Goal: Task Accomplishment & Management: Use online tool/utility

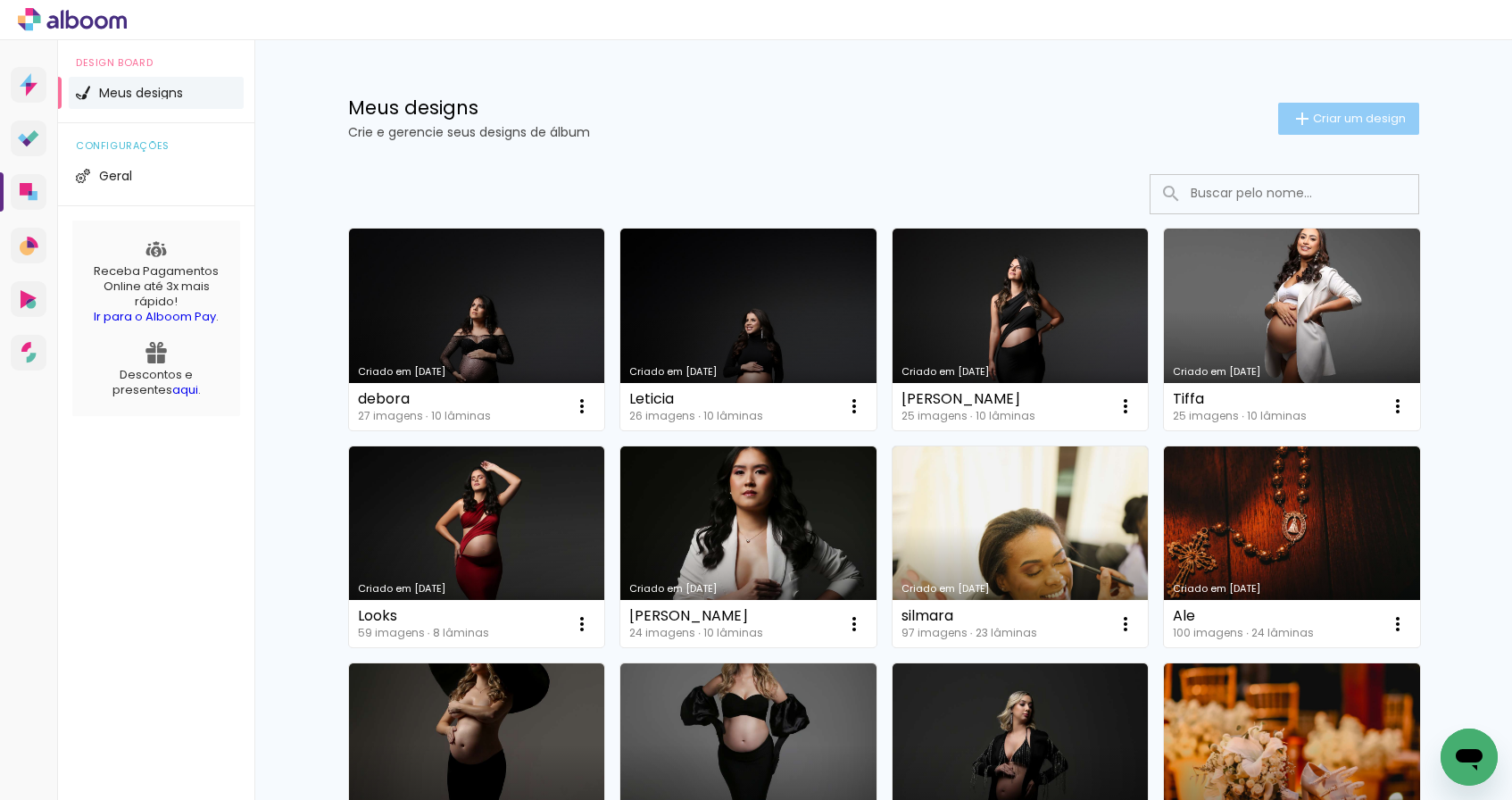
click at [1352, 120] on span "Criar um design" at bounding box center [1359, 118] width 93 height 11
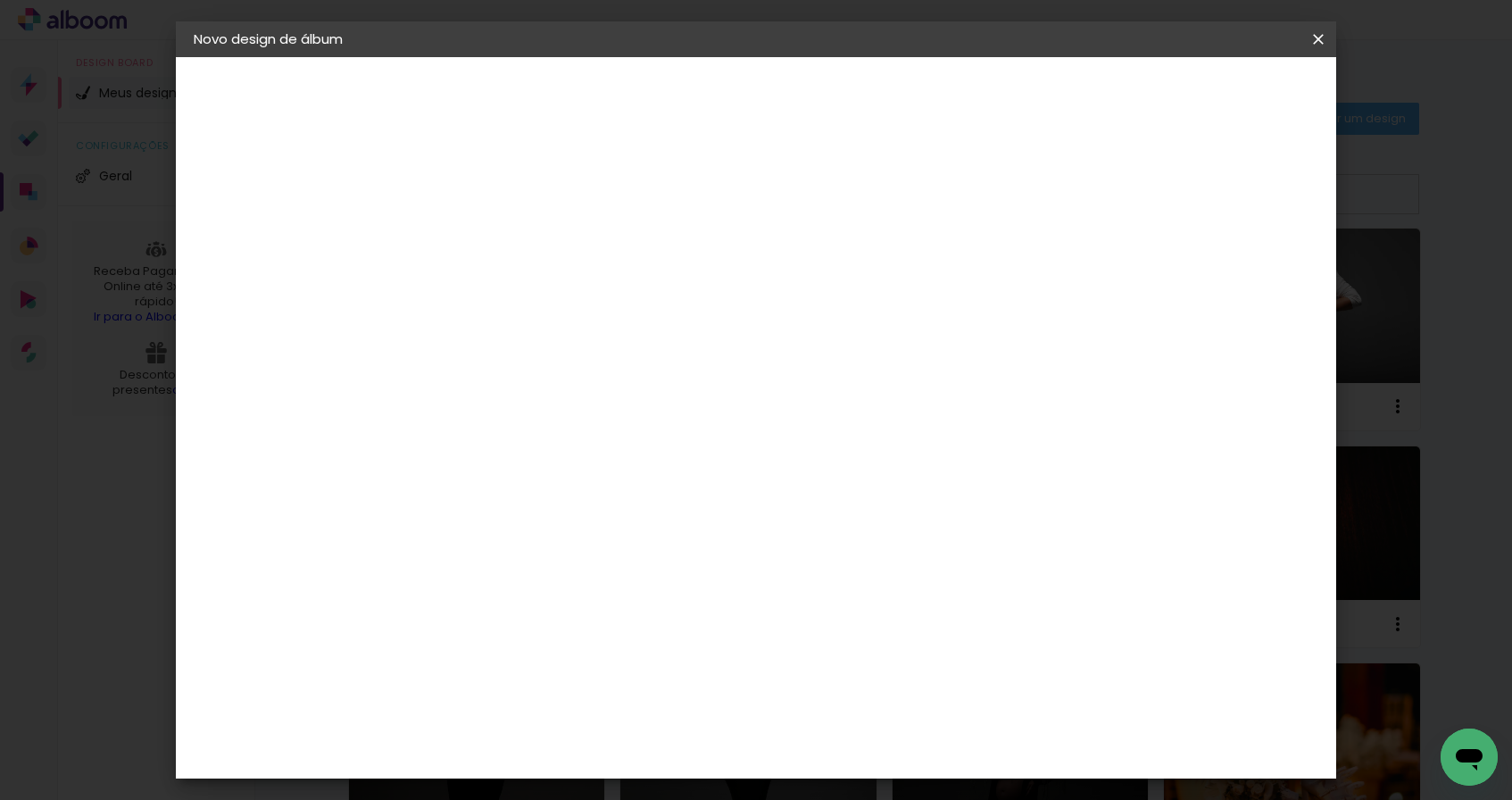
click at [486, 237] on input at bounding box center [486, 238] width 0 height 27
type input "Leticia"
type paper-input "Leticia"
click at [0, 0] on slot "Avançar" at bounding box center [0, 0] width 0 height 0
click at [549, 596] on div "AlfaFotoBook" at bounding box center [521, 597] width 95 height 14
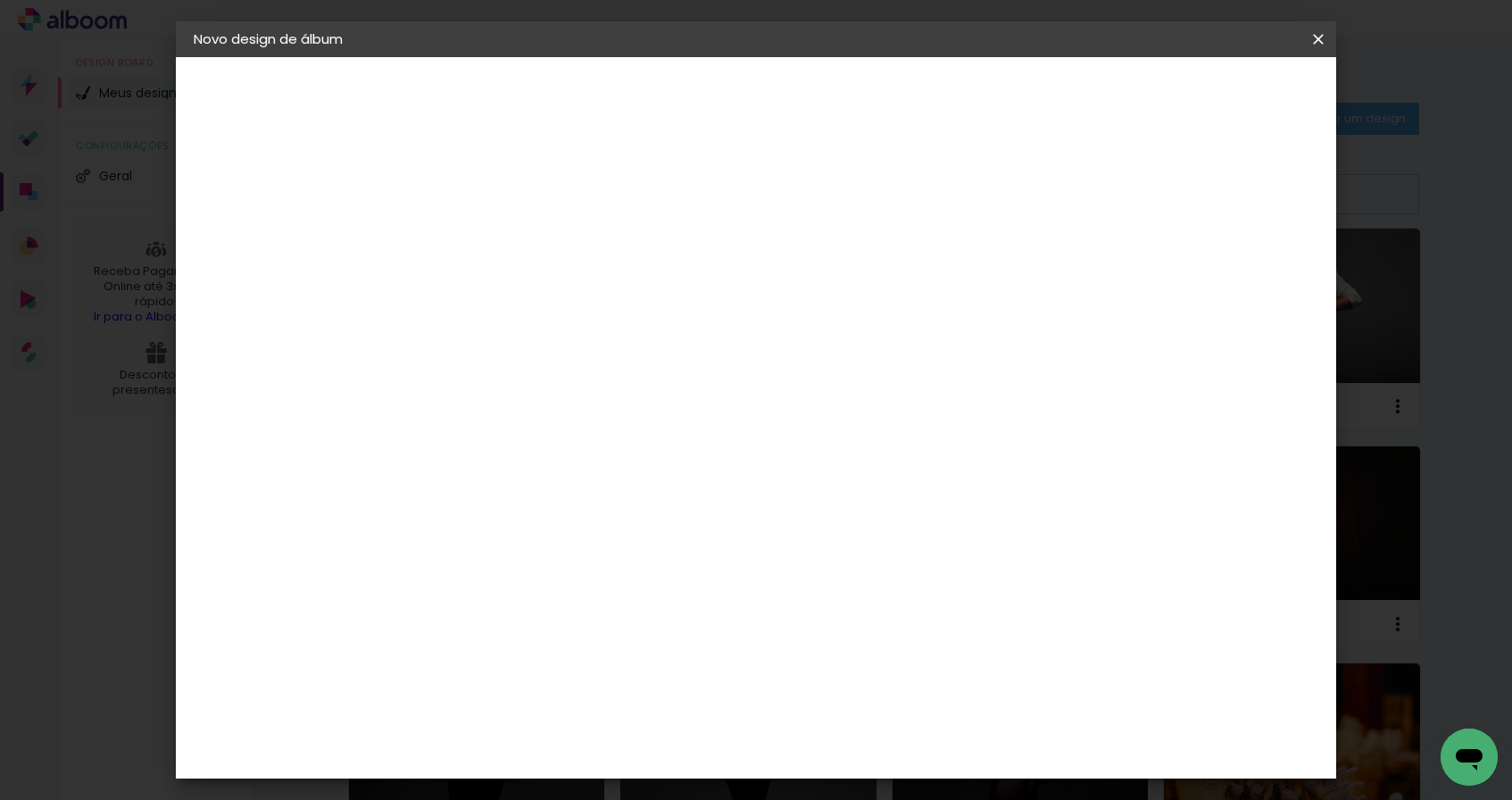
click at [0, 0] on slot "Avançar" at bounding box center [0, 0] width 0 height 0
click at [0, 0] on paper-icon-button at bounding box center [0, 0] width 0 height 0
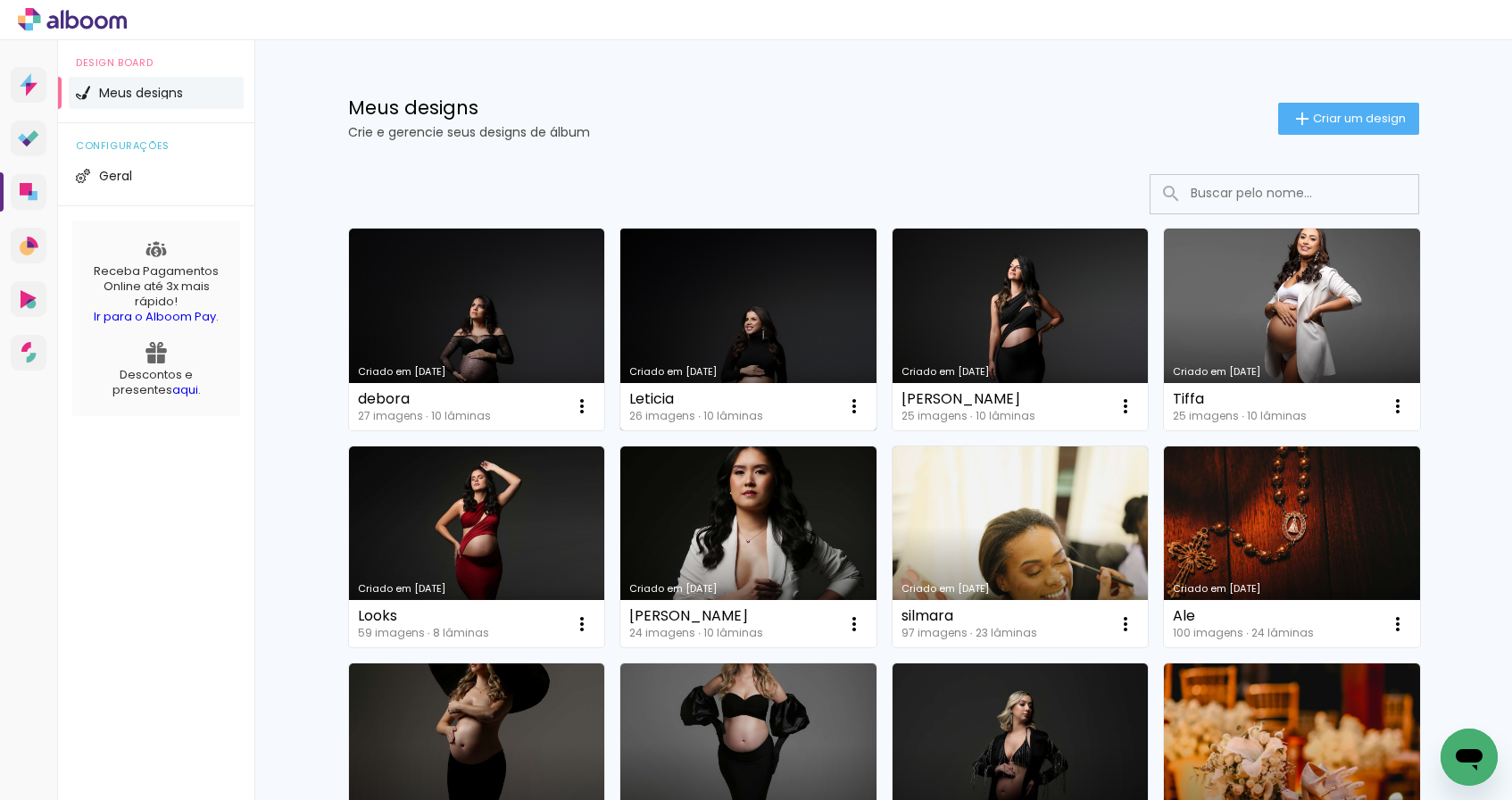
click at [723, 318] on link "Criado em [DATE]" at bounding box center [748, 329] width 256 height 202
click at [1317, 116] on span "Criar um design" at bounding box center [1359, 118] width 93 height 11
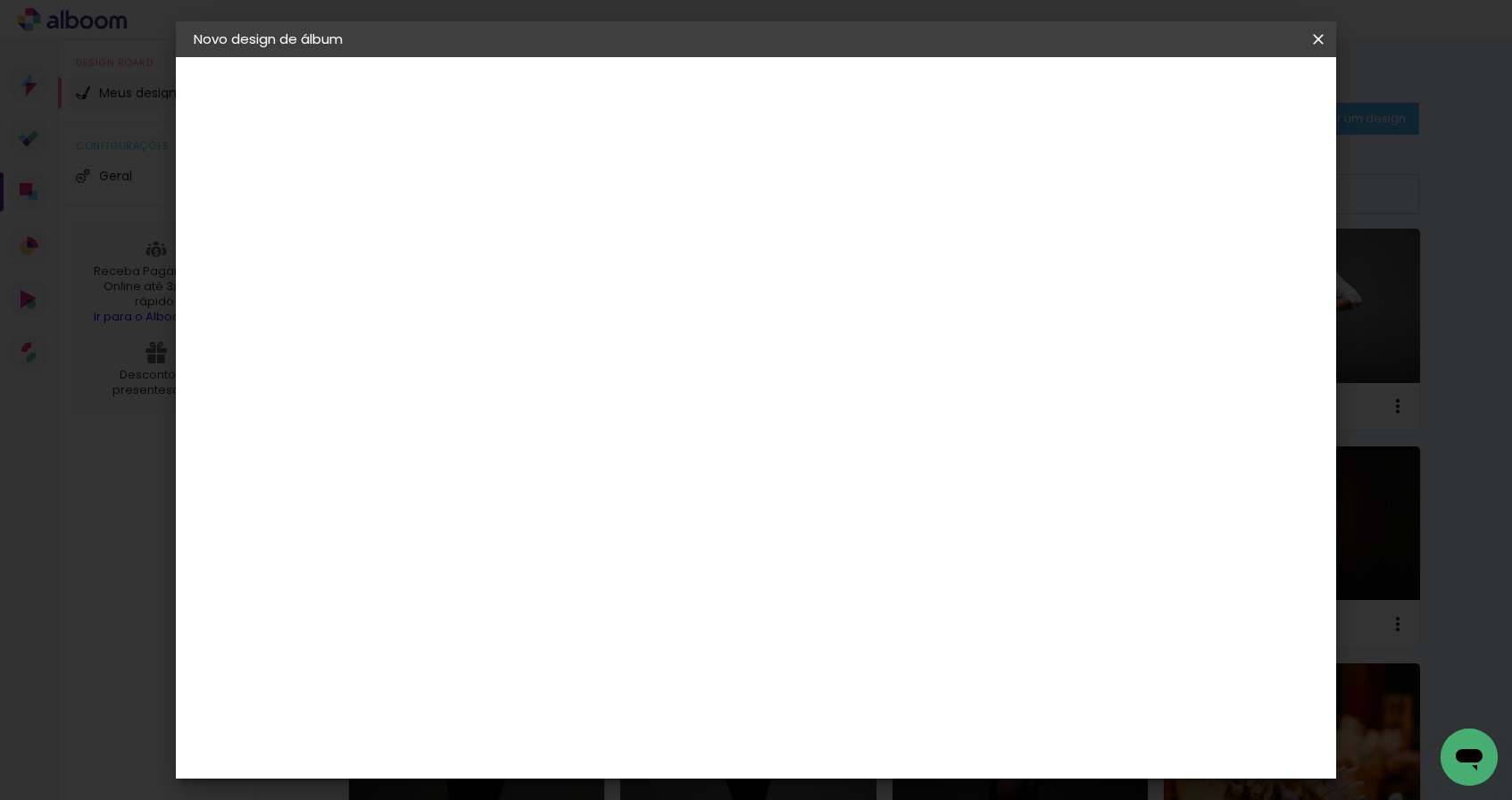
click at [486, 238] on input at bounding box center [486, 238] width 0 height 27
type input "Leticia 2"
type paper-input "Leticia 2"
click at [0, 0] on slot "Avançar" at bounding box center [0, 0] width 0 height 0
click at [533, 610] on paper-item "AlfaFotoBook" at bounding box center [531, 598] width 193 height 39
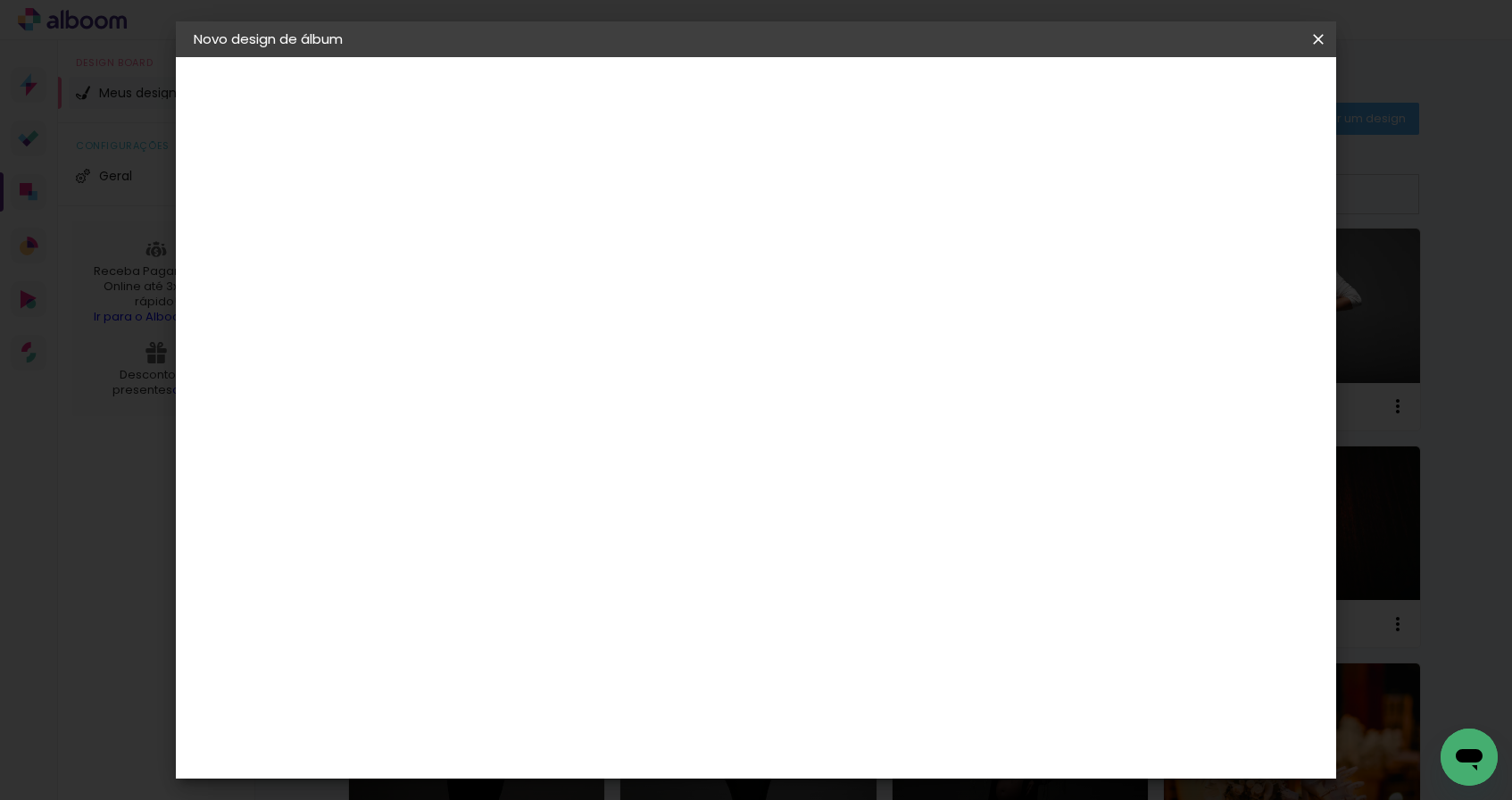
click at [819, 105] on paper-button "Avançar" at bounding box center [775, 95] width 87 height 30
click at [0, 0] on slot "Avançar" at bounding box center [0, 0] width 0 height 0
click at [0, 0] on slot "Mostrar sangria" at bounding box center [0, 0] width 0 height 0
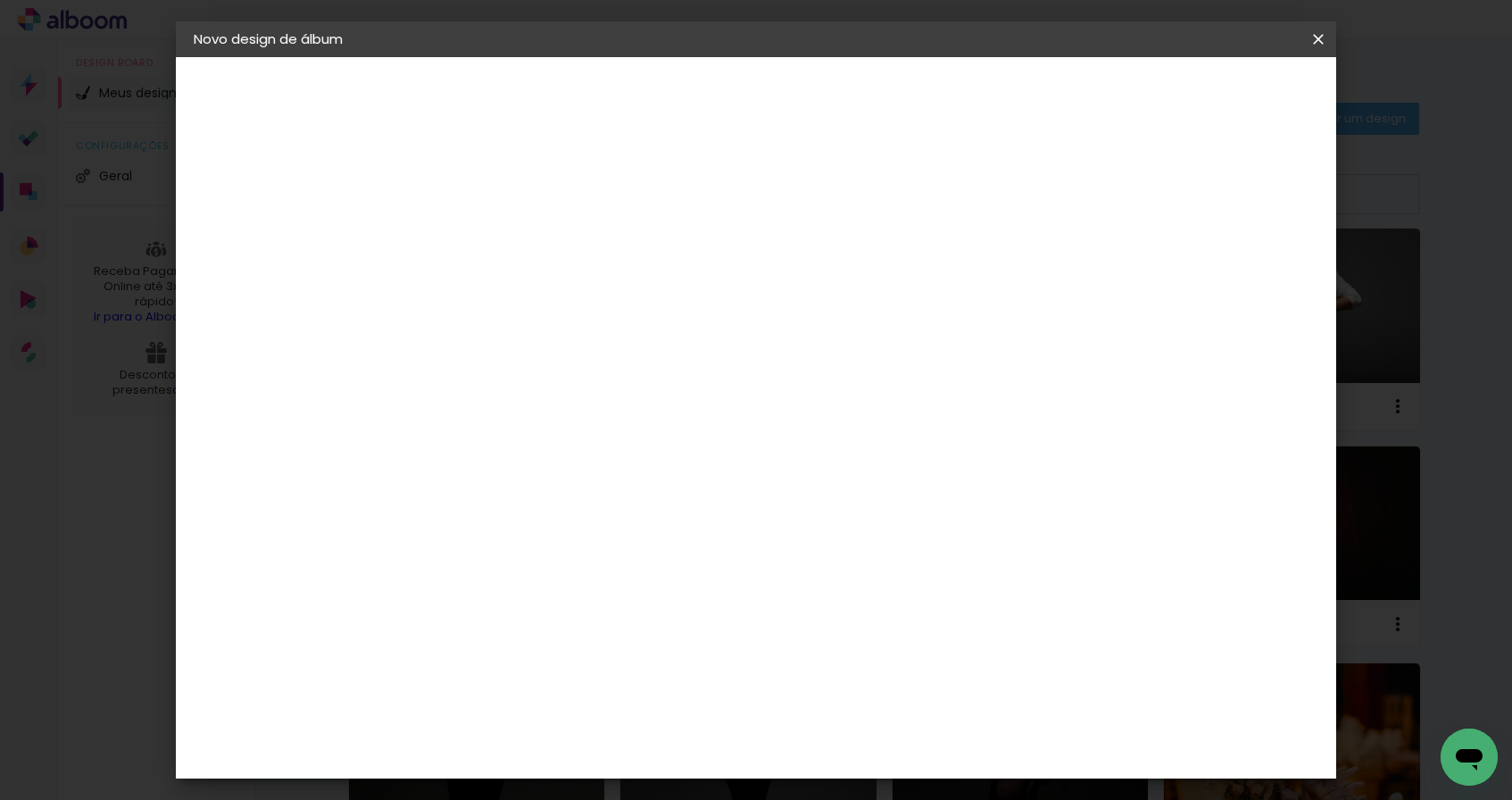
type paper-checkbox "on"
click at [1166, 81] on paper-button "Iniciar design" at bounding box center [1108, 95] width 116 height 30
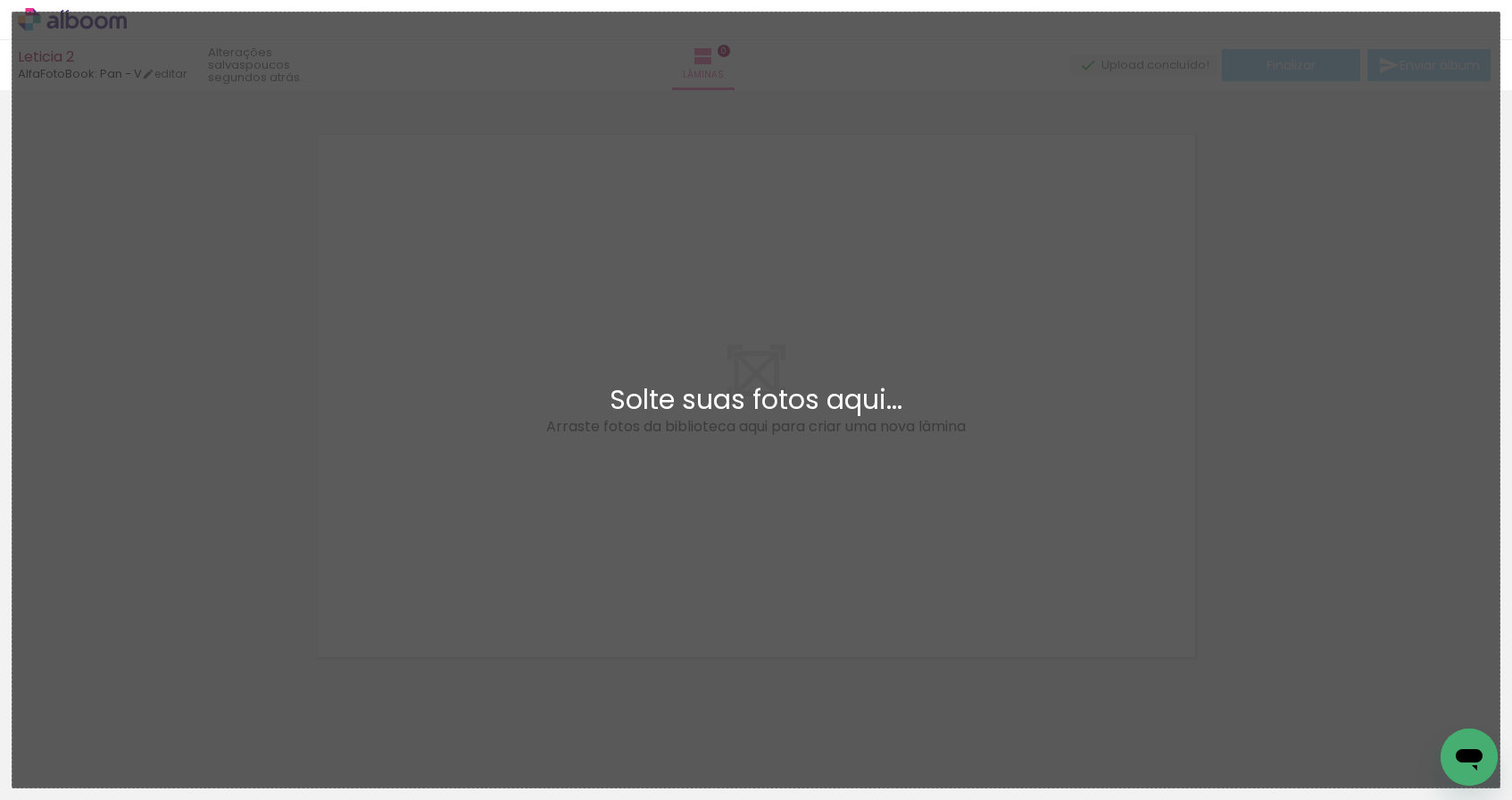
scroll to position [23, 0]
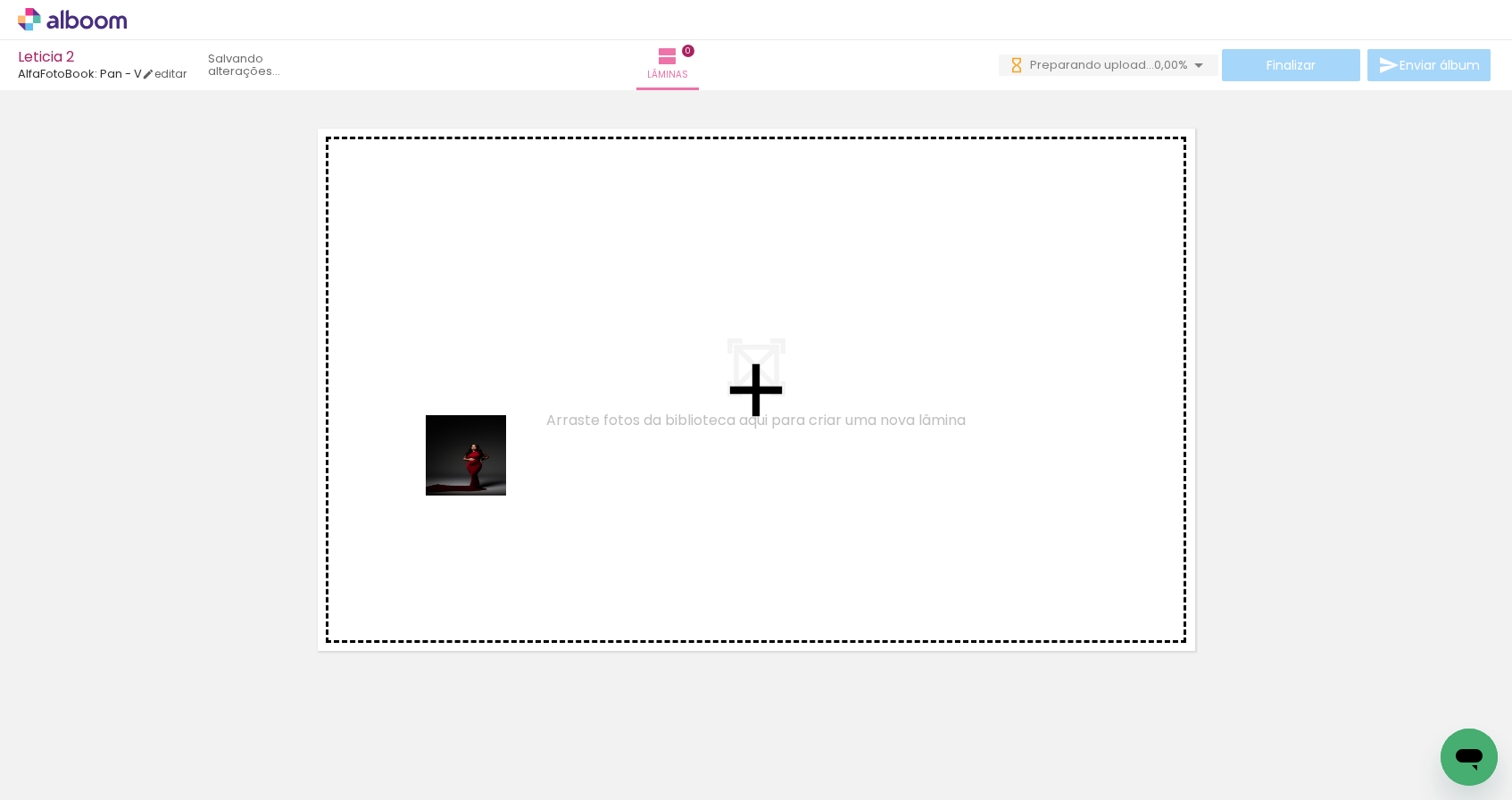
drag, startPoint x: 192, startPoint y: 750, endPoint x: 570, endPoint y: 433, distance: 493.3
click at [570, 433] on quentale-workspace at bounding box center [756, 400] width 1512 height 800
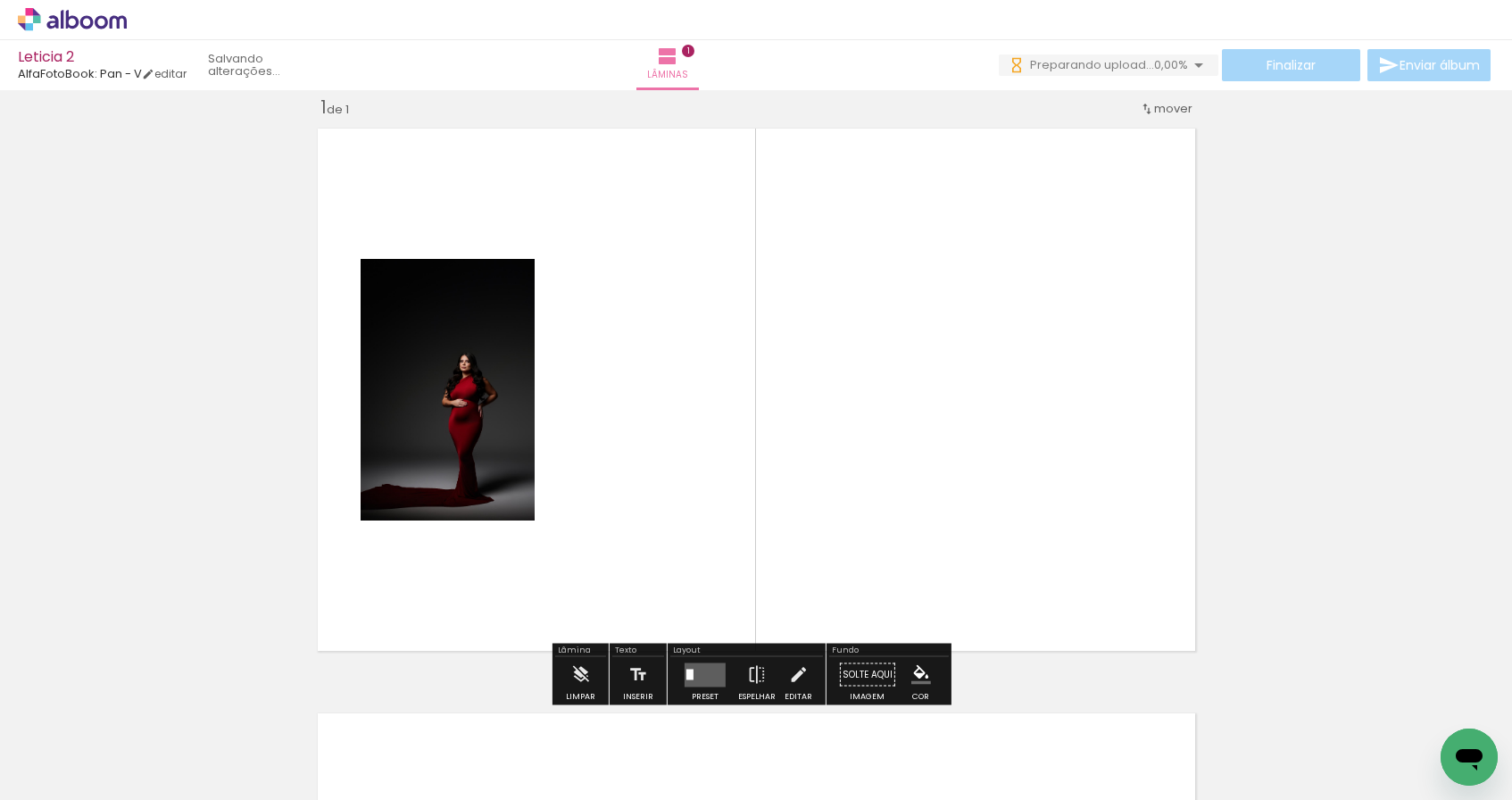
scroll to position [0, 0]
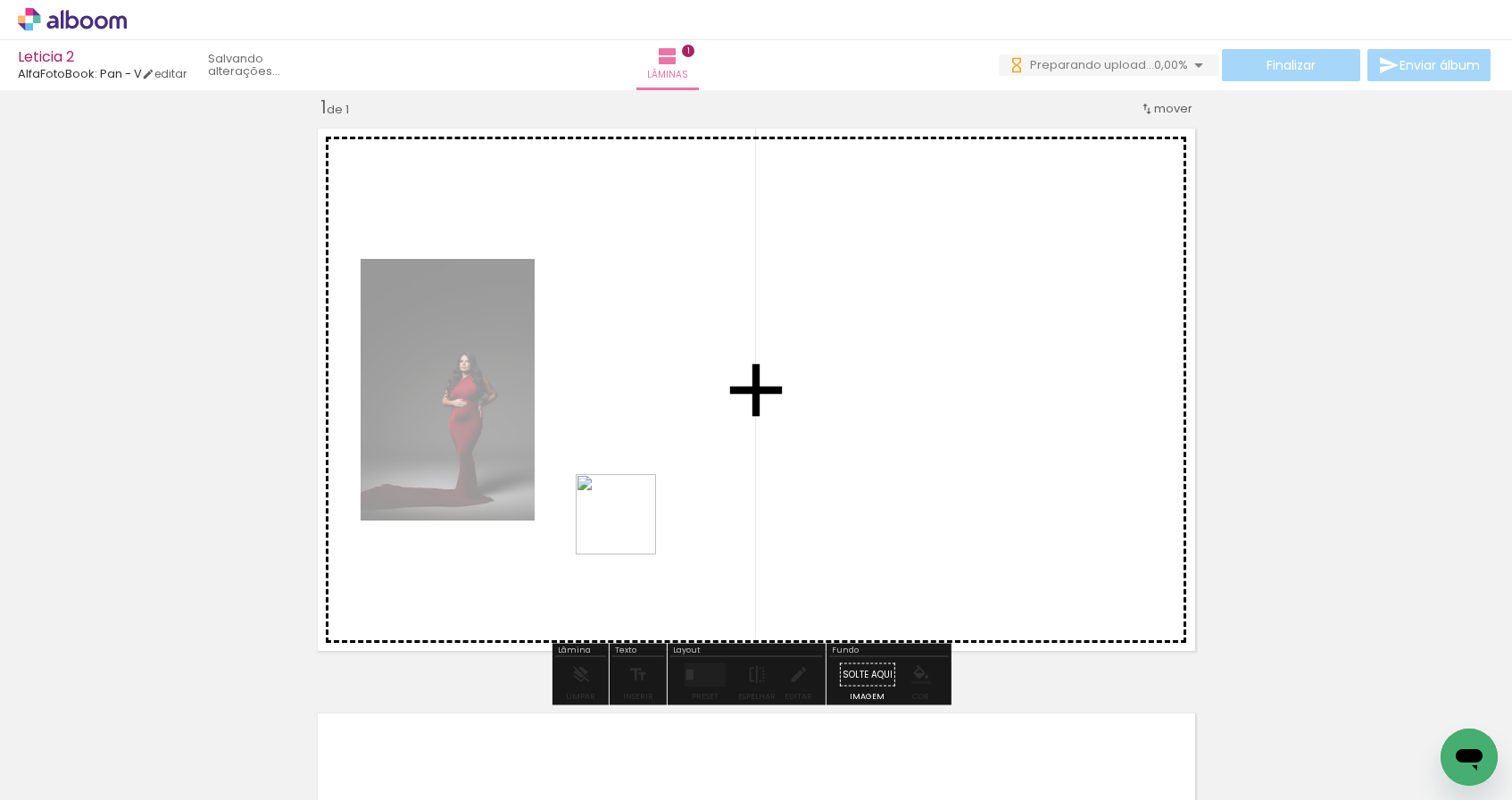
drag, startPoint x: 297, startPoint y: 737, endPoint x: 780, endPoint y: 459, distance: 557.3
click at [780, 459] on quentale-workspace at bounding box center [756, 400] width 1512 height 800
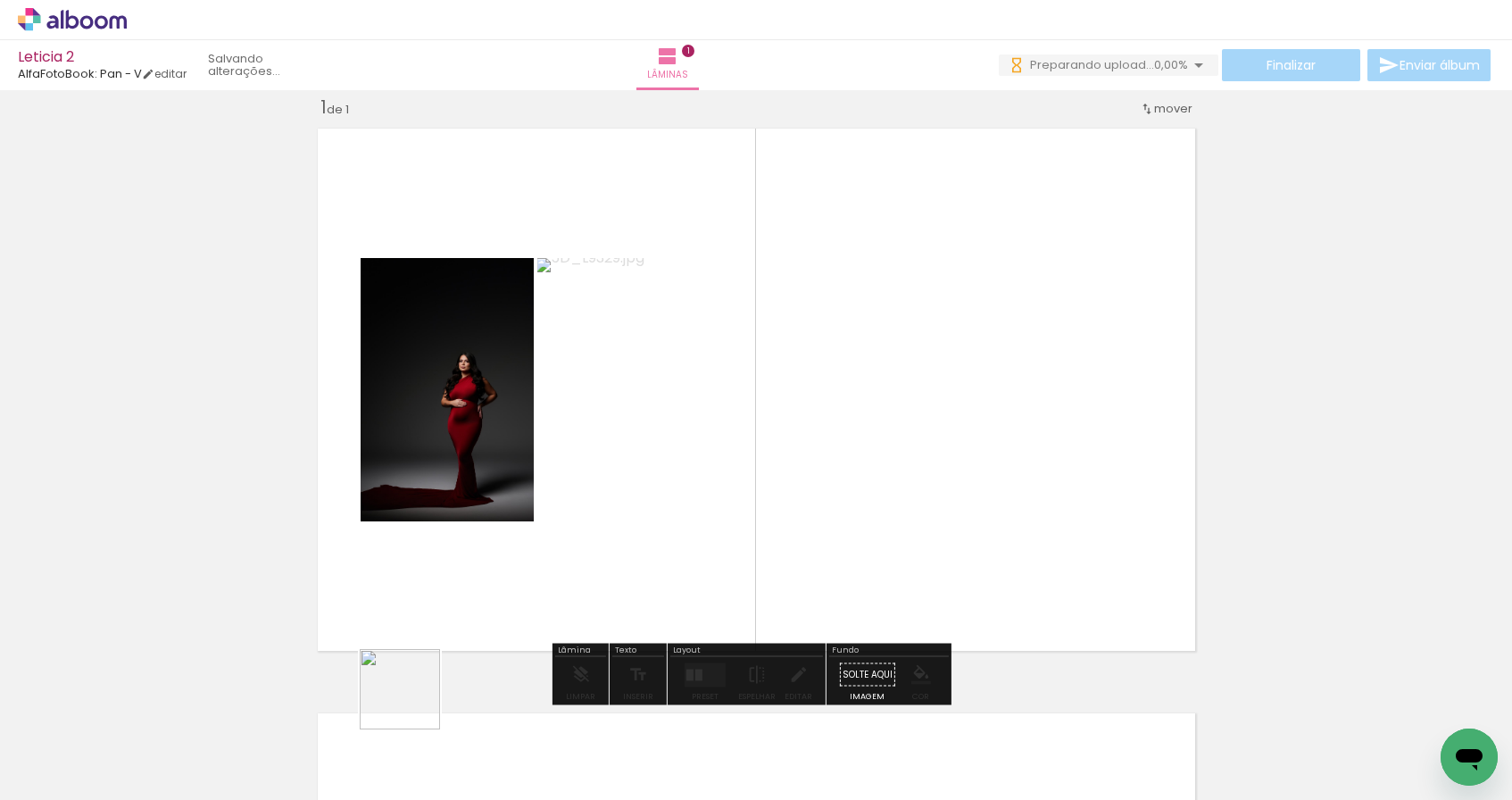
drag, startPoint x: 399, startPoint y: 717, endPoint x: 853, endPoint y: 424, distance: 540.3
click at [853, 424] on quentale-workspace at bounding box center [756, 400] width 1512 height 800
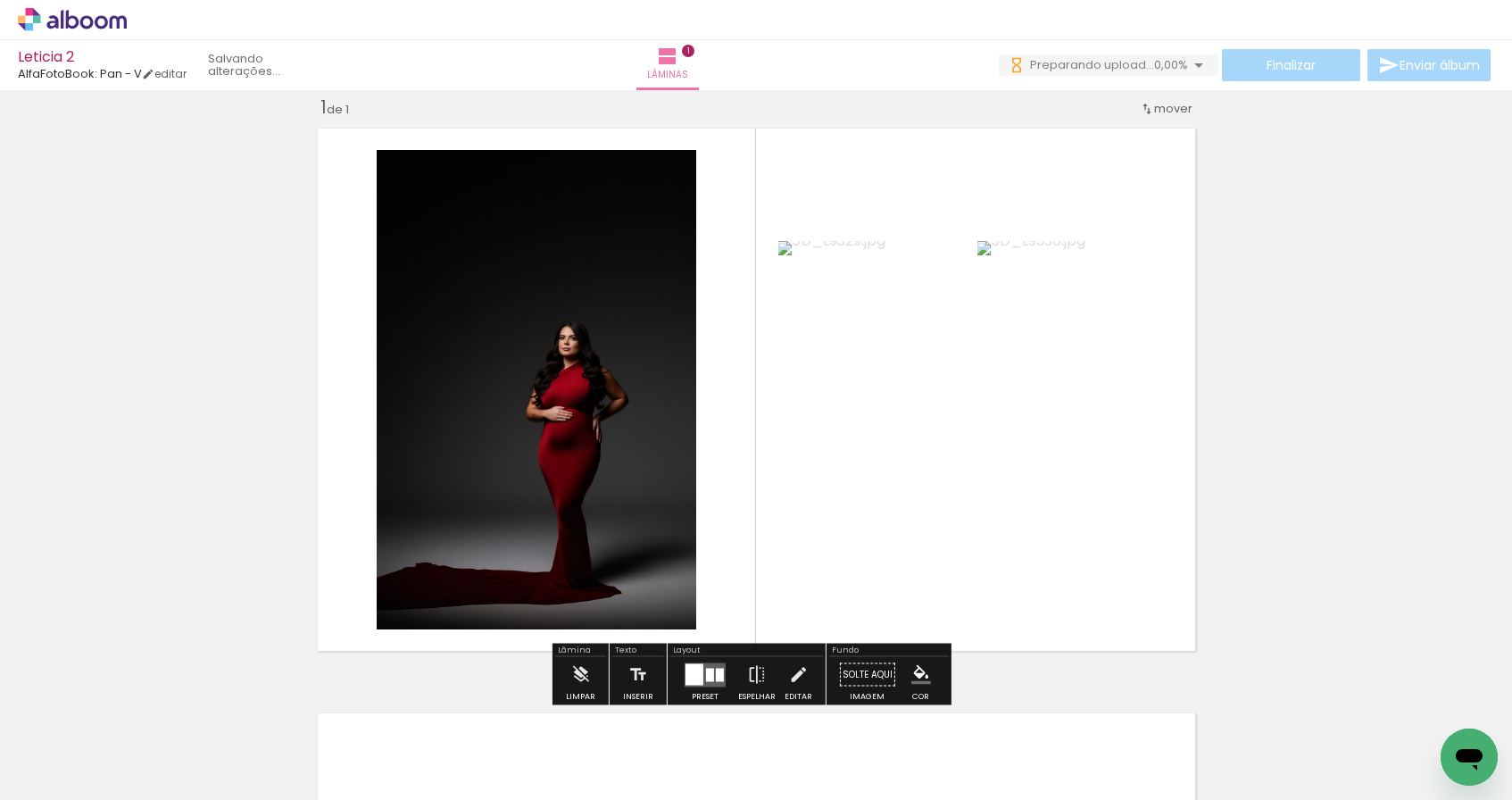
scroll to position [366, 0]
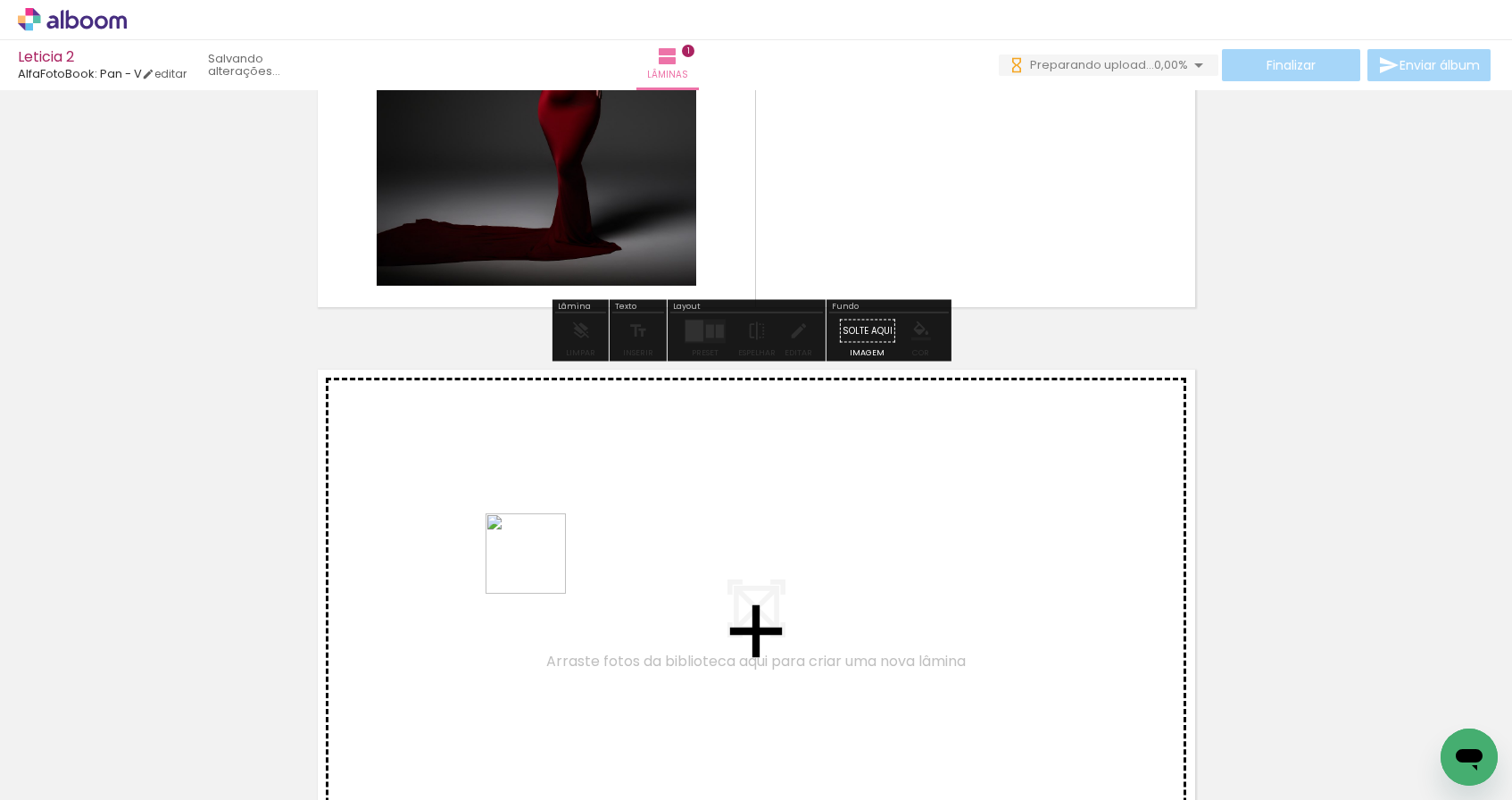
drag, startPoint x: 503, startPoint y: 750, endPoint x: 539, endPoint y: 566, distance: 187.5
click at [539, 566] on quentale-workspace at bounding box center [756, 400] width 1512 height 800
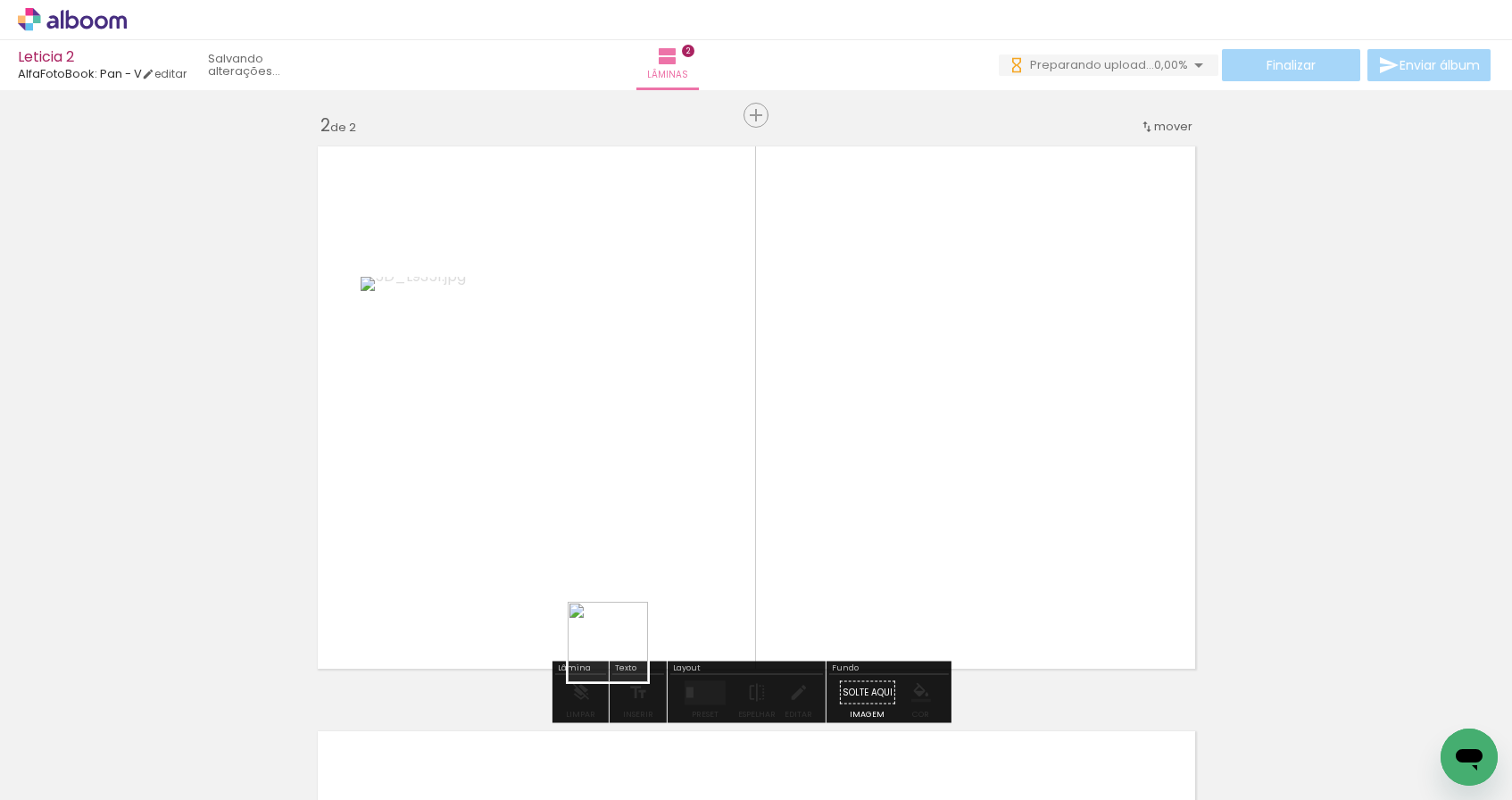
scroll to position [607, 0]
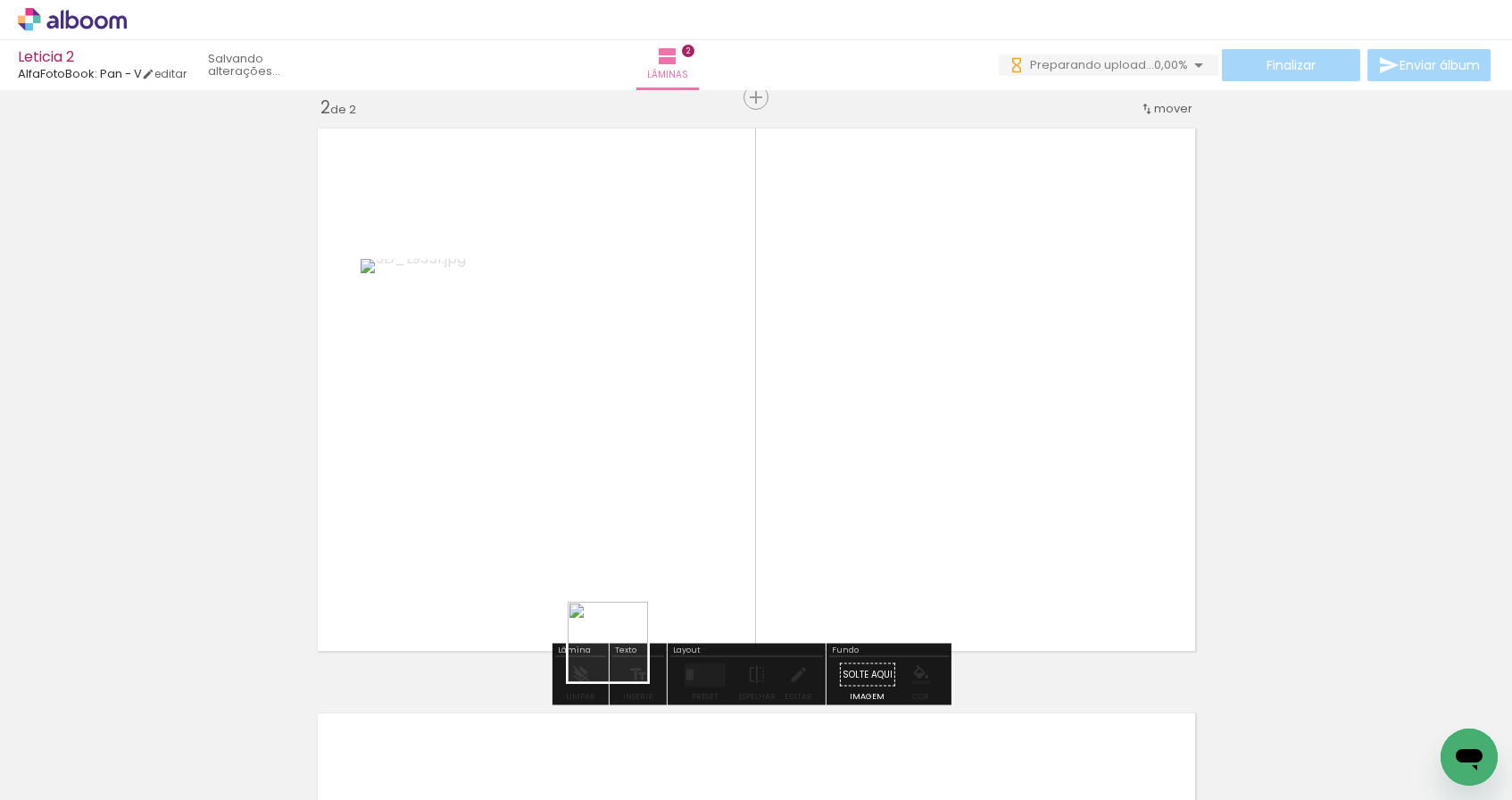
drag, startPoint x: 601, startPoint y: 746, endPoint x: 637, endPoint y: 512, distance: 236.8
click at [637, 512] on quentale-workspace at bounding box center [756, 400] width 1512 height 800
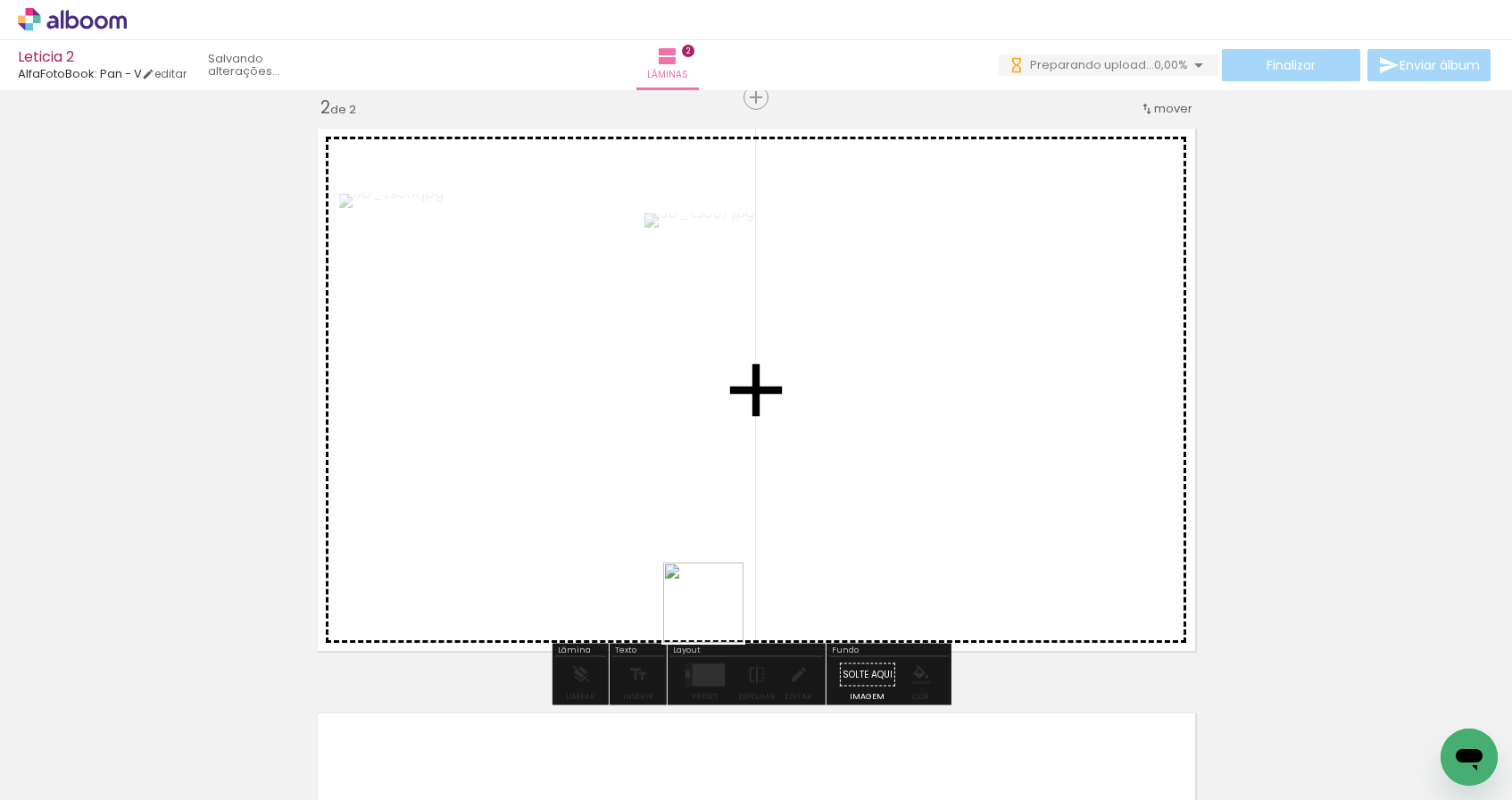
drag, startPoint x: 699, startPoint y: 725, endPoint x: 731, endPoint y: 505, distance: 222.3
click at [731, 505] on quentale-workspace at bounding box center [756, 400] width 1512 height 800
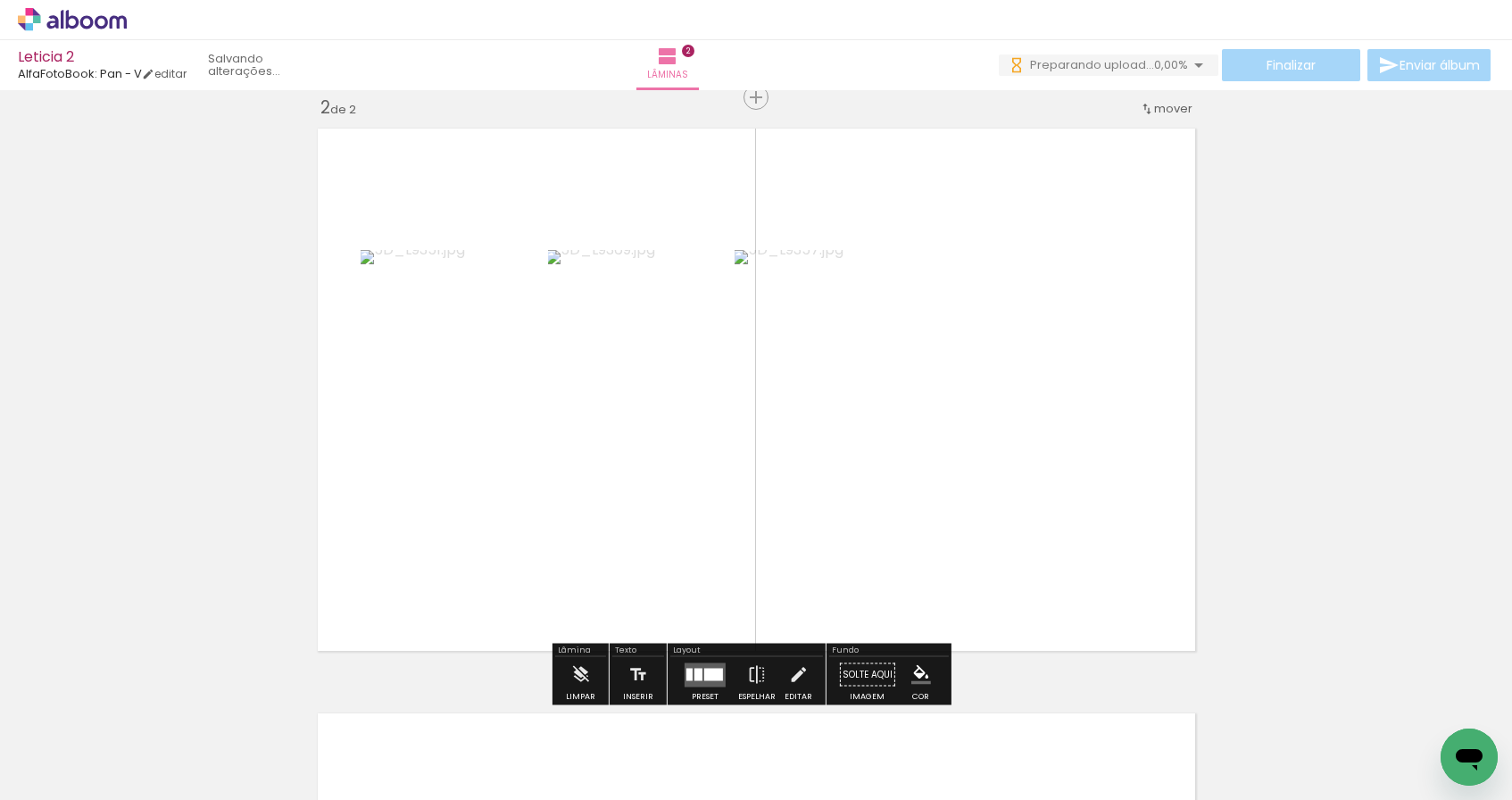
drag, startPoint x: 772, startPoint y: 740, endPoint x: 746, endPoint y: 494, distance: 247.4
click at [746, 494] on quentale-workspace at bounding box center [756, 400] width 1512 height 800
click at [710, 670] on div at bounding box center [707, 674] width 23 height 15
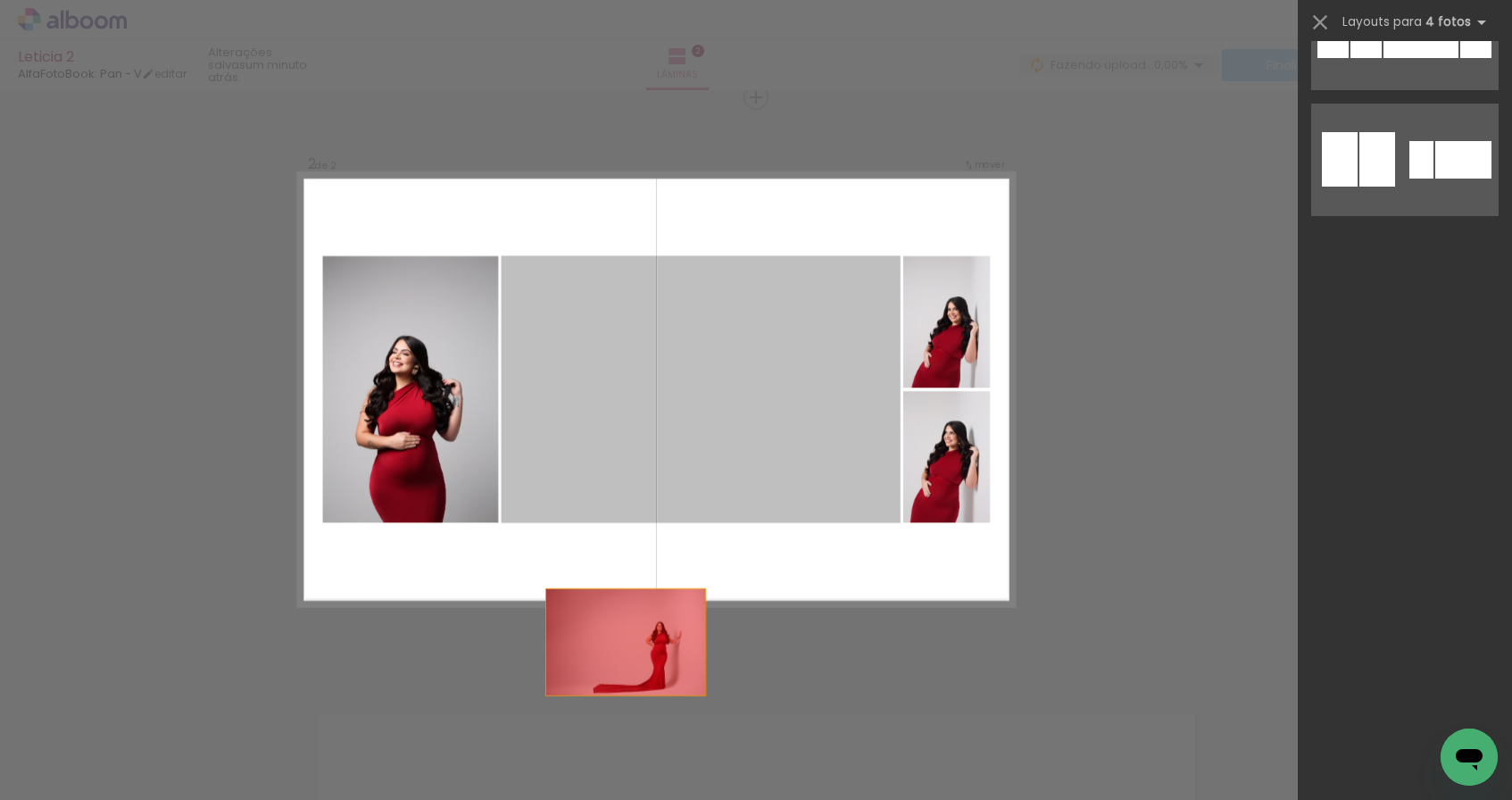
scroll to position [0, 0]
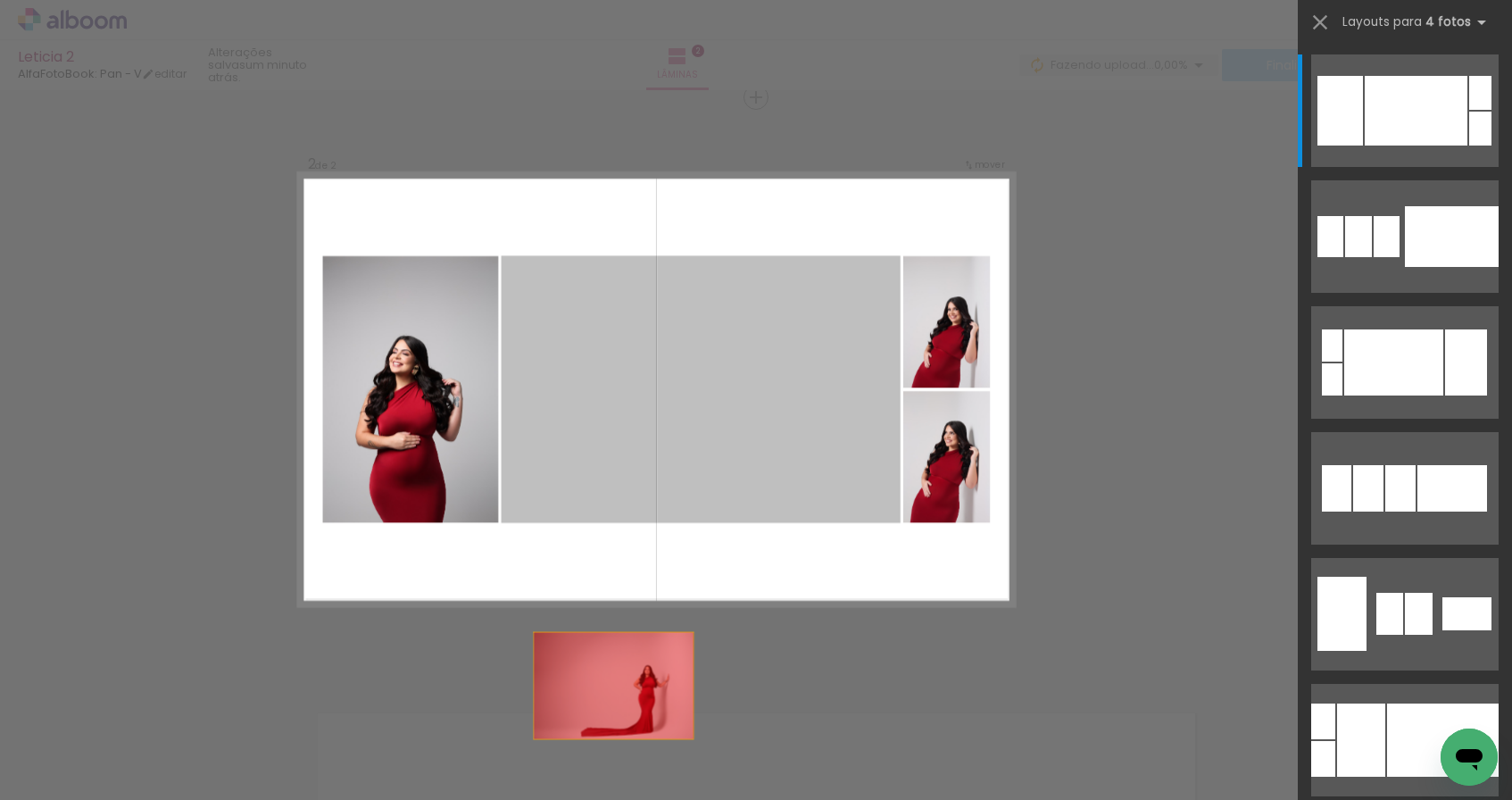
drag, startPoint x: 640, startPoint y: 533, endPoint x: 584, endPoint y: 764, distance: 237.7
click at [584, 764] on quentale-workspace at bounding box center [756, 400] width 1512 height 800
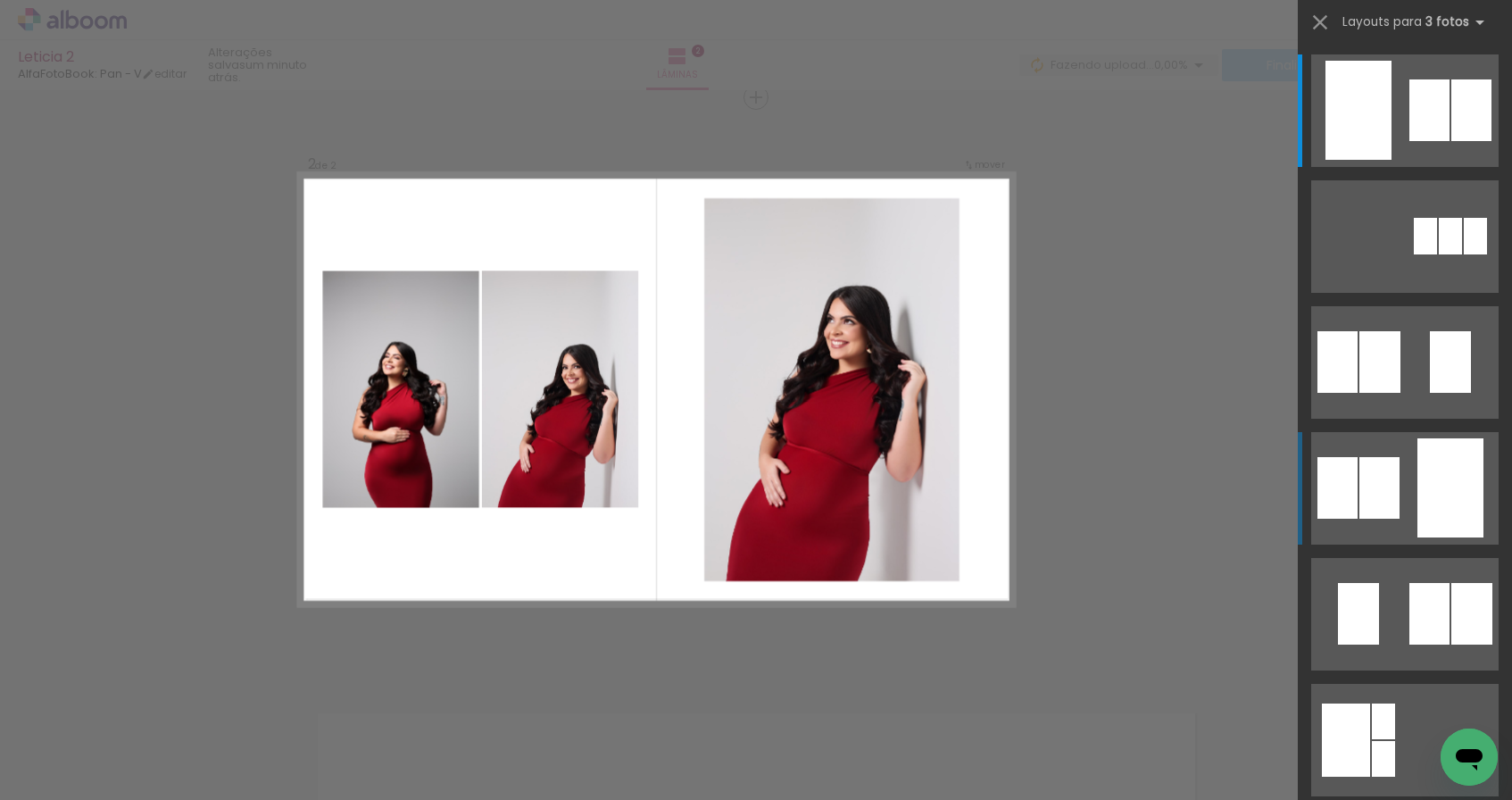
click at [1439, 254] on div at bounding box center [1450, 236] width 23 height 37
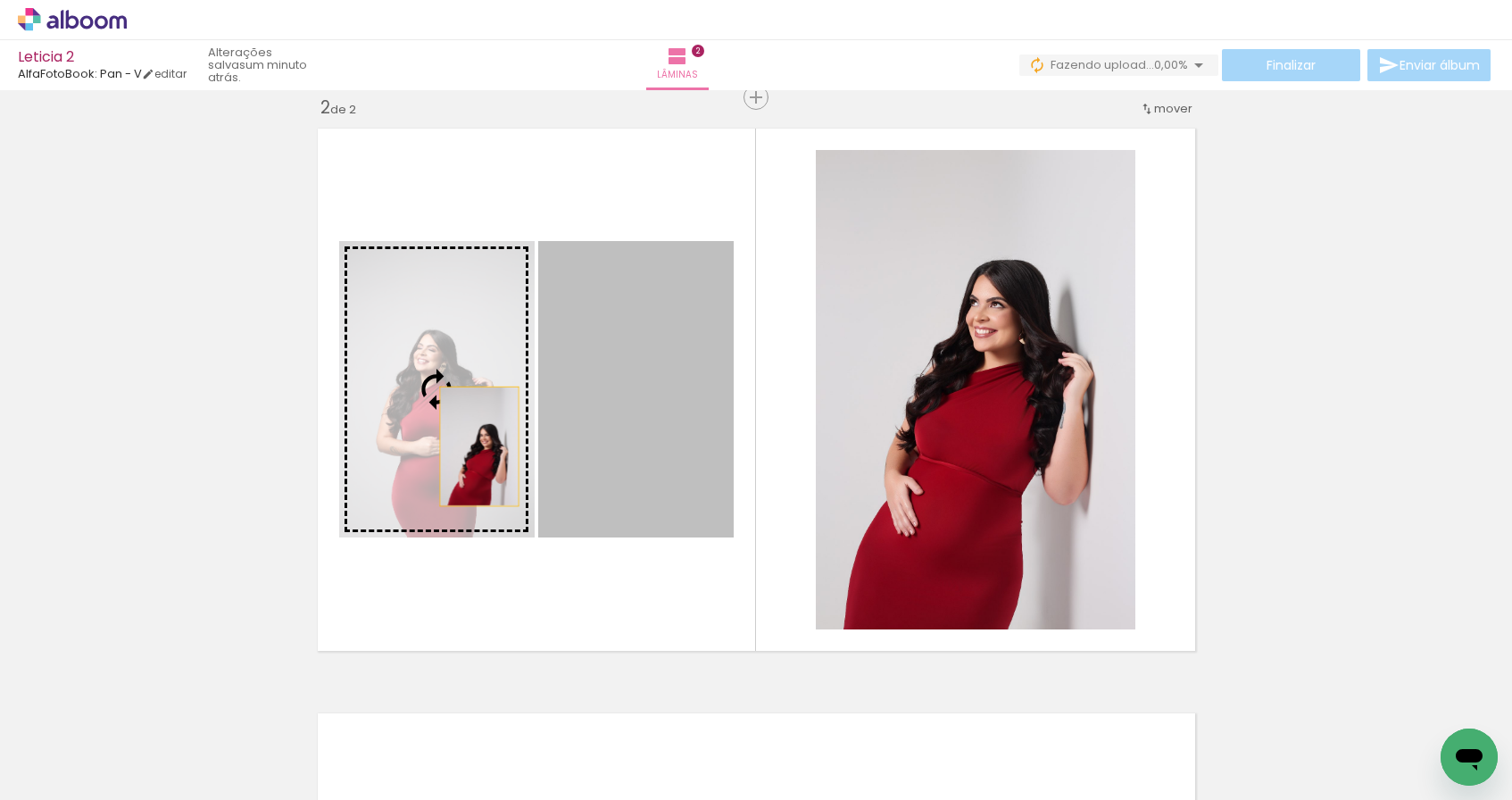
drag, startPoint x: 628, startPoint y: 432, endPoint x: 472, endPoint y: 446, distance: 156.6
click at [0, 0] on slot at bounding box center [0, 0] width 0 height 0
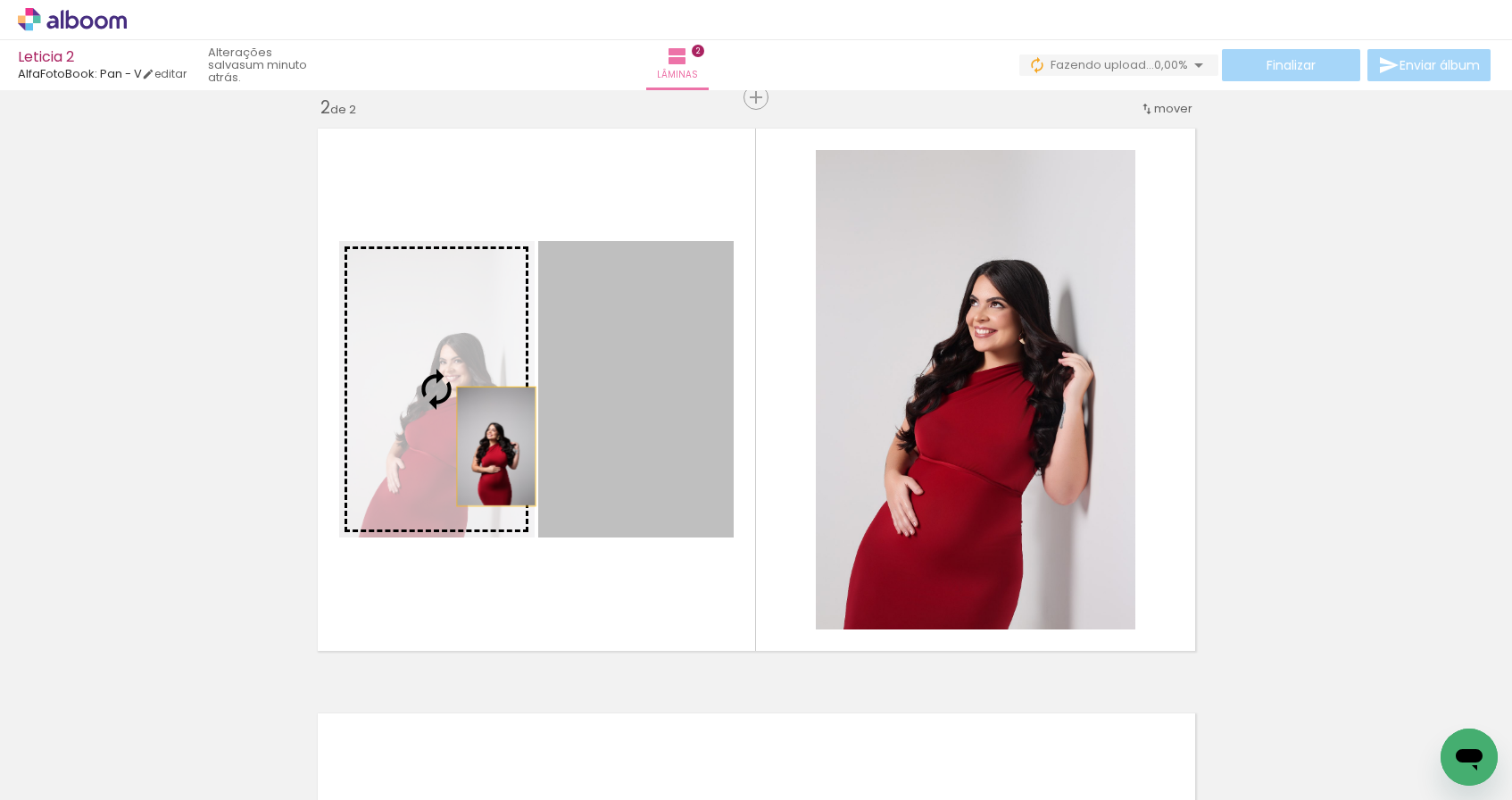
drag, startPoint x: 651, startPoint y: 449, endPoint x: 477, endPoint y: 444, distance: 174.1
click at [0, 0] on slot at bounding box center [0, 0] width 0 height 0
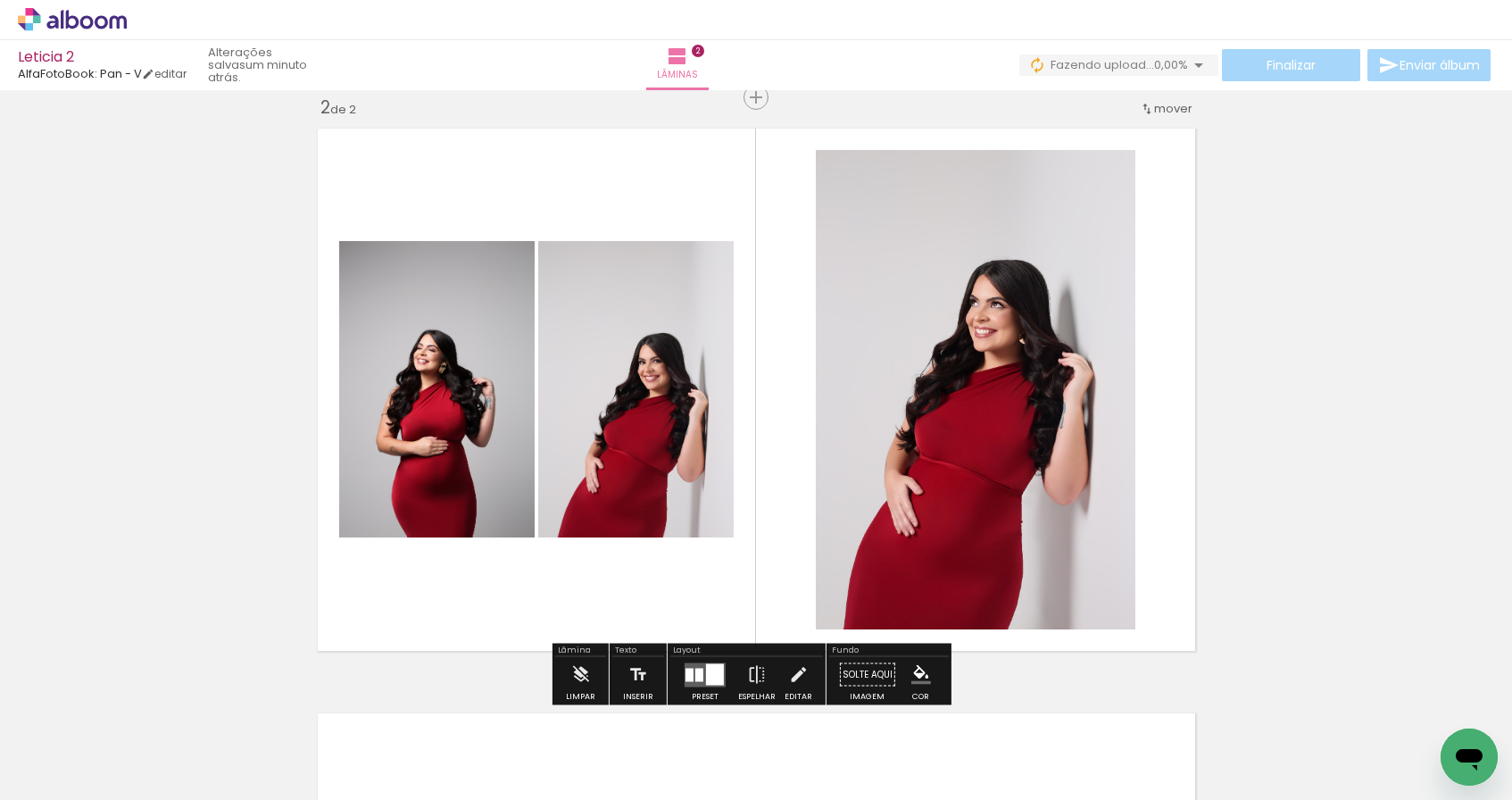
scroll to position [835, 0]
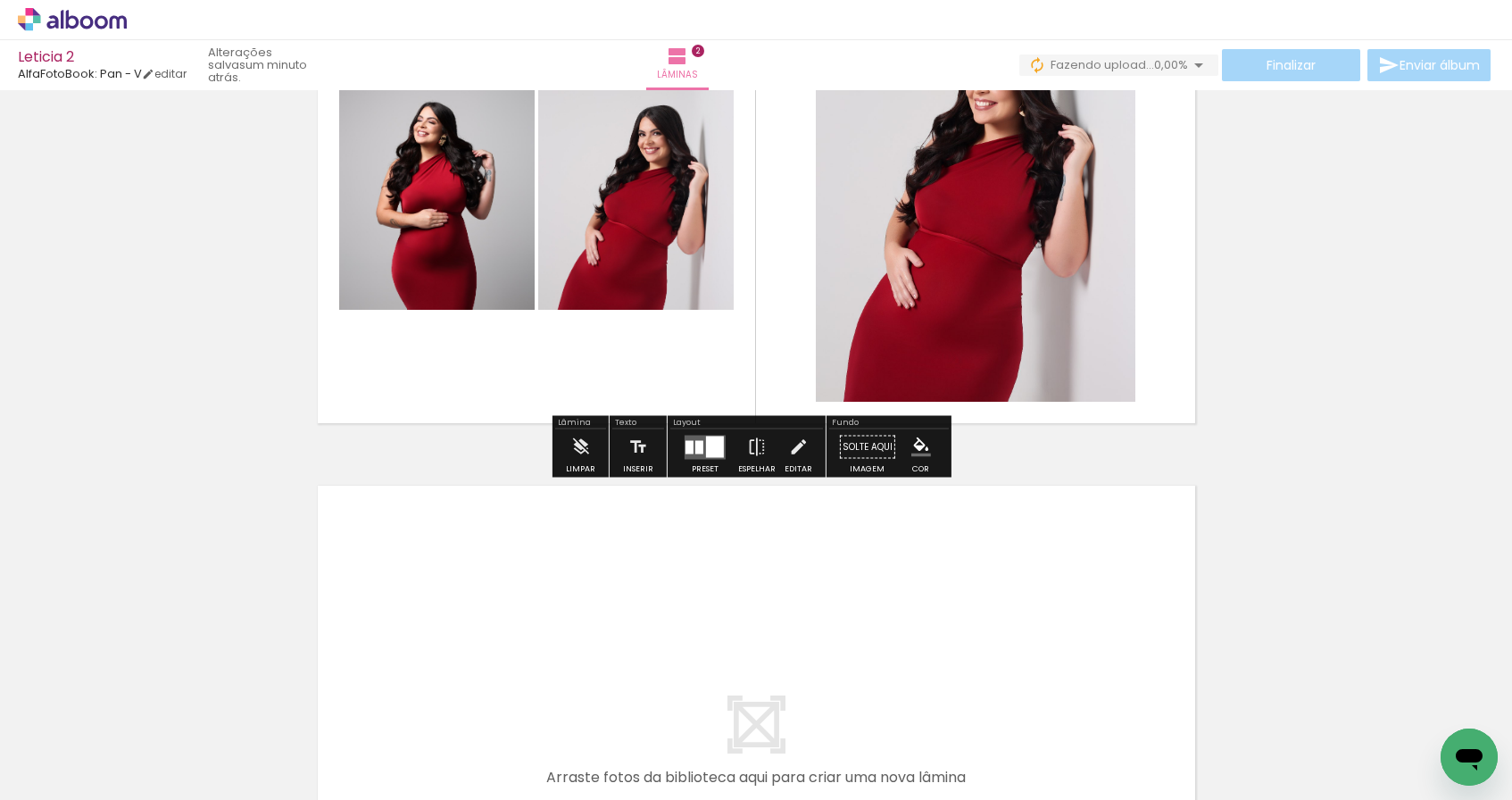
drag, startPoint x: 584, startPoint y: 709, endPoint x: 594, endPoint y: 691, distance: 20.6
click at [594, 691] on quentale-thumb at bounding box center [579, 739] width 100 height 102
drag, startPoint x: 594, startPoint y: 739, endPoint x: 594, endPoint y: 597, distance: 142.0
click at [594, 597] on quentale-workspace at bounding box center [756, 400] width 1512 height 800
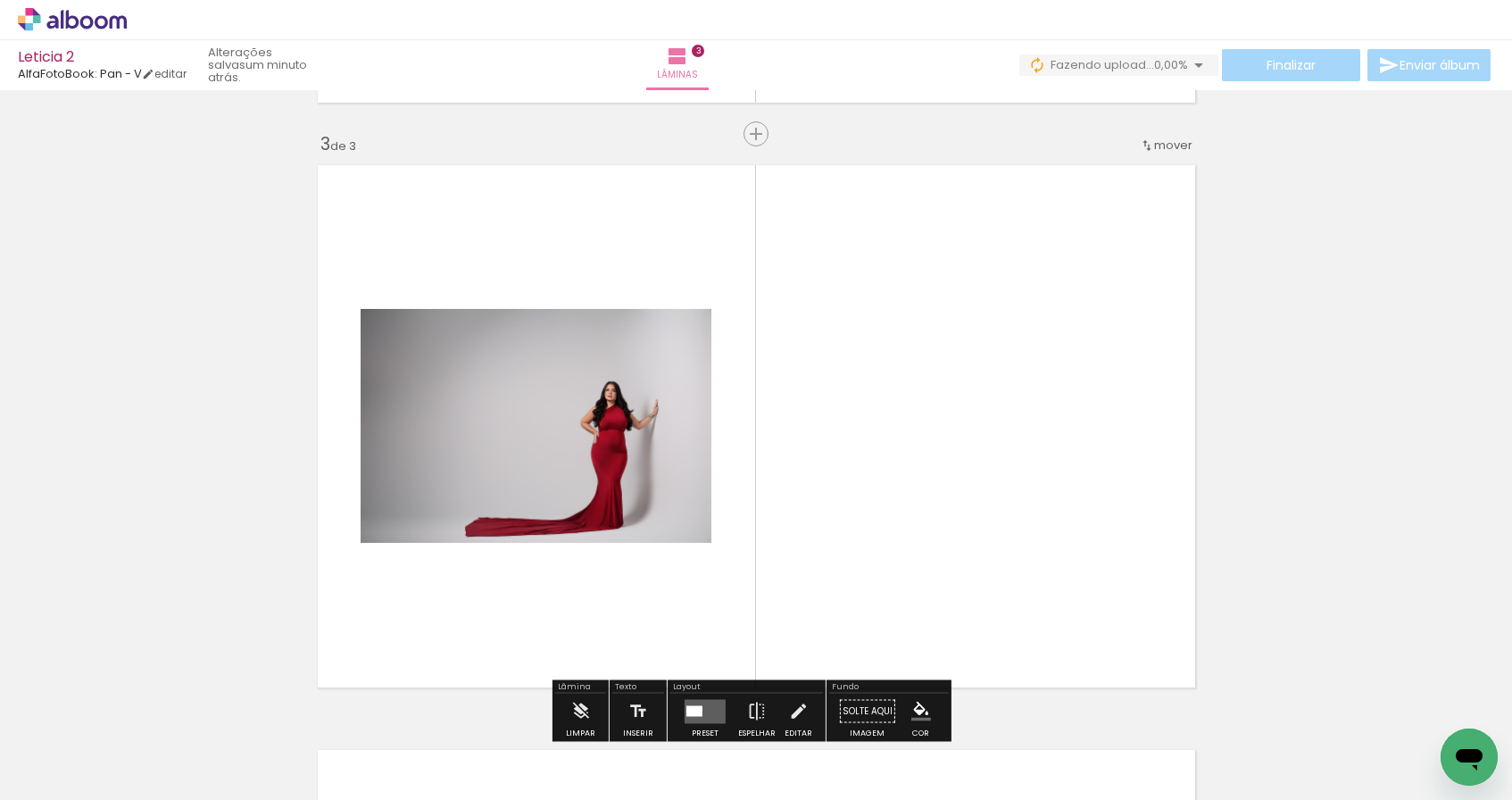
scroll to position [1192, 0]
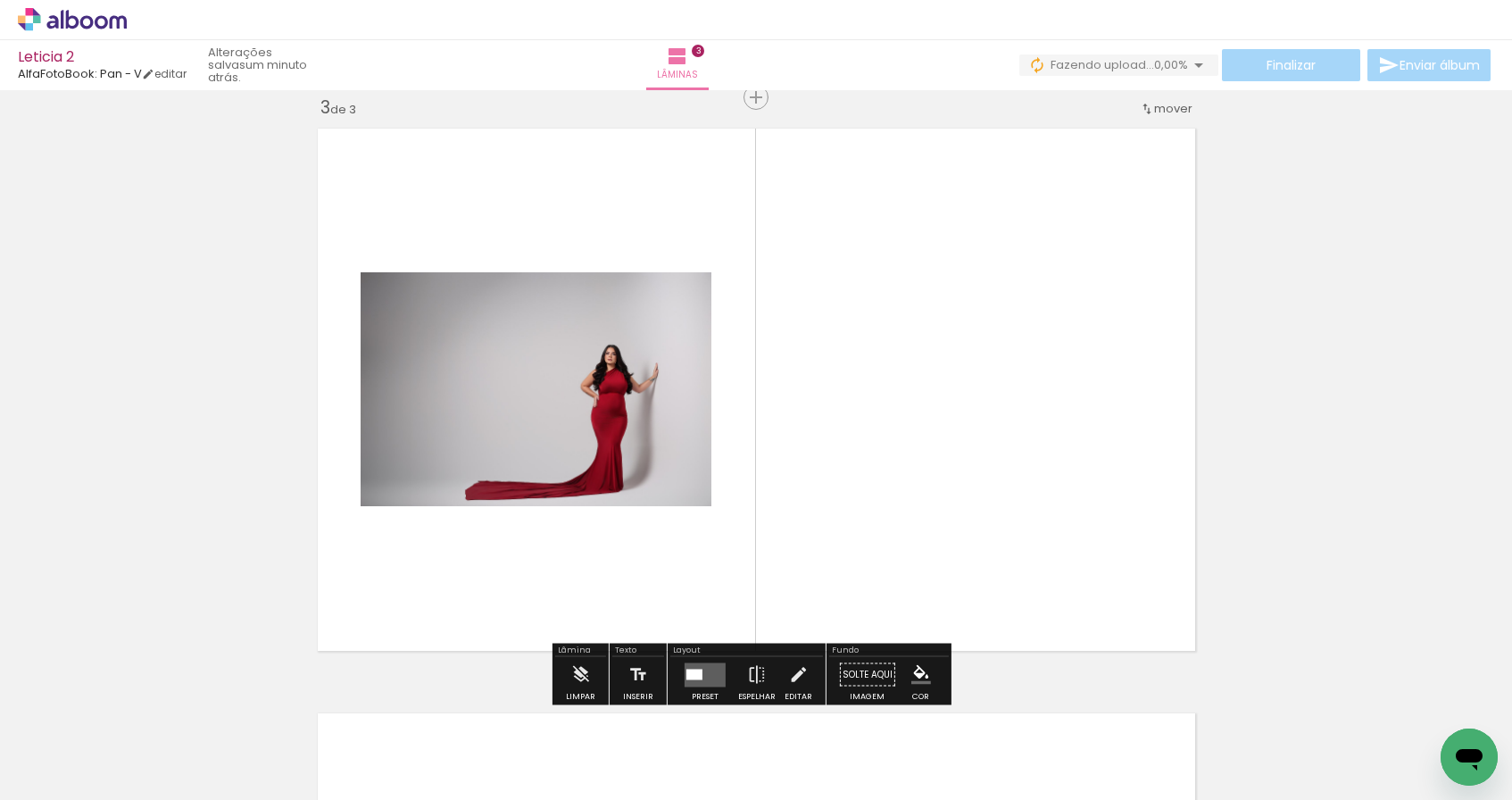
click at [707, 680] on quentale-layouter at bounding box center [705, 674] width 41 height 24
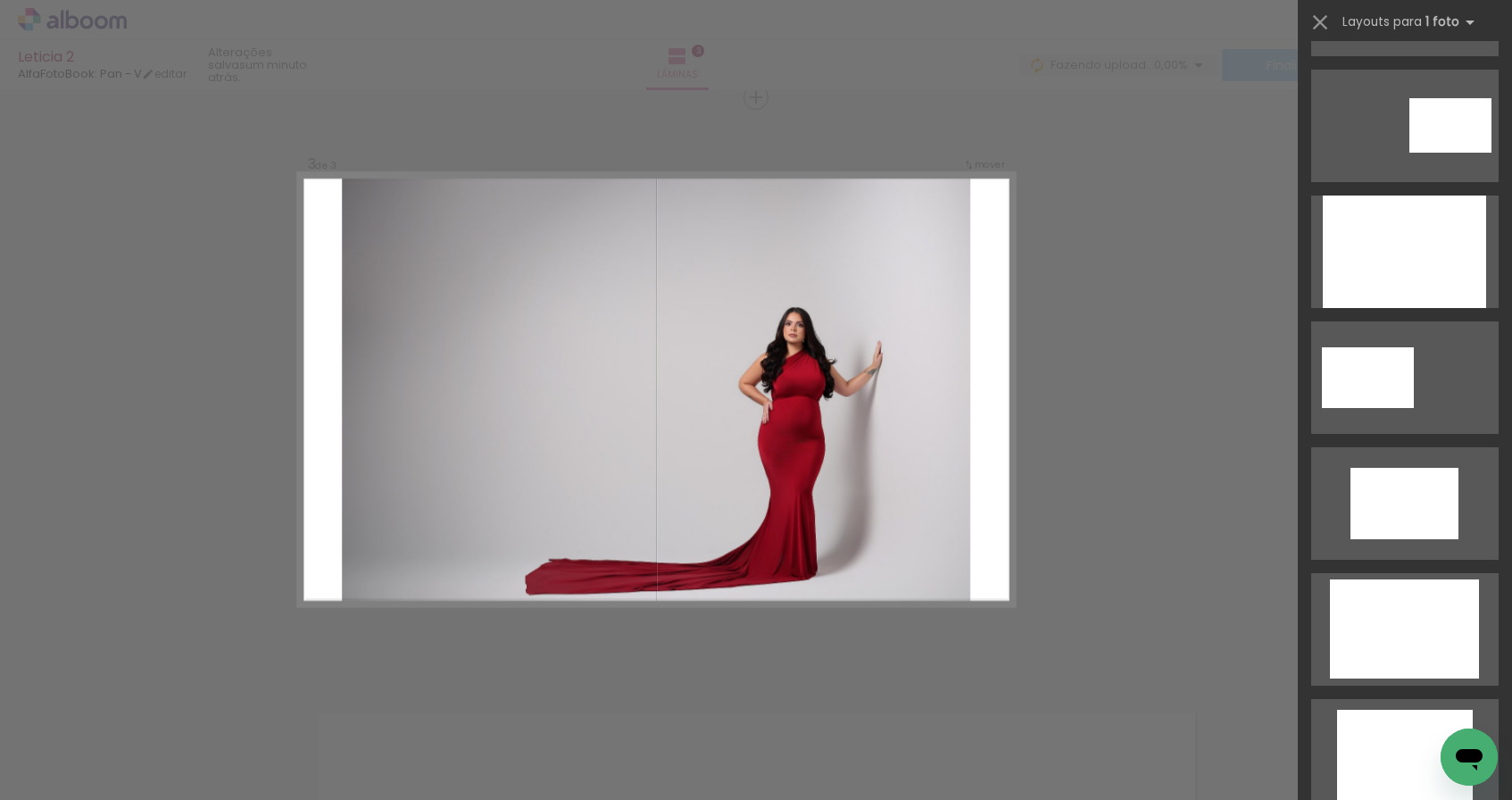
scroll to position [585, 0]
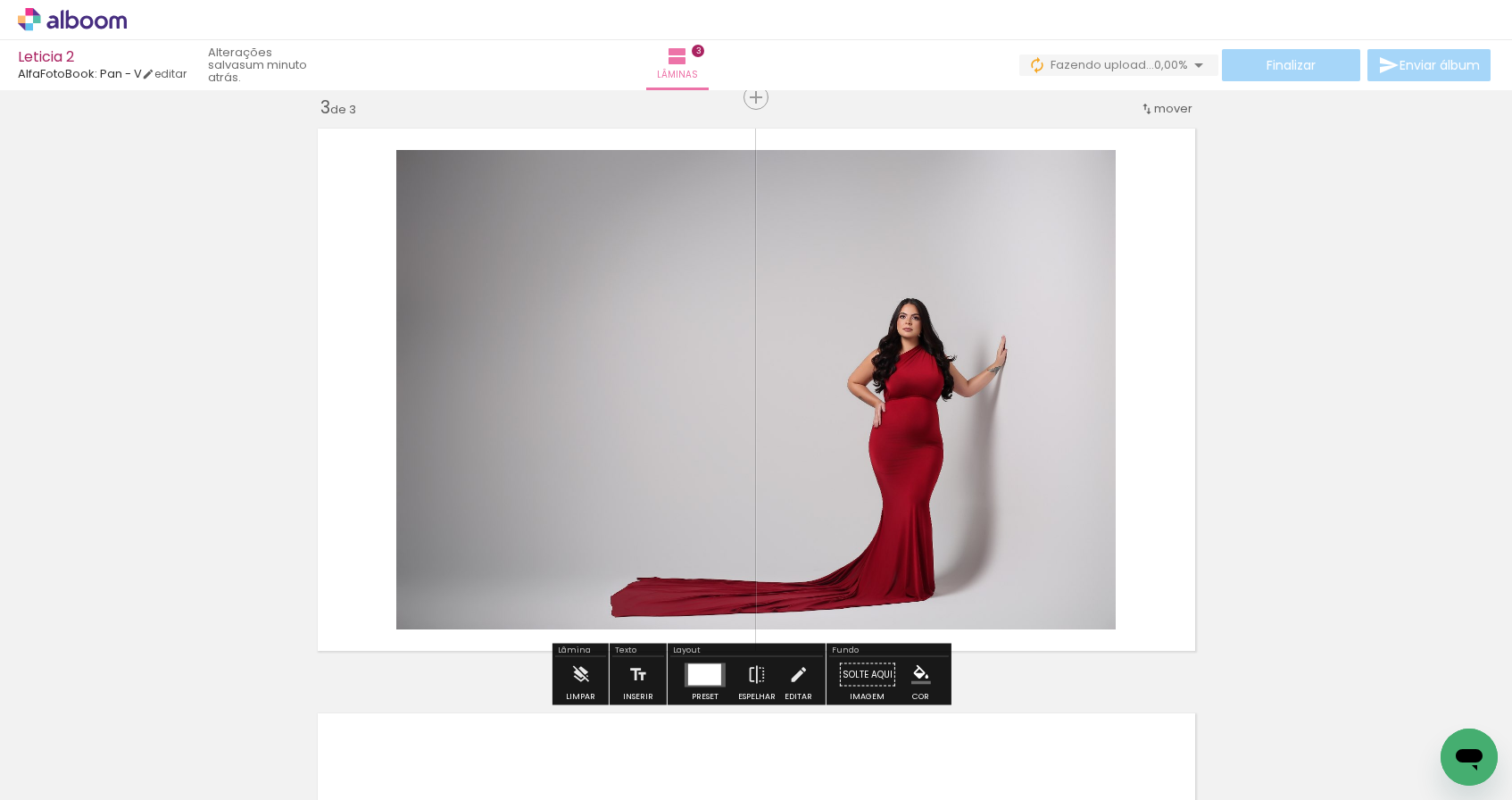
scroll to position [1580, 0]
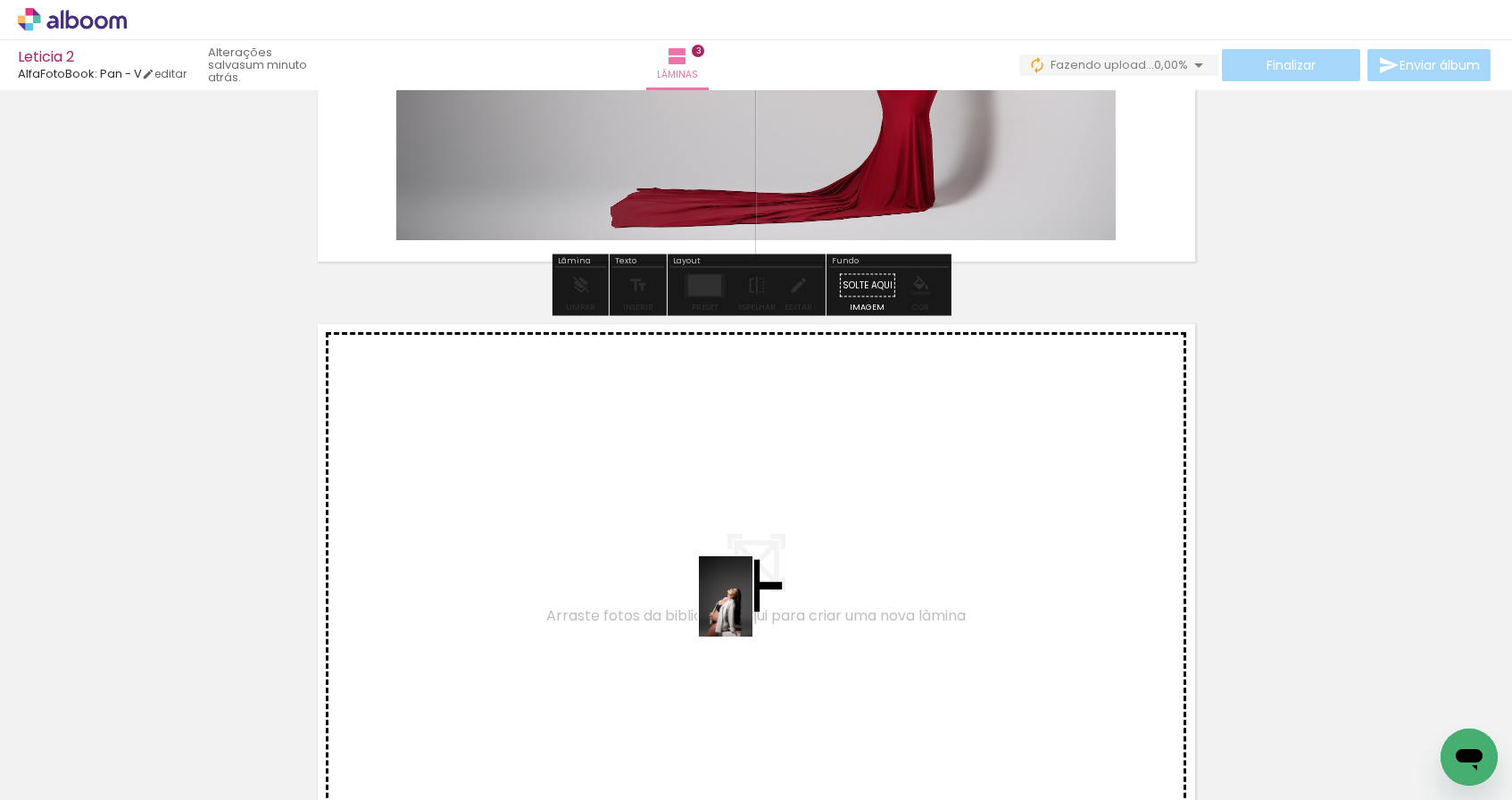
drag, startPoint x: 868, startPoint y: 753, endPoint x: 752, endPoint y: 609, distance: 184.9
click at [752, 609] on quentale-workspace at bounding box center [756, 400] width 1512 height 800
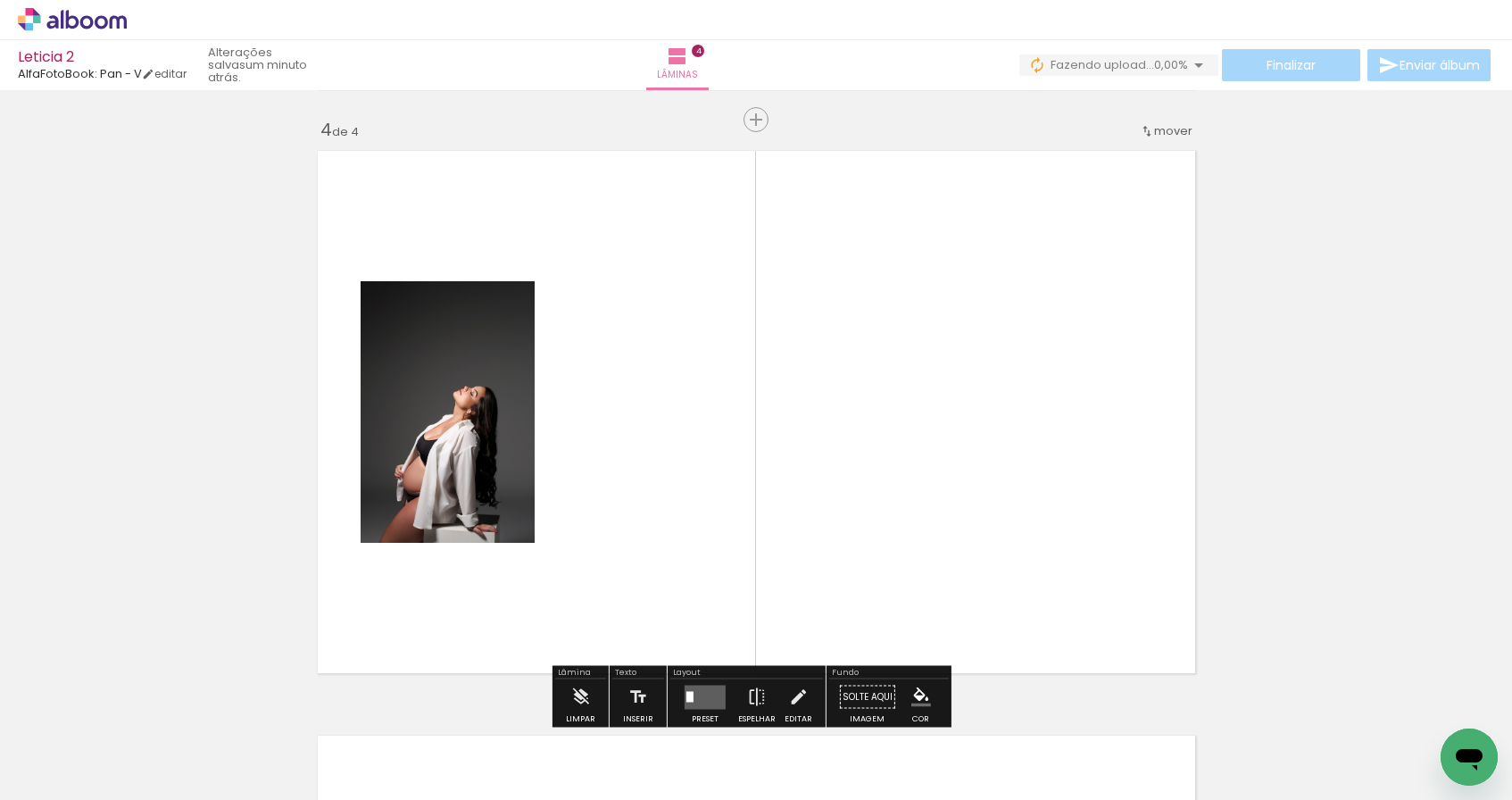
scroll to position [1776, 0]
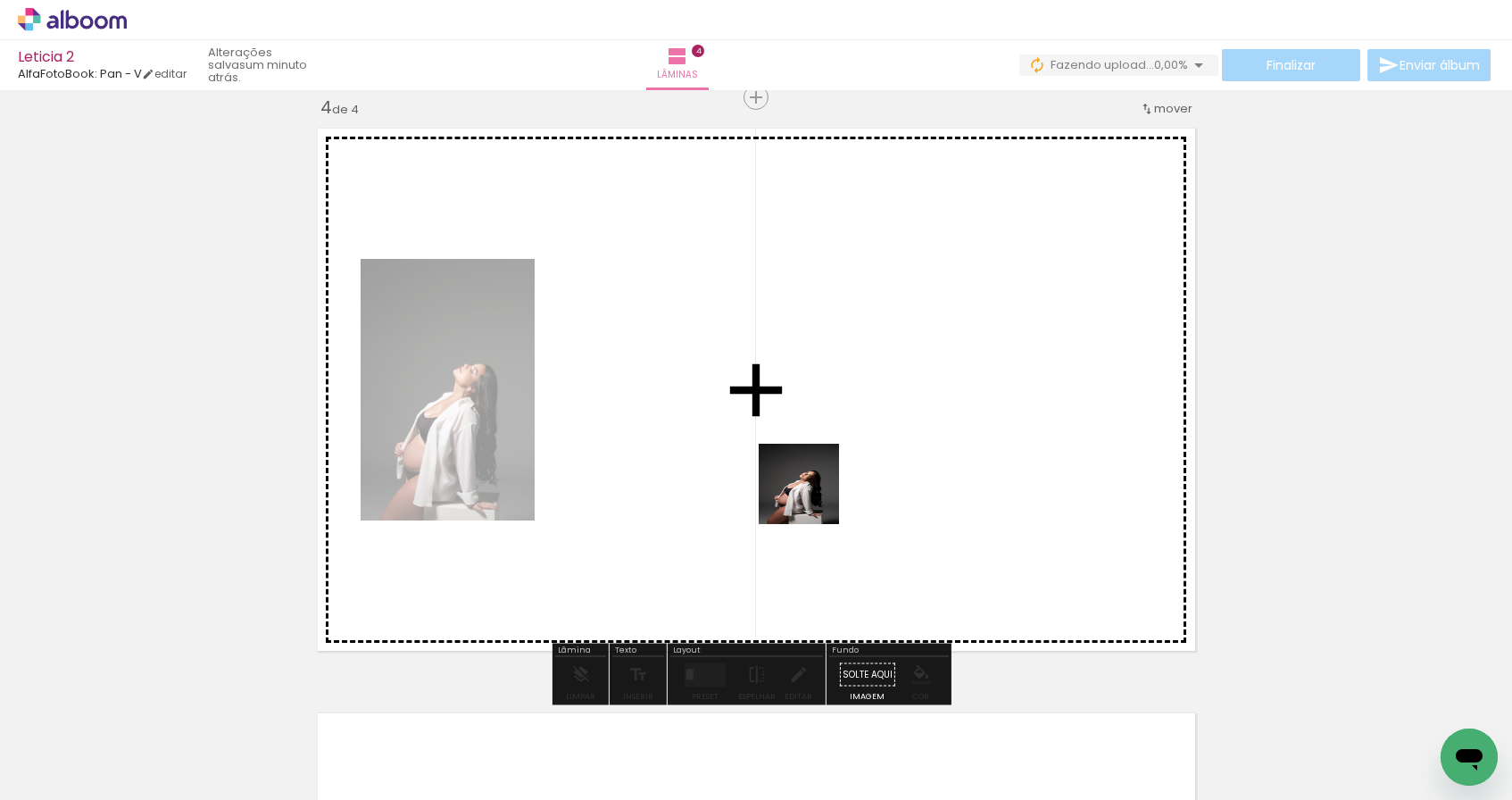
drag, startPoint x: 977, startPoint y: 728, endPoint x: 769, endPoint y: 458, distance: 340.8
click at [769, 458] on quentale-workspace at bounding box center [756, 400] width 1512 height 800
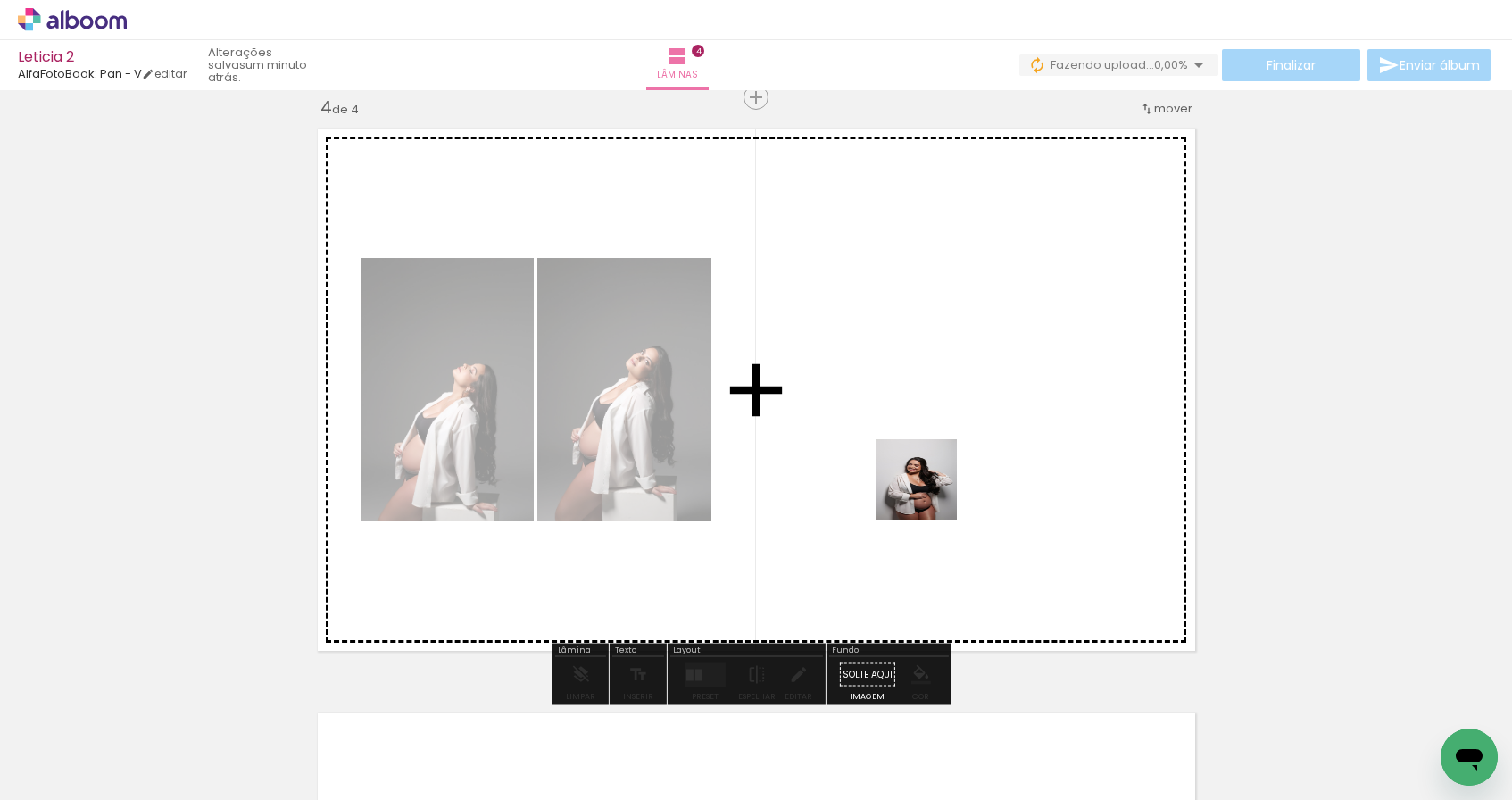
drag, startPoint x: 1079, startPoint y: 748, endPoint x: 857, endPoint y: 433, distance: 385.4
click at [857, 433] on quentale-workspace at bounding box center [756, 400] width 1512 height 800
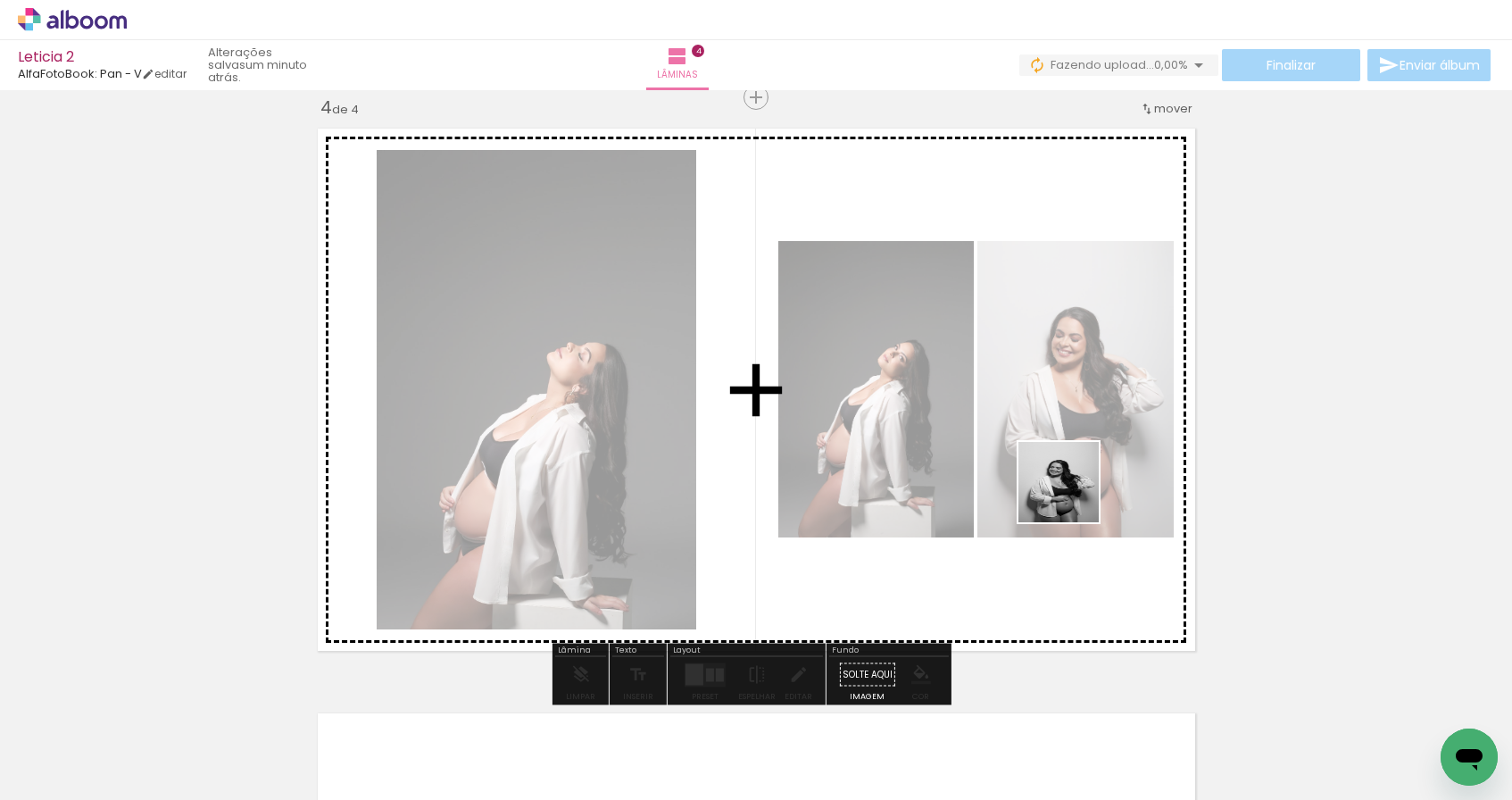
drag, startPoint x: 1184, startPoint y: 727, endPoint x: 1071, endPoint y: 489, distance: 263.5
click at [1071, 489] on quentale-workspace at bounding box center [756, 400] width 1512 height 800
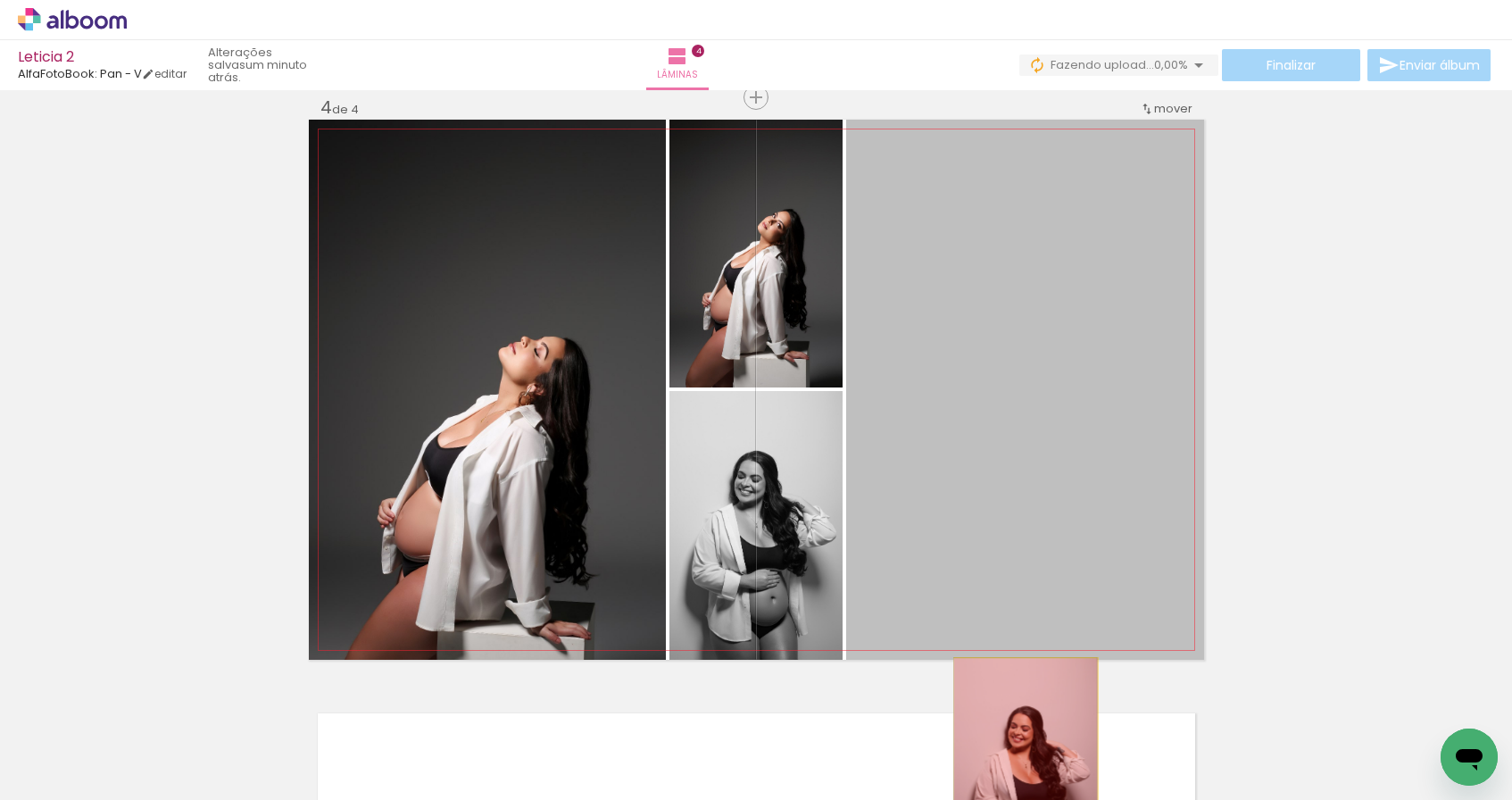
drag, startPoint x: 1016, startPoint y: 423, endPoint x: 1018, endPoint y: 765, distance: 342.0
click at [1018, 765] on quentale-workspace at bounding box center [756, 400] width 1512 height 800
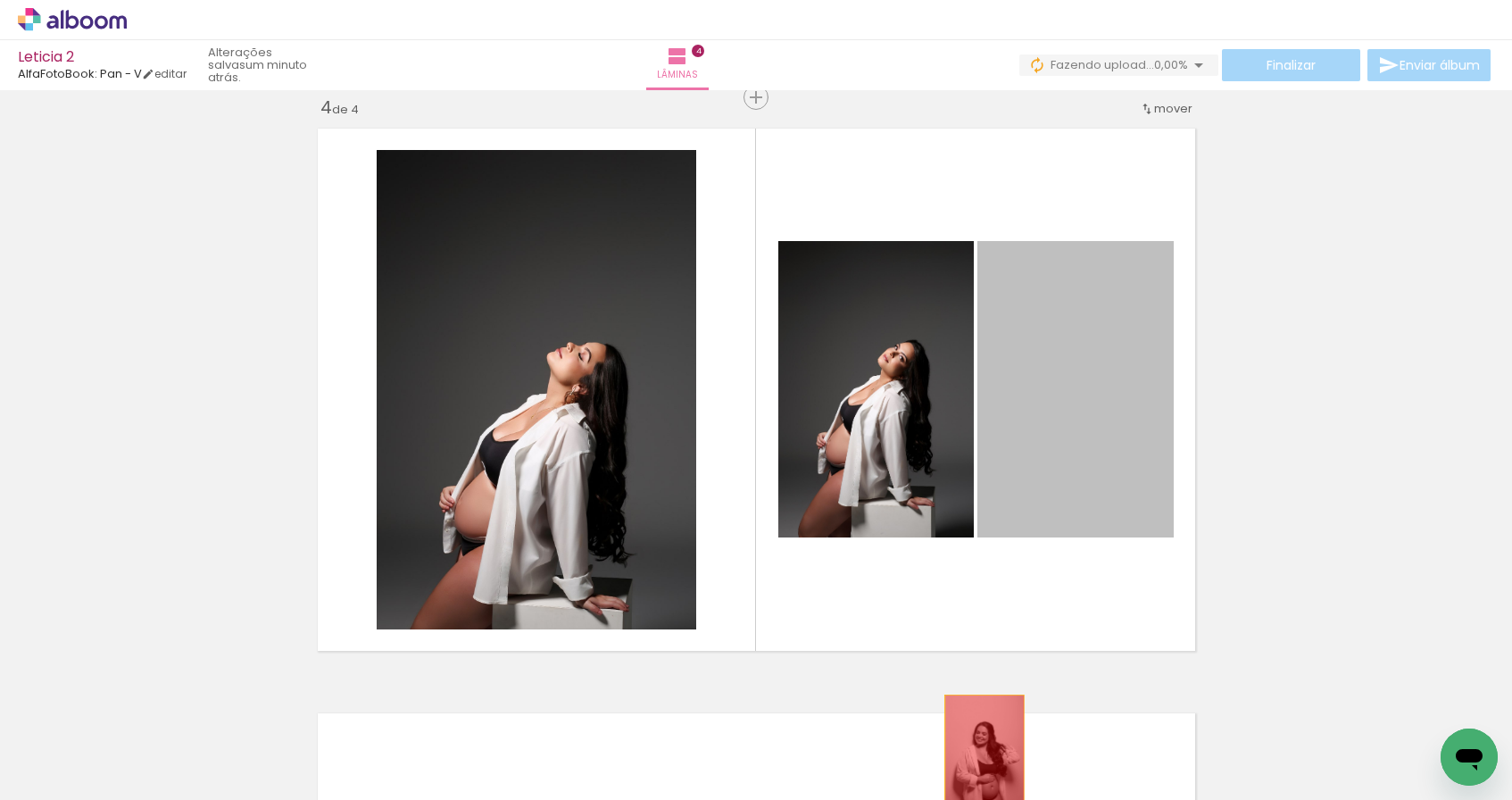
drag, startPoint x: 1006, startPoint y: 646, endPoint x: 978, endPoint y: 754, distance: 111.6
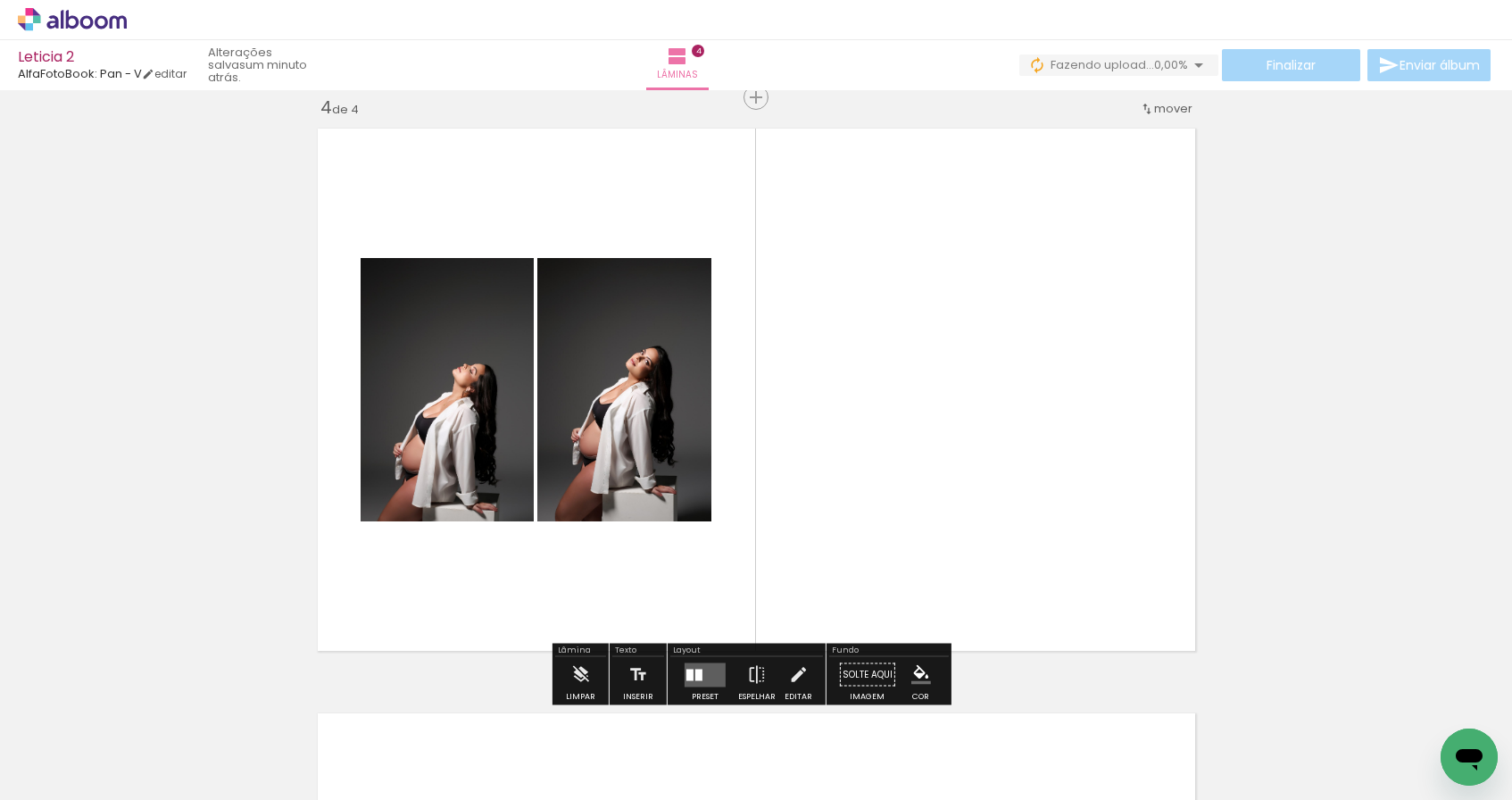
drag, startPoint x: 1096, startPoint y: 743, endPoint x: 991, endPoint y: 485, distance: 278.5
click at [991, 485] on quentale-workspace at bounding box center [756, 400] width 1512 height 800
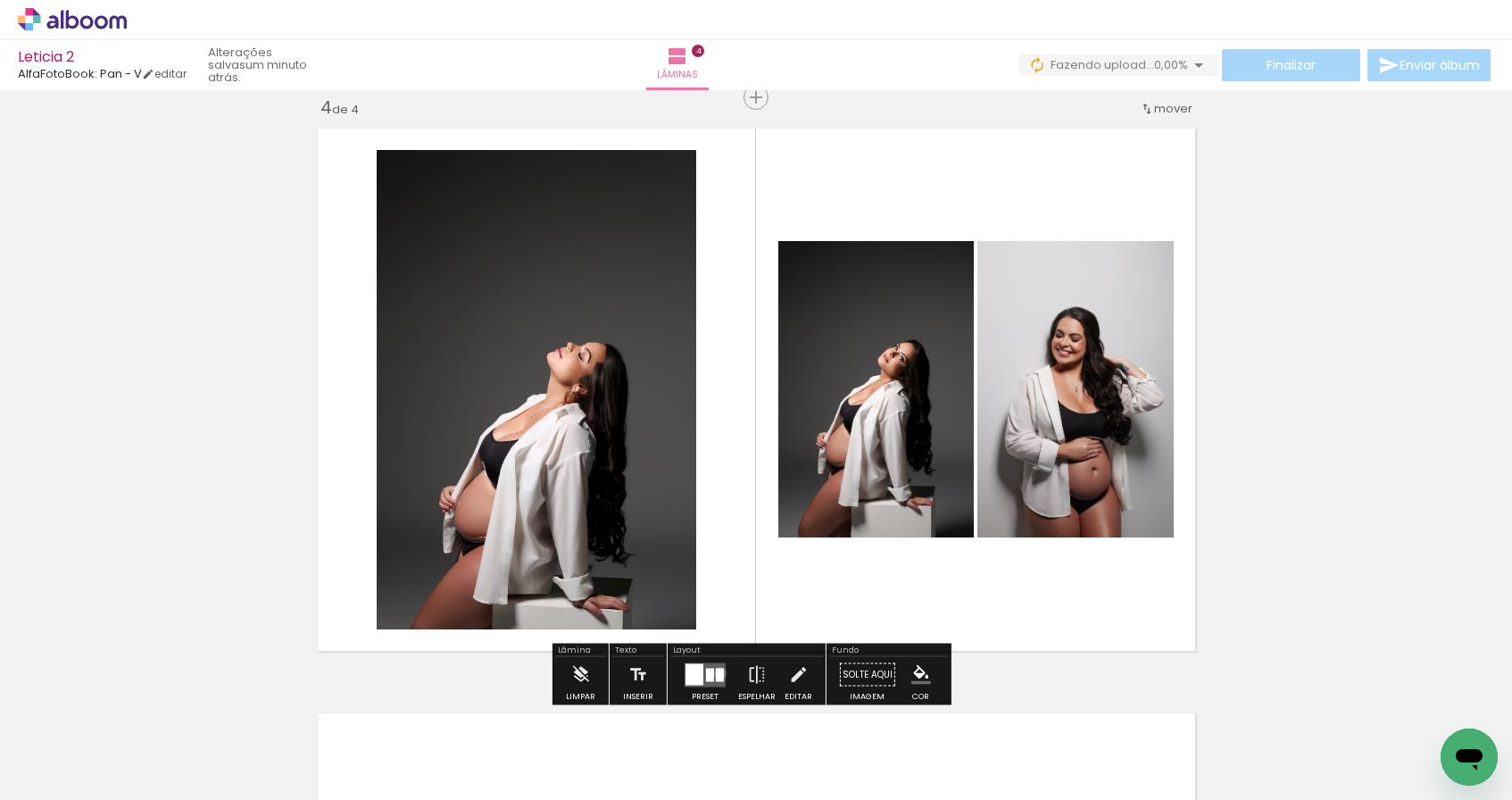
click at [716, 673] on div at bounding box center [719, 674] width 8 height 13
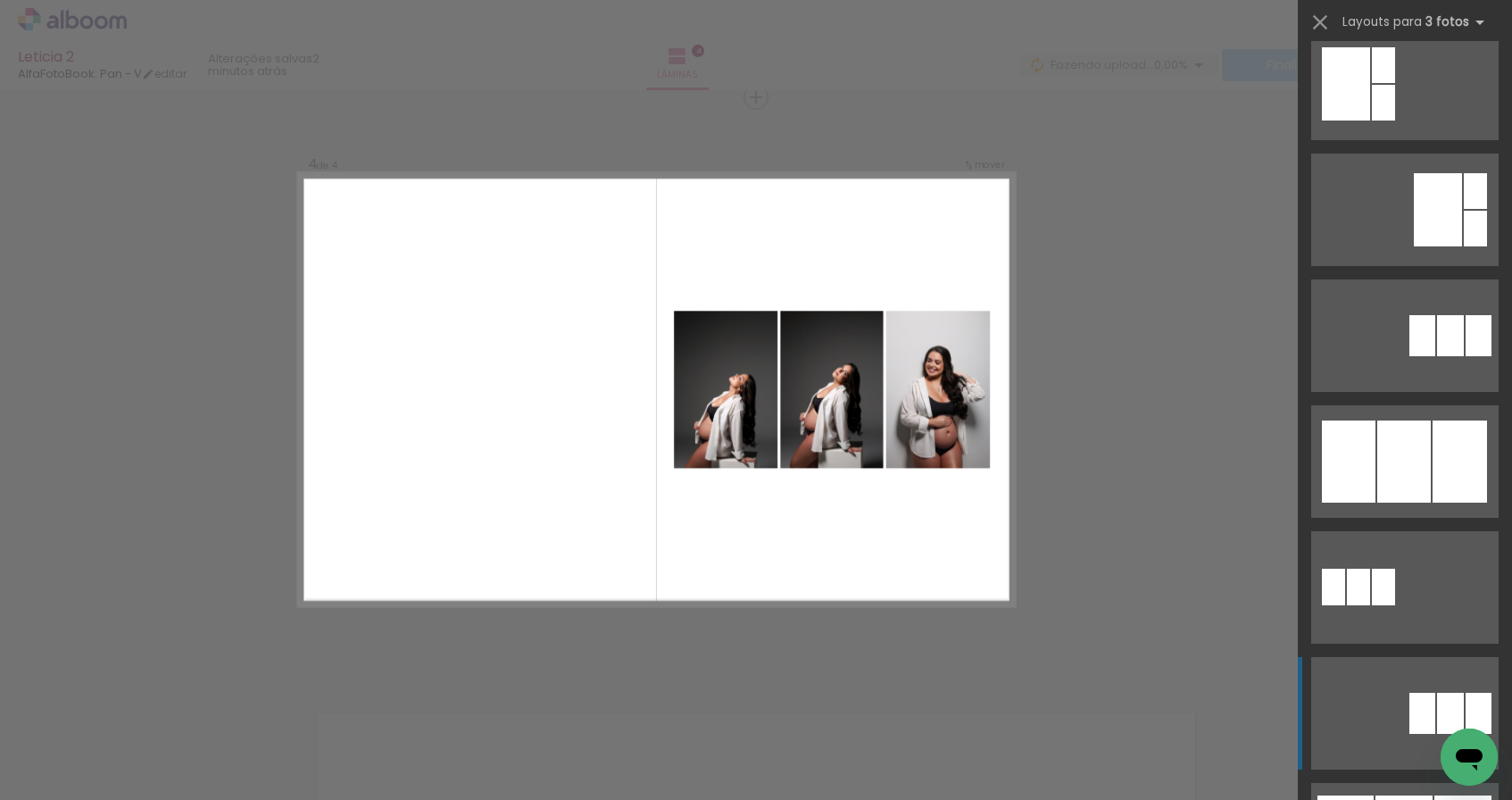
scroll to position [801, 0]
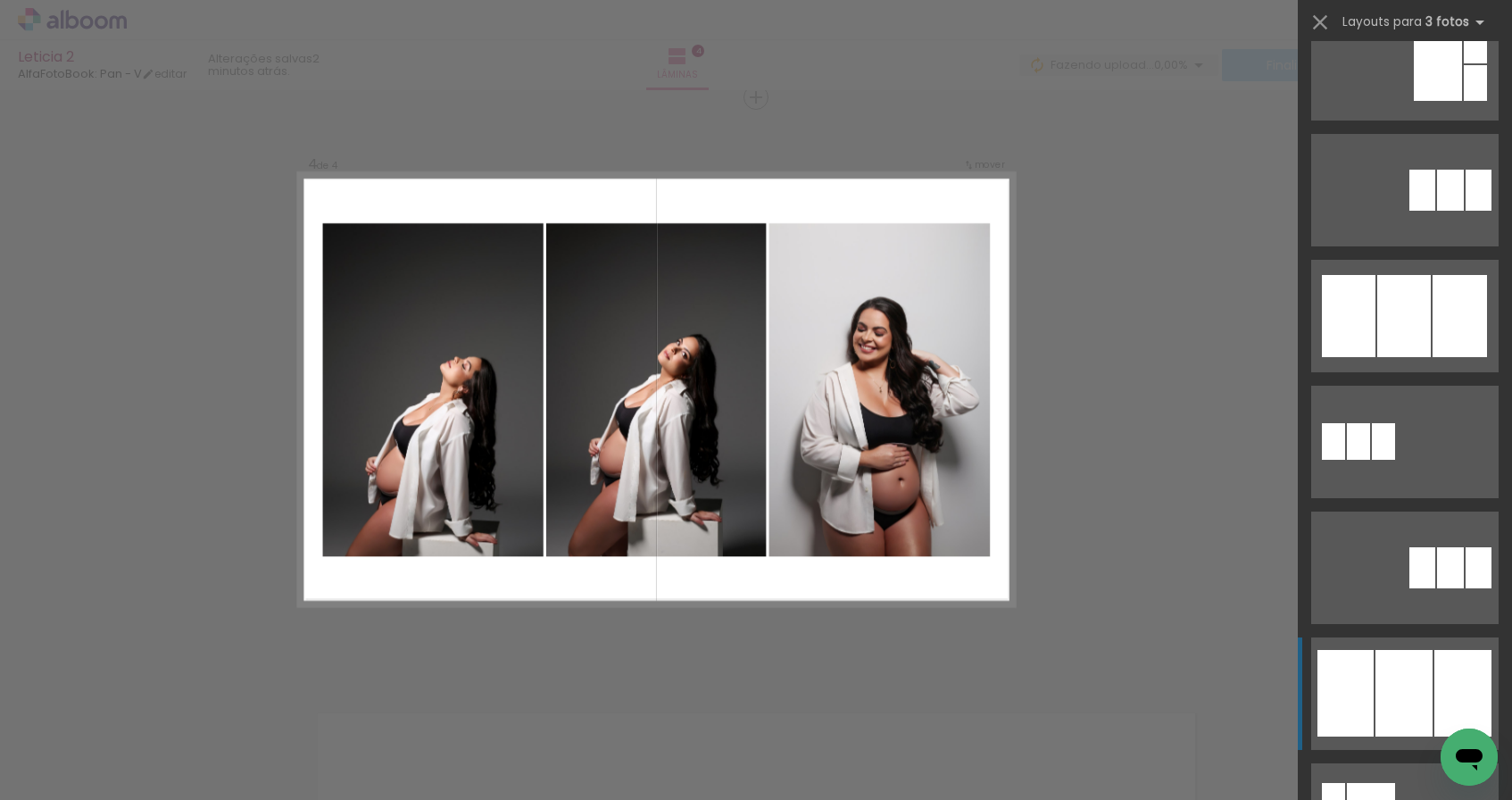
click at [1386, 357] on div at bounding box center [1403, 315] width 54 height 82
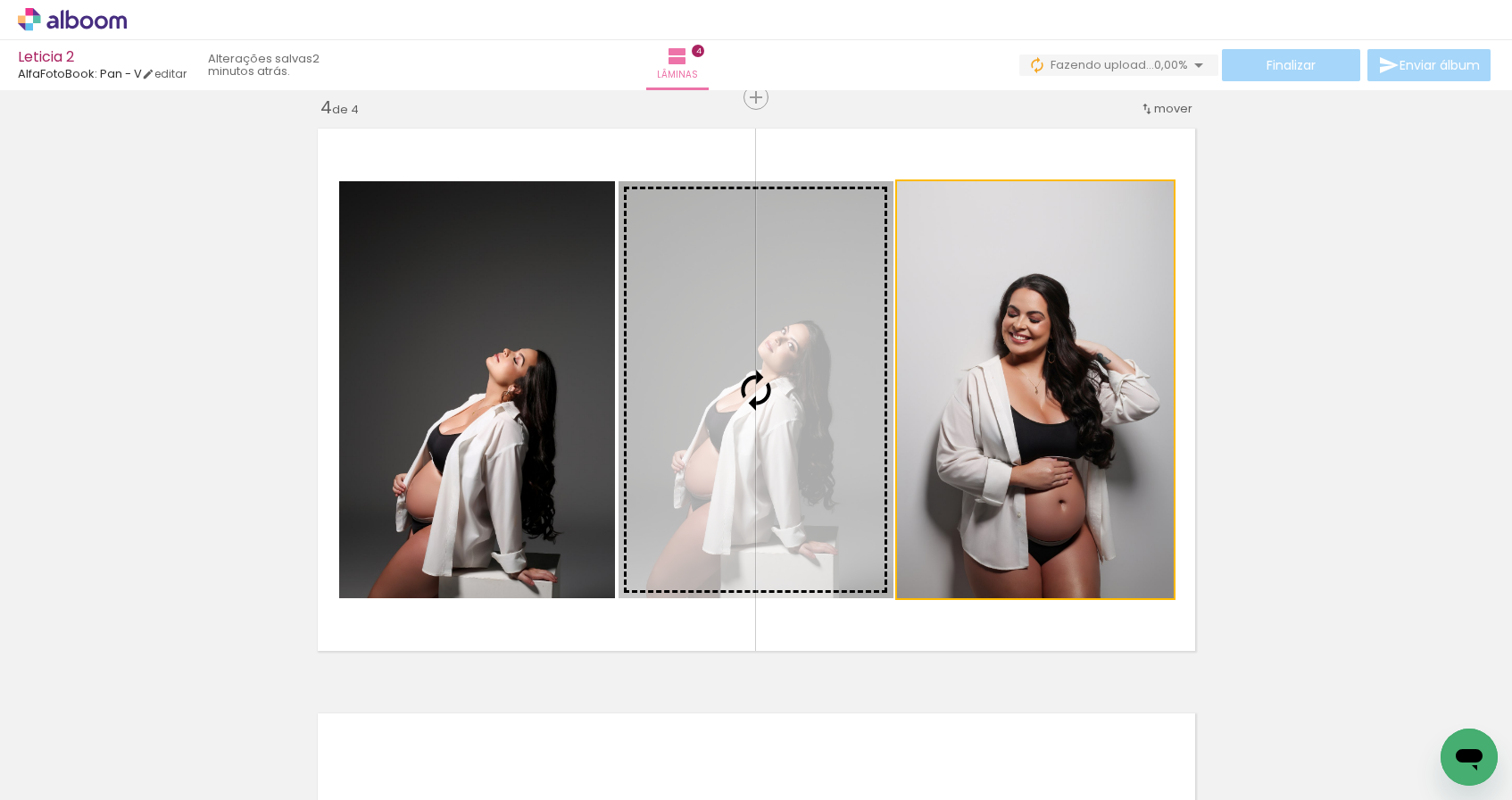
drag, startPoint x: 1088, startPoint y: 485, endPoint x: 775, endPoint y: 476, distance: 313.1
click at [0, 0] on slot at bounding box center [0, 0] width 0 height 0
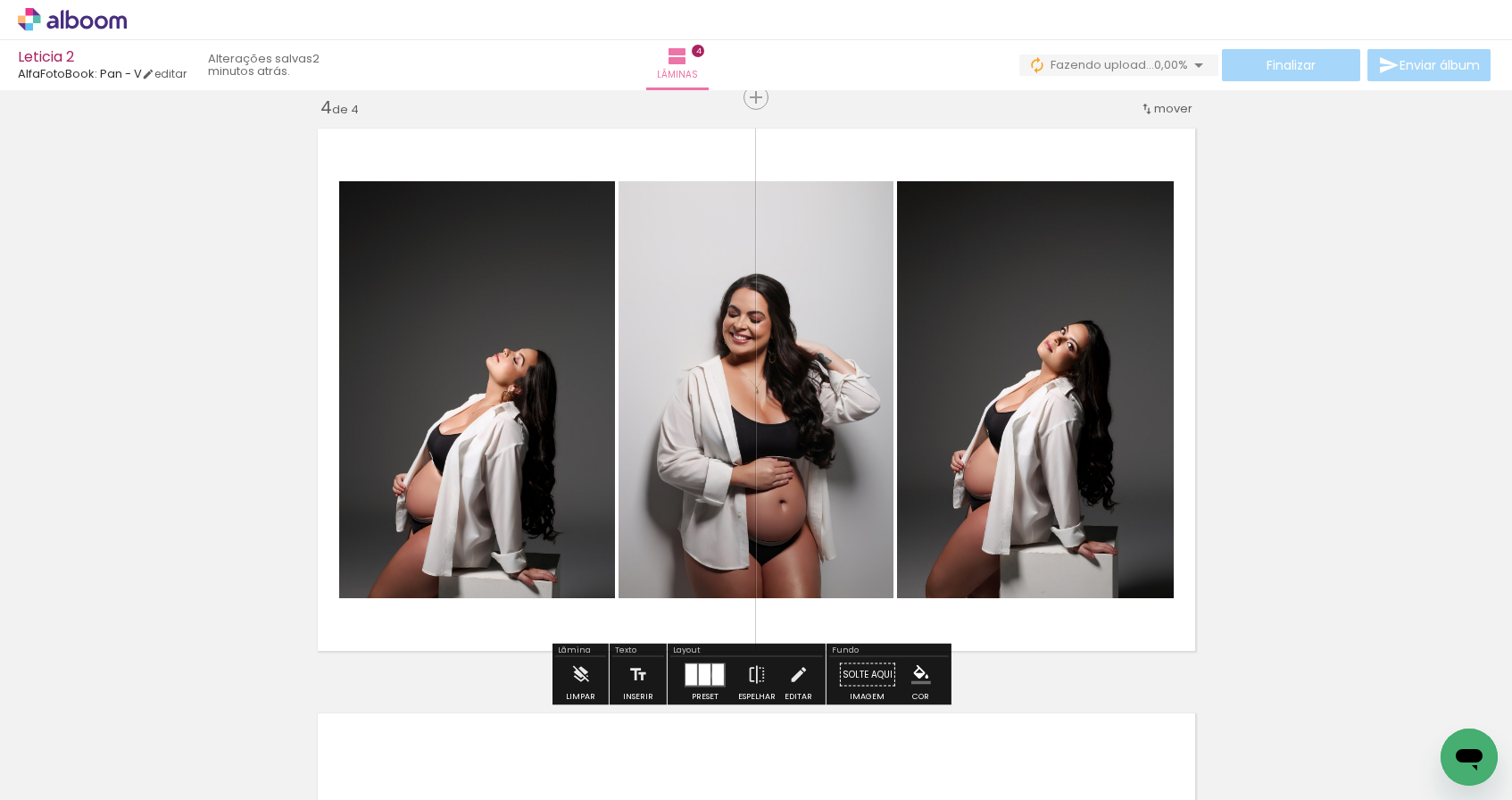
click at [713, 674] on div at bounding box center [717, 673] width 11 height 22
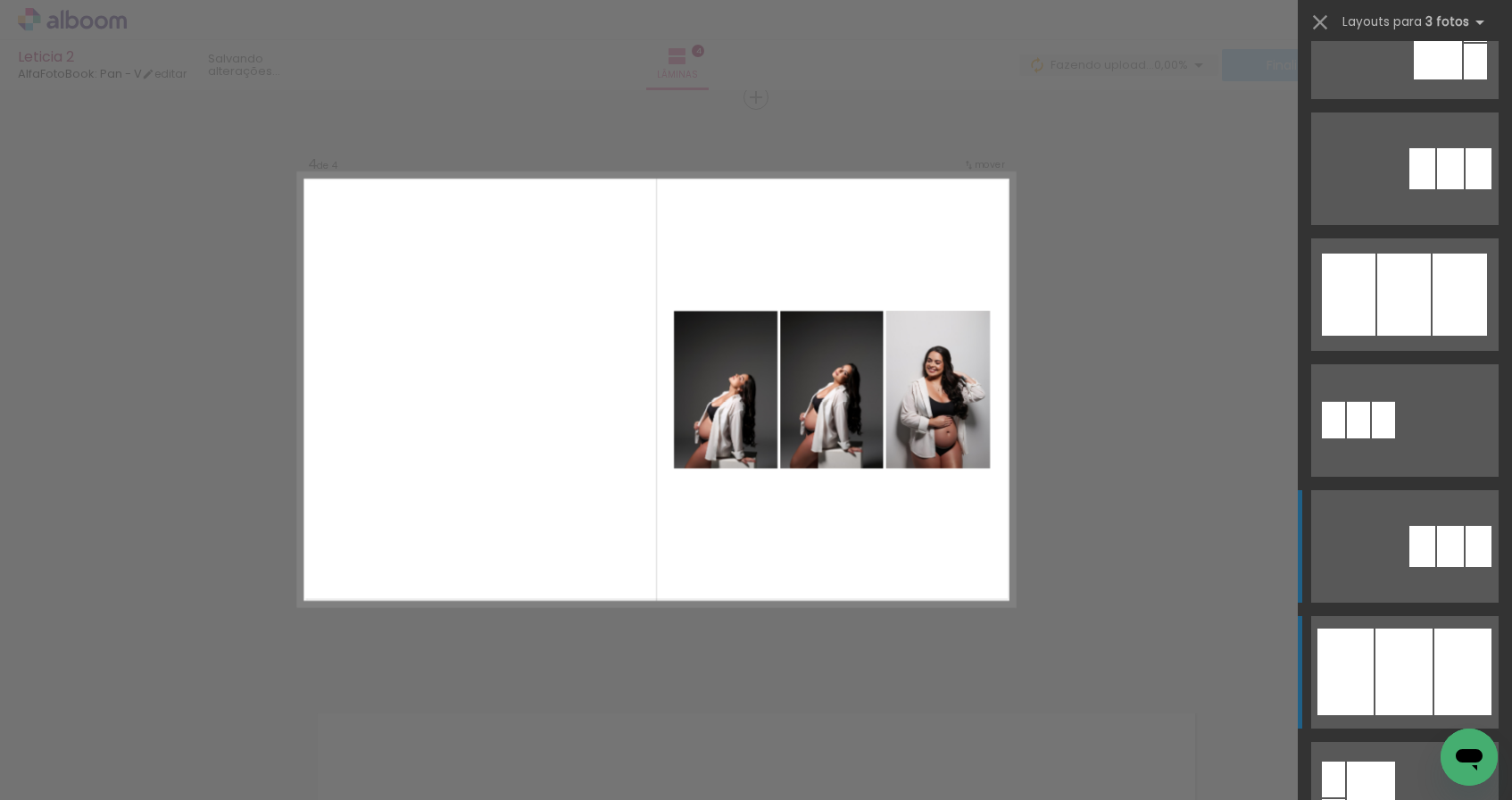
scroll to position [195, 0]
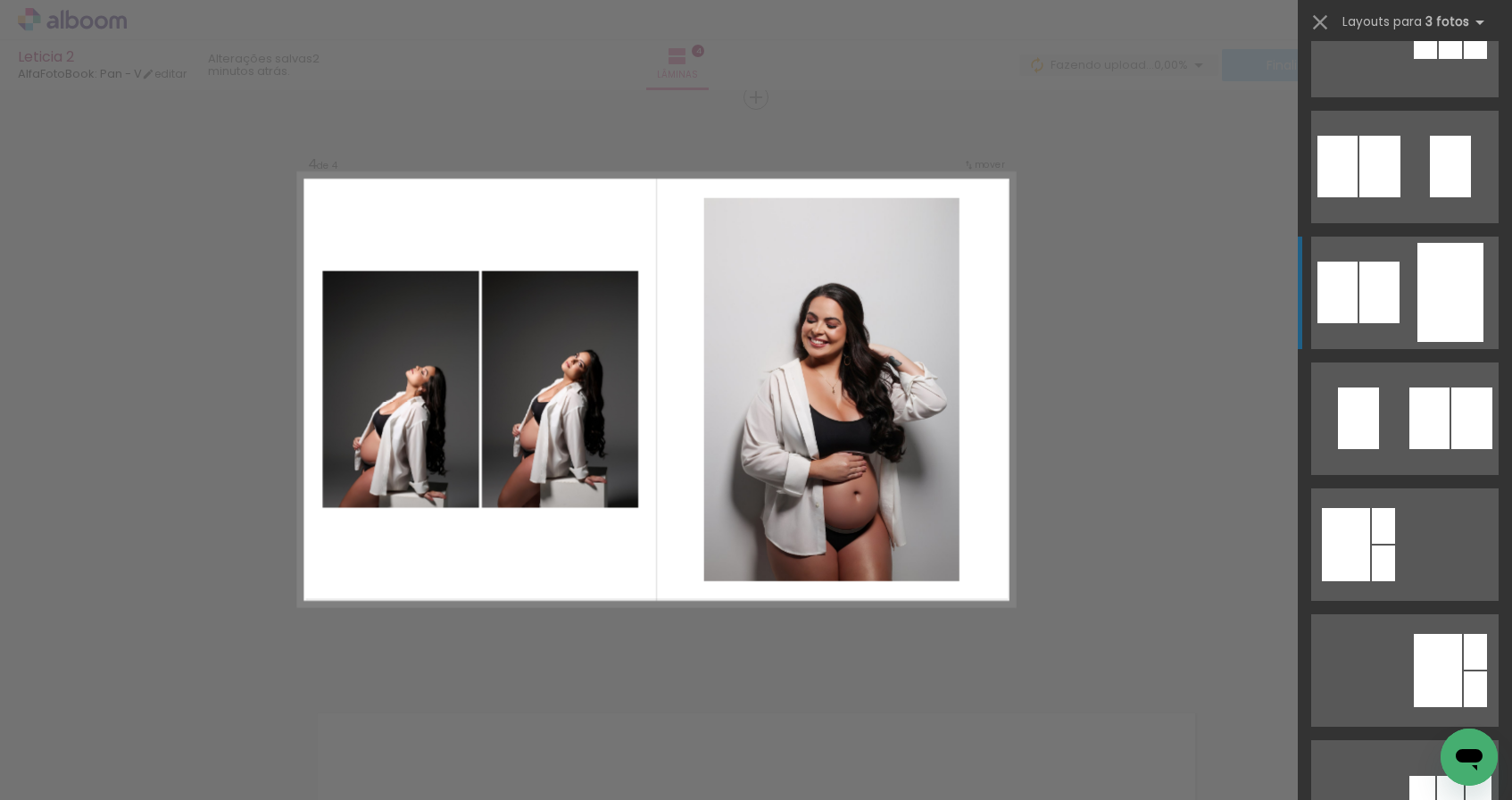
click at [1403, 98] on quentale-layouter at bounding box center [1405, 41] width 188 height 113
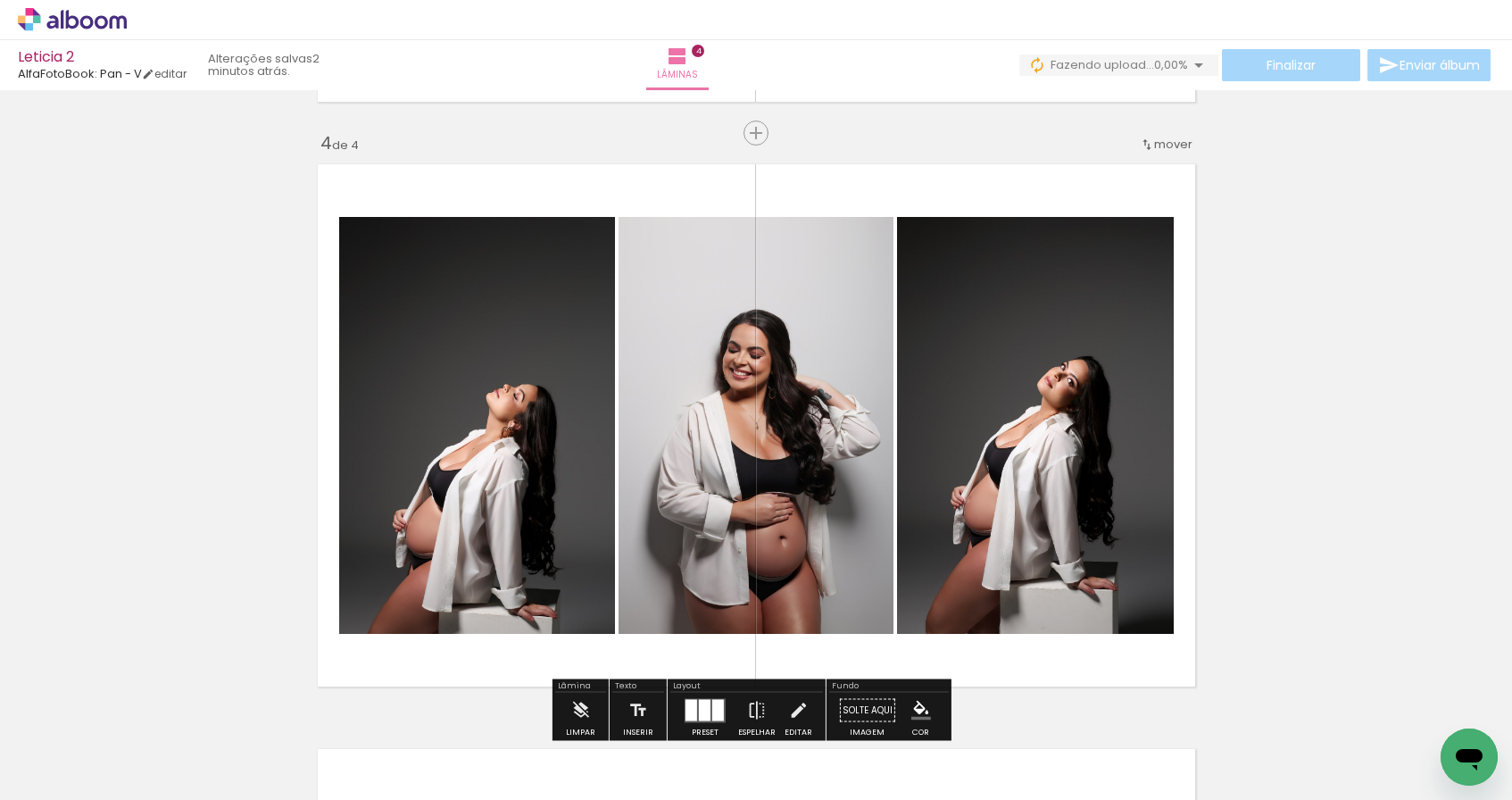
scroll to position [1932, 0]
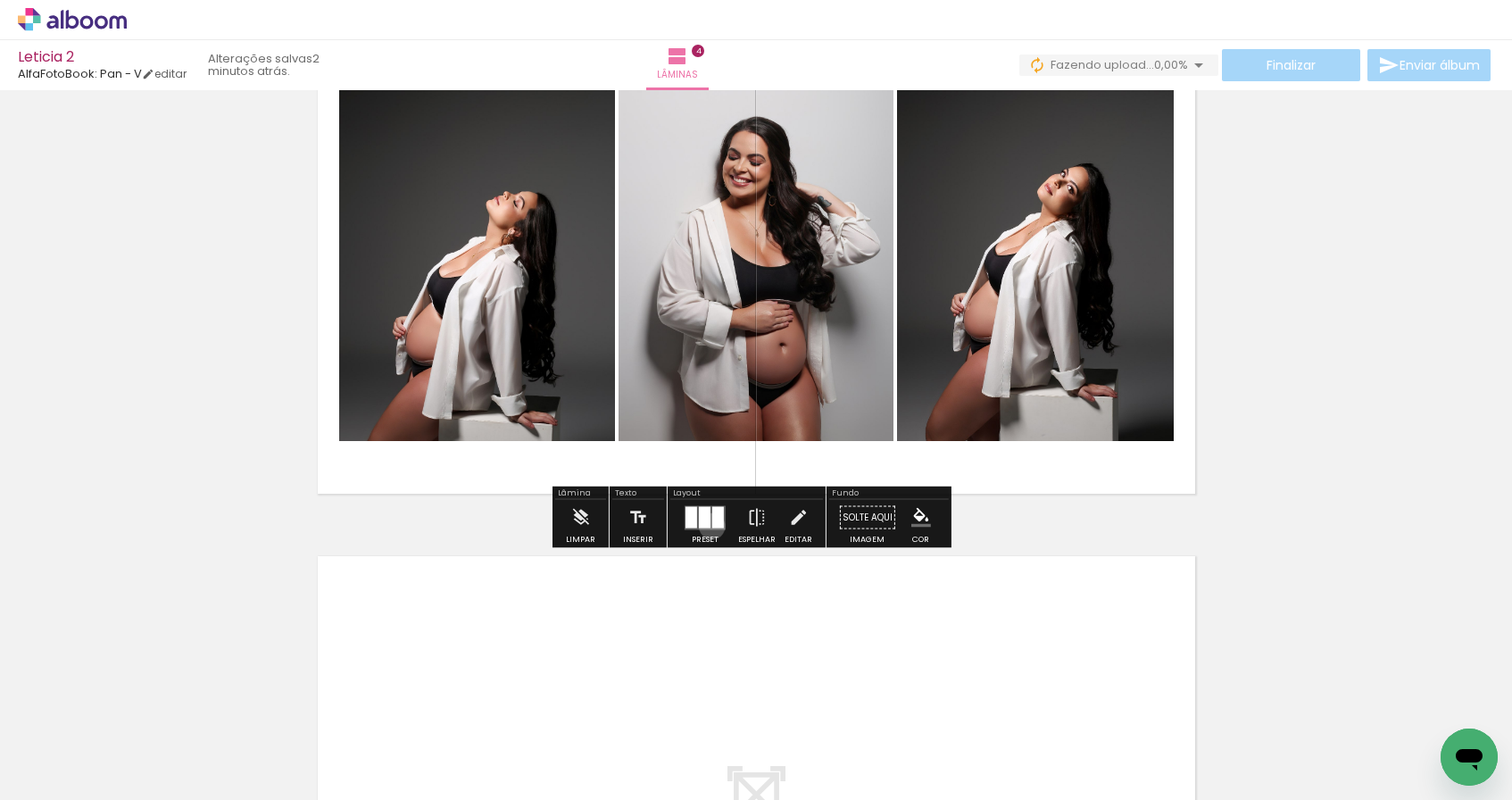
click at [712, 526] on div at bounding box center [717, 516] width 11 height 22
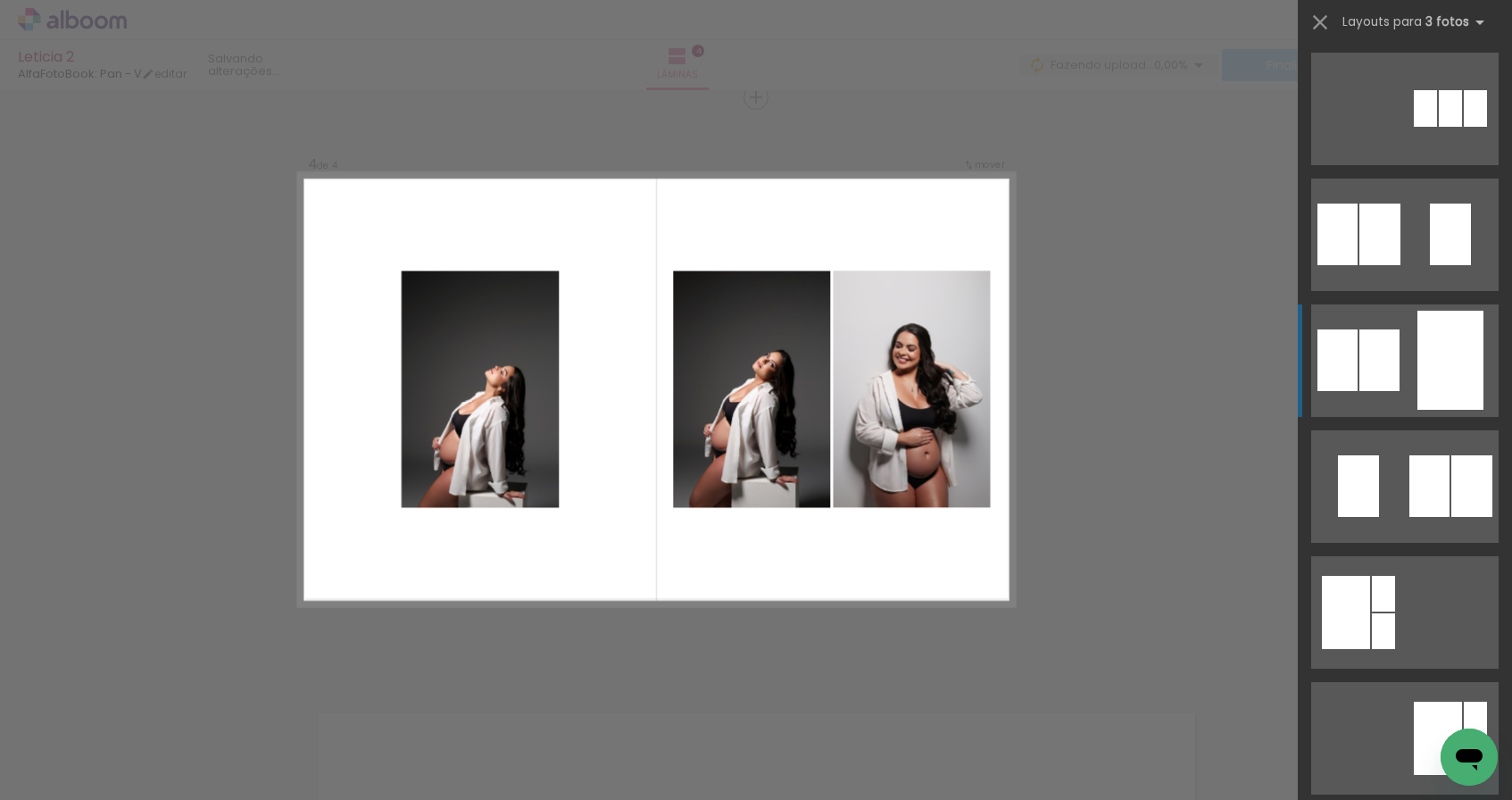
scroll to position [0, 0]
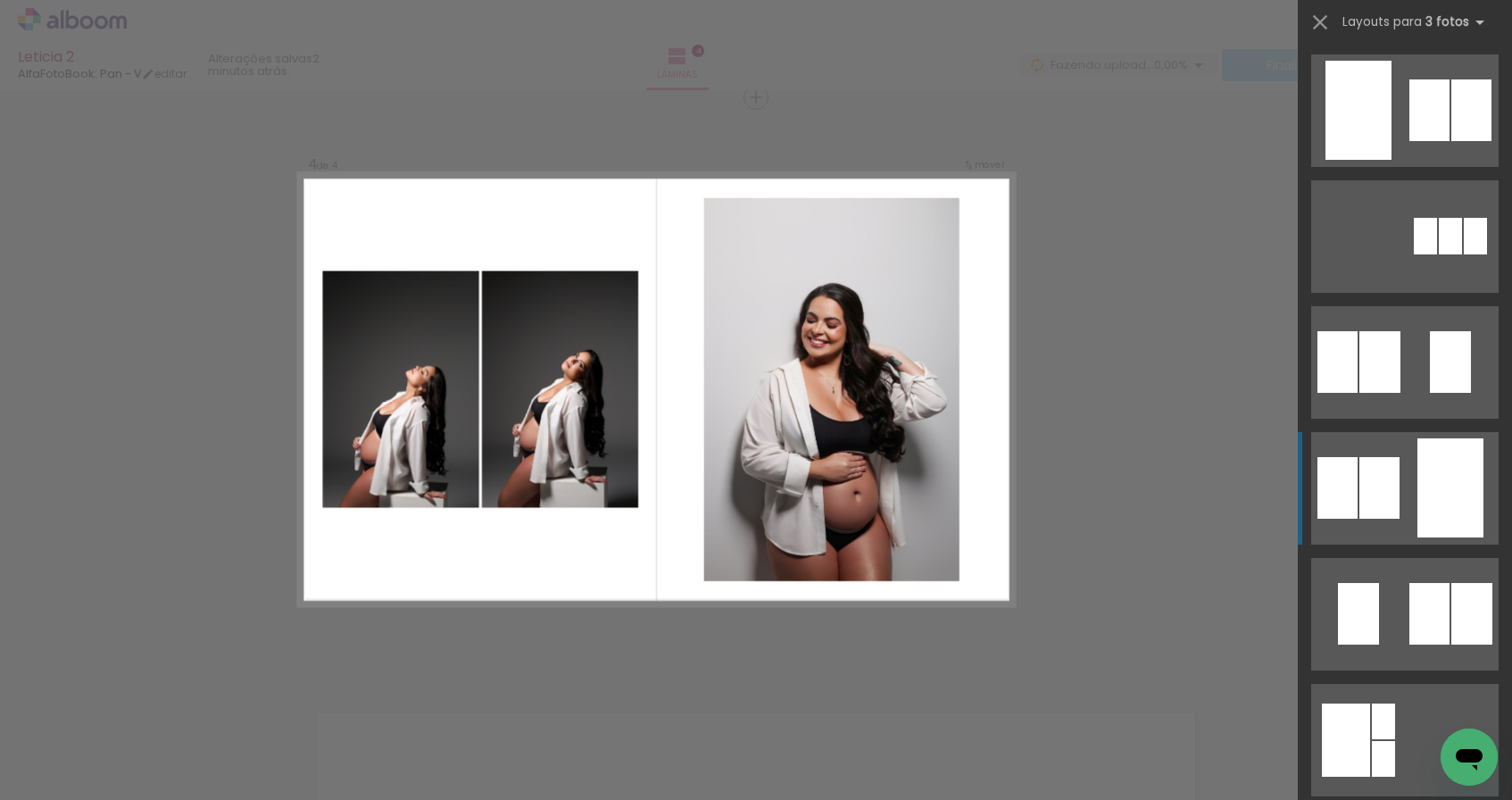
click at [1401, 293] on quentale-layouter at bounding box center [1405, 237] width 188 height 113
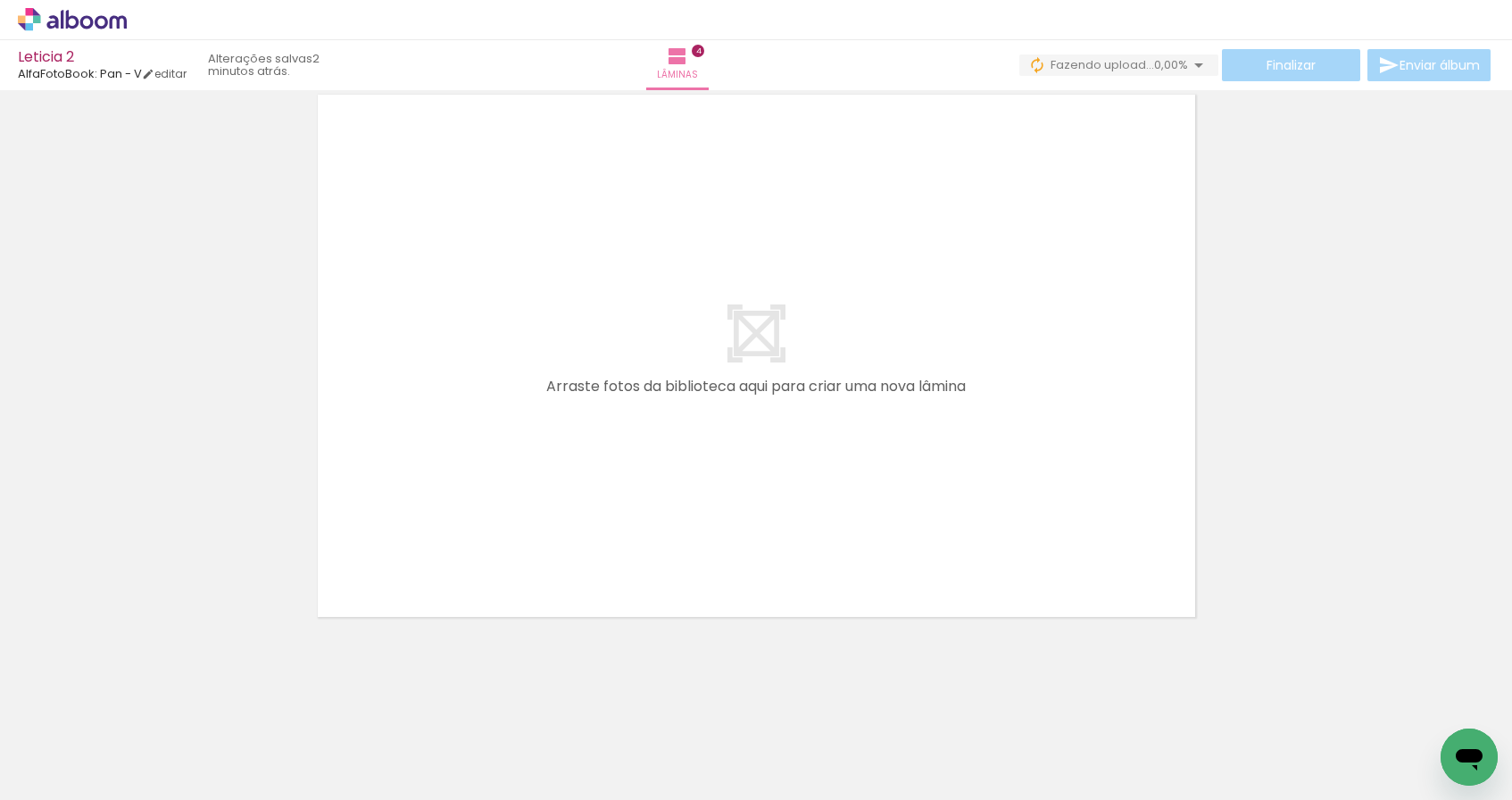
scroll to position [0, 494]
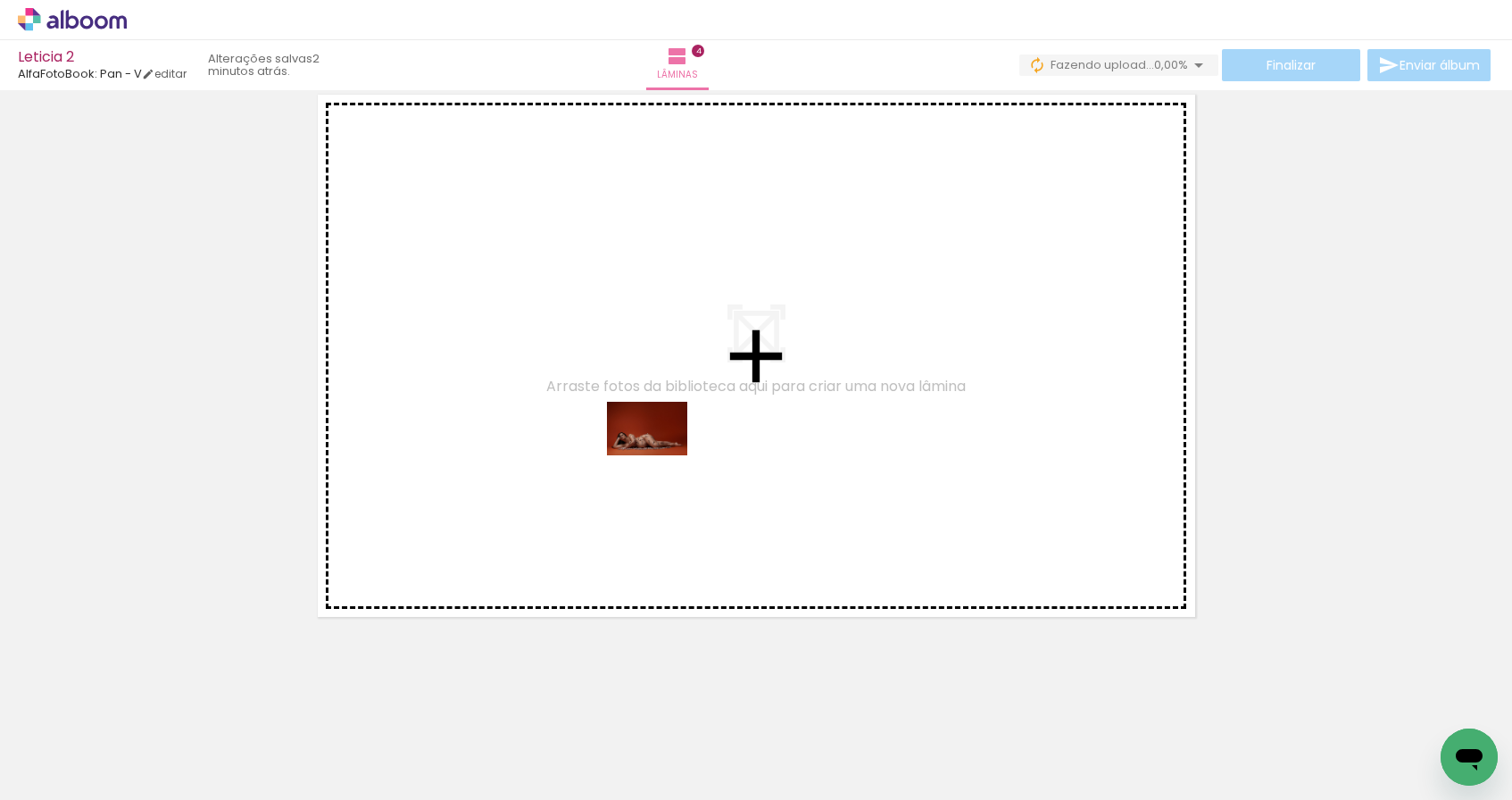
drag, startPoint x: 802, startPoint y: 757, endPoint x: 660, endPoint y: 455, distance: 333.7
click at [660, 455] on quentale-workspace at bounding box center [756, 400] width 1512 height 800
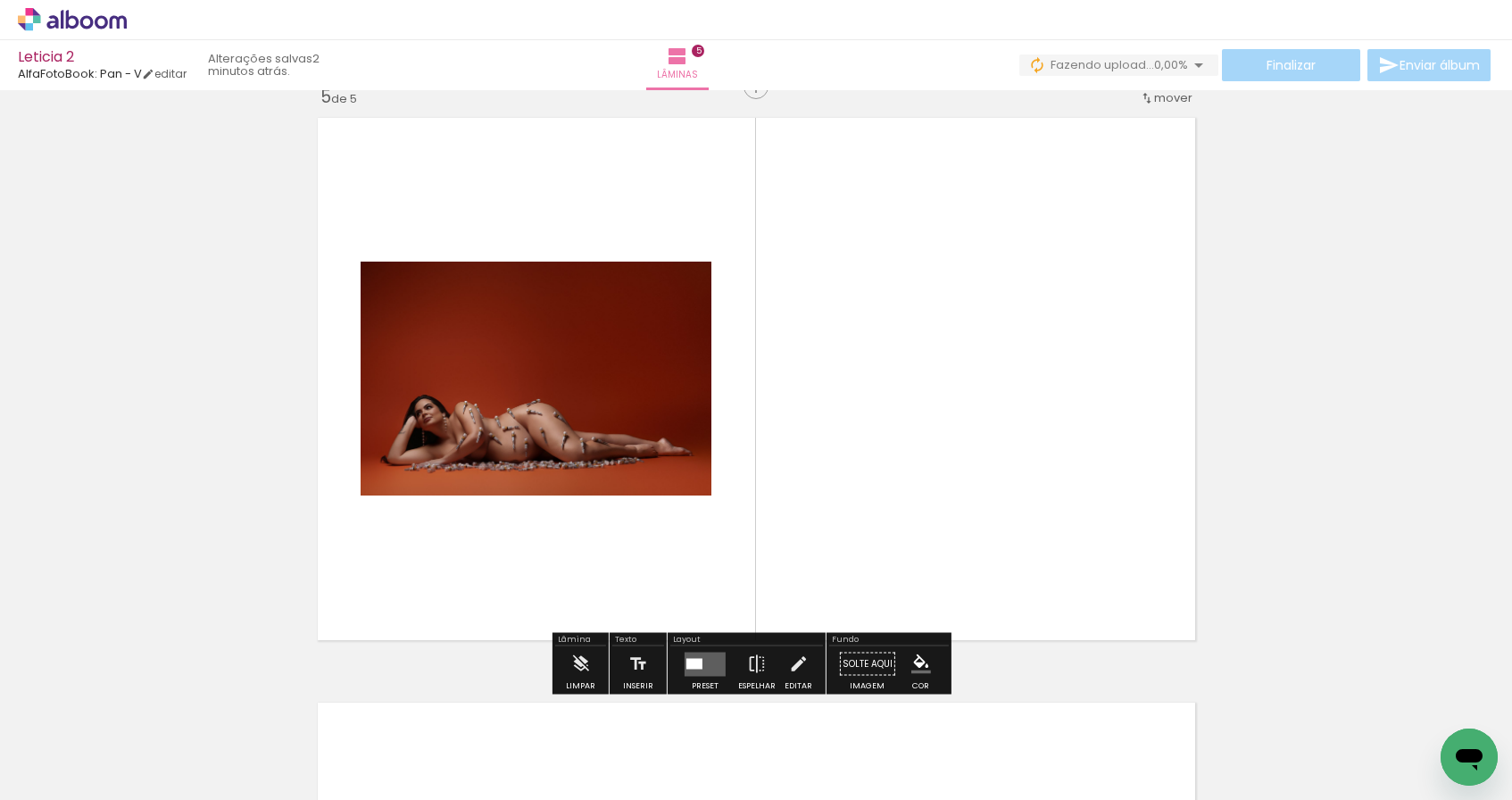
scroll to position [2361, 0]
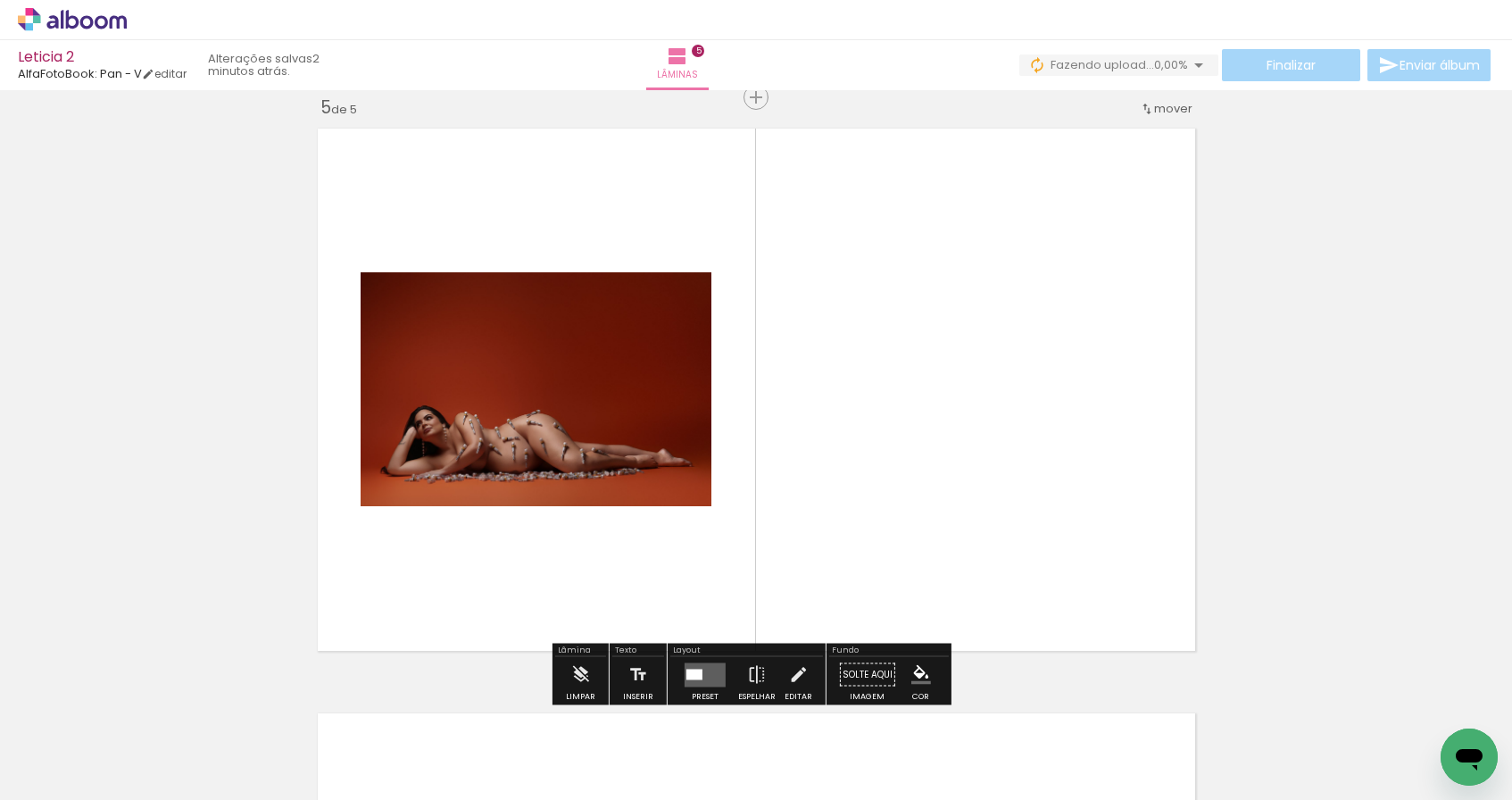
click at [700, 676] on quentale-layouter at bounding box center [705, 674] width 41 height 24
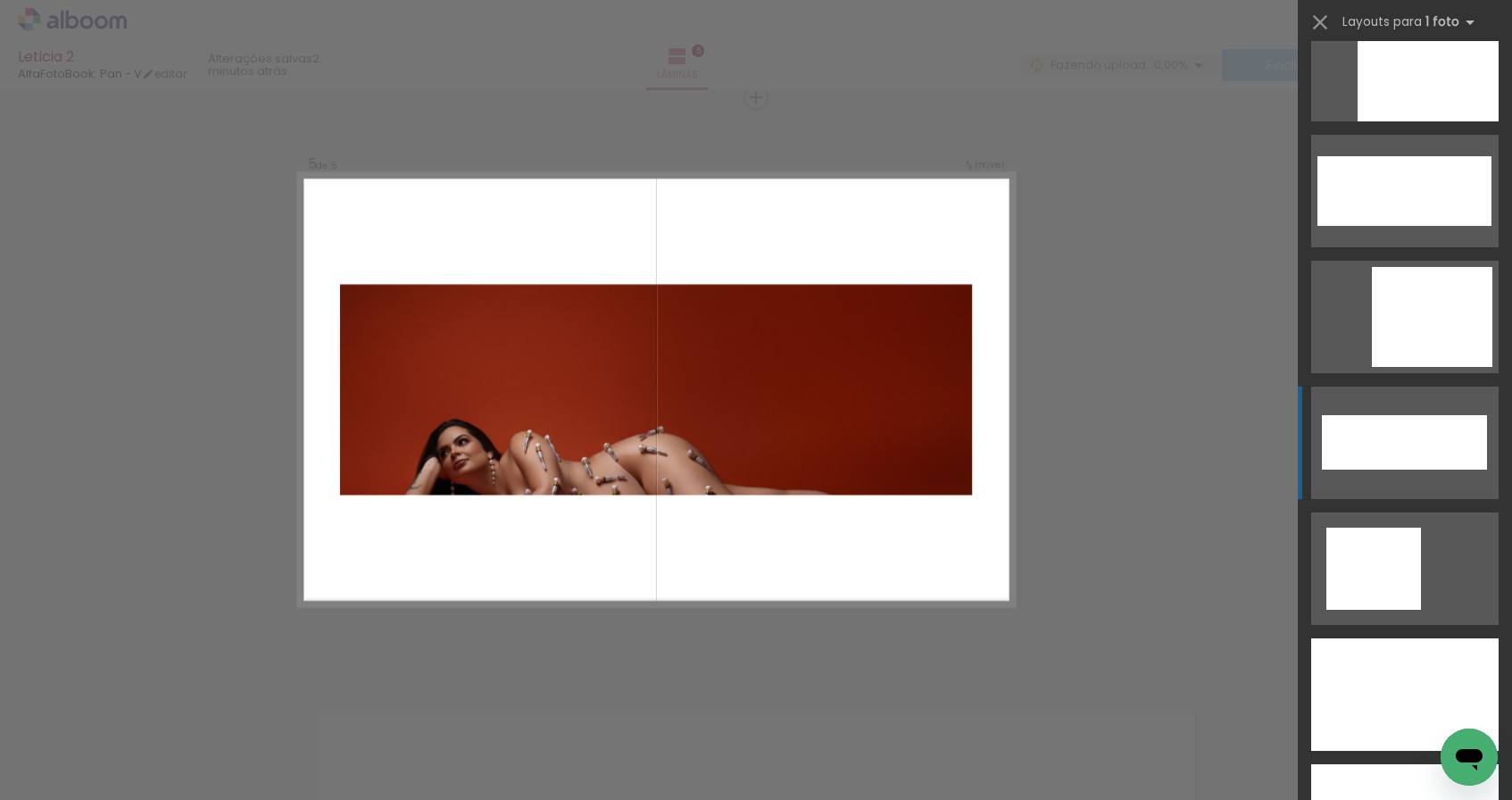
scroll to position [5804, 0]
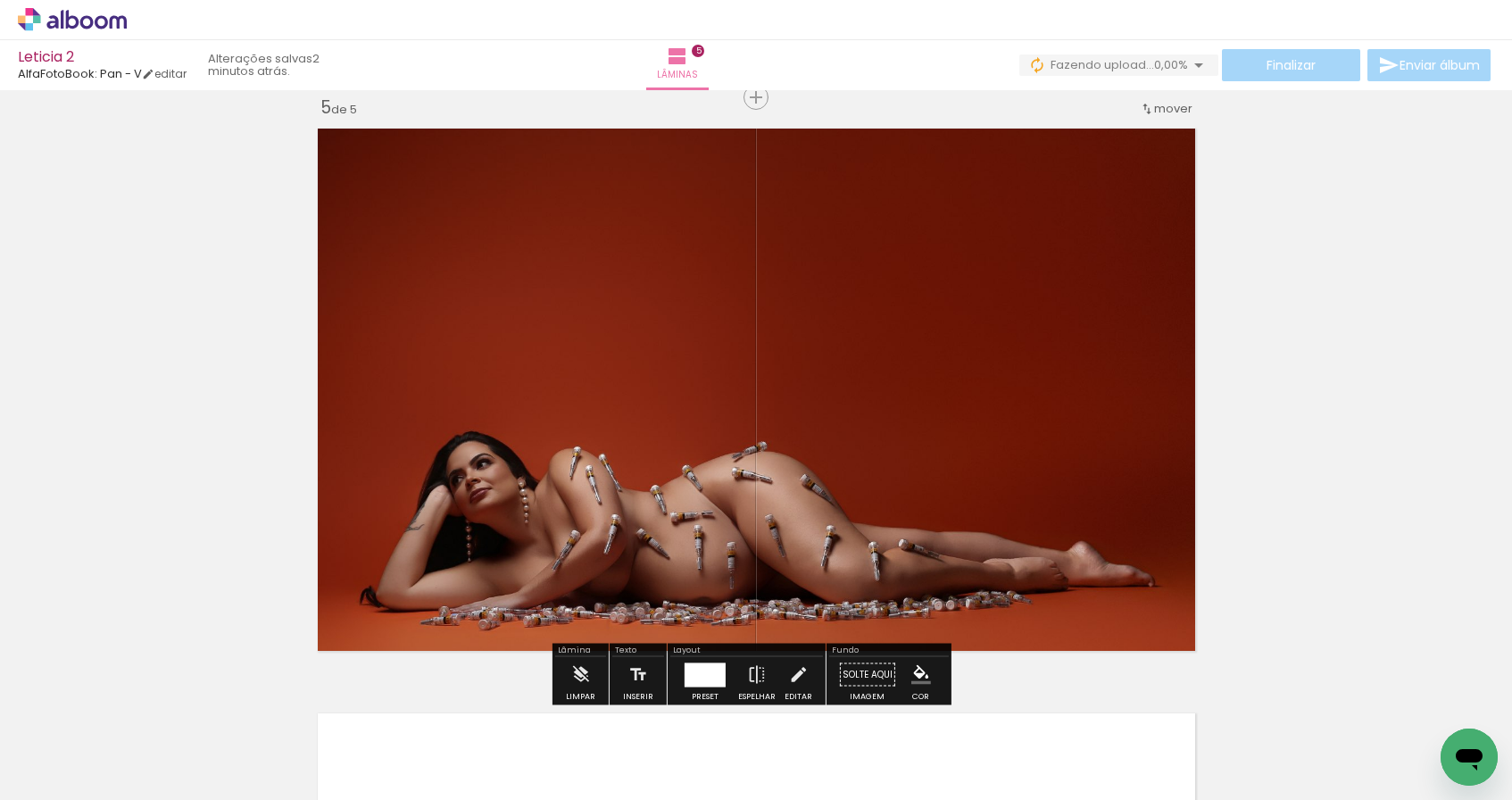
scroll to position [2978, 0]
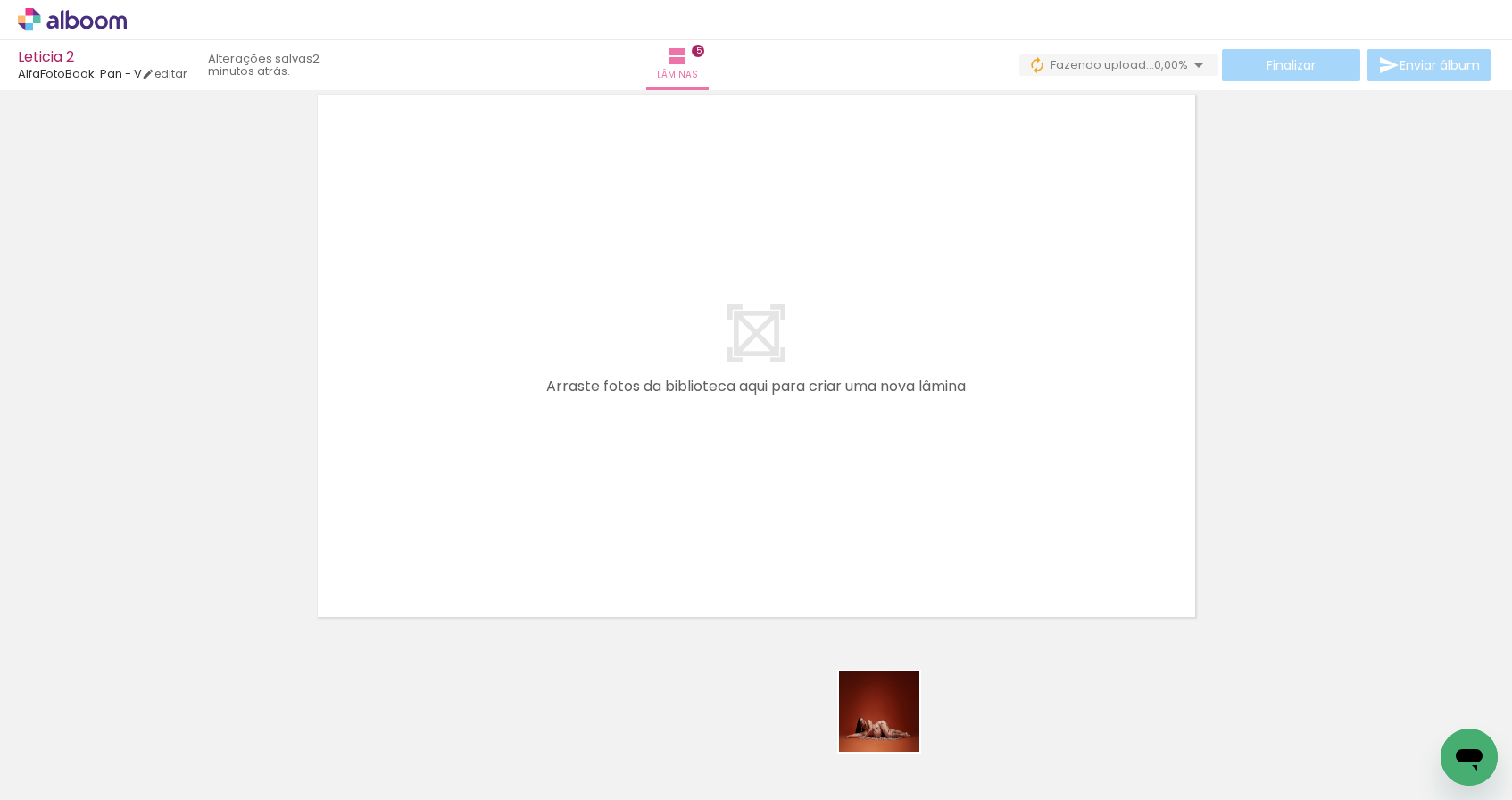
drag, startPoint x: 895, startPoint y: 732, endPoint x: 799, endPoint y: 489, distance: 261.3
click at [799, 489] on quentale-workspace at bounding box center [756, 400] width 1512 height 800
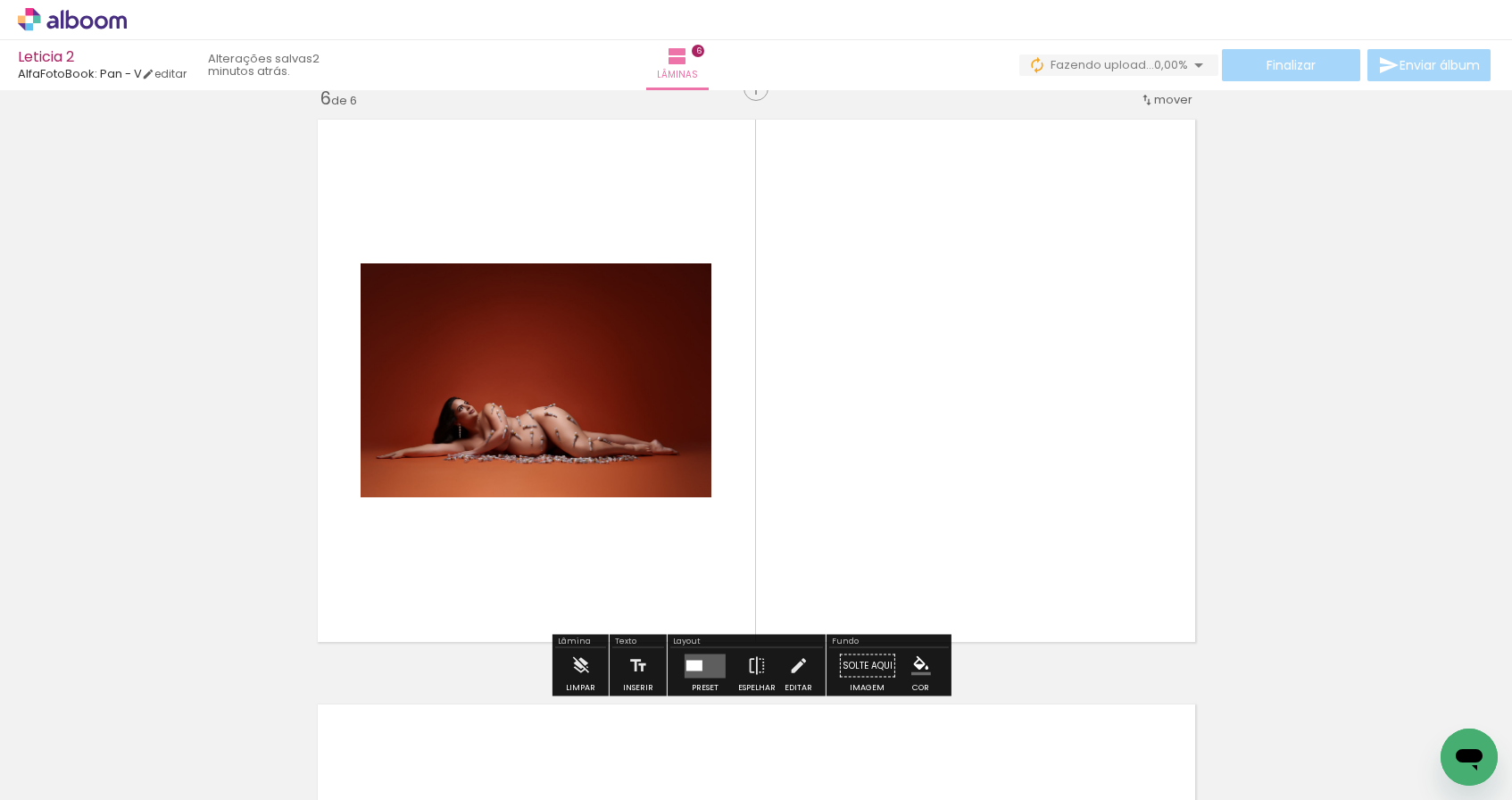
scroll to position [2945, 0]
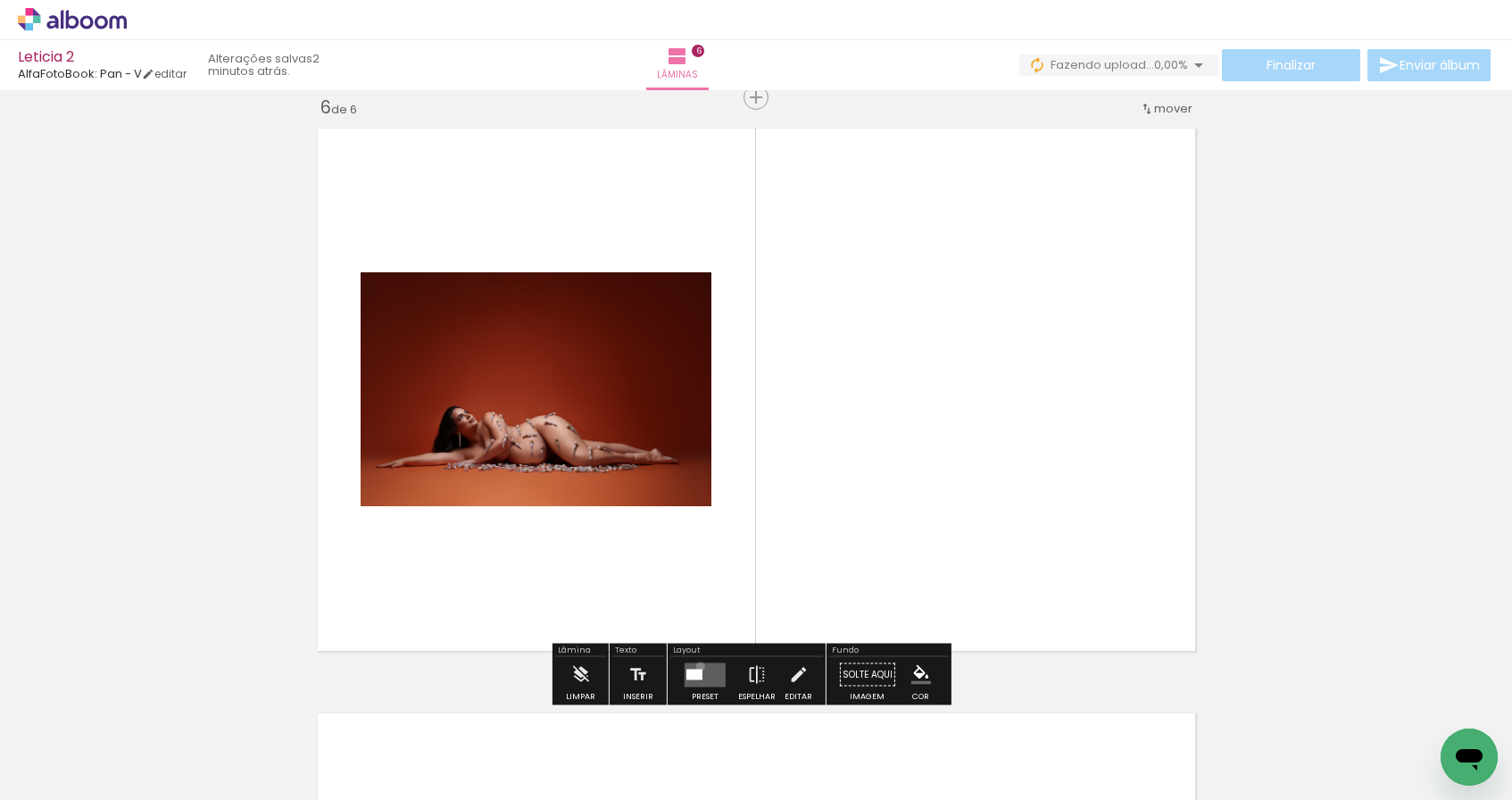
click at [696, 666] on quentale-layouter at bounding box center [705, 674] width 41 height 24
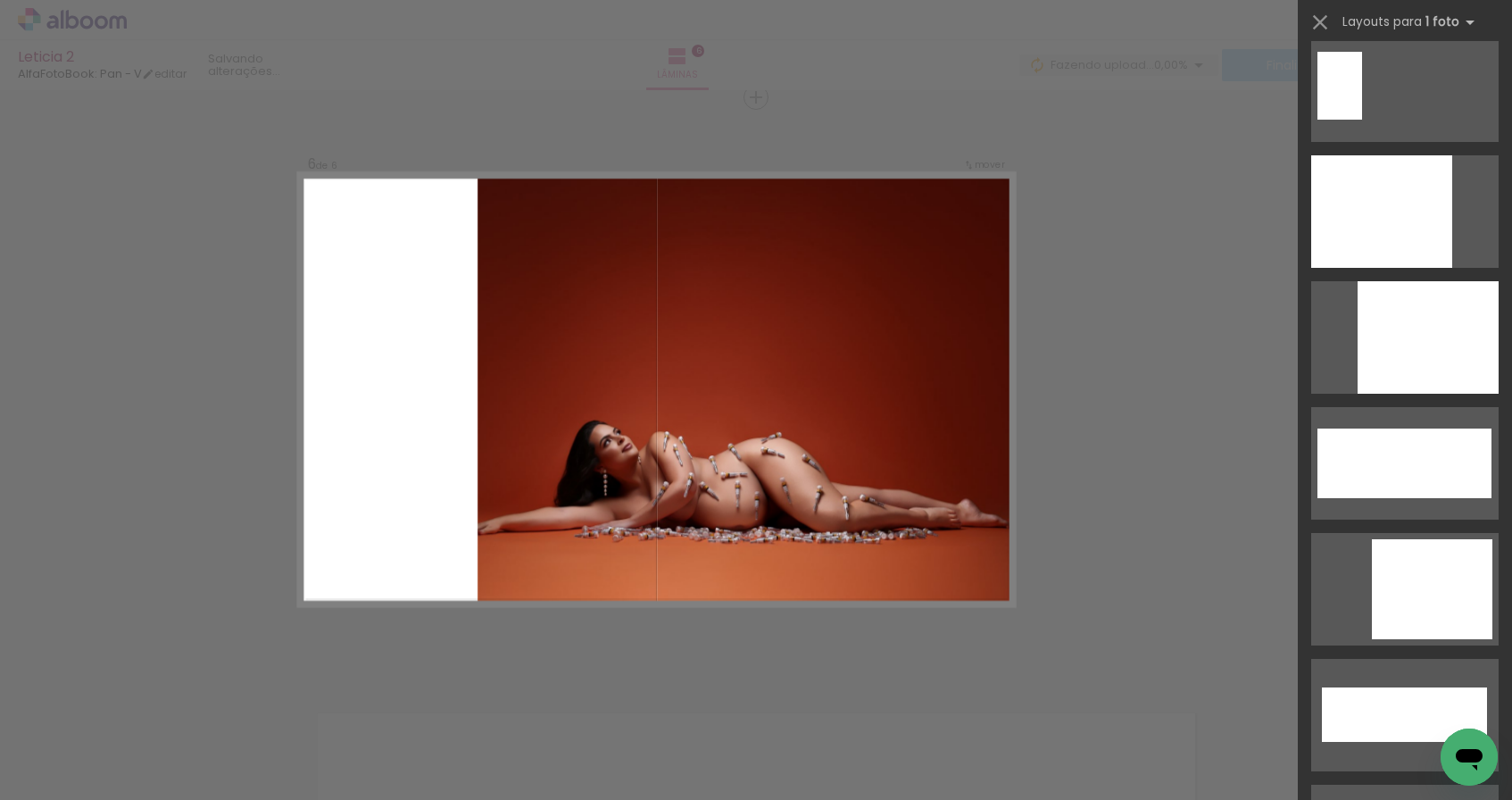
scroll to position [5599, 0]
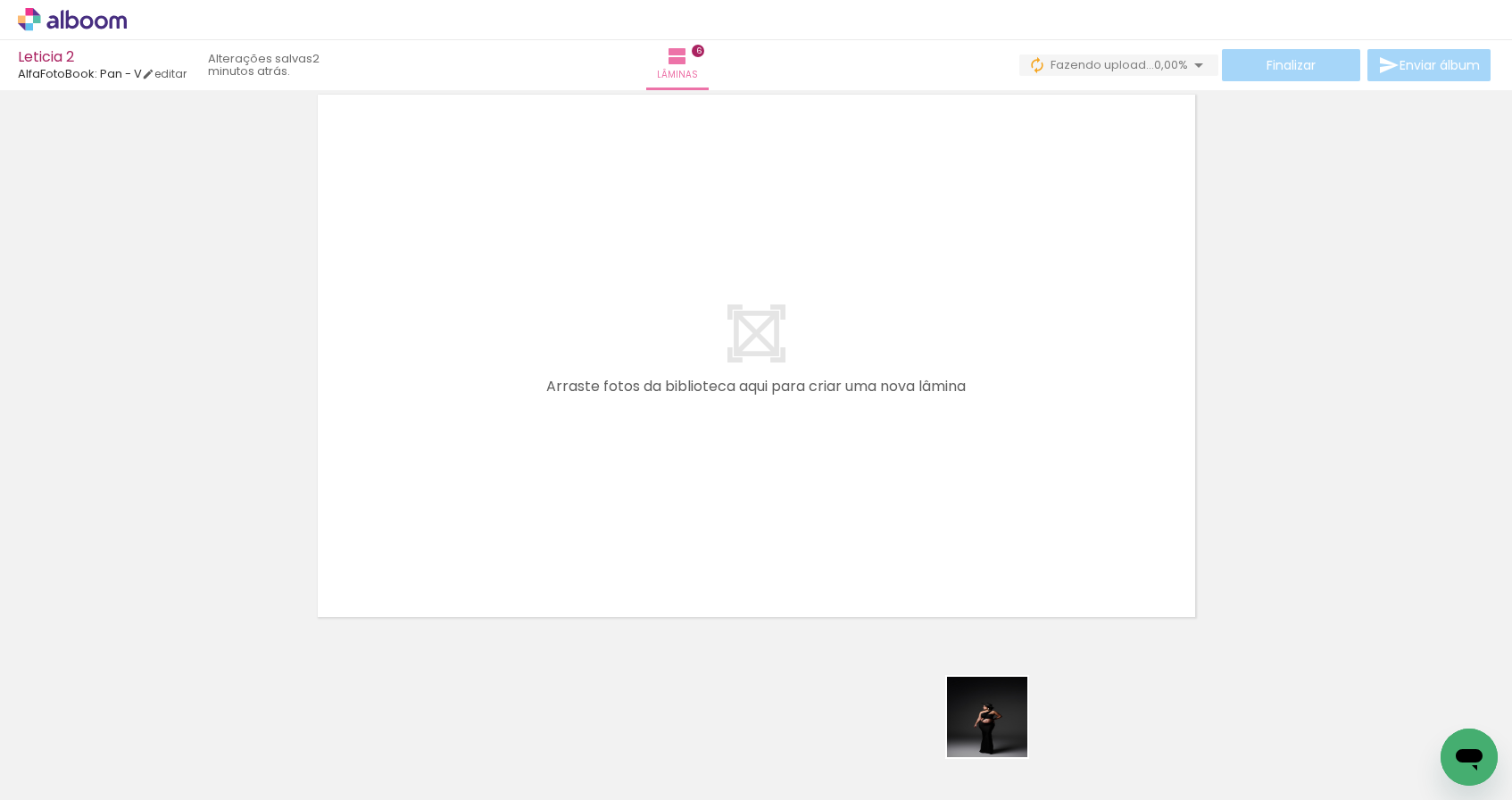
drag, startPoint x: 1006, startPoint y: 742, endPoint x: 868, endPoint y: 578, distance: 214.3
click at [868, 578] on quentale-workspace at bounding box center [756, 400] width 1512 height 800
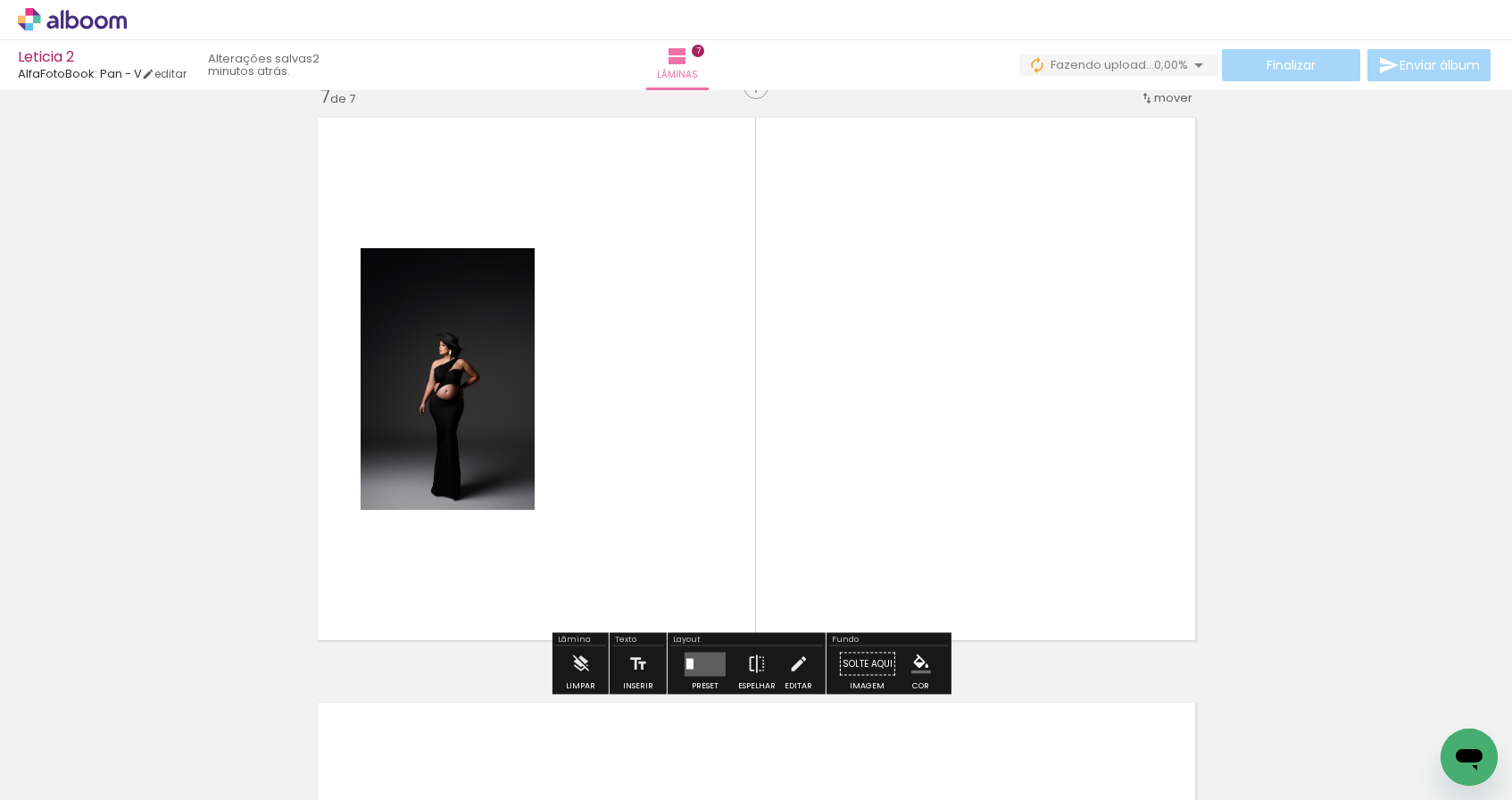
scroll to position [3530, 0]
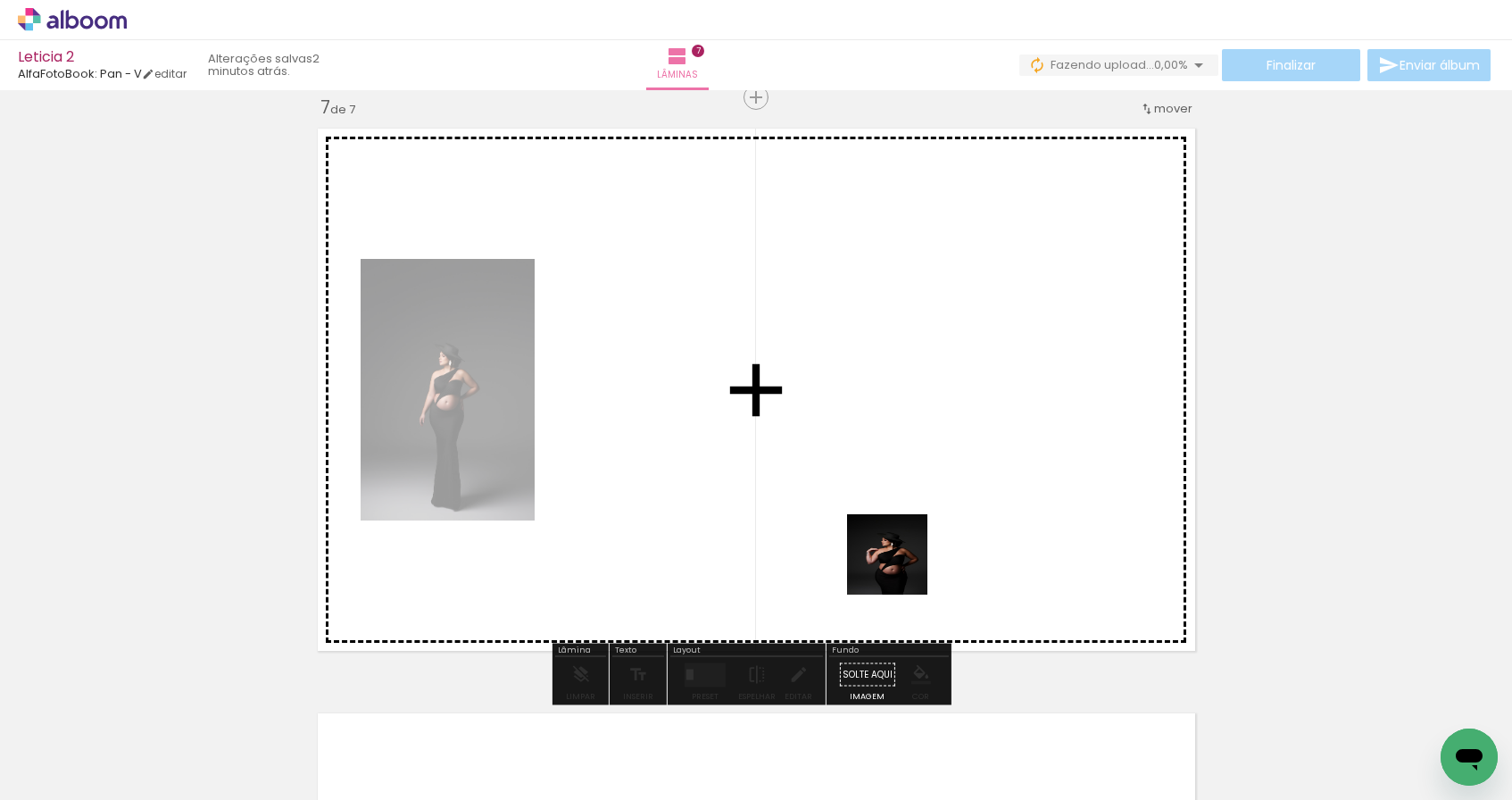
drag, startPoint x: 1087, startPoint y: 720, endPoint x: 896, endPoint y: 569, distance: 243.5
click at [889, 558] on quentale-workspace at bounding box center [756, 400] width 1512 height 800
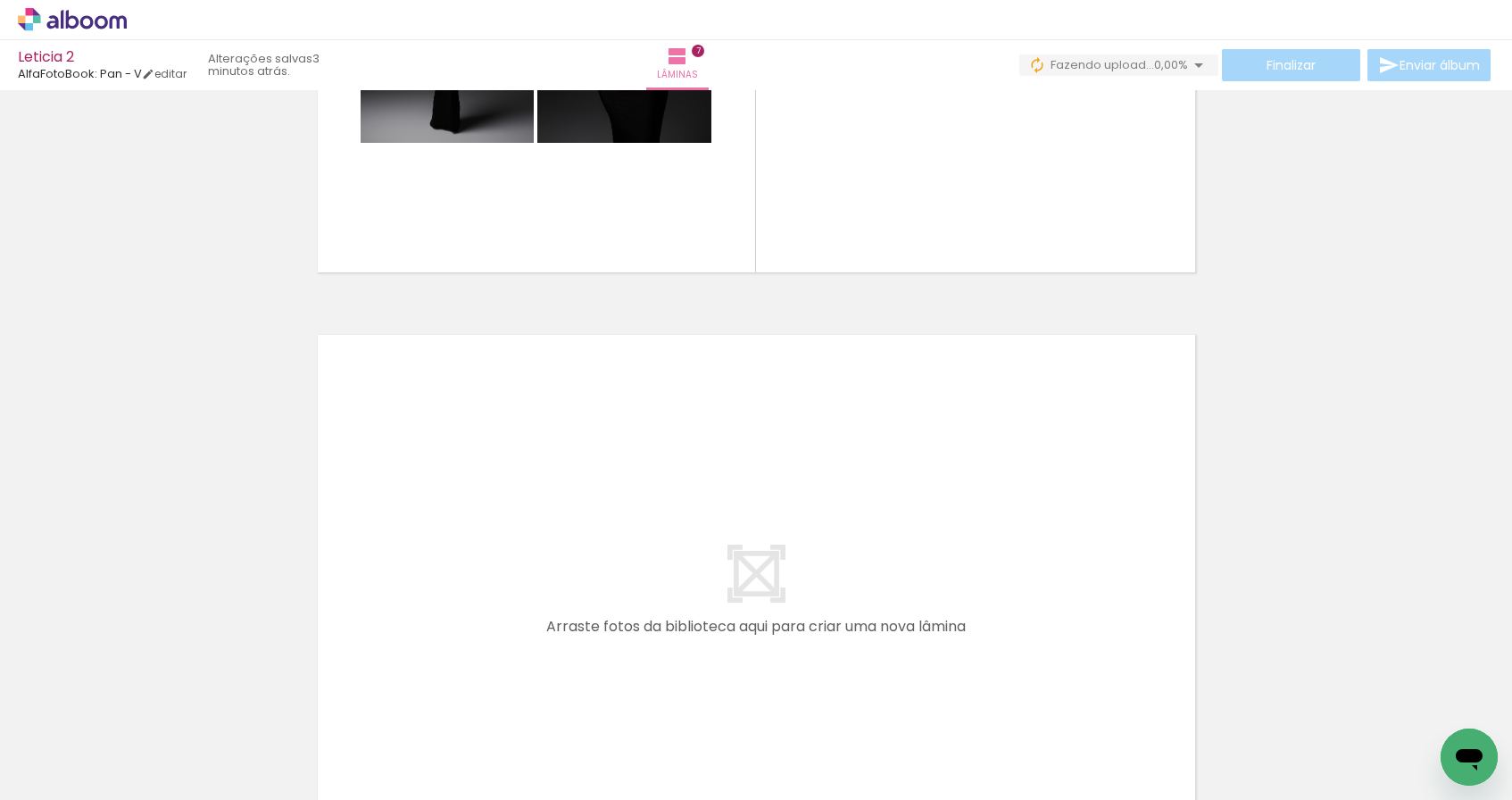
scroll to position [3702, 0]
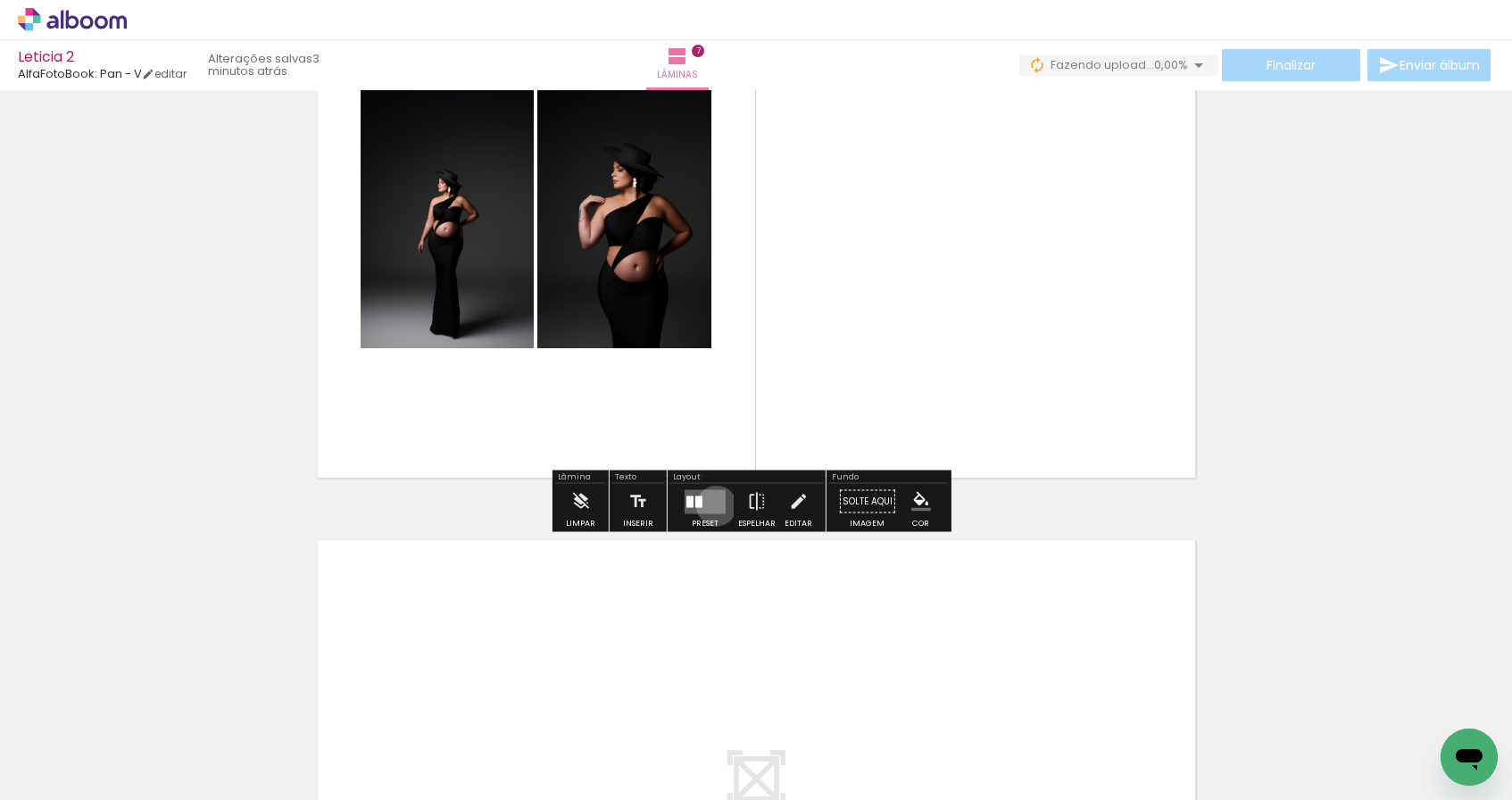
click at [712, 505] on quentale-layouter at bounding box center [705, 501] width 41 height 24
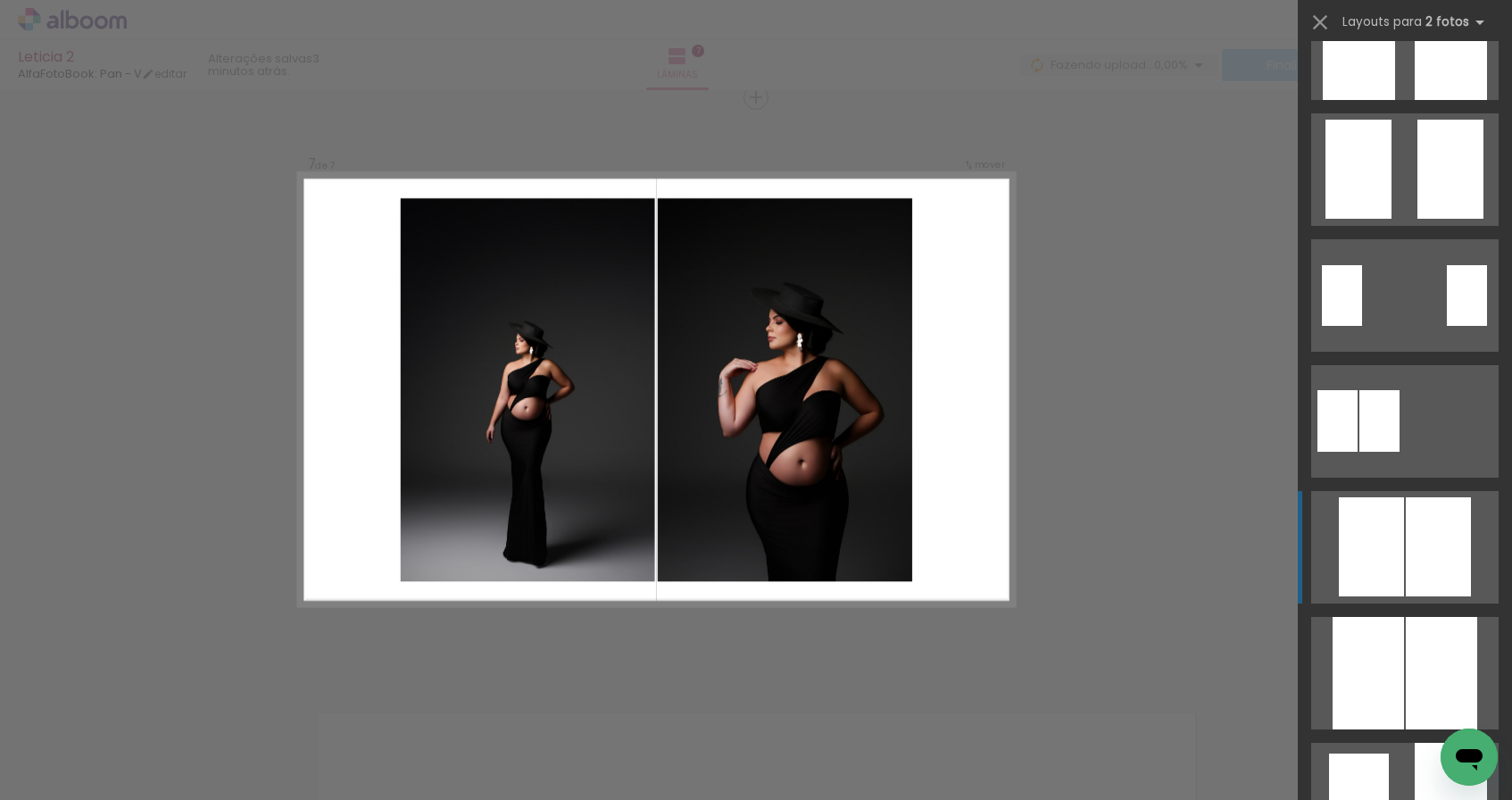
scroll to position [355, 0]
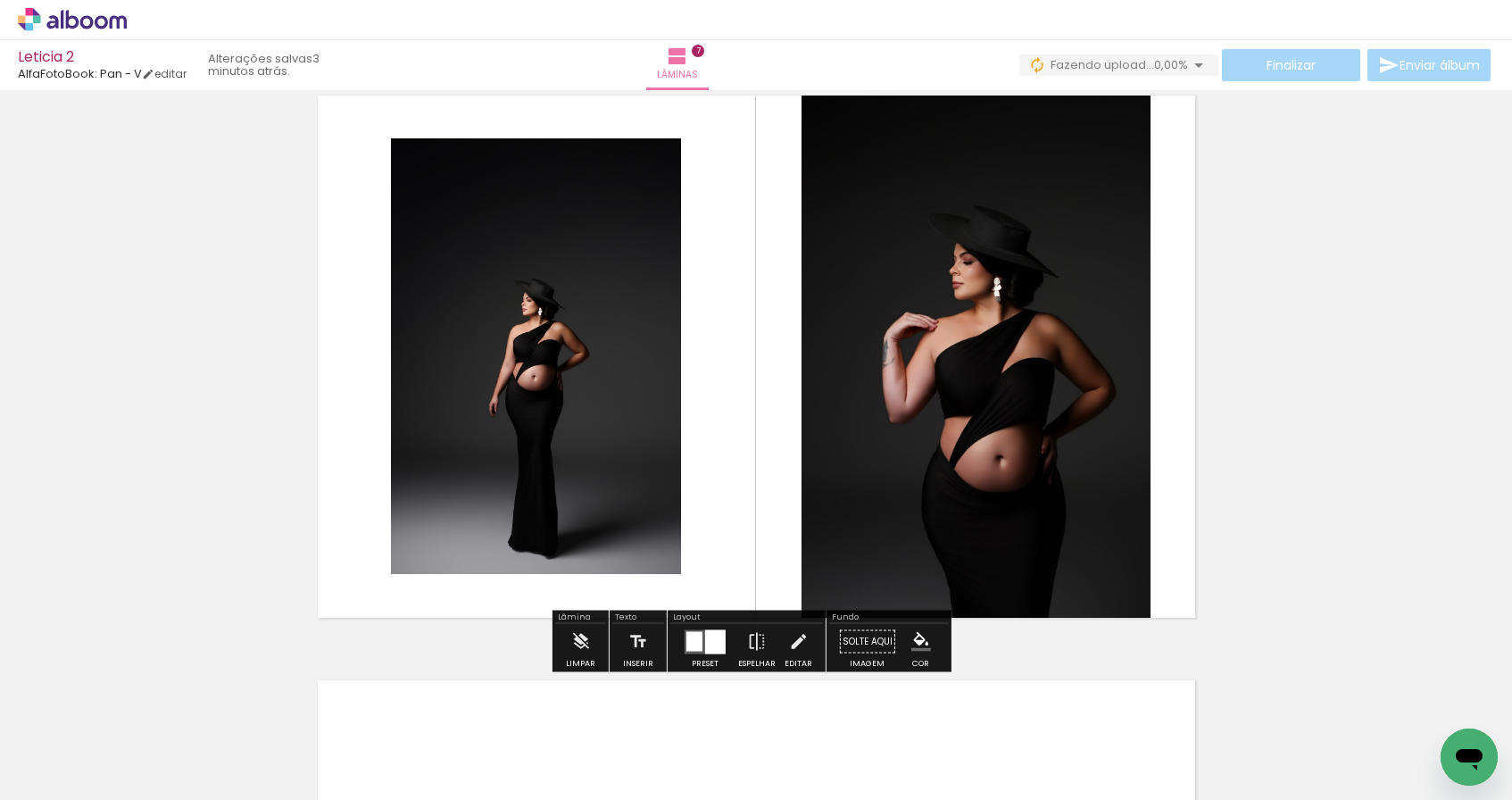
scroll to position [3917, 0]
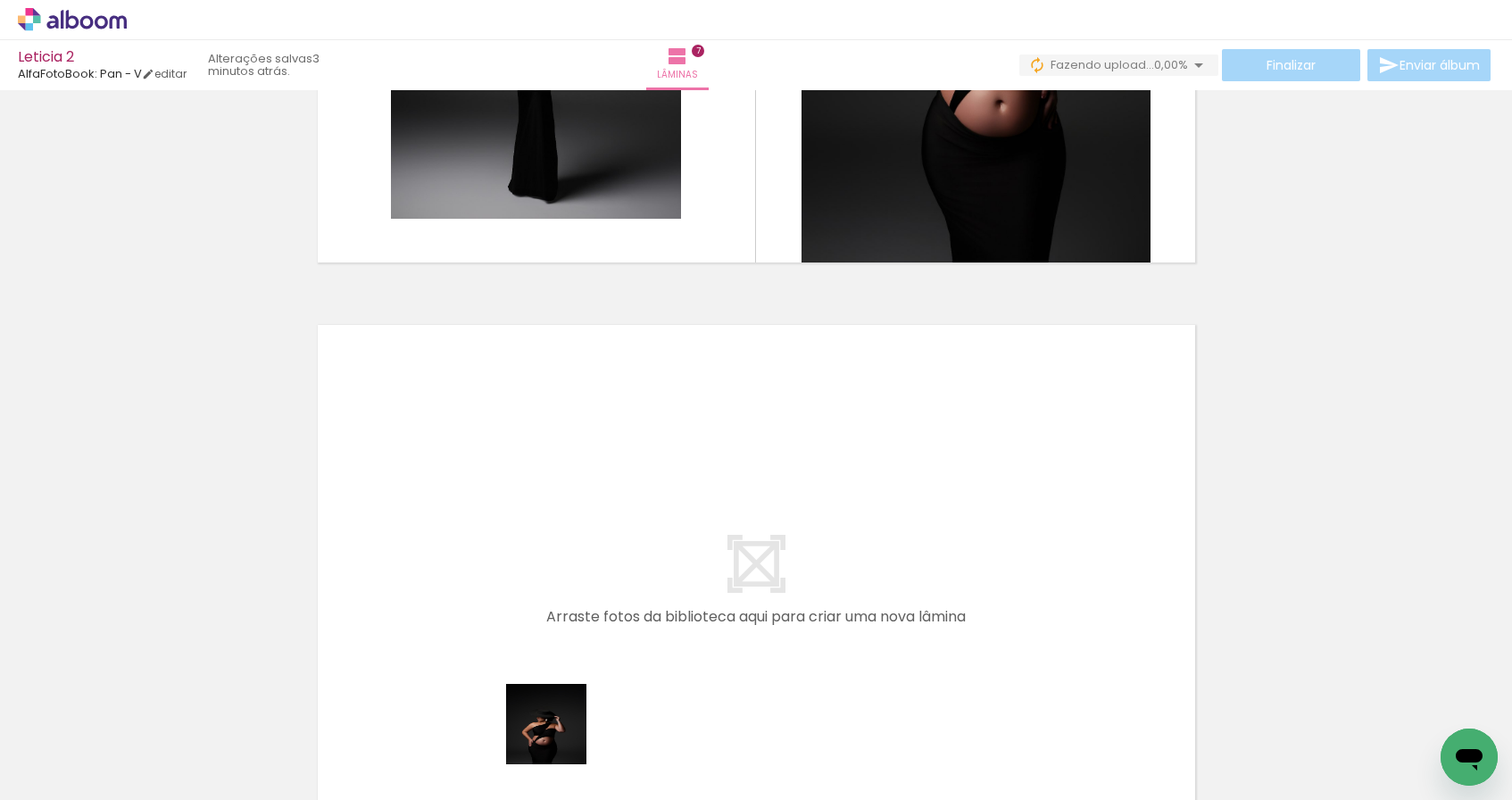
drag, startPoint x: 560, startPoint y: 737, endPoint x: 598, endPoint y: 591, distance: 150.9
click at [598, 591] on quentale-workspace at bounding box center [756, 400] width 1512 height 800
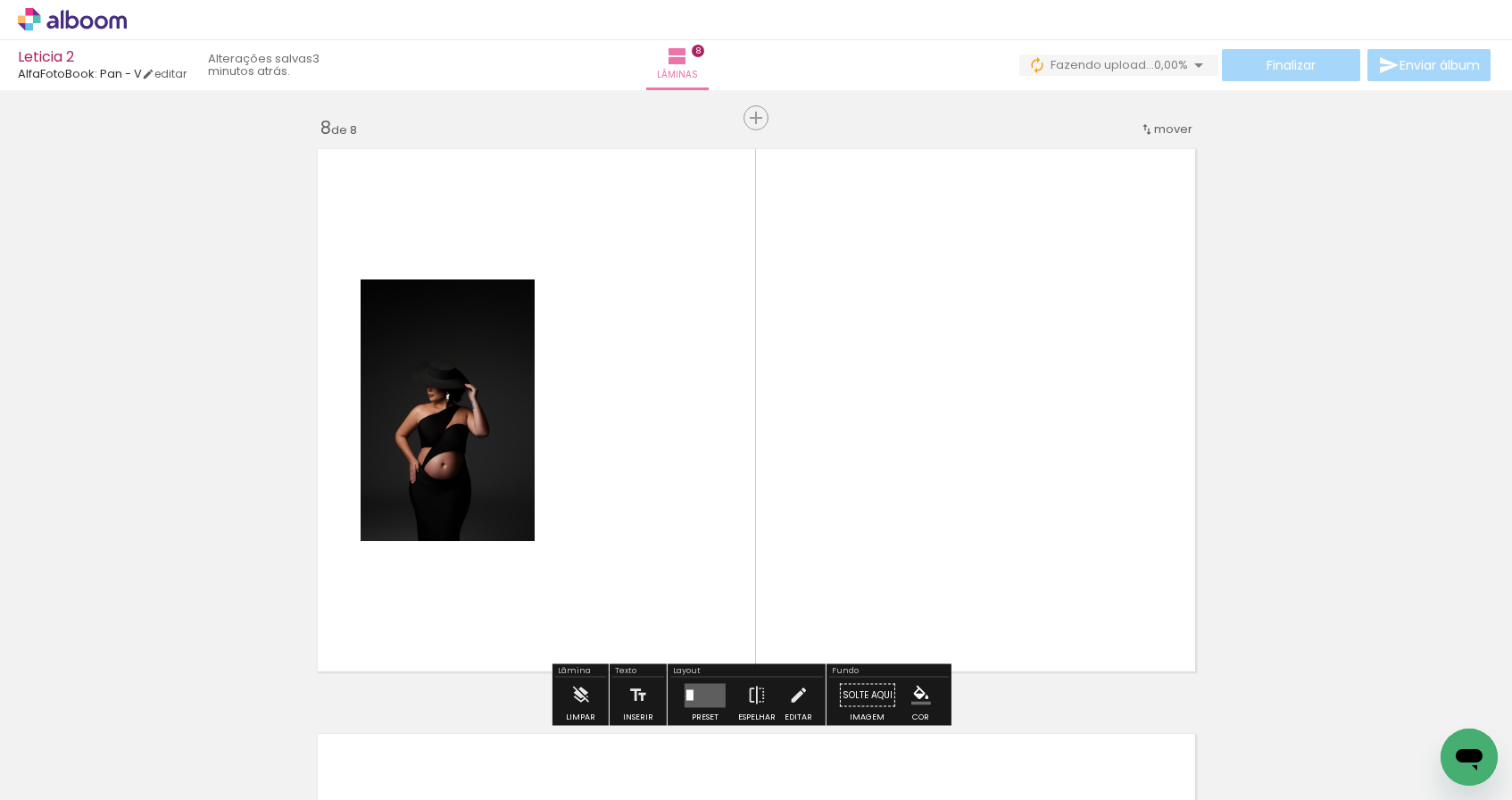
scroll to position [4114, 0]
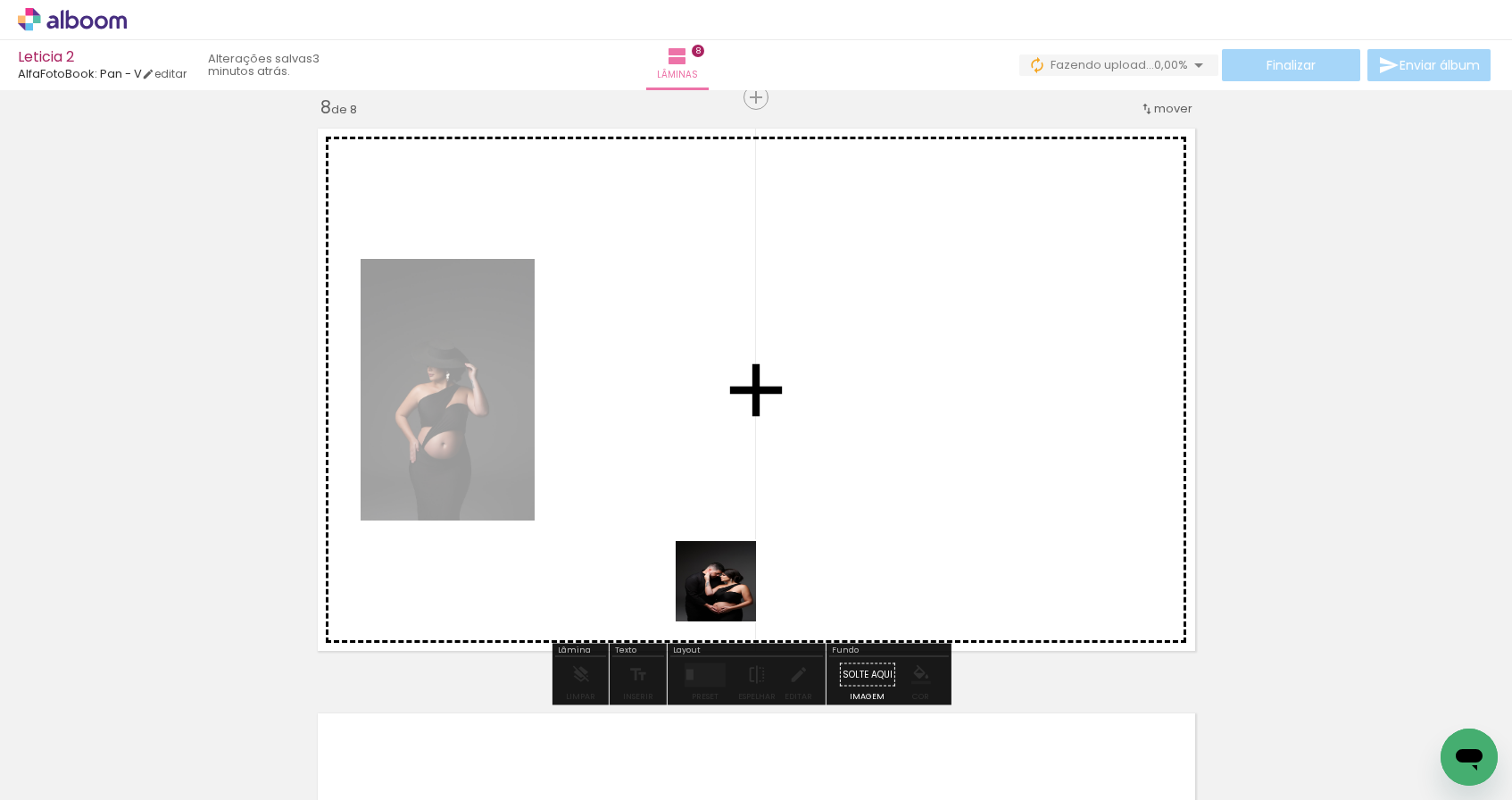
drag, startPoint x: 645, startPoint y: 744, endPoint x: 742, endPoint y: 662, distance: 127.0
click at [735, 585] on quentale-workspace at bounding box center [756, 400] width 1512 height 800
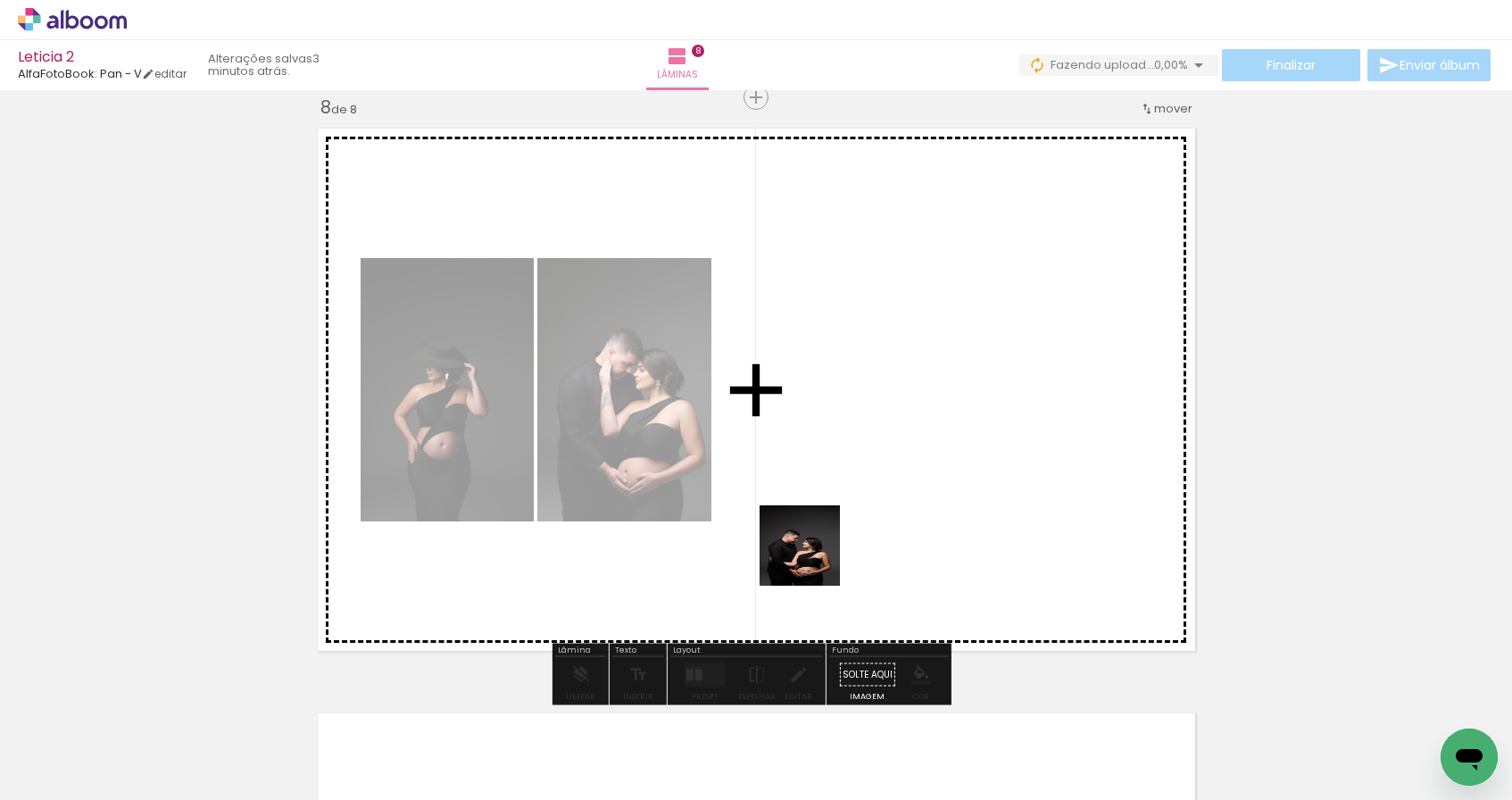
drag, startPoint x: 790, startPoint y: 644, endPoint x: 814, endPoint y: 559, distance: 88.3
click at [814, 559] on quentale-workspace at bounding box center [756, 400] width 1512 height 800
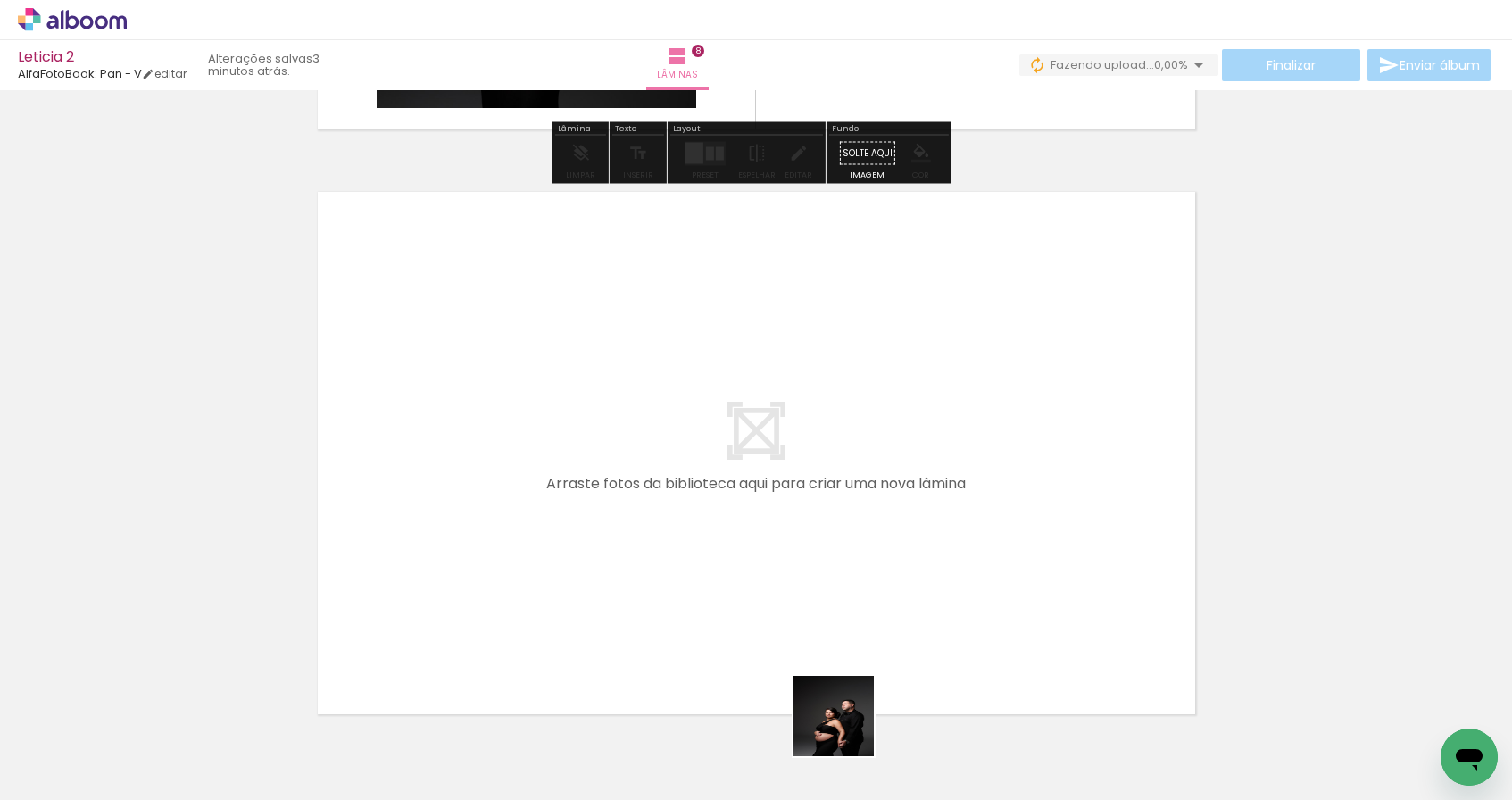
drag, startPoint x: 844, startPoint y: 758, endPoint x: 782, endPoint y: 586, distance: 182.8
click at [782, 586] on quentale-workspace at bounding box center [756, 400] width 1512 height 800
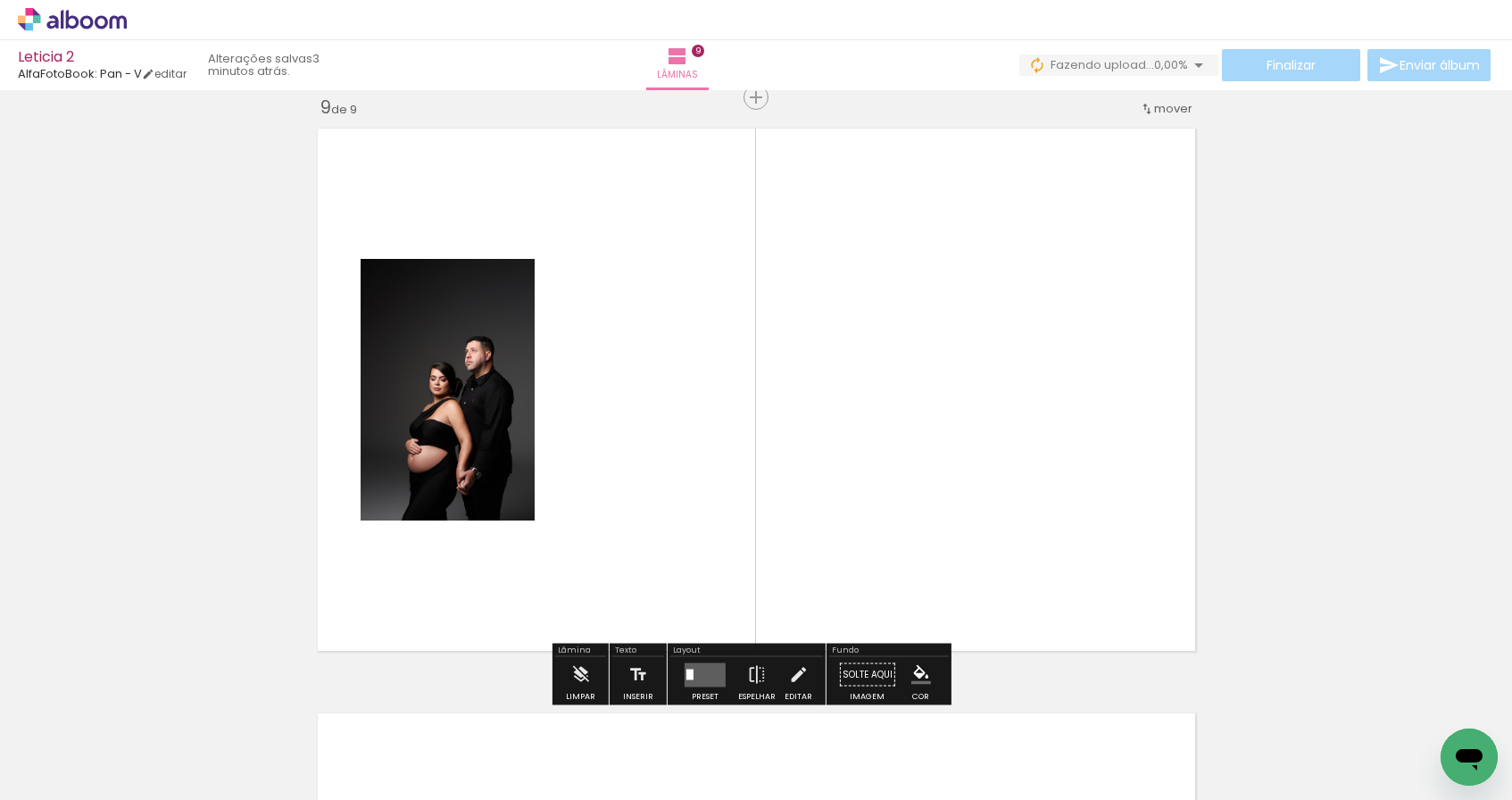
scroll to position [4699, 0]
drag, startPoint x: 942, startPoint y: 718, endPoint x: 857, endPoint y: 517, distance: 218.2
click at [857, 517] on quentale-workspace at bounding box center [756, 400] width 1512 height 800
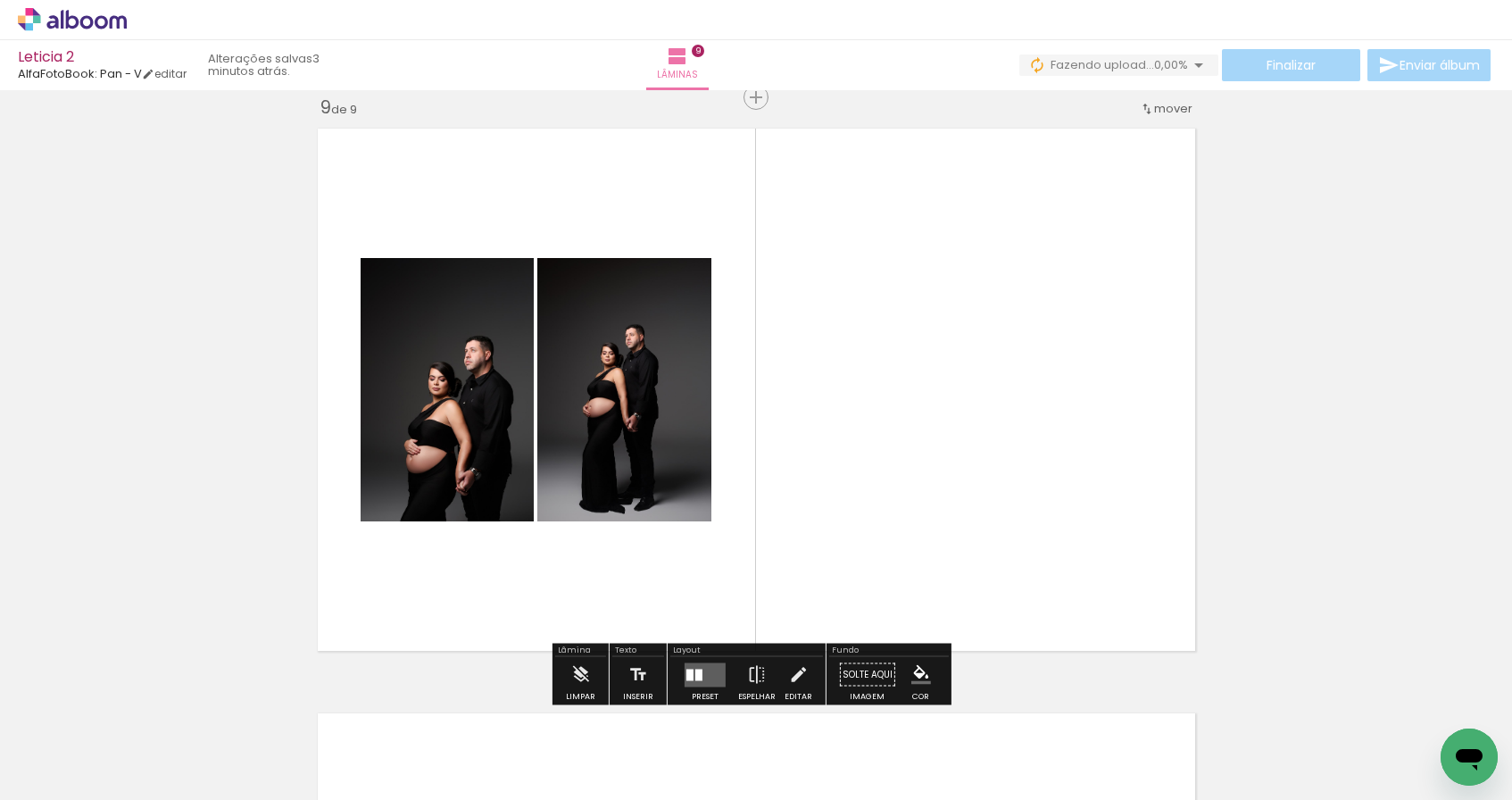
scroll to position [4672, 0]
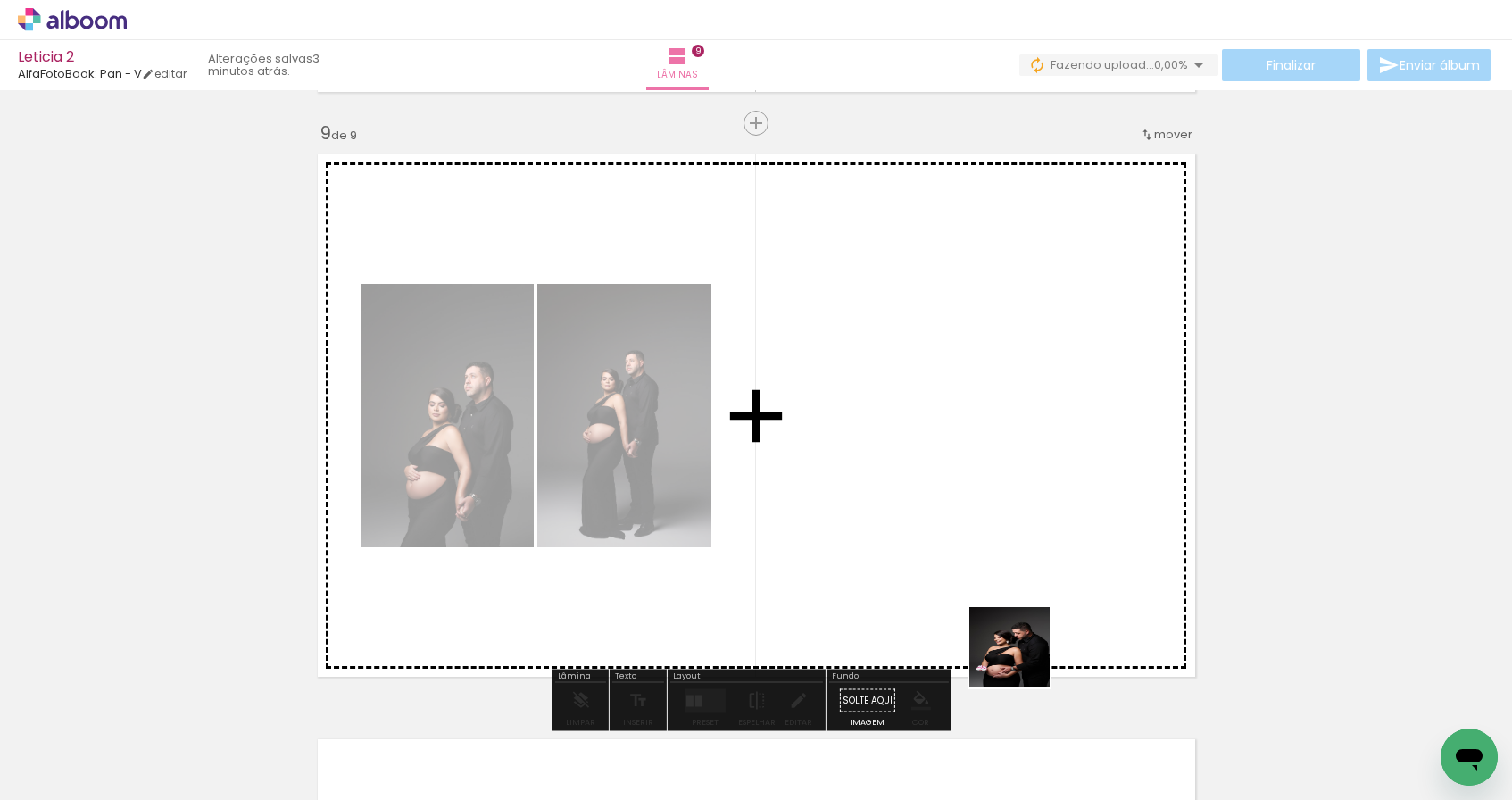
drag, startPoint x: 1038, startPoint y: 743, endPoint x: 904, endPoint y: 507, distance: 271.4
click at [904, 507] on quentale-workspace at bounding box center [756, 400] width 1512 height 800
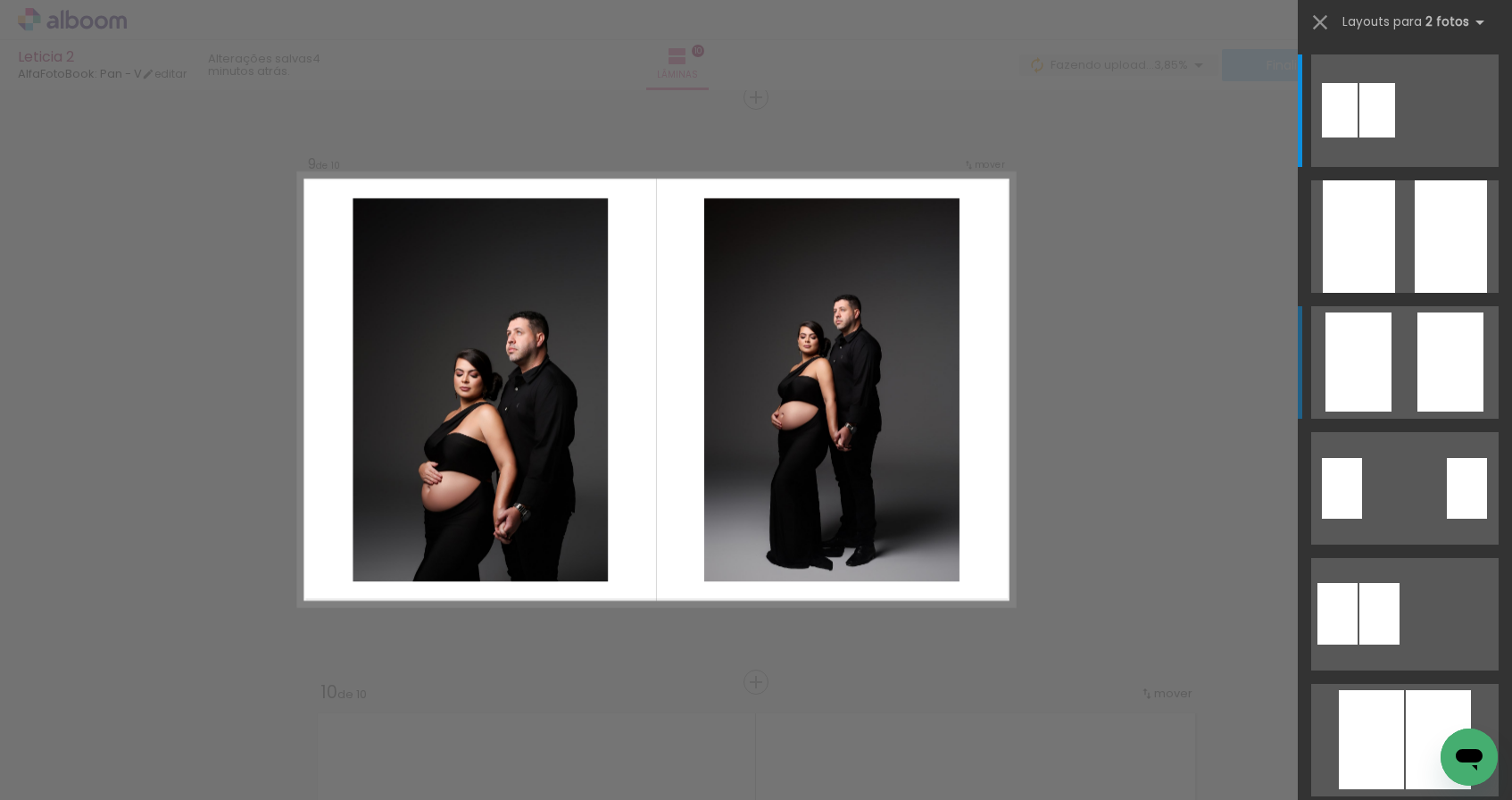
scroll to position [0, 1221]
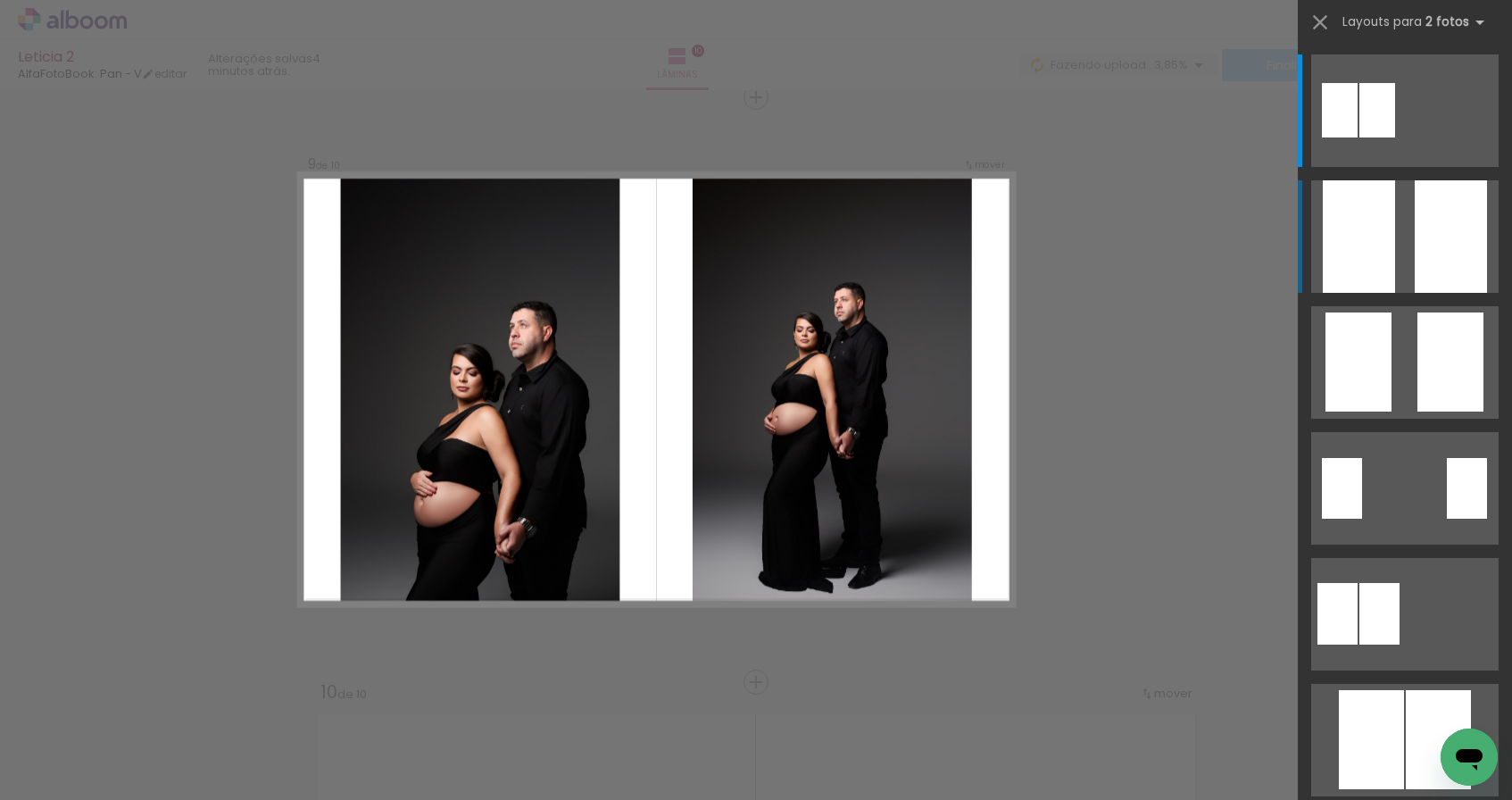
click at [1403, 251] on quentale-layouter at bounding box center [1405, 237] width 188 height 113
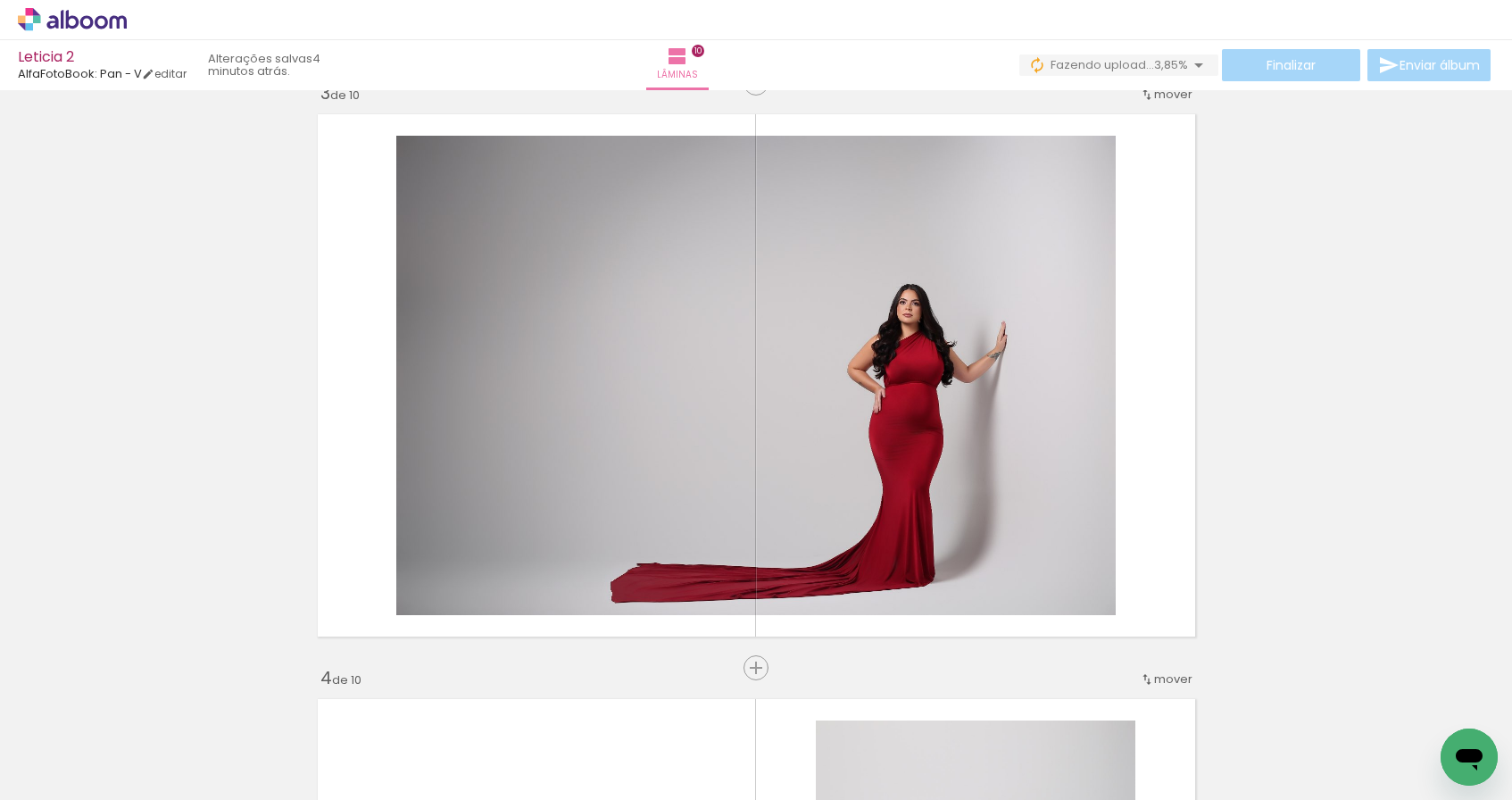
scroll to position [1279, 0]
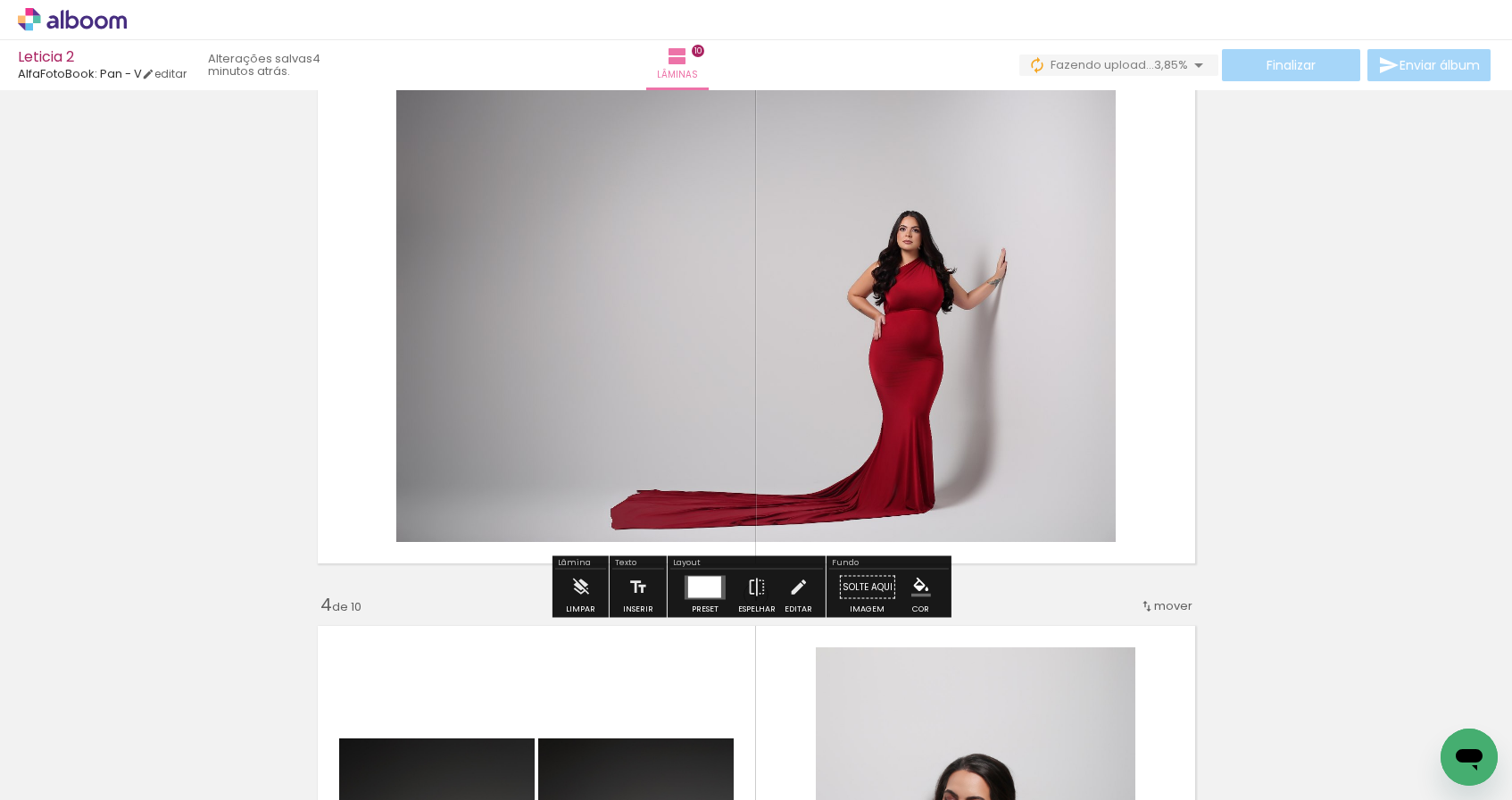
click at [710, 594] on div at bounding box center [704, 586] width 33 height 22
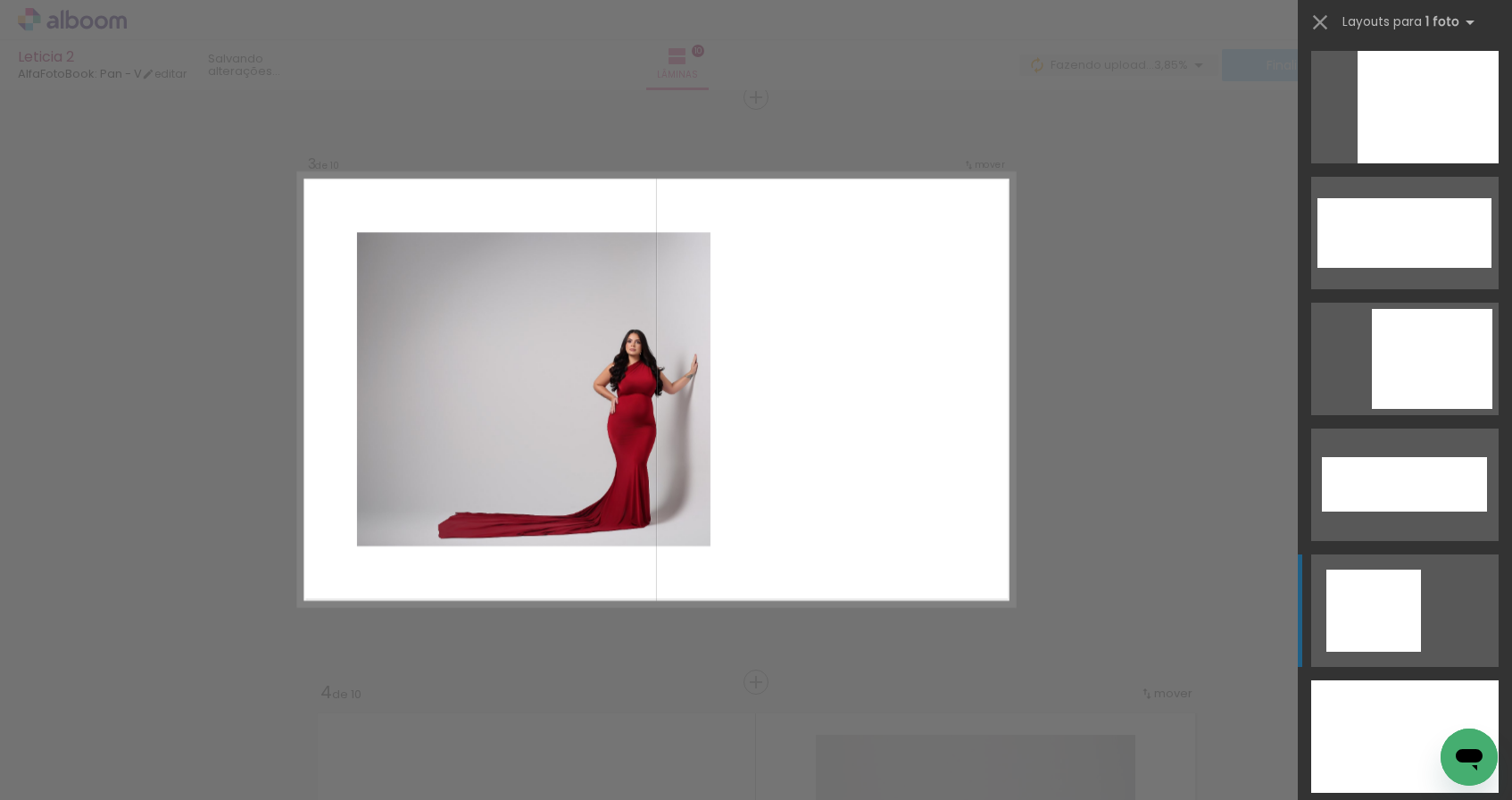
scroll to position [5544, 0]
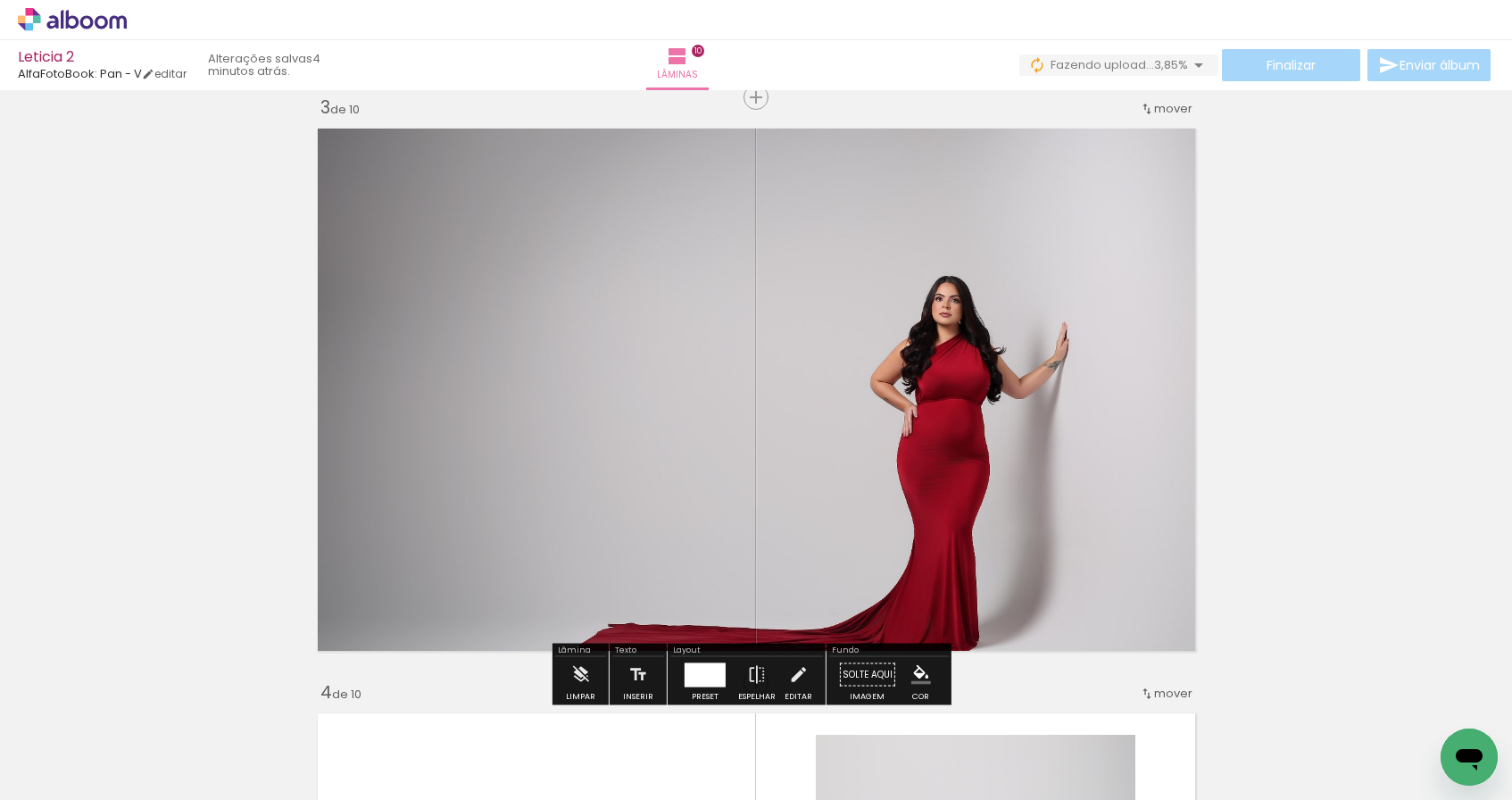
click at [907, 548] on quentale-photo at bounding box center [756, 389] width 895 height 540
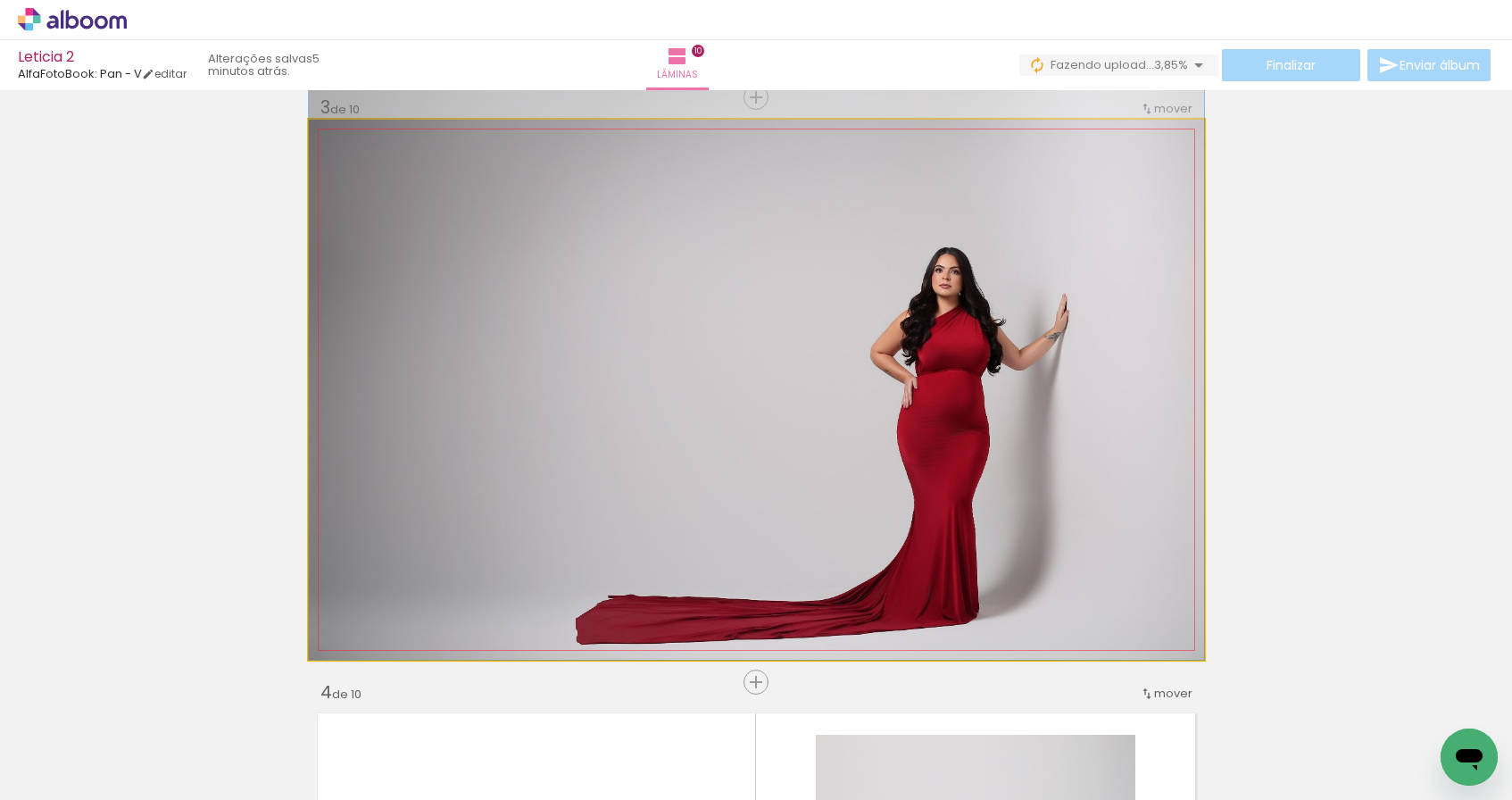
drag, startPoint x: 907, startPoint y: 545, endPoint x: 900, endPoint y: 497, distance: 48.5
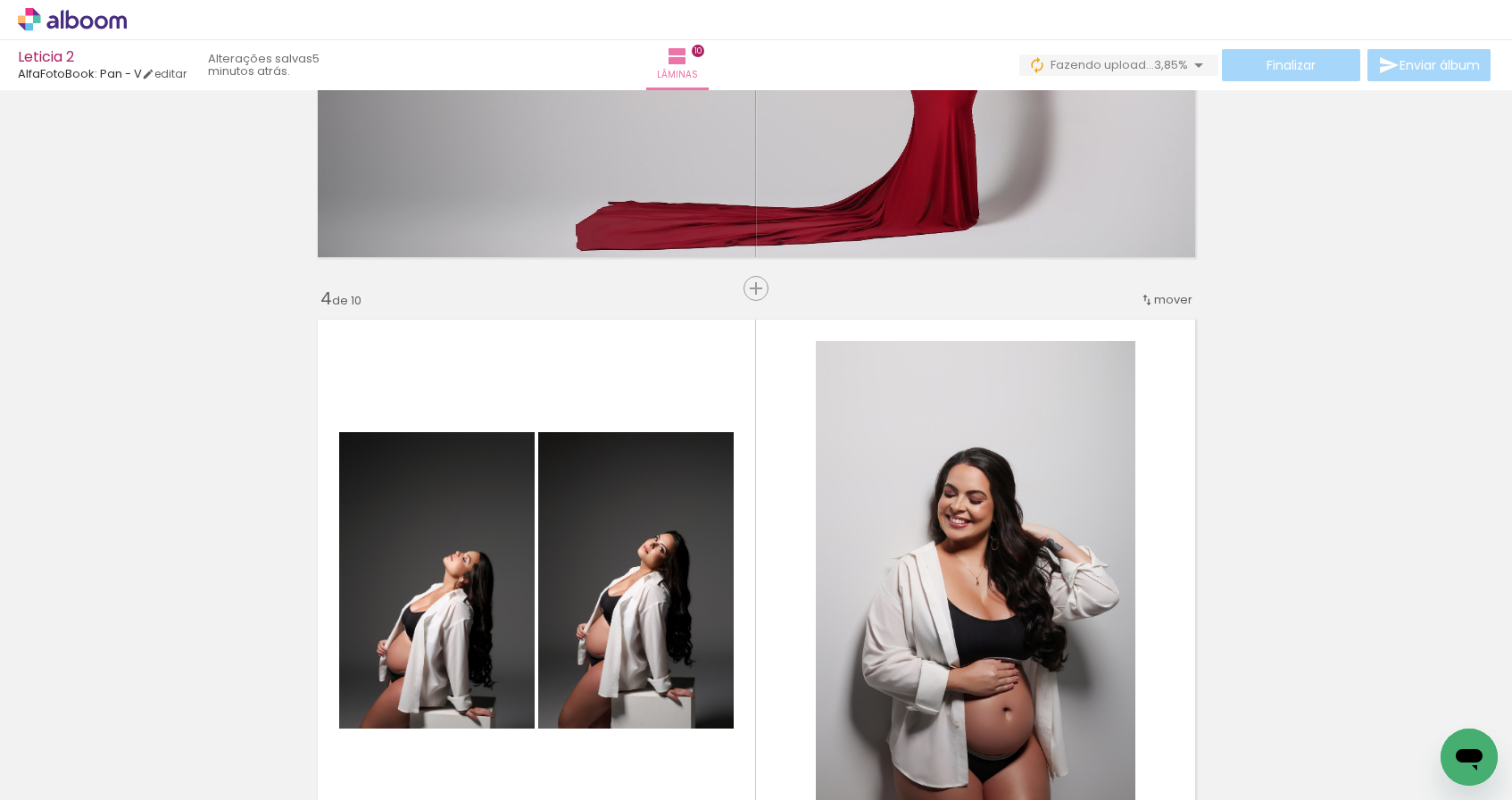
scroll to position [1292, 0]
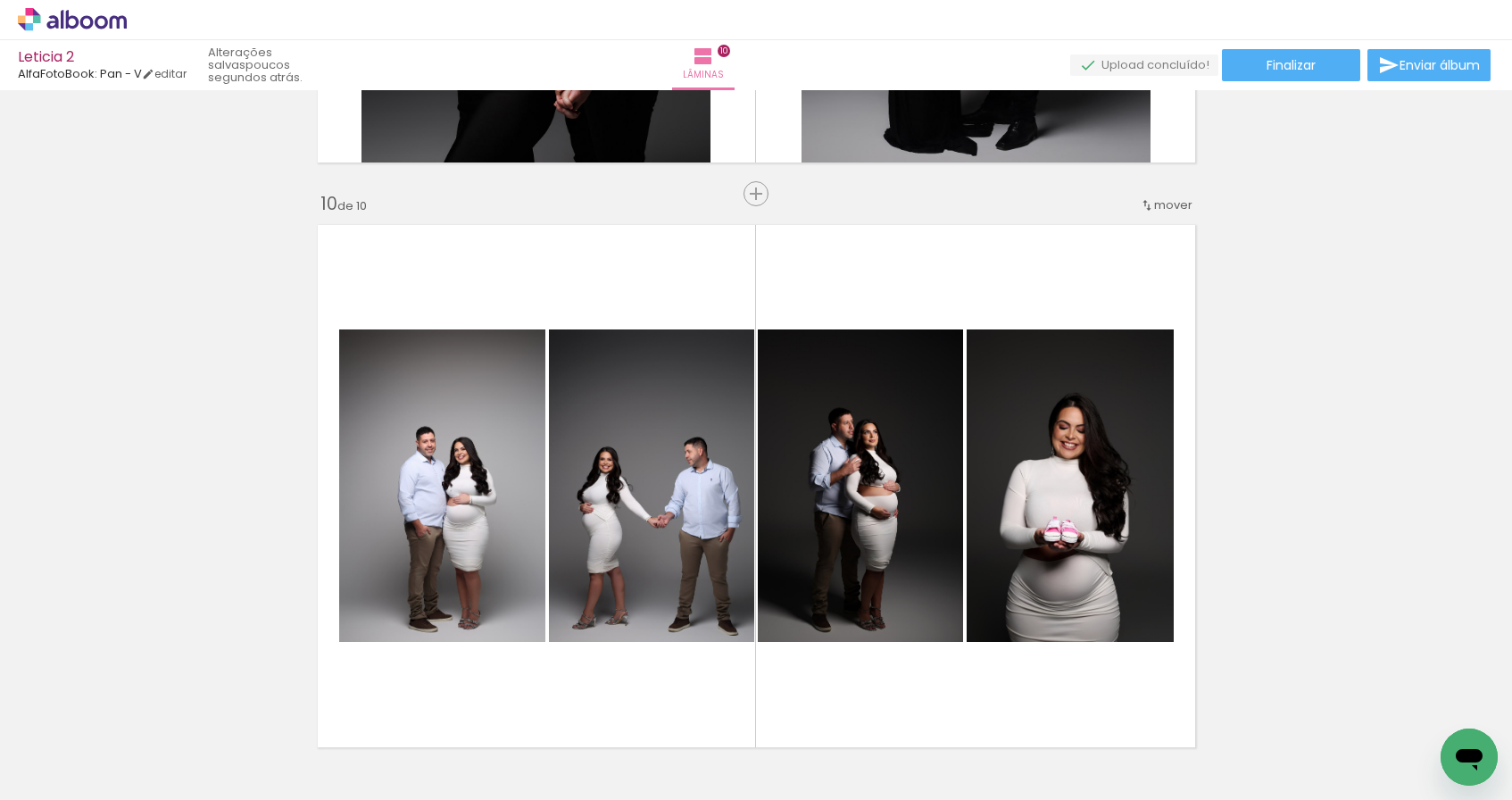
scroll to position [5220, 0]
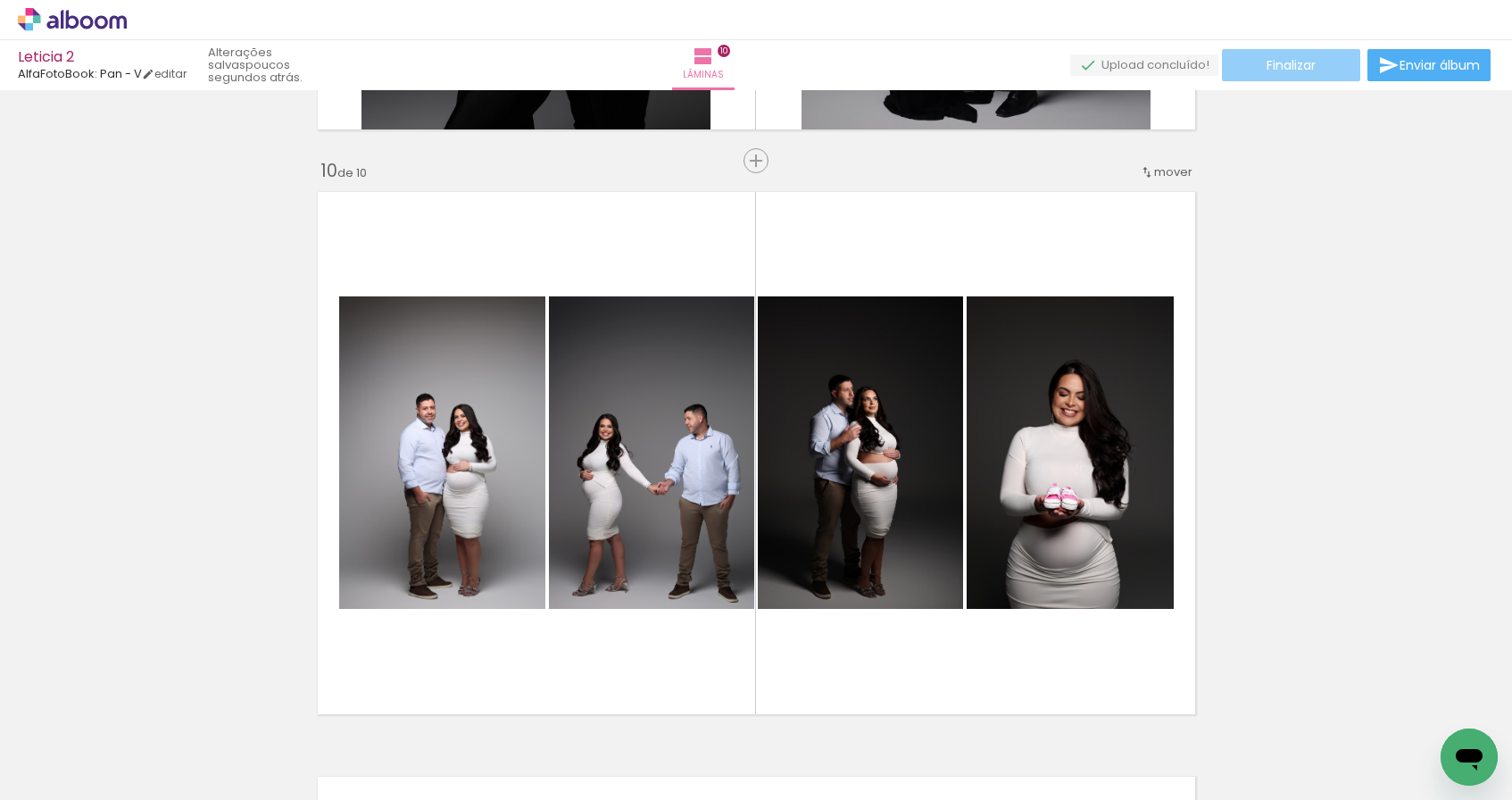
click at [1319, 63] on paper-button "Finalizar" at bounding box center [1290, 65] width 138 height 32
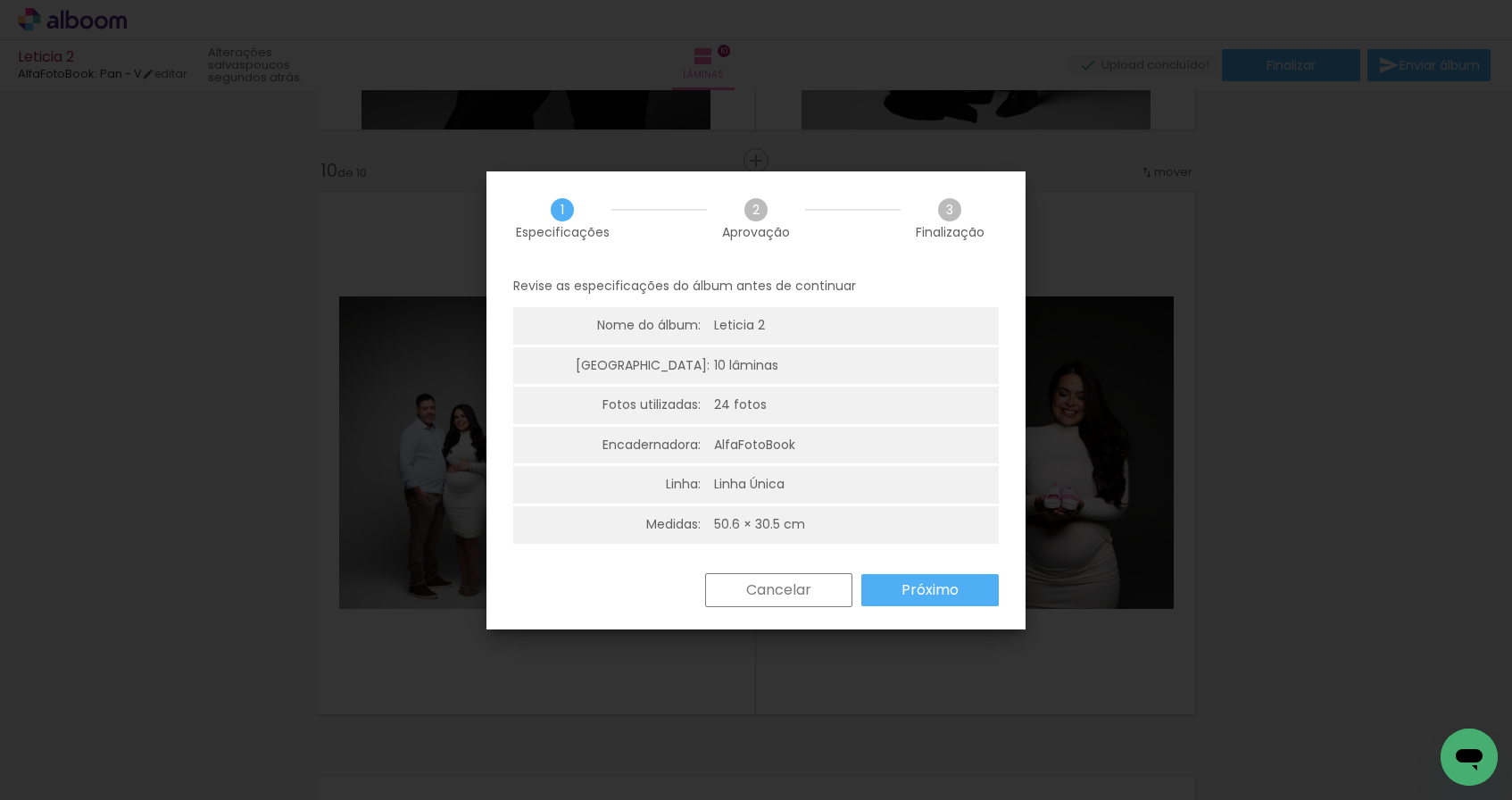
click at [0, 0] on slot "Cancelar" at bounding box center [0, 0] width 0 height 0
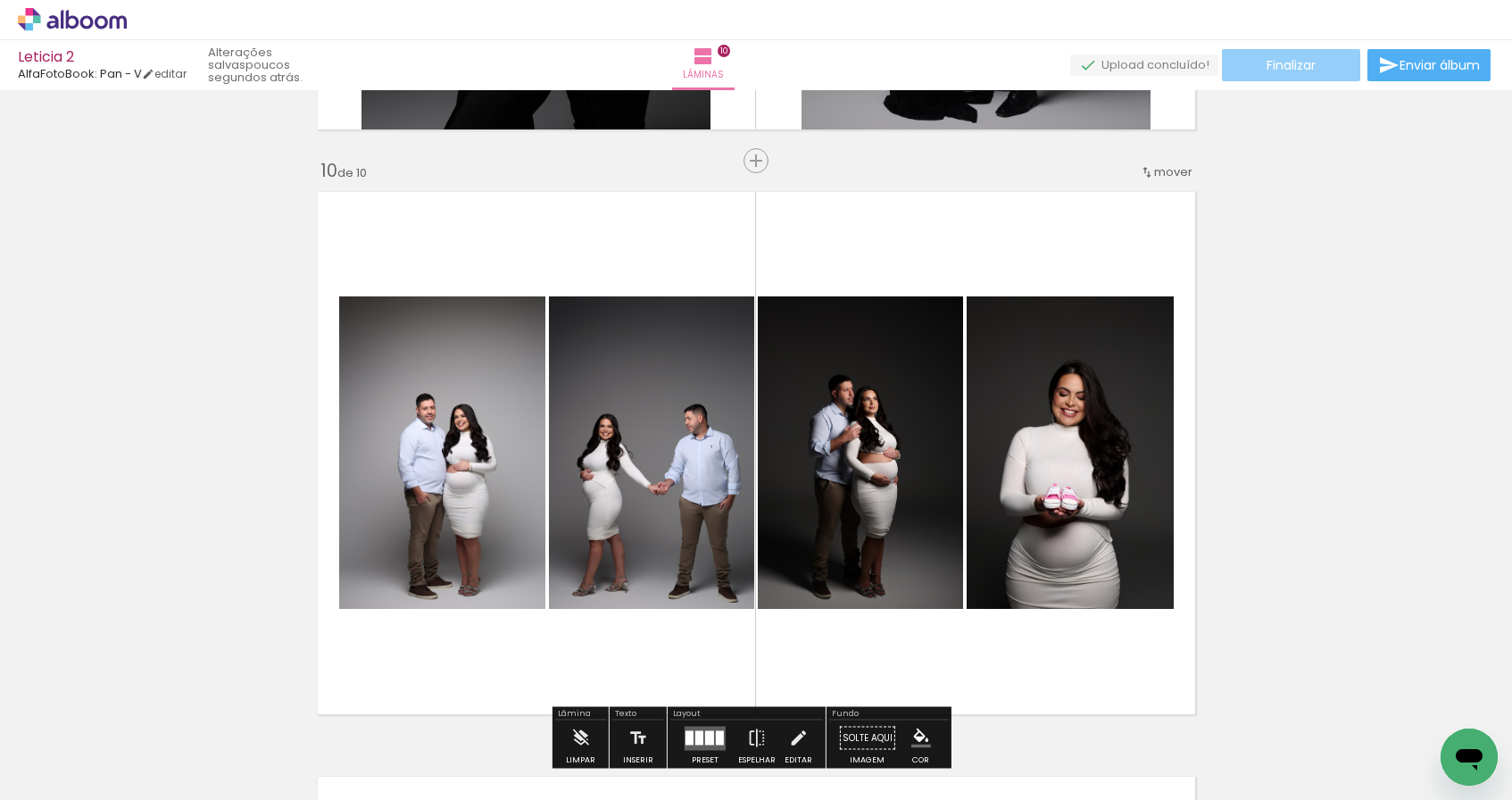
click at [1311, 74] on paper-button "Finalizar" at bounding box center [1290, 65] width 138 height 32
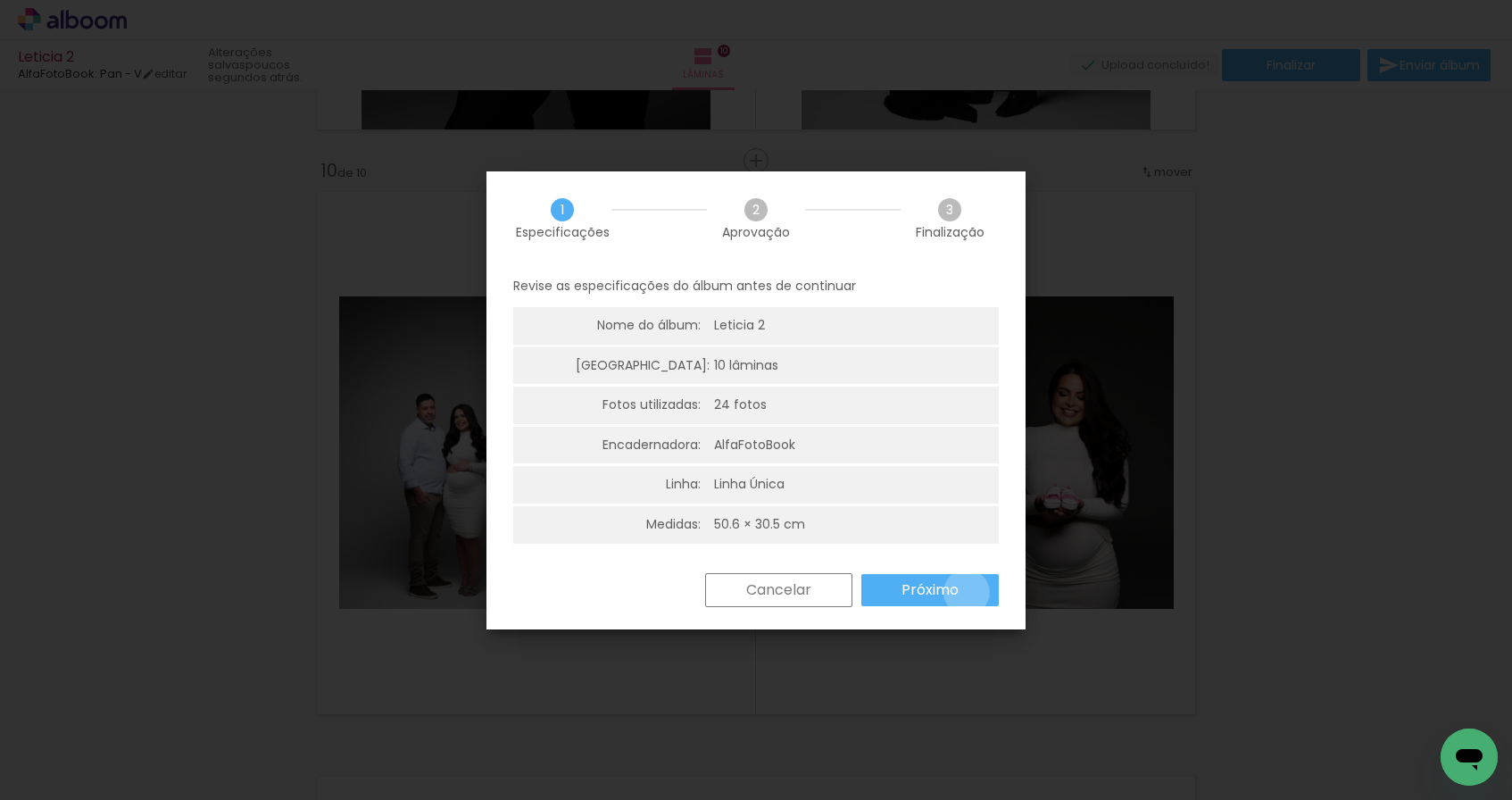
click at [953, 588] on paper-button "Próximo" at bounding box center [930, 590] width 137 height 32
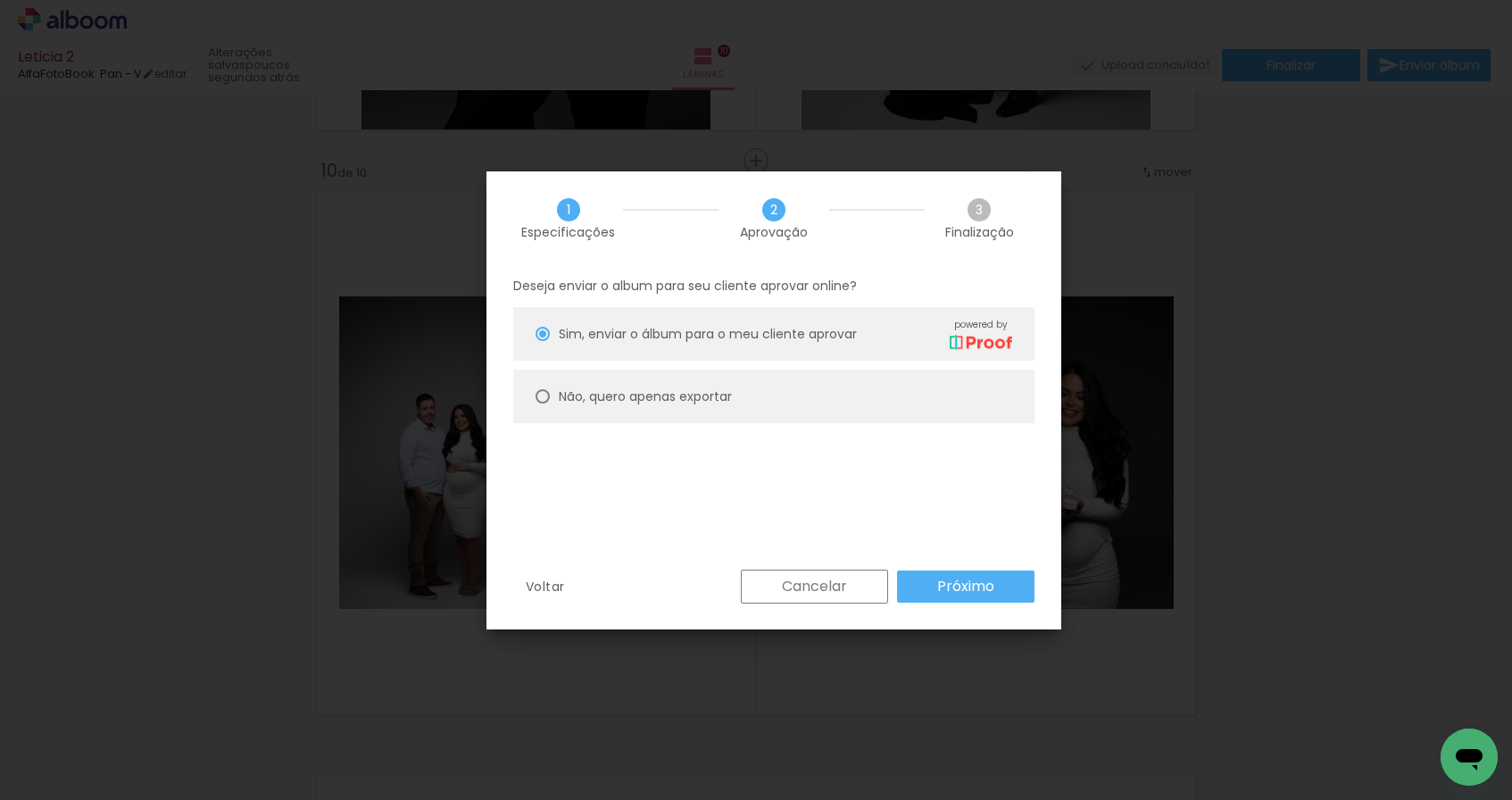
click at [766, 406] on paper-radio-button "Não, quero apenas exportar" at bounding box center [773, 395] width 521 height 54
type paper-radio-button "on"
click at [862, 332] on div "Sim, enviar o álbum para o meu cliente aprovar powered by" at bounding box center [785, 332] width 454 height 31
type paper-radio-button "on"
click at [989, 578] on paper-button "Próximo" at bounding box center [965, 586] width 137 height 32
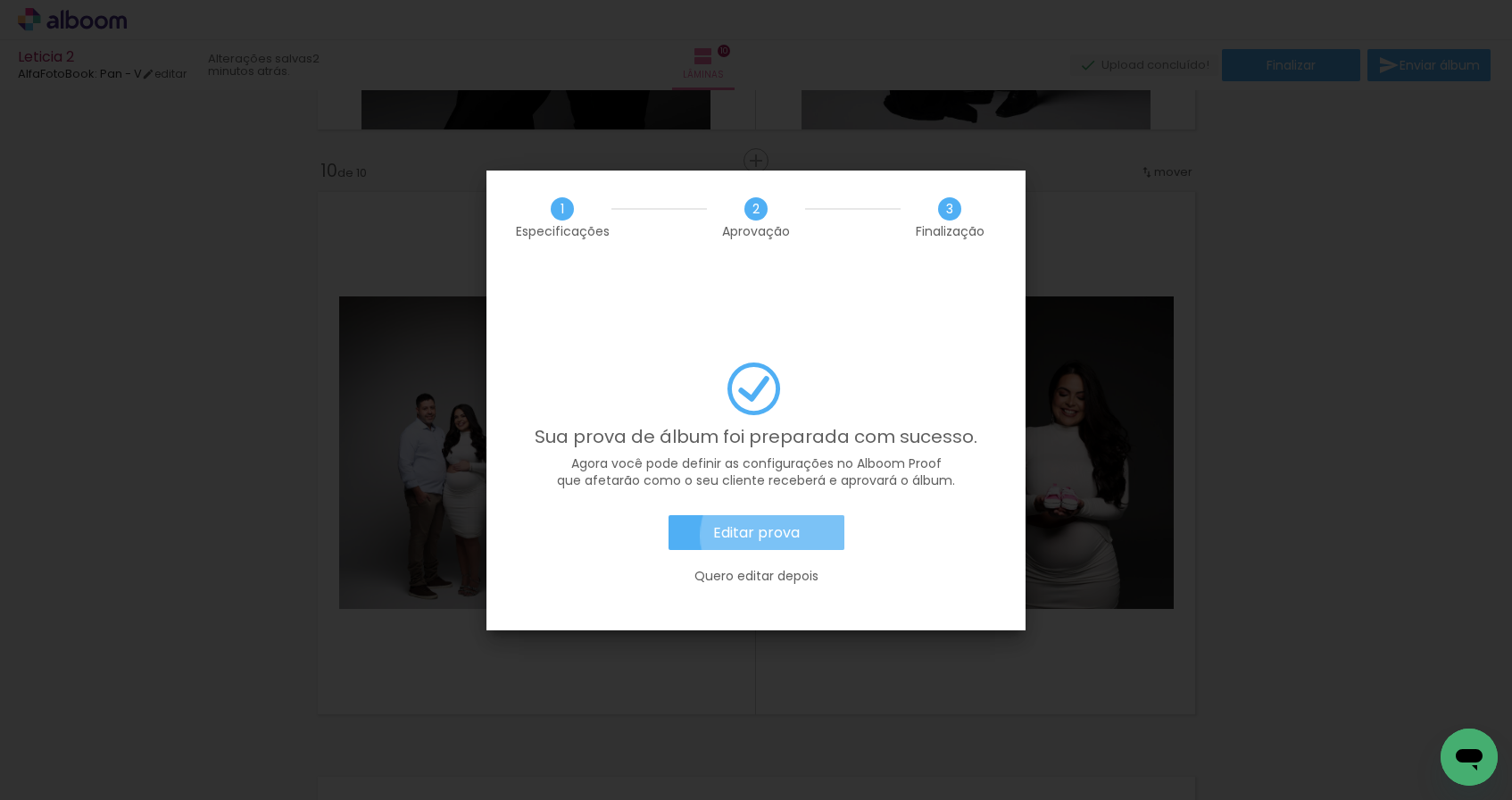
click at [0, 0] on slot "Editar prova" at bounding box center [0, 0] width 0 height 0
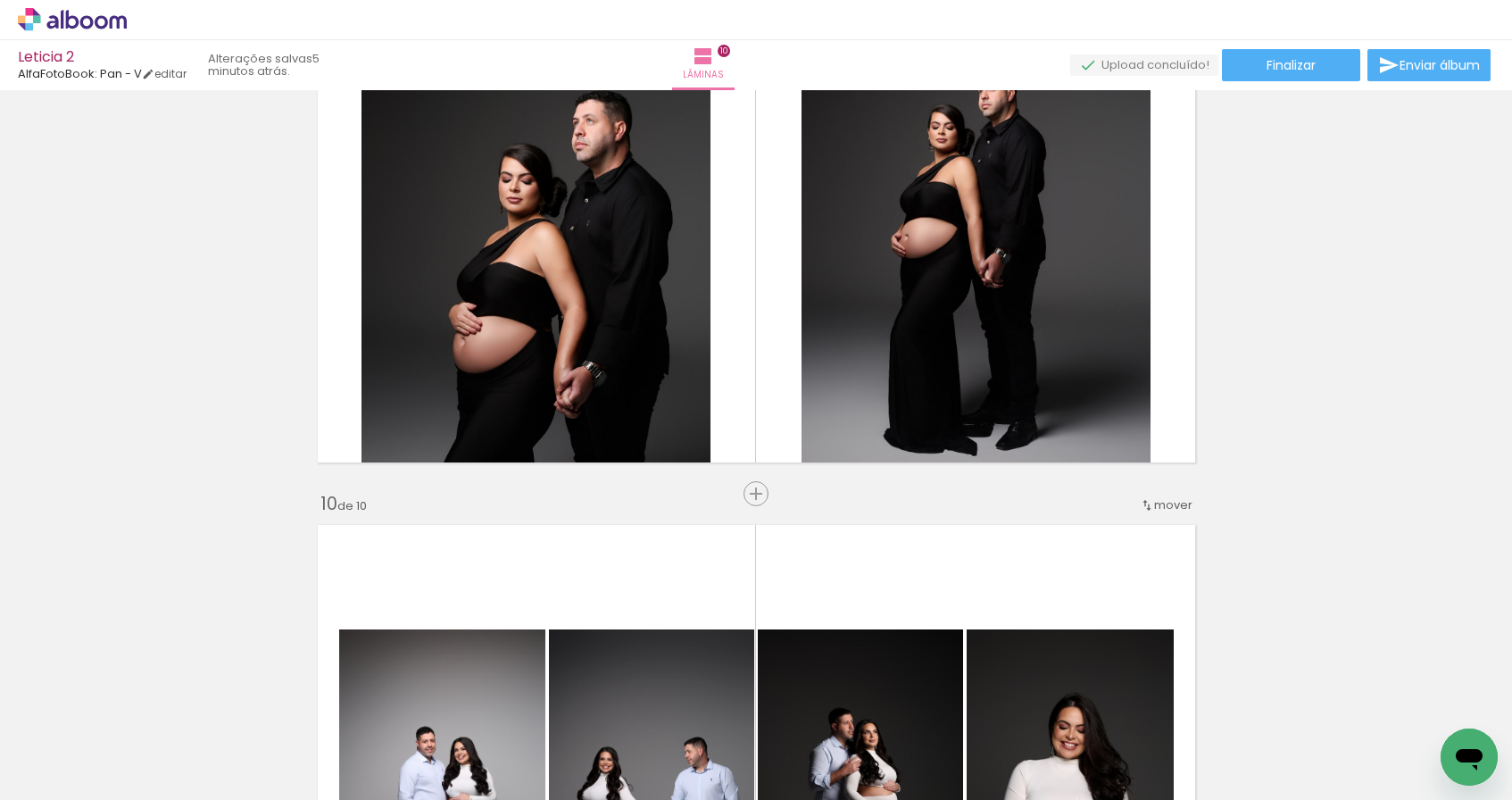
scroll to position [4154, 0]
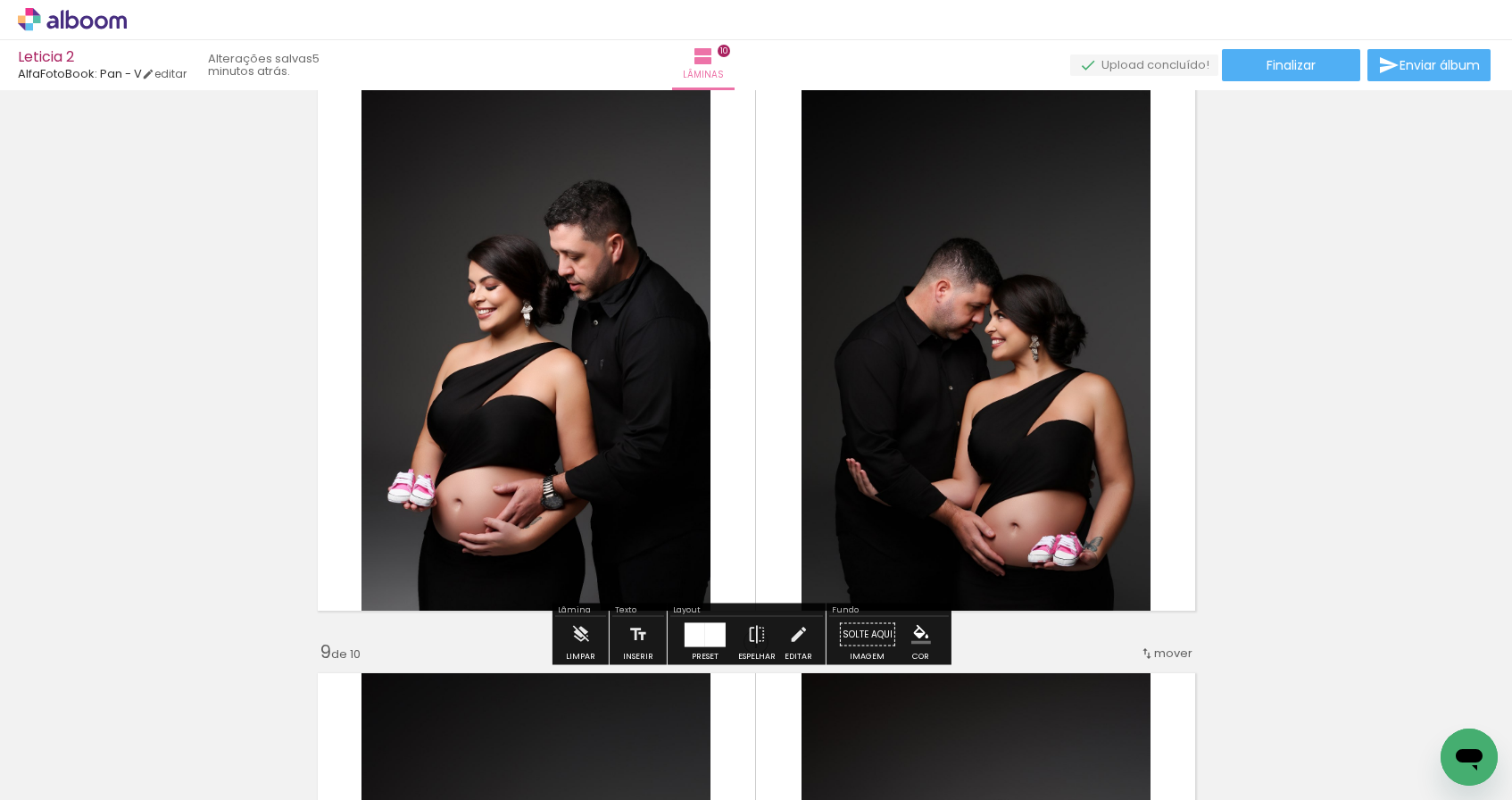
click at [84, 27] on icon at bounding box center [87, 22] width 13 height 13
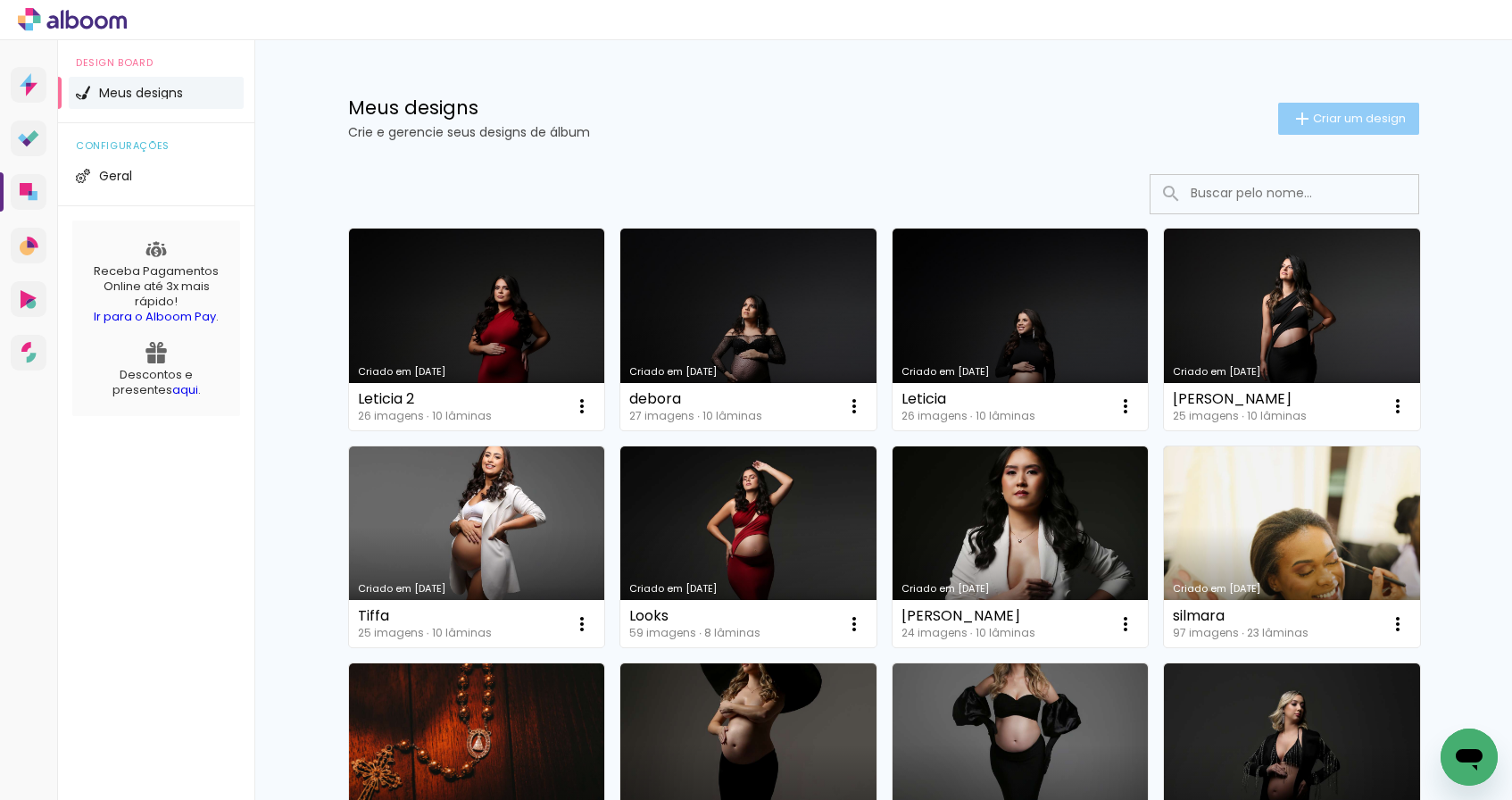
click at [1318, 114] on span "Criar um design" at bounding box center [1359, 118] width 93 height 11
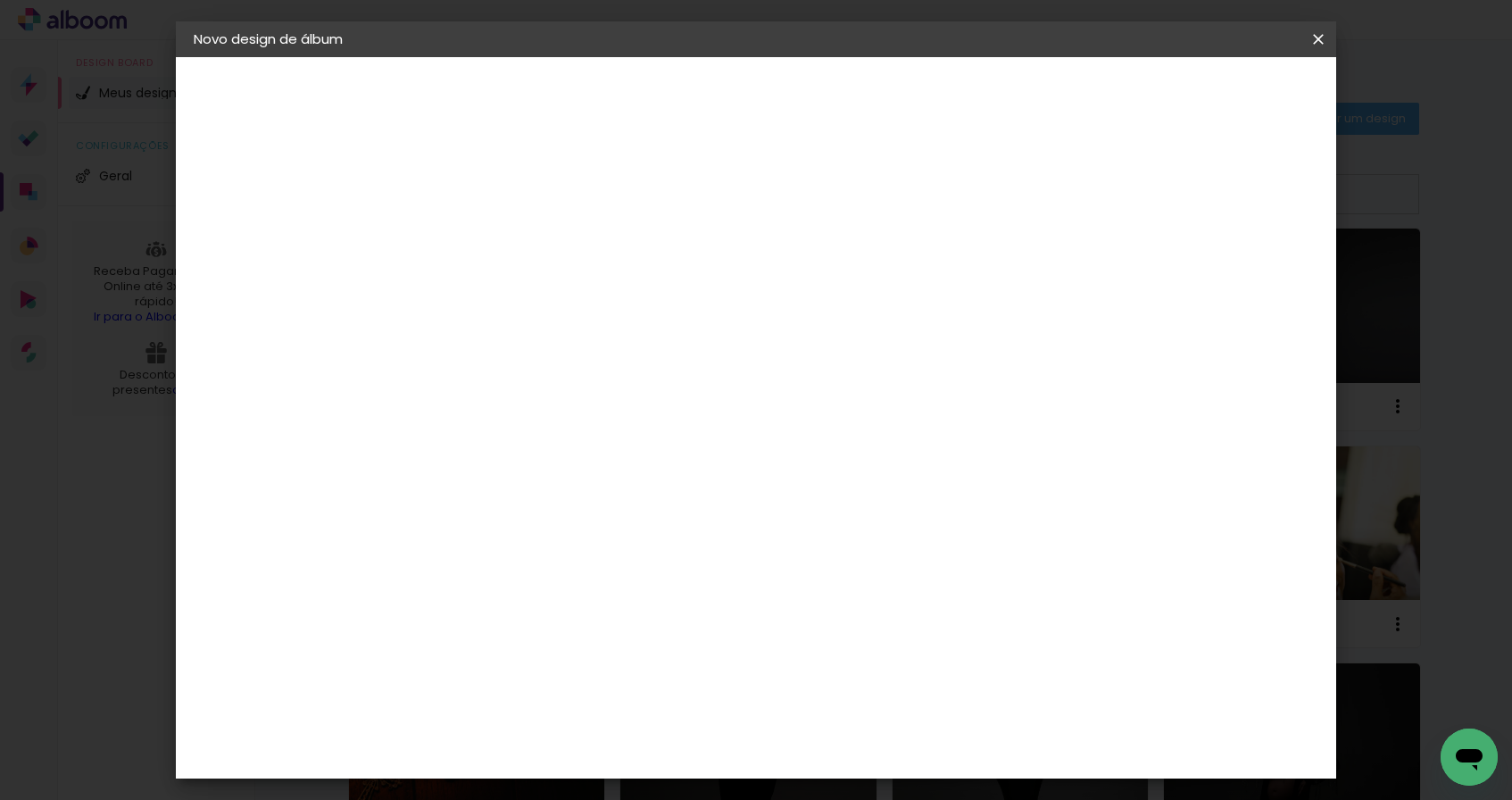
click at [0, 0] on paper-input-container "Título do álbum" at bounding box center [0, 0] width 0 height 0
type input "[PERSON_NAME]"
type paper-input "[PERSON_NAME]"
click at [0, 0] on slot "Avançar" at bounding box center [0, 0] width 0 height 0
click at [568, 597] on div "AlfaFotoBook" at bounding box center [521, 597] width 95 height 14
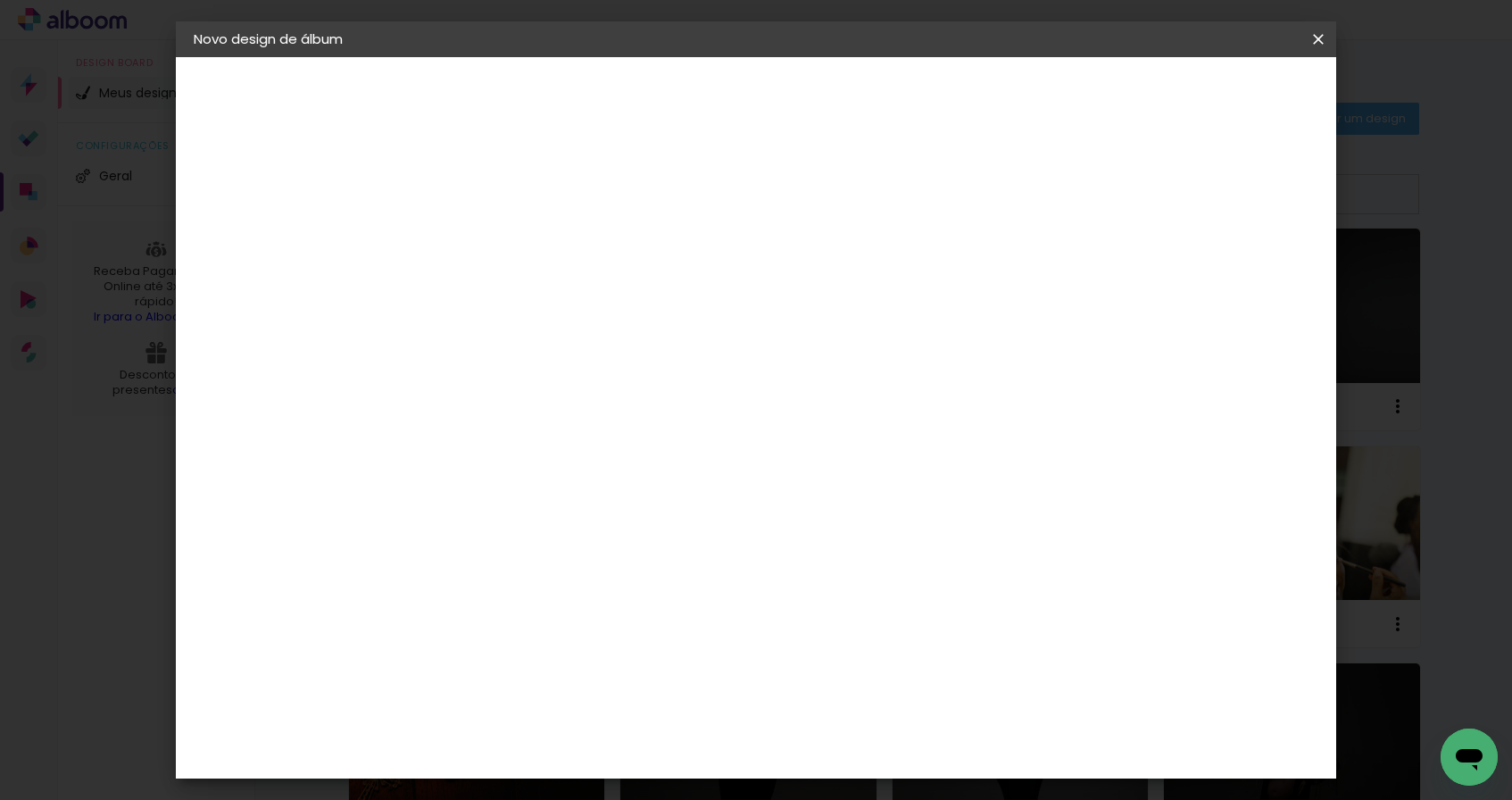
click at [0, 0] on slot "Avançar" at bounding box center [0, 0] width 0 height 0
click at [0, 0] on slot "Mostrar sangria" at bounding box center [0, 0] width 0 height 0
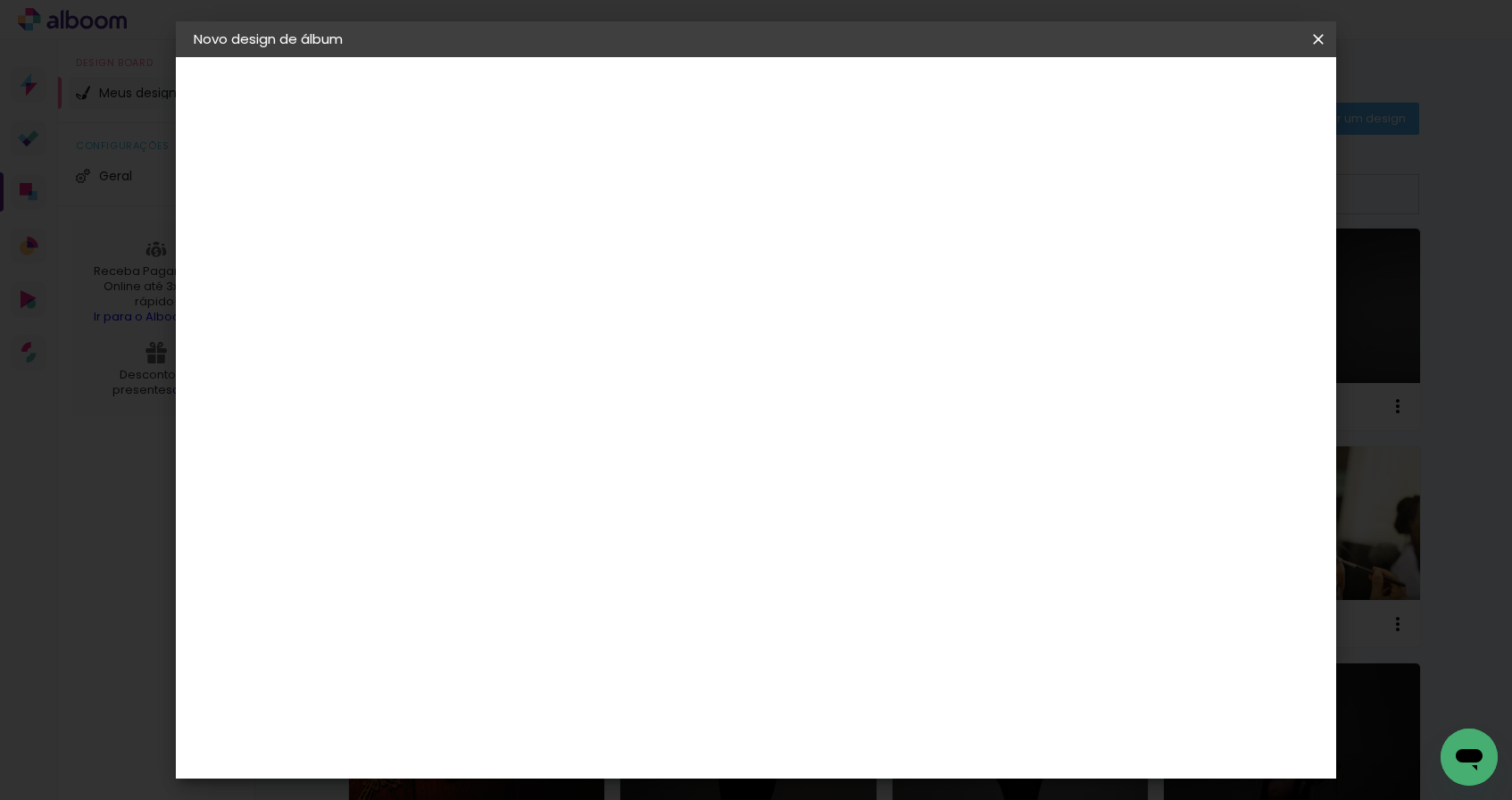
type paper-checkbox "on"
click at [1088, 96] on span "Iniciar design" at bounding box center [1047, 94] width 81 height 12
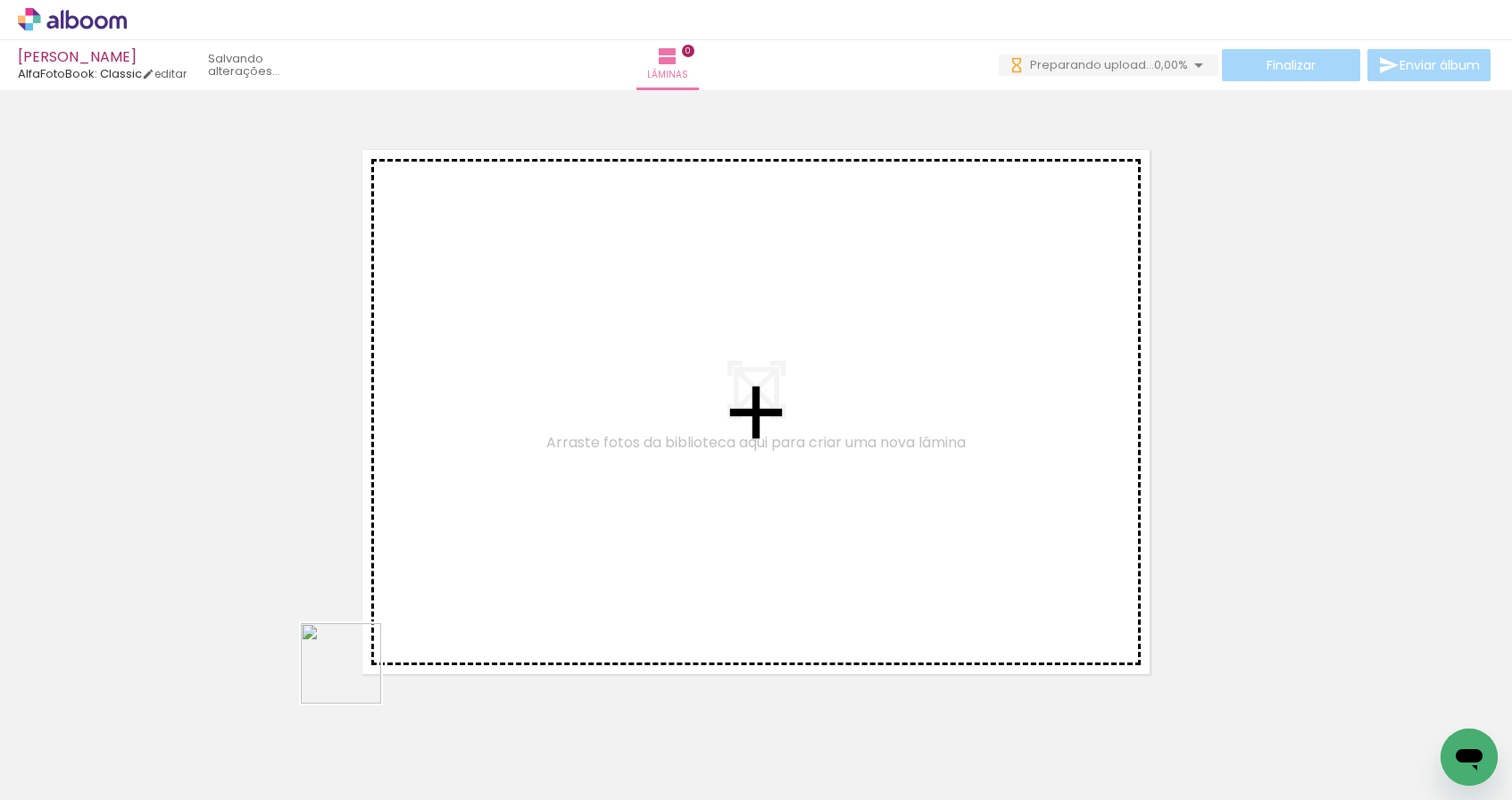
drag, startPoint x: 279, startPoint y: 750, endPoint x: 601, endPoint y: 527, distance: 391.7
click at [601, 527] on quentale-workspace at bounding box center [756, 400] width 1512 height 800
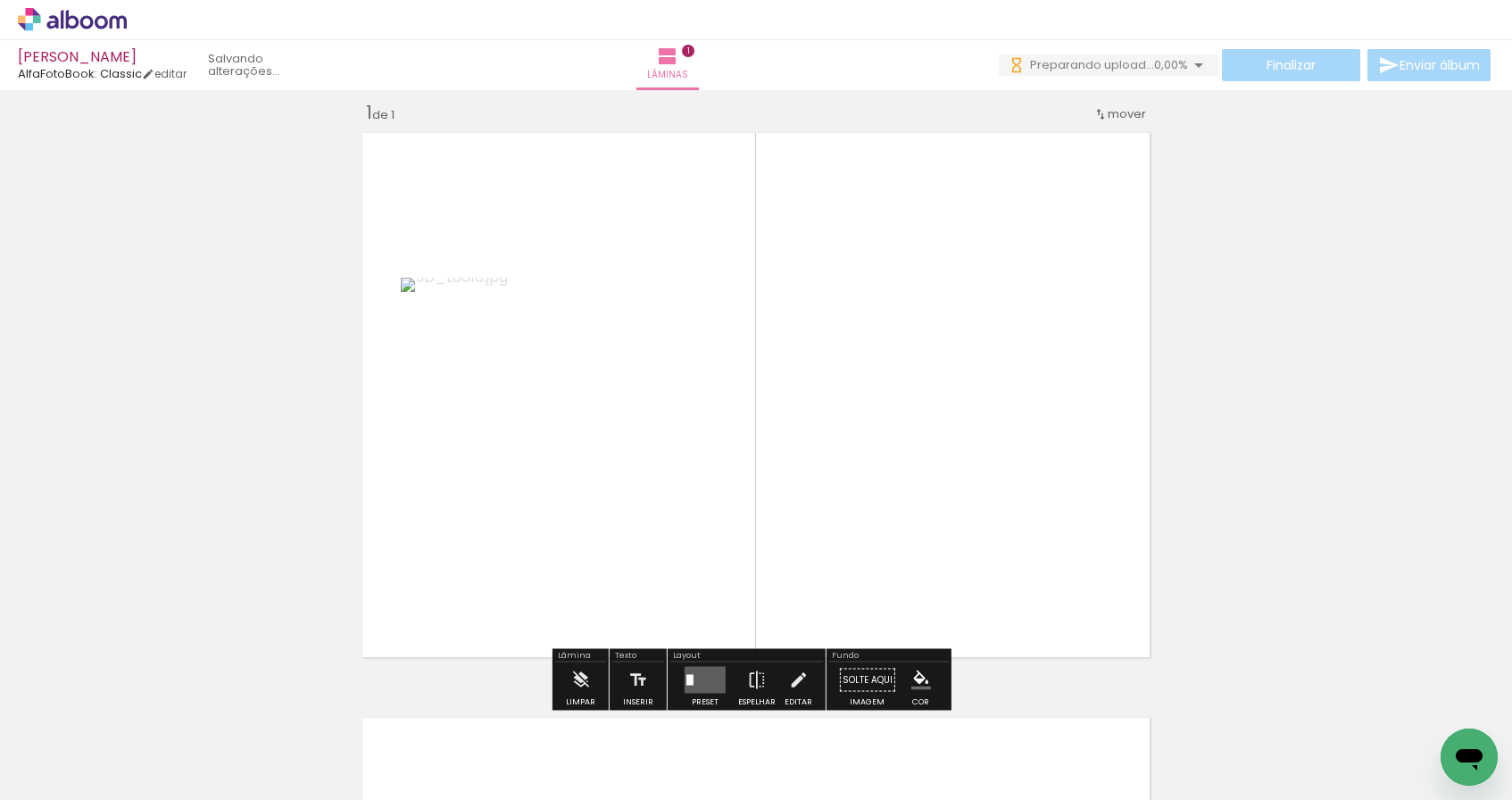
scroll to position [23, 0]
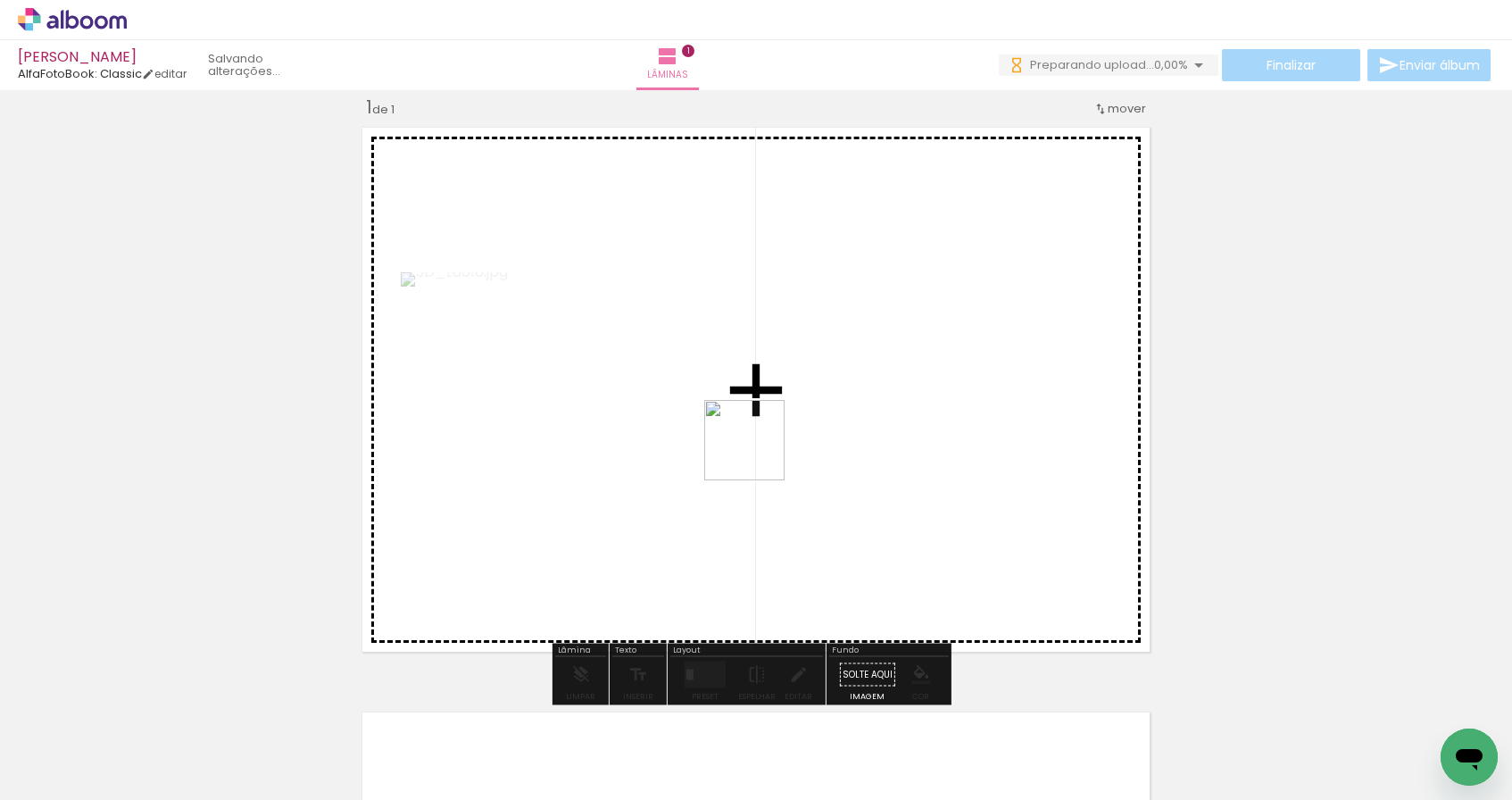
drag, startPoint x: 485, startPoint y: 732, endPoint x: 789, endPoint y: 436, distance: 424.3
click at [789, 436] on quentale-workspace at bounding box center [756, 400] width 1512 height 800
drag, startPoint x: 571, startPoint y: 754, endPoint x: 835, endPoint y: 525, distance: 349.5
click at [835, 525] on quentale-workspace at bounding box center [756, 400] width 1512 height 800
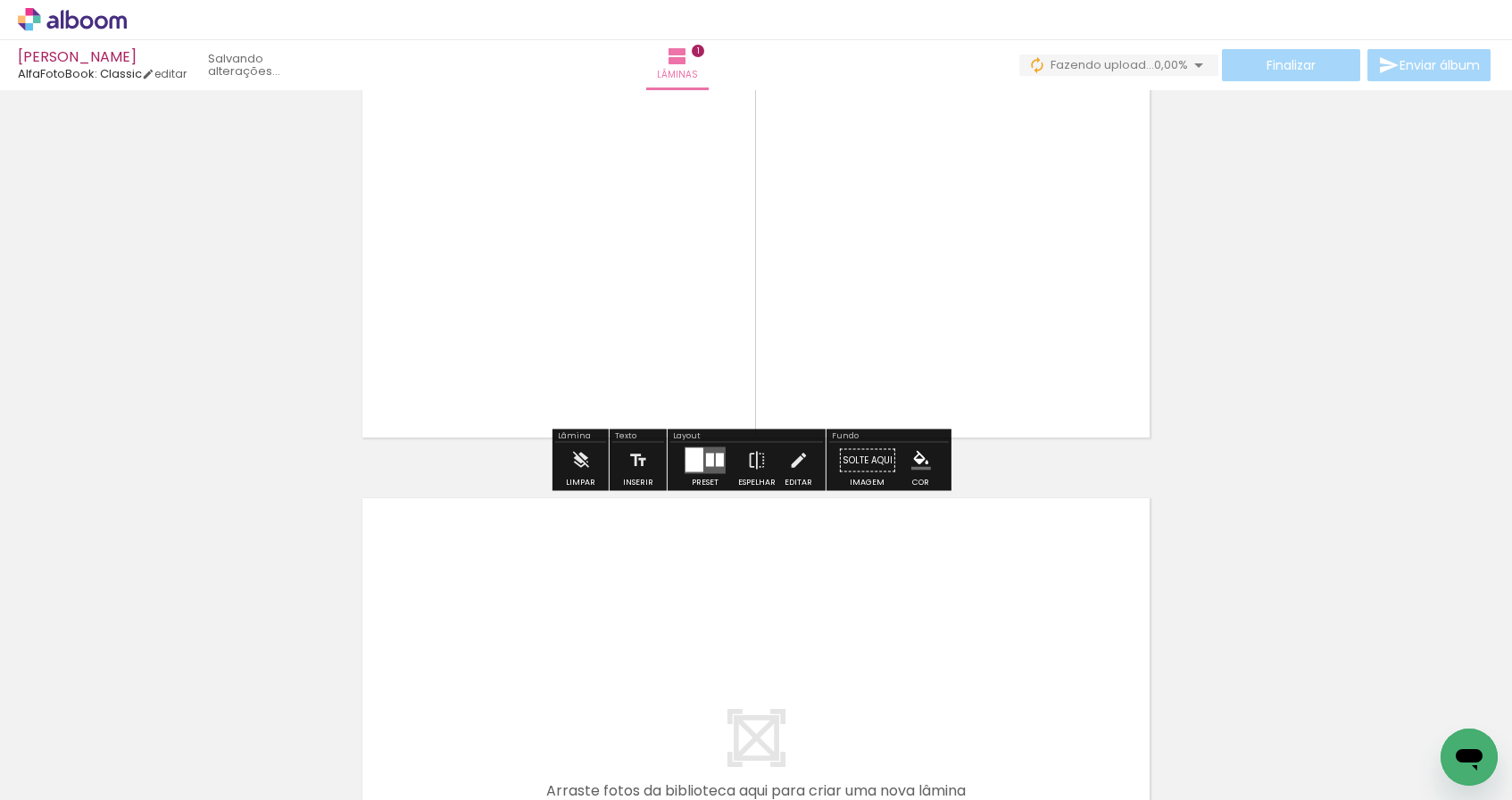
scroll to position [601, 0]
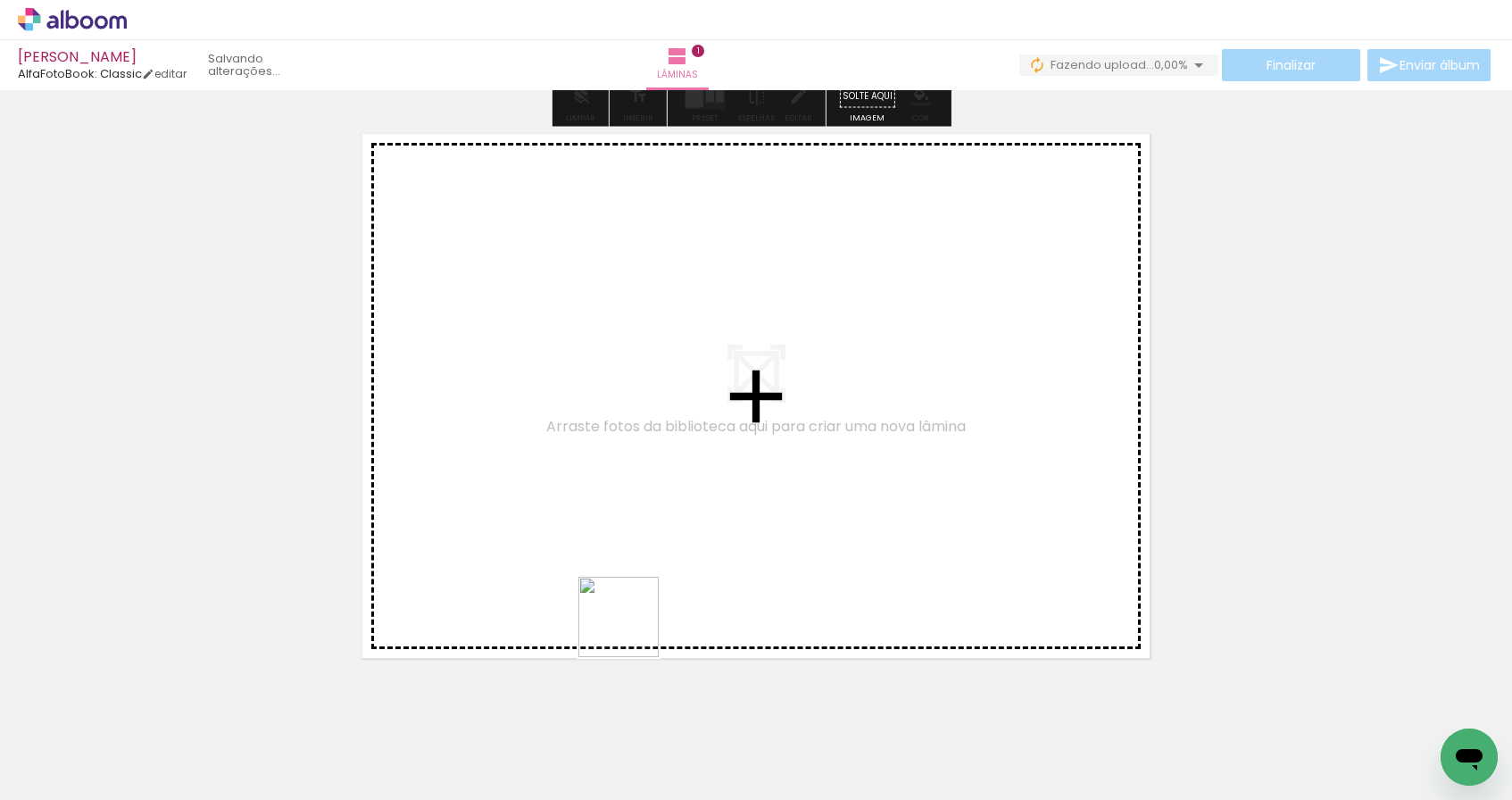
drag, startPoint x: 698, startPoint y: 758, endPoint x: 620, endPoint y: 608, distance: 169.1
click at [620, 608] on quentale-workspace at bounding box center [756, 400] width 1512 height 800
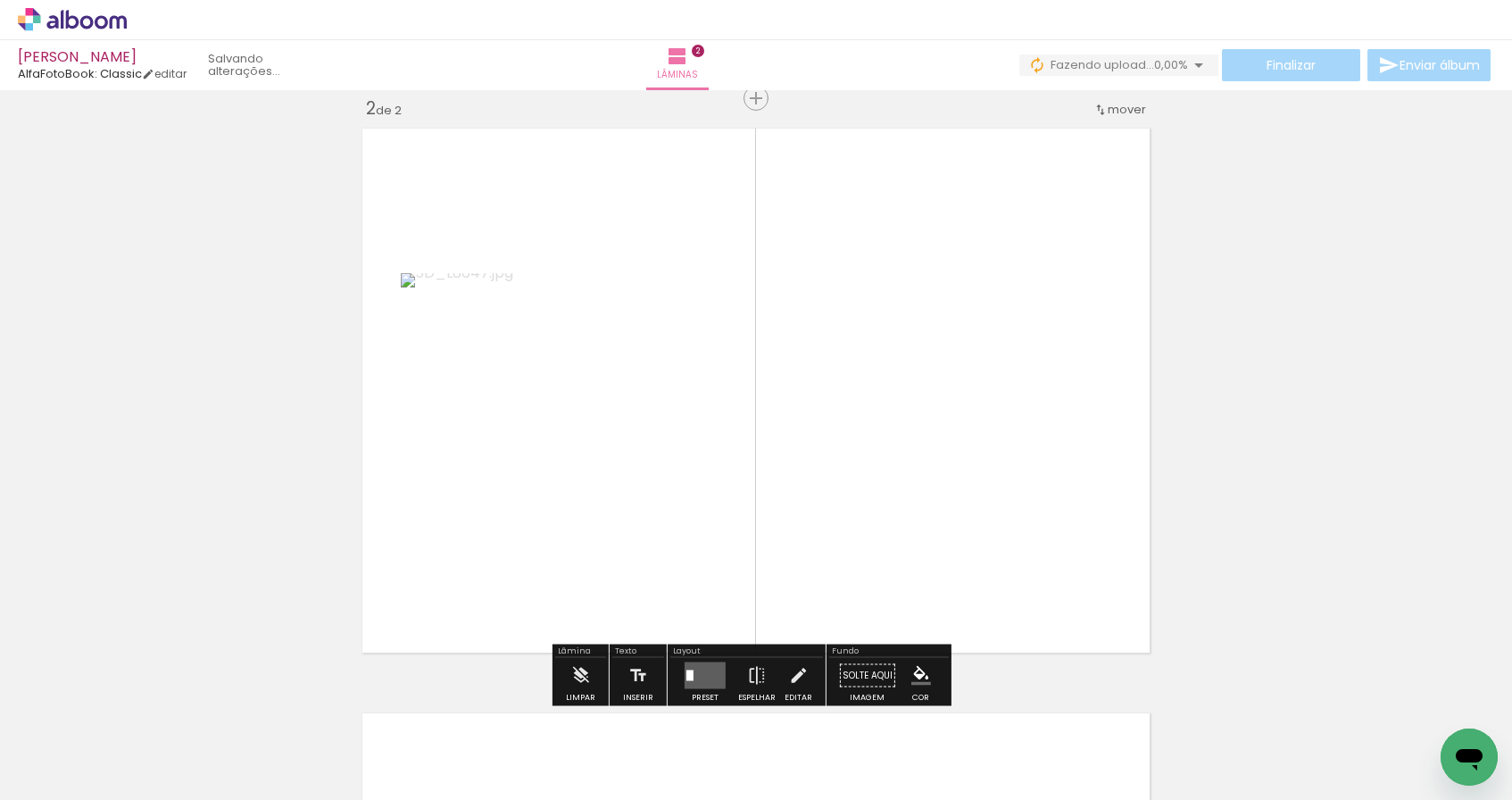
scroll to position [607, 0]
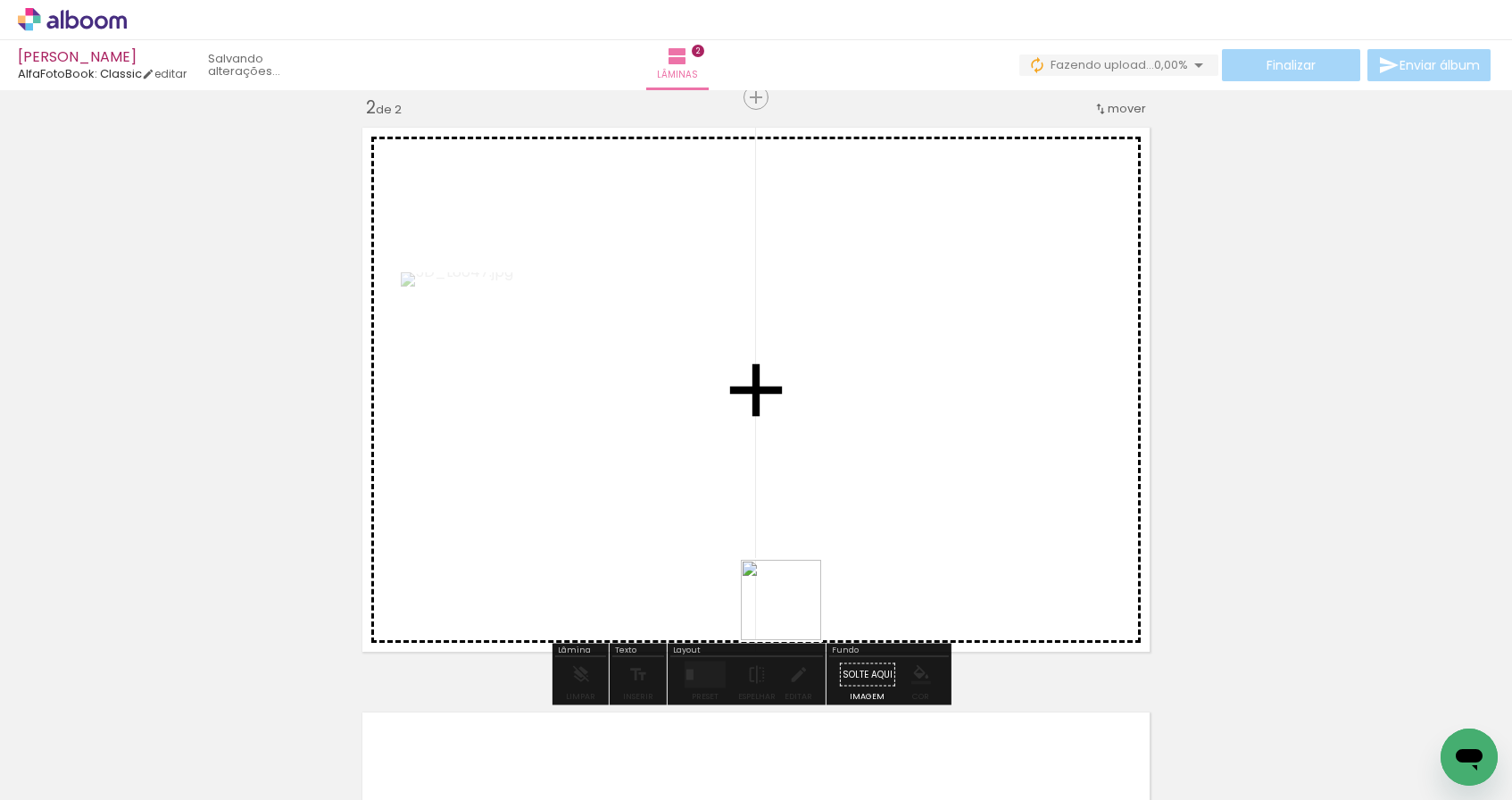
drag, startPoint x: 790, startPoint y: 702, endPoint x: 769, endPoint y: 546, distance: 157.4
click at [769, 546] on quentale-workspace at bounding box center [756, 400] width 1512 height 800
drag, startPoint x: 997, startPoint y: 759, endPoint x: 928, endPoint y: 470, distance: 297.1
click at [928, 470] on quentale-workspace at bounding box center [756, 400] width 1512 height 800
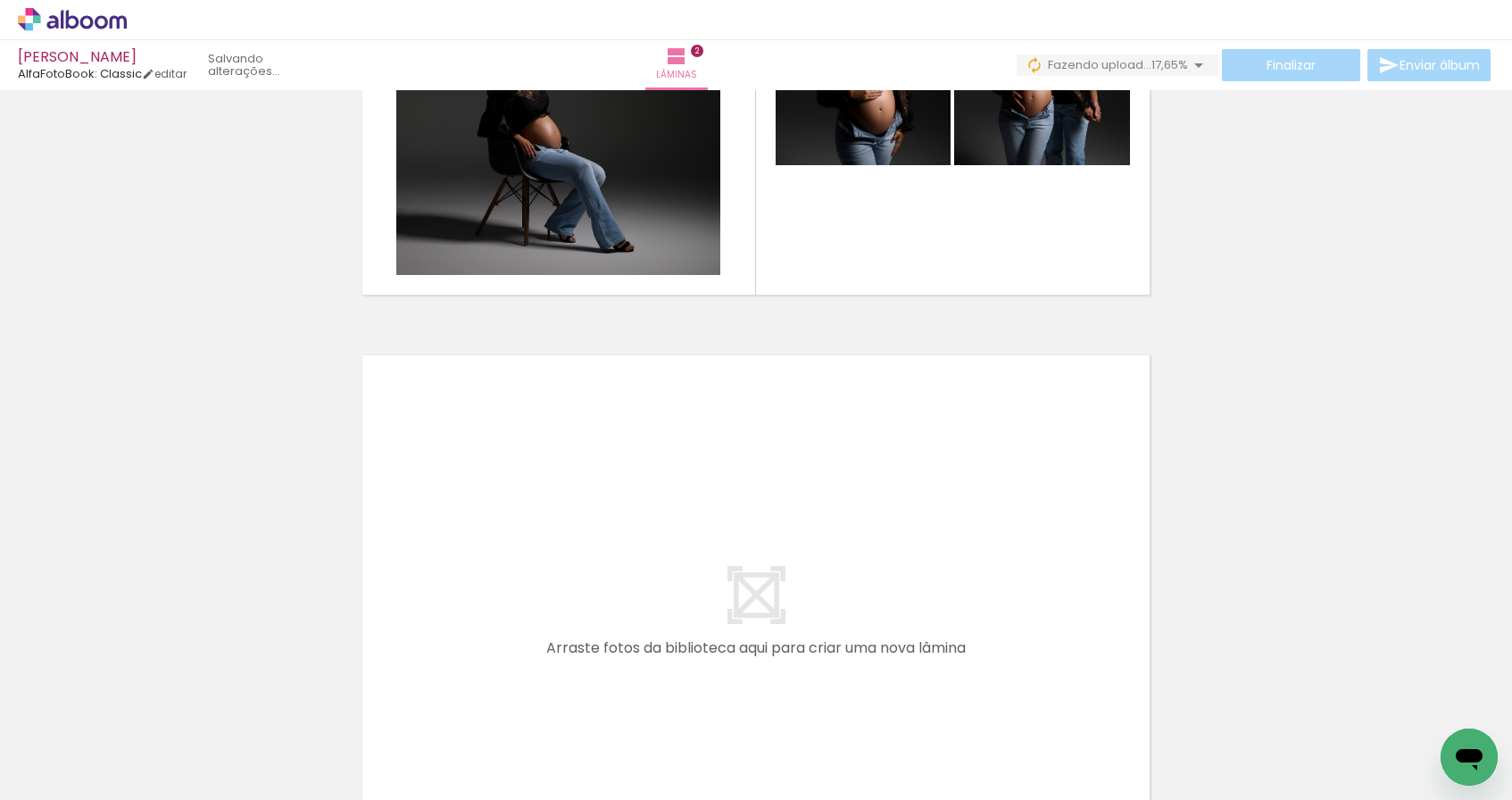
scroll to position [1000, 0]
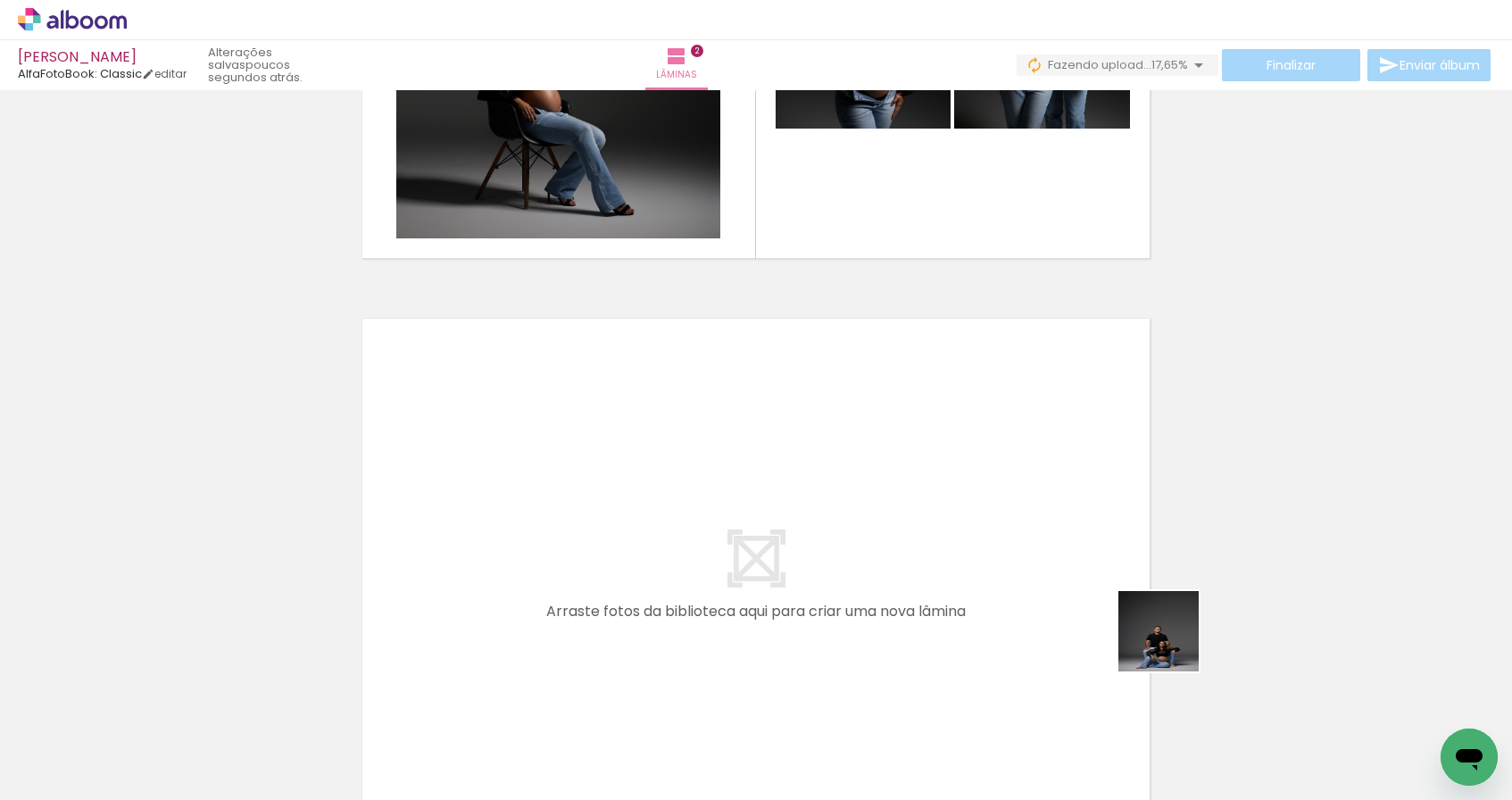
drag, startPoint x: 1321, startPoint y: 706, endPoint x: 903, endPoint y: 555, distance: 444.4
click at [903, 555] on quentale-workspace at bounding box center [756, 400] width 1512 height 800
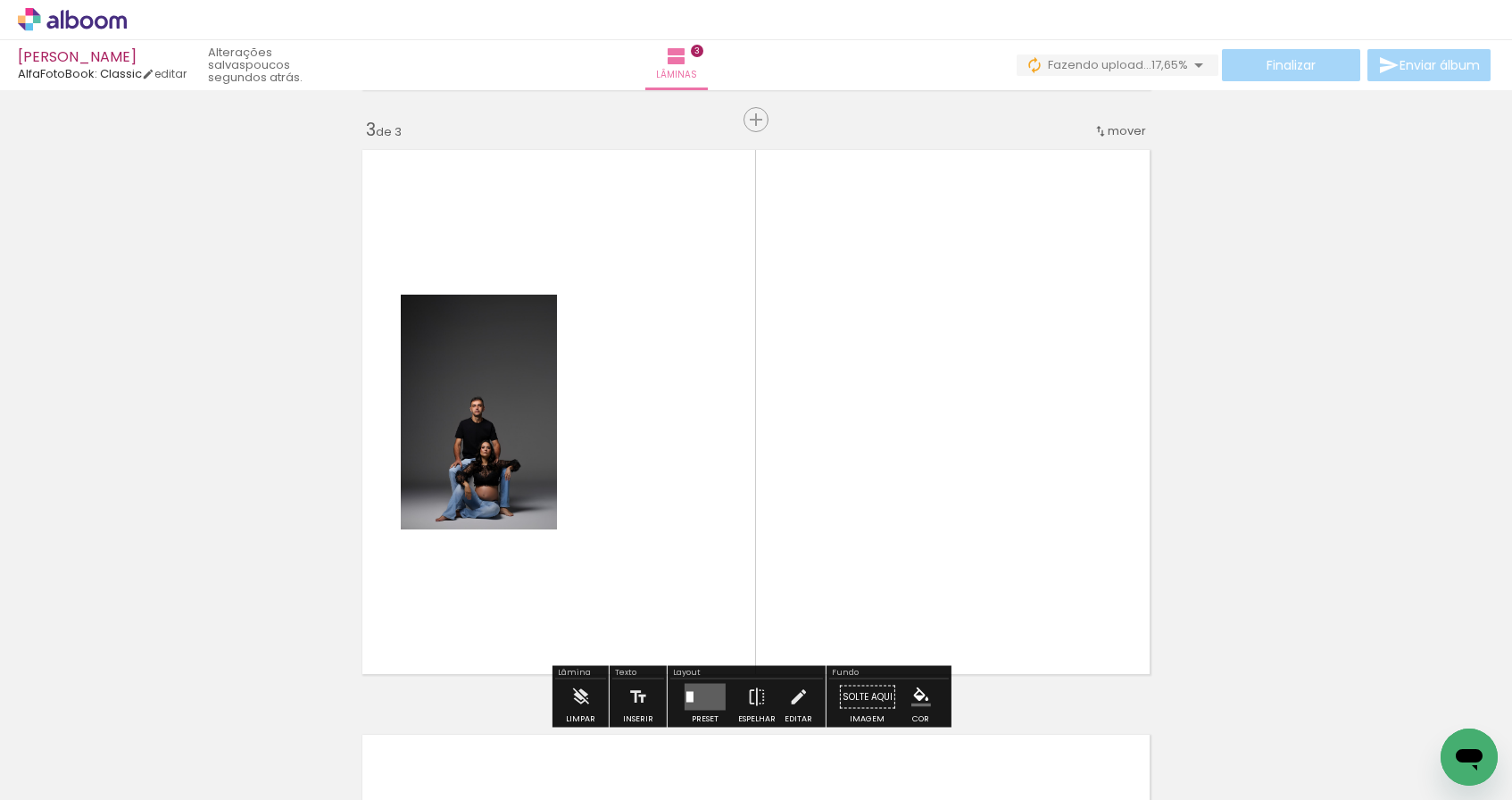
scroll to position [1192, 0]
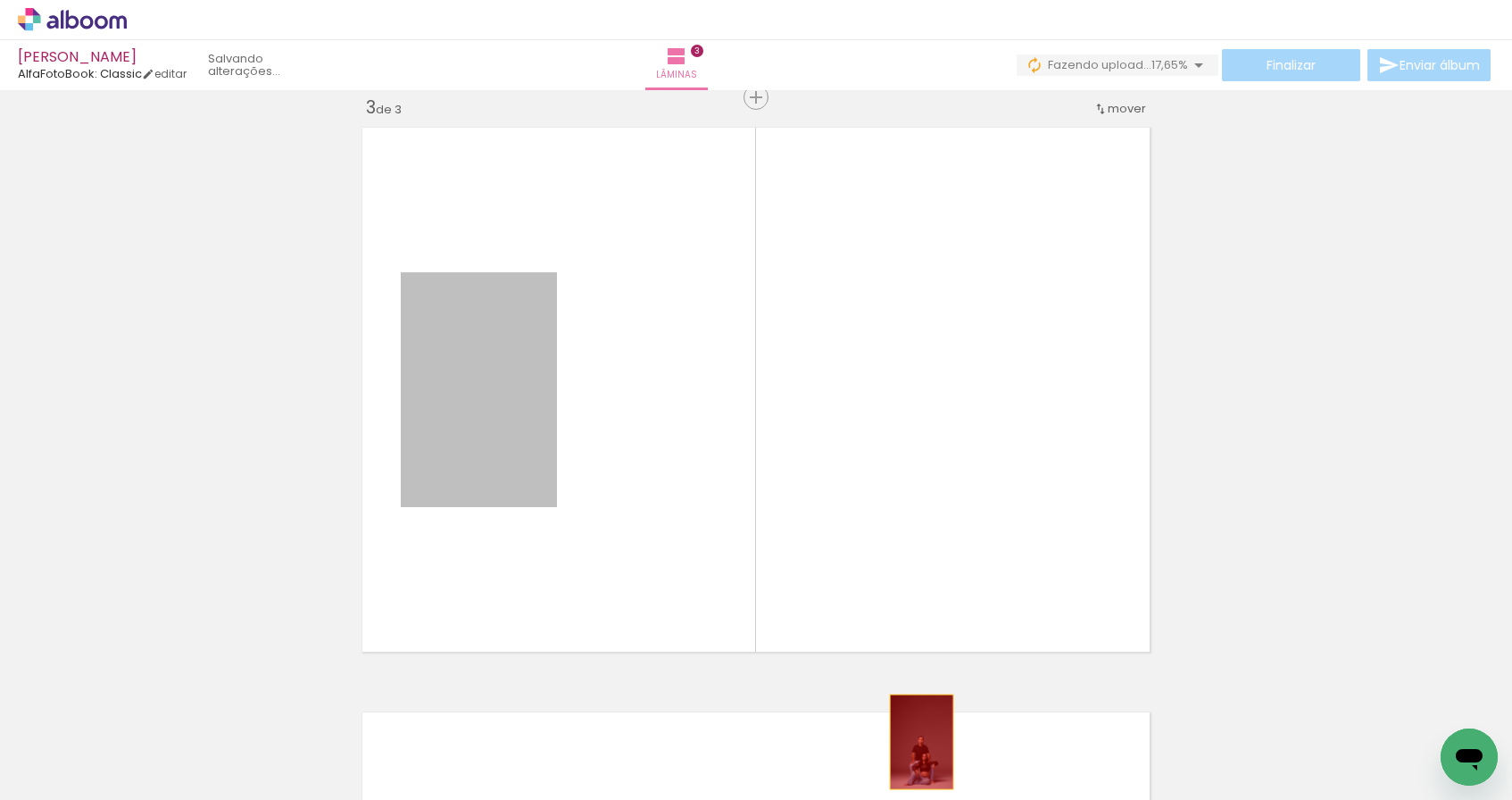
drag, startPoint x: 462, startPoint y: 435, endPoint x: 922, endPoint y: 746, distance: 555.3
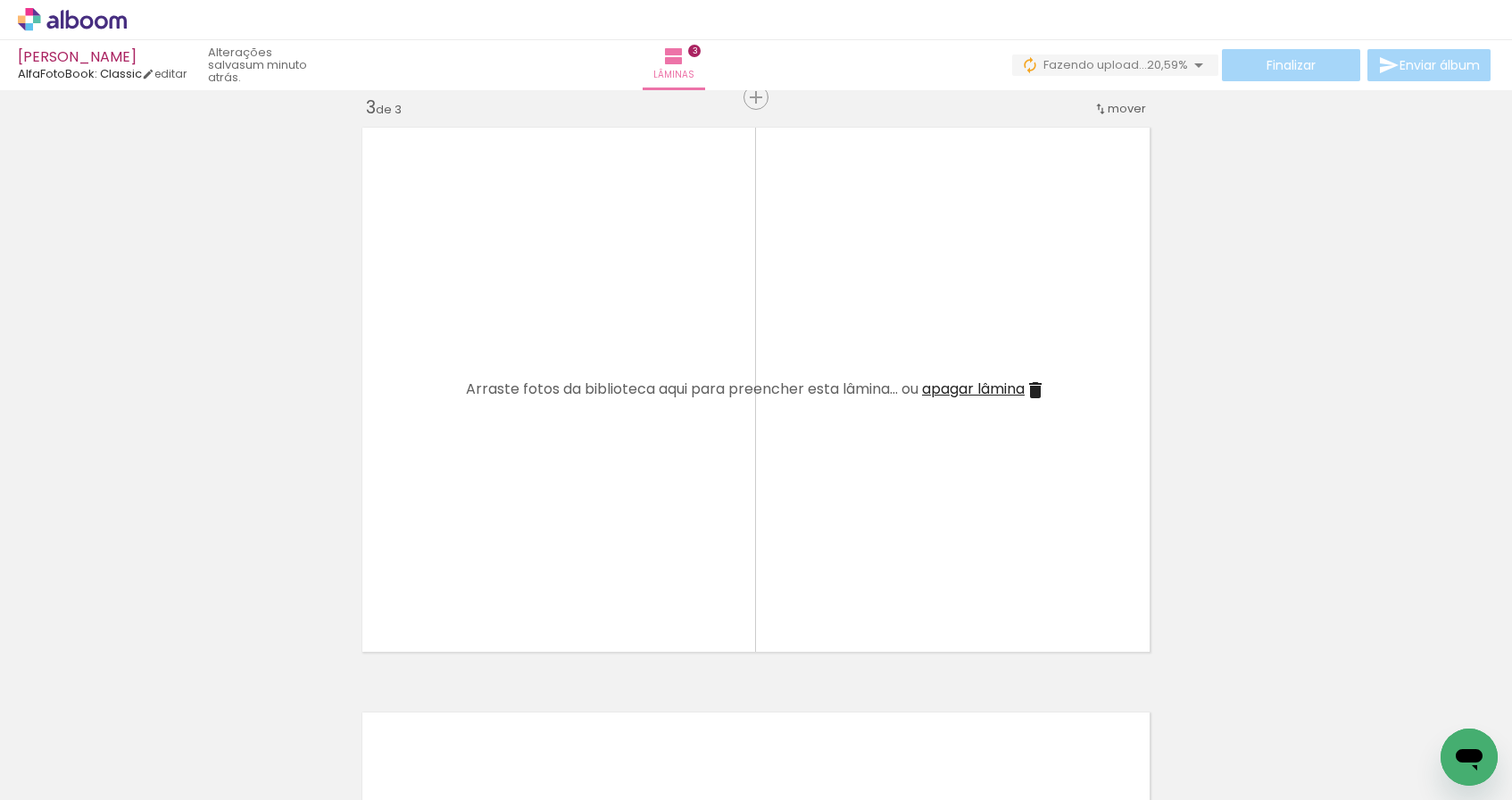
scroll to position [0, 489]
drag, startPoint x: 681, startPoint y: 742, endPoint x: 671, endPoint y: 515, distance: 227.2
click at [671, 515] on quentale-workspace at bounding box center [756, 400] width 1512 height 800
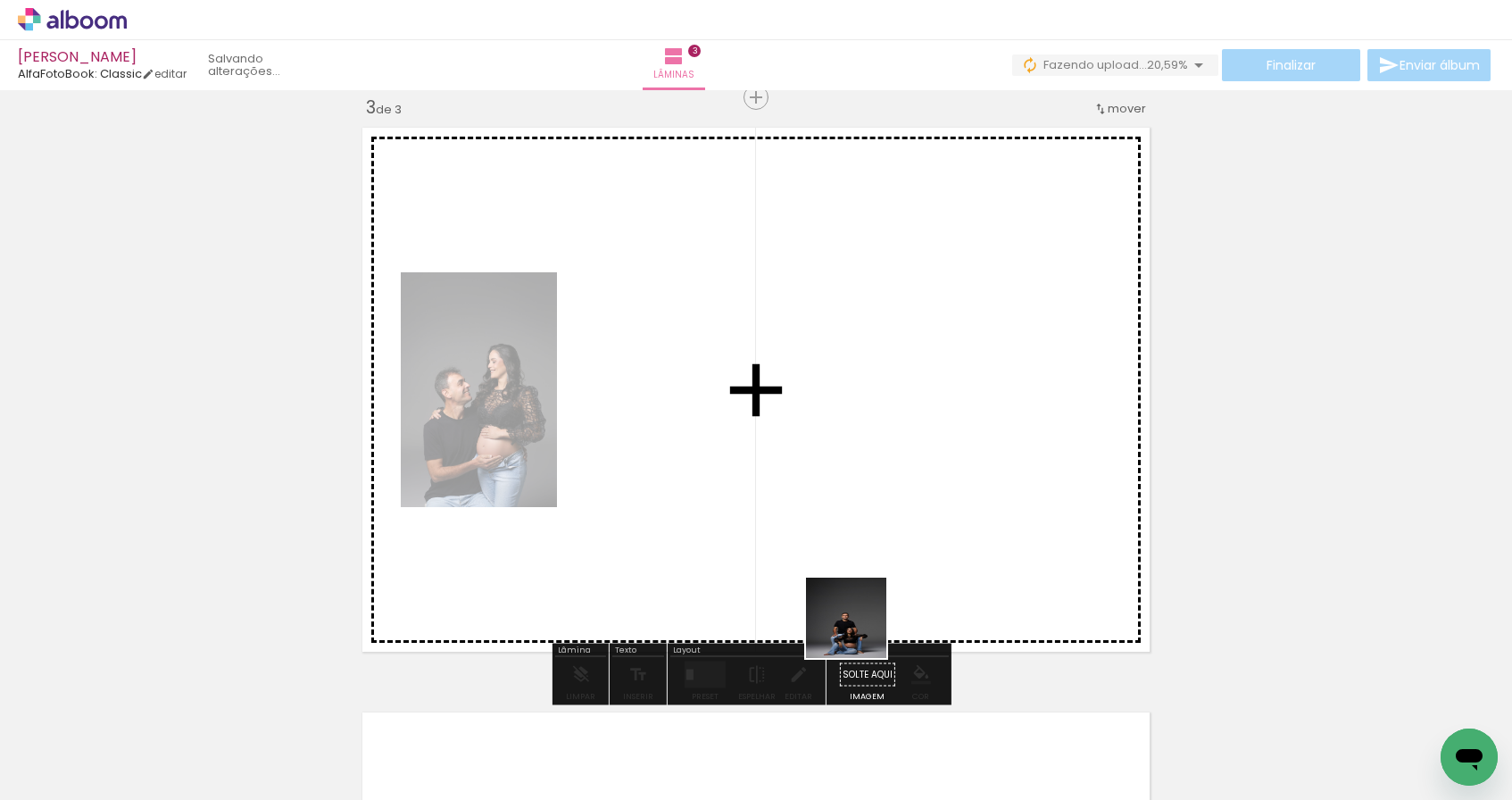
drag, startPoint x: 897, startPoint y: 746, endPoint x: 747, endPoint y: 514, distance: 276.3
click at [747, 514] on quentale-workspace at bounding box center [756, 400] width 1512 height 800
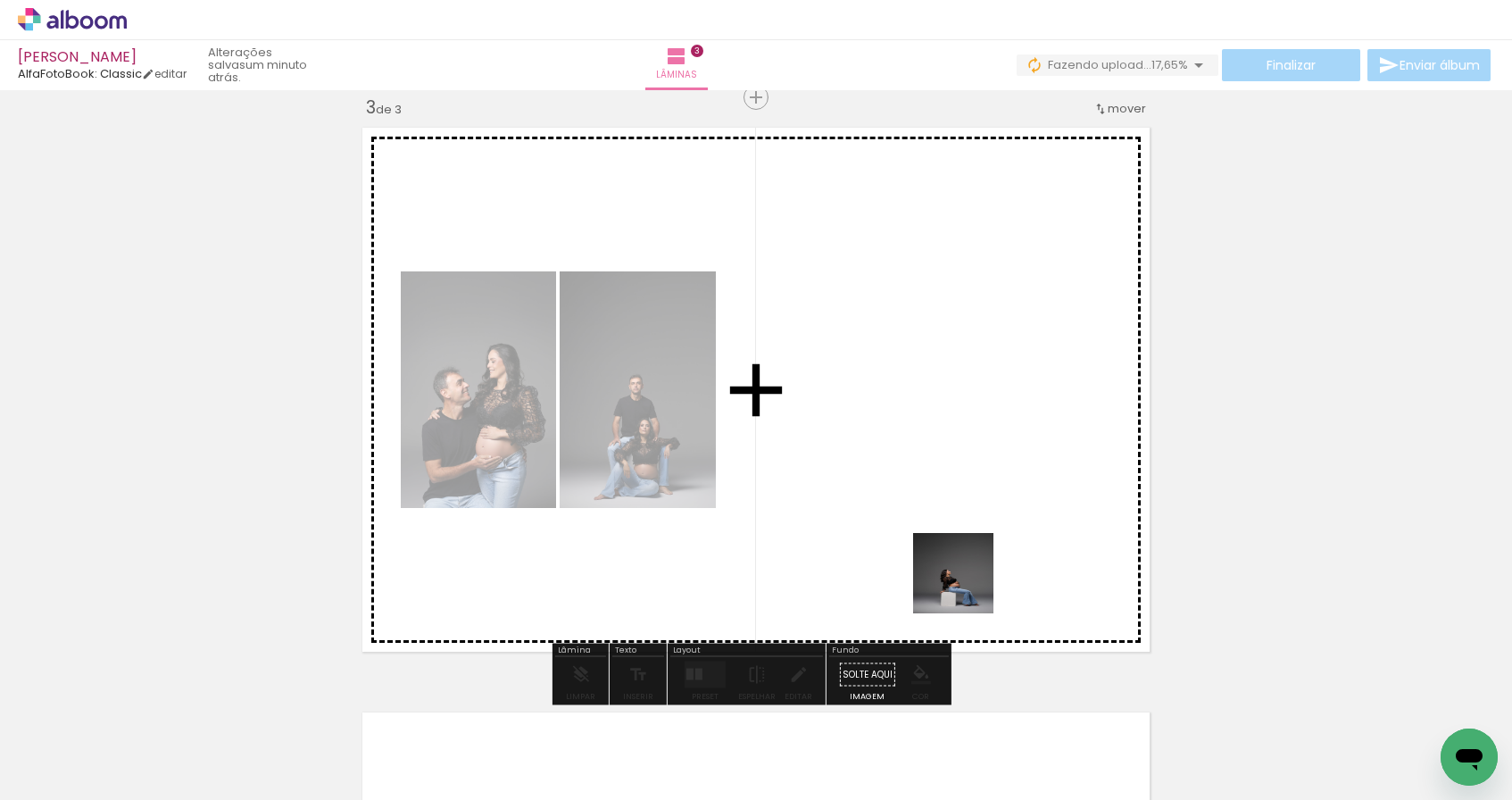
drag, startPoint x: 981, startPoint y: 753, endPoint x: 962, endPoint y: 550, distance: 203.9
click at [962, 550] on quentale-workspace at bounding box center [756, 400] width 1512 height 800
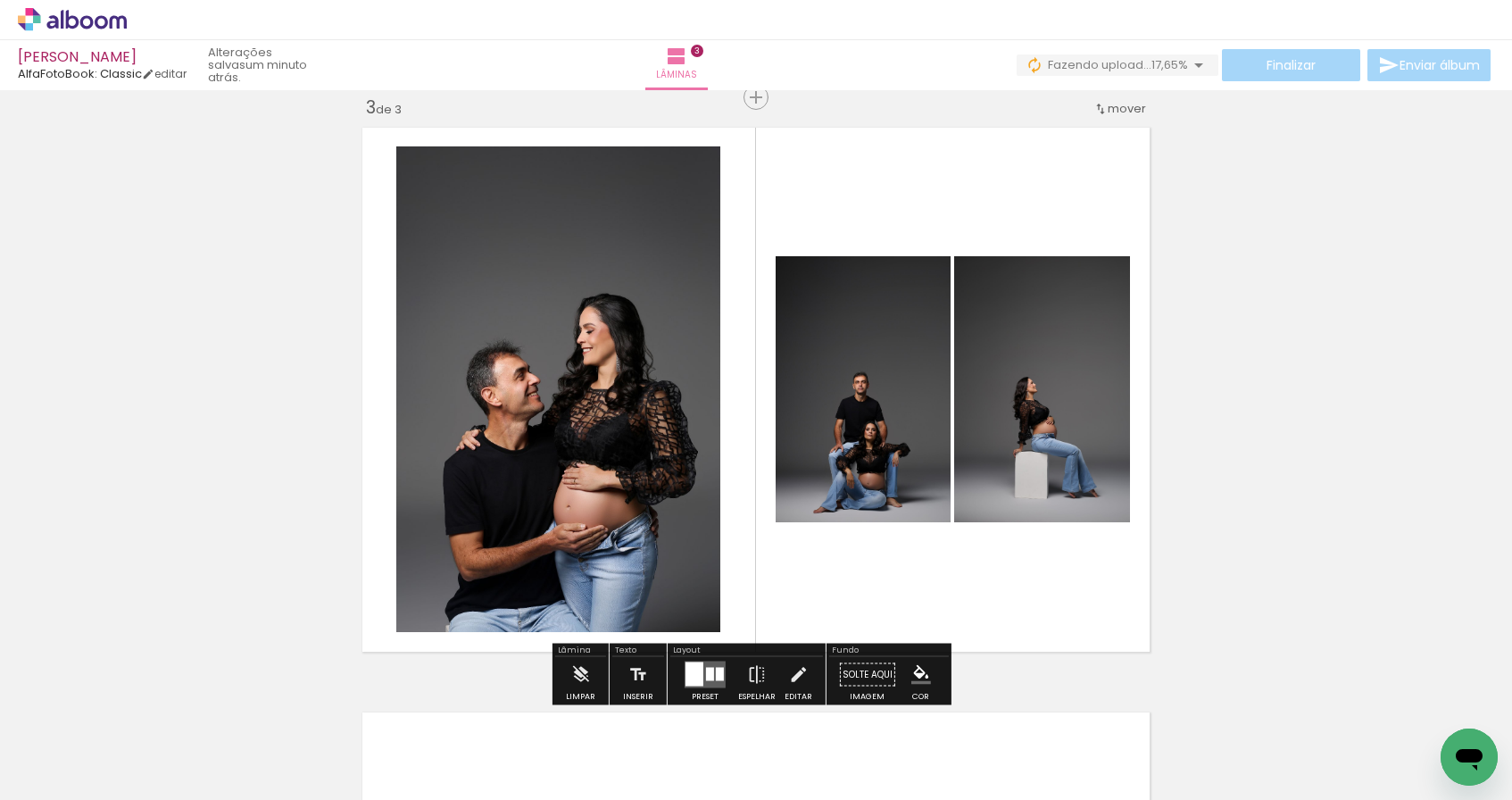
click at [706, 674] on div at bounding box center [710, 674] width 8 height 13
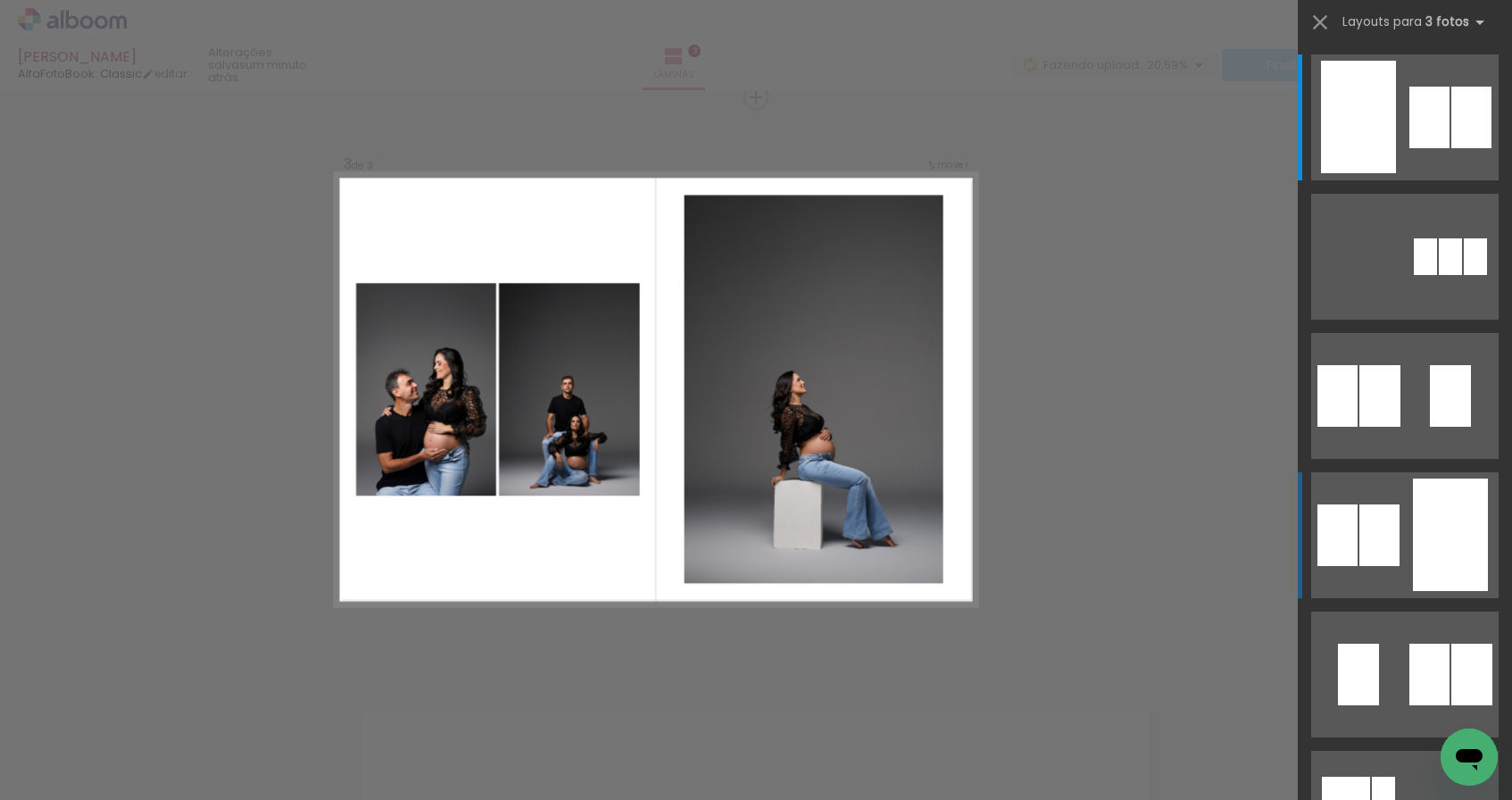
click at [1451, 148] on div at bounding box center [1471, 117] width 40 height 62
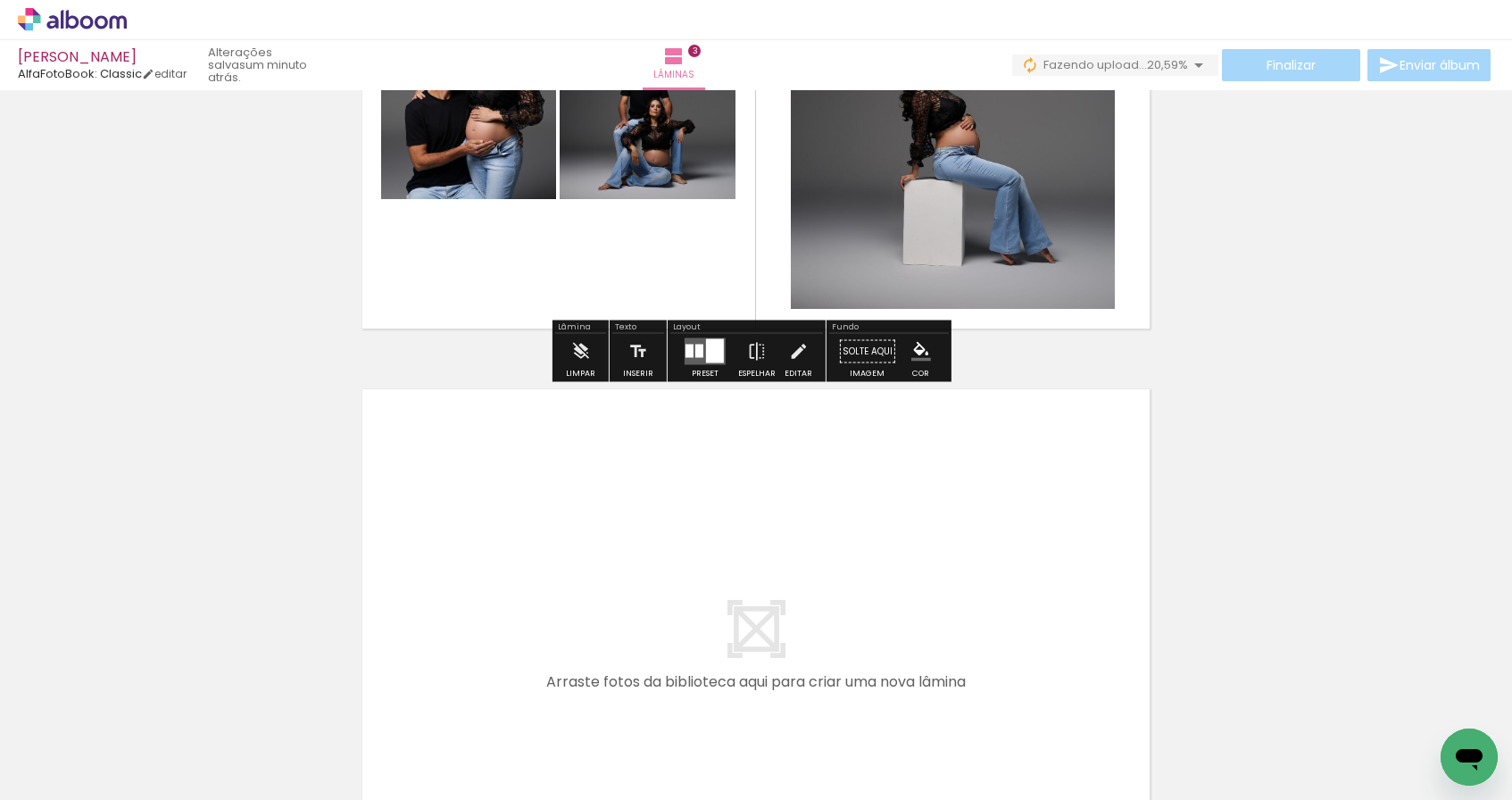
scroll to position [1809, 0]
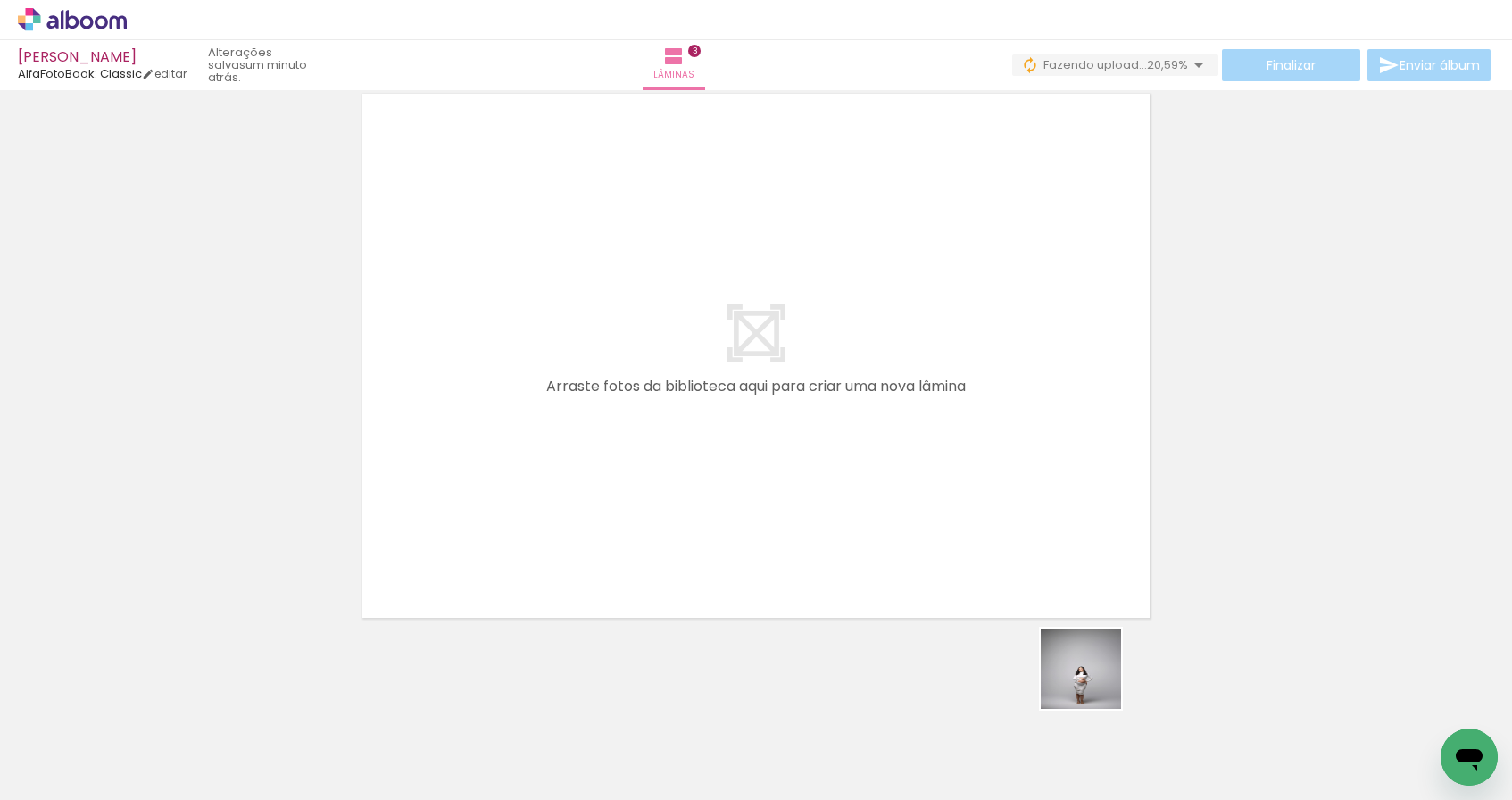
drag, startPoint x: 1096, startPoint y: 701, endPoint x: 902, endPoint y: 469, distance: 302.4
click at [902, 469] on quentale-workspace at bounding box center [756, 400] width 1512 height 800
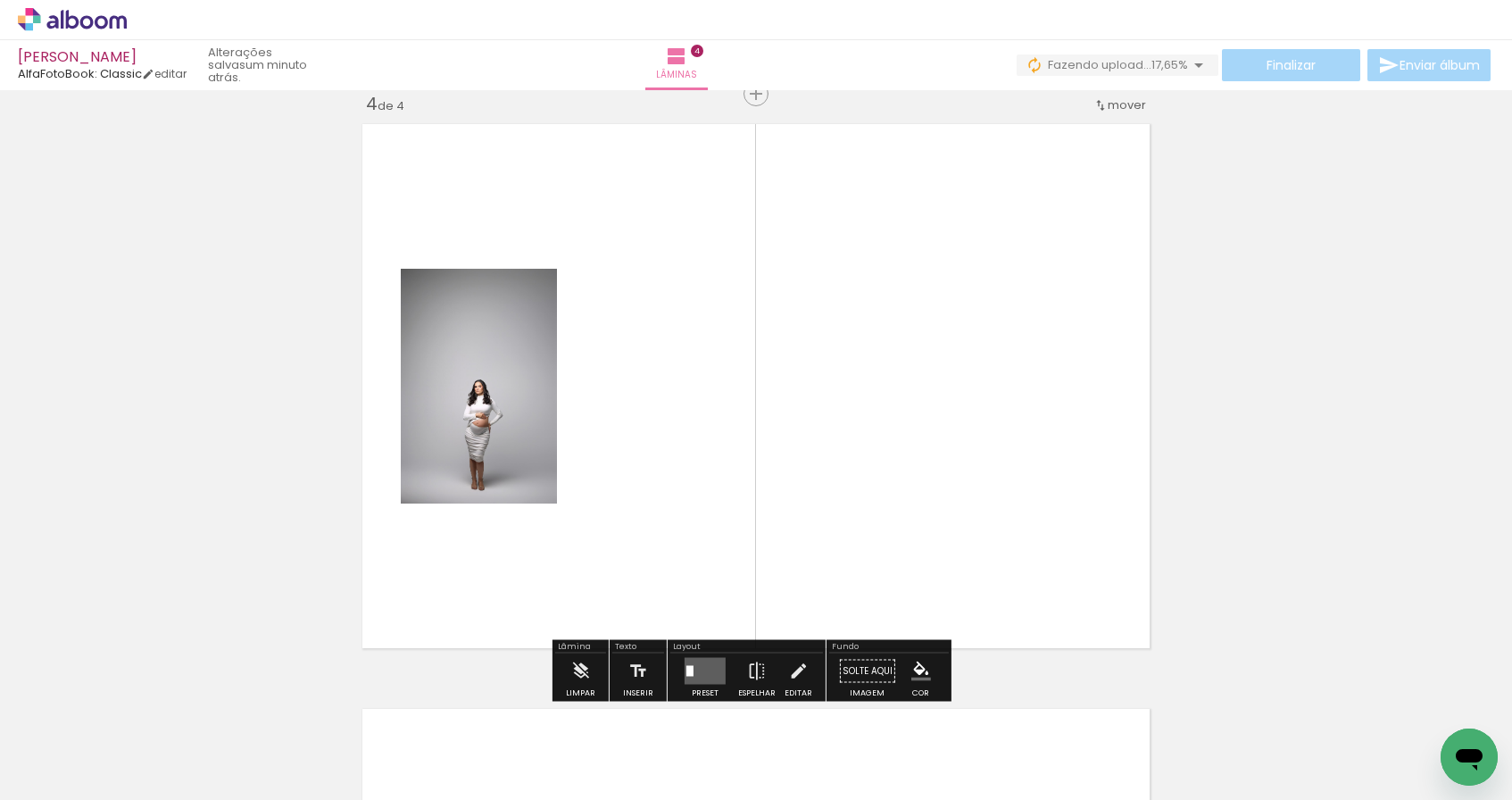
scroll to position [1776, 0]
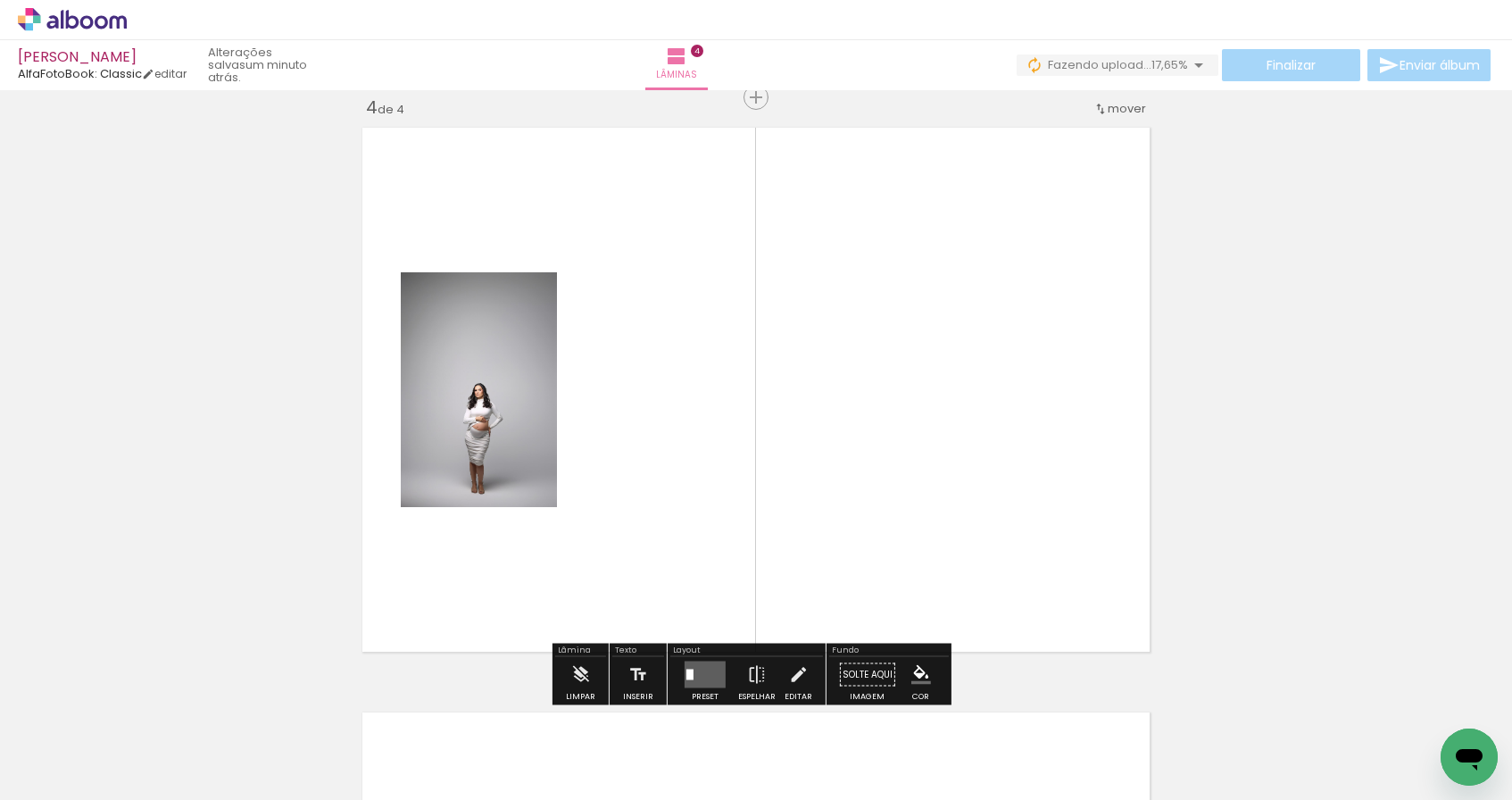
drag, startPoint x: 1270, startPoint y: 755, endPoint x: 954, endPoint y: 485, distance: 415.6
click at [954, 485] on quentale-workspace at bounding box center [756, 400] width 1512 height 800
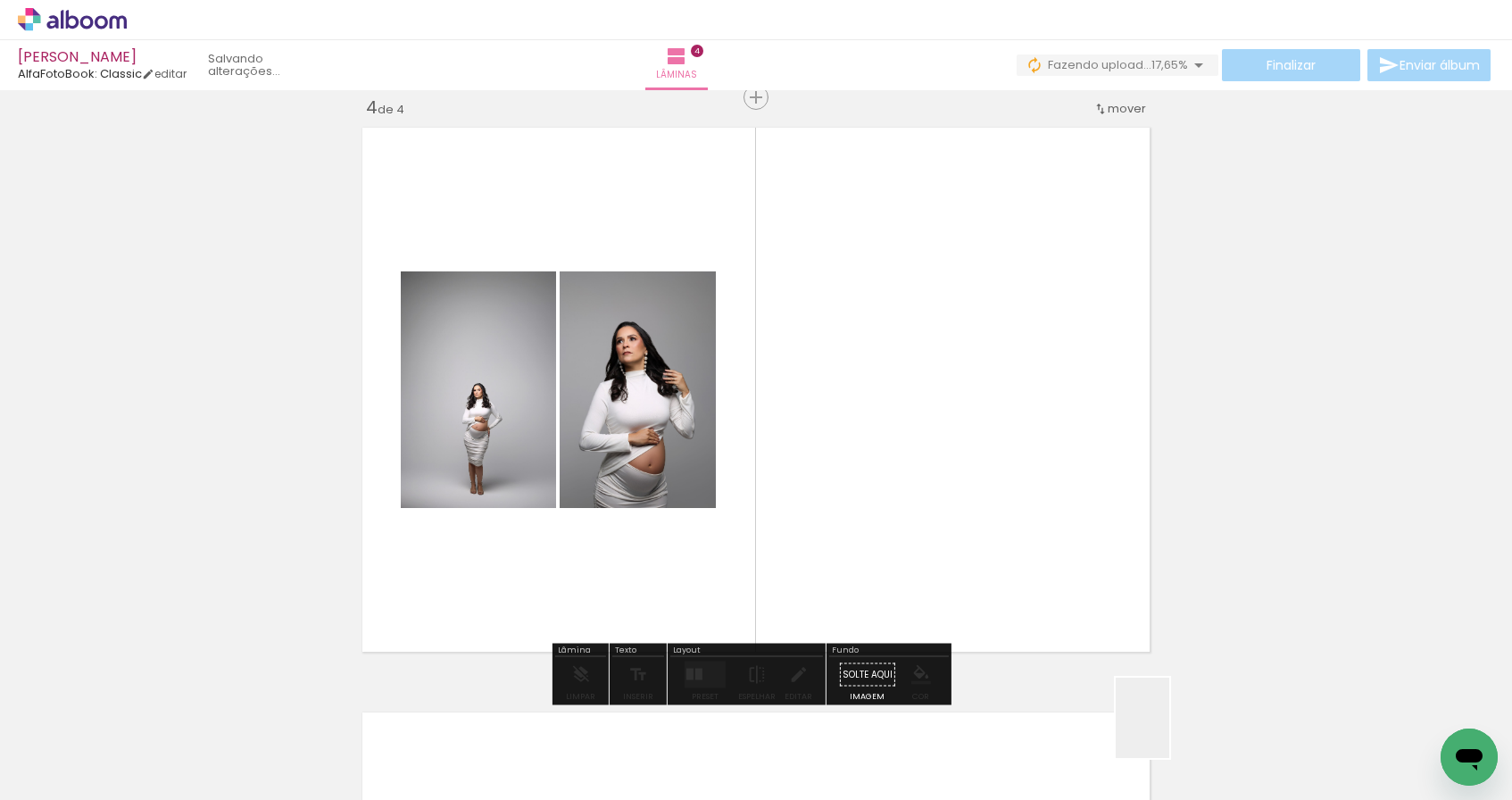
drag, startPoint x: 1180, startPoint y: 755, endPoint x: 920, endPoint y: 485, distance: 374.8
click at [921, 485] on quentale-workspace at bounding box center [756, 400] width 1512 height 800
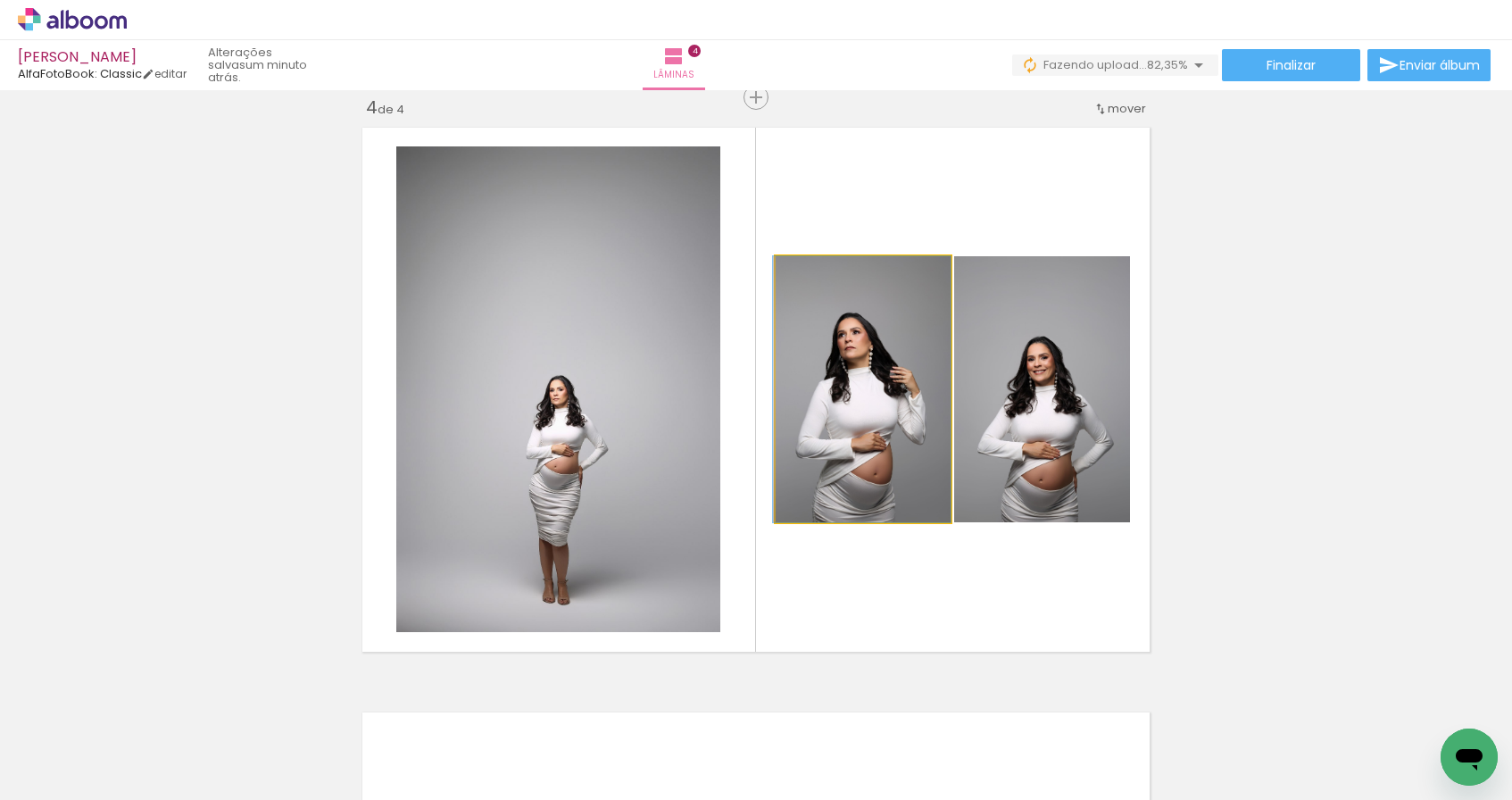
drag, startPoint x: 861, startPoint y: 427, endPoint x: 567, endPoint y: 401, distance: 295.1
click at [0, 0] on slot at bounding box center [0, 0] width 0 height 0
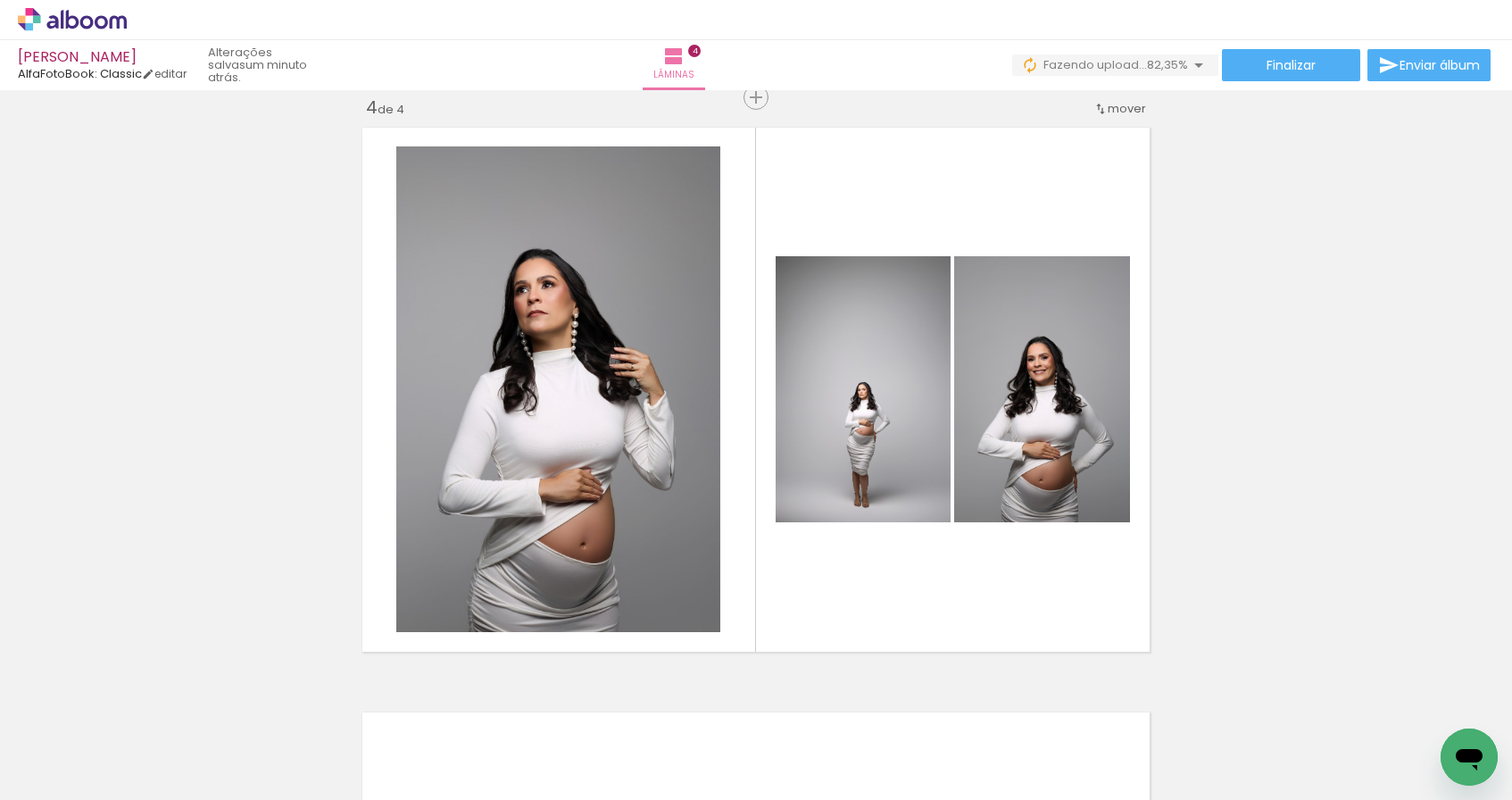
scroll to position [0, 793]
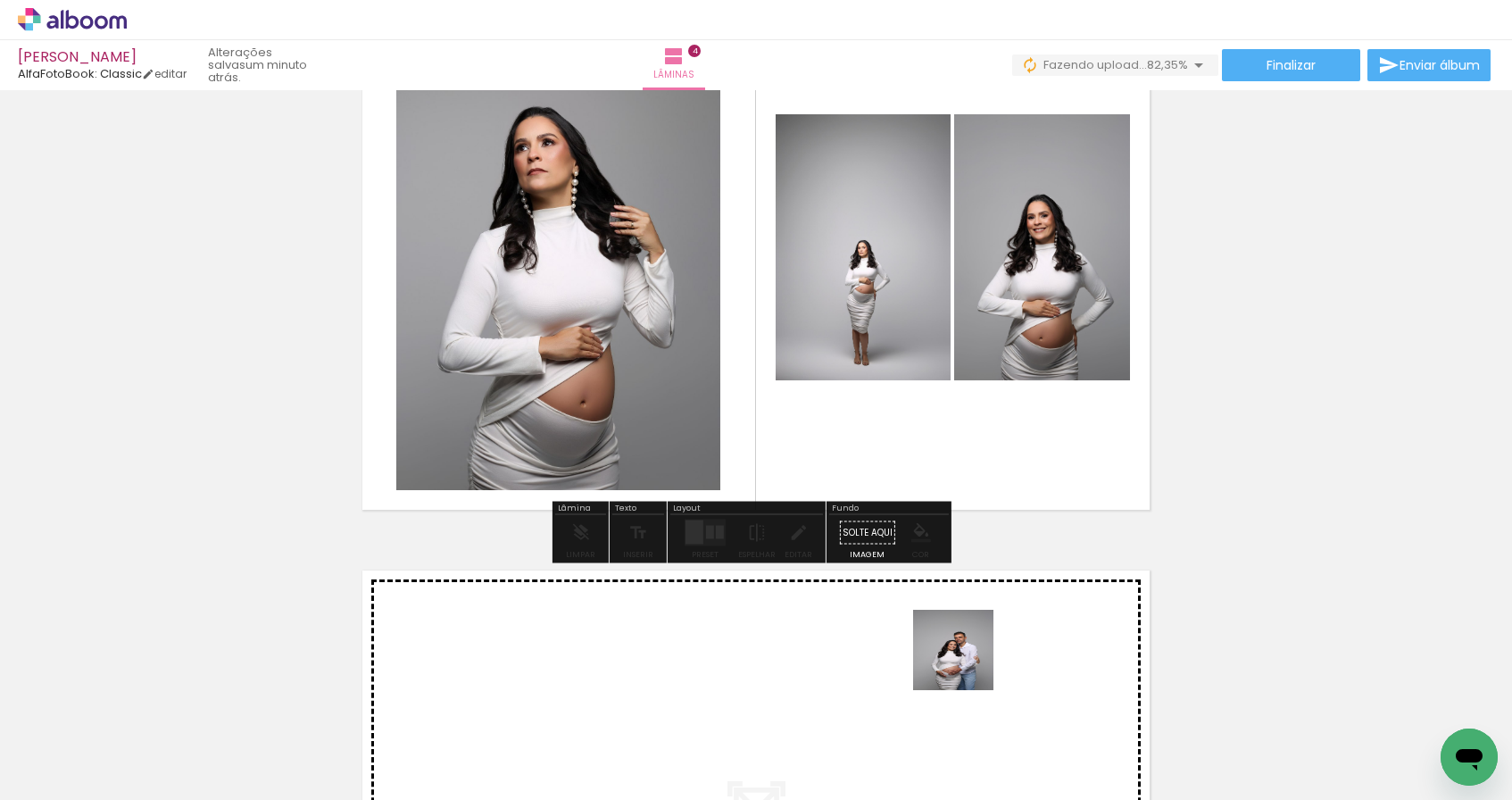
drag, startPoint x: 1070, startPoint y: 715, endPoint x: 912, endPoint y: 636, distance: 176.6
click at [912, 636] on quentale-workspace at bounding box center [756, 400] width 1512 height 800
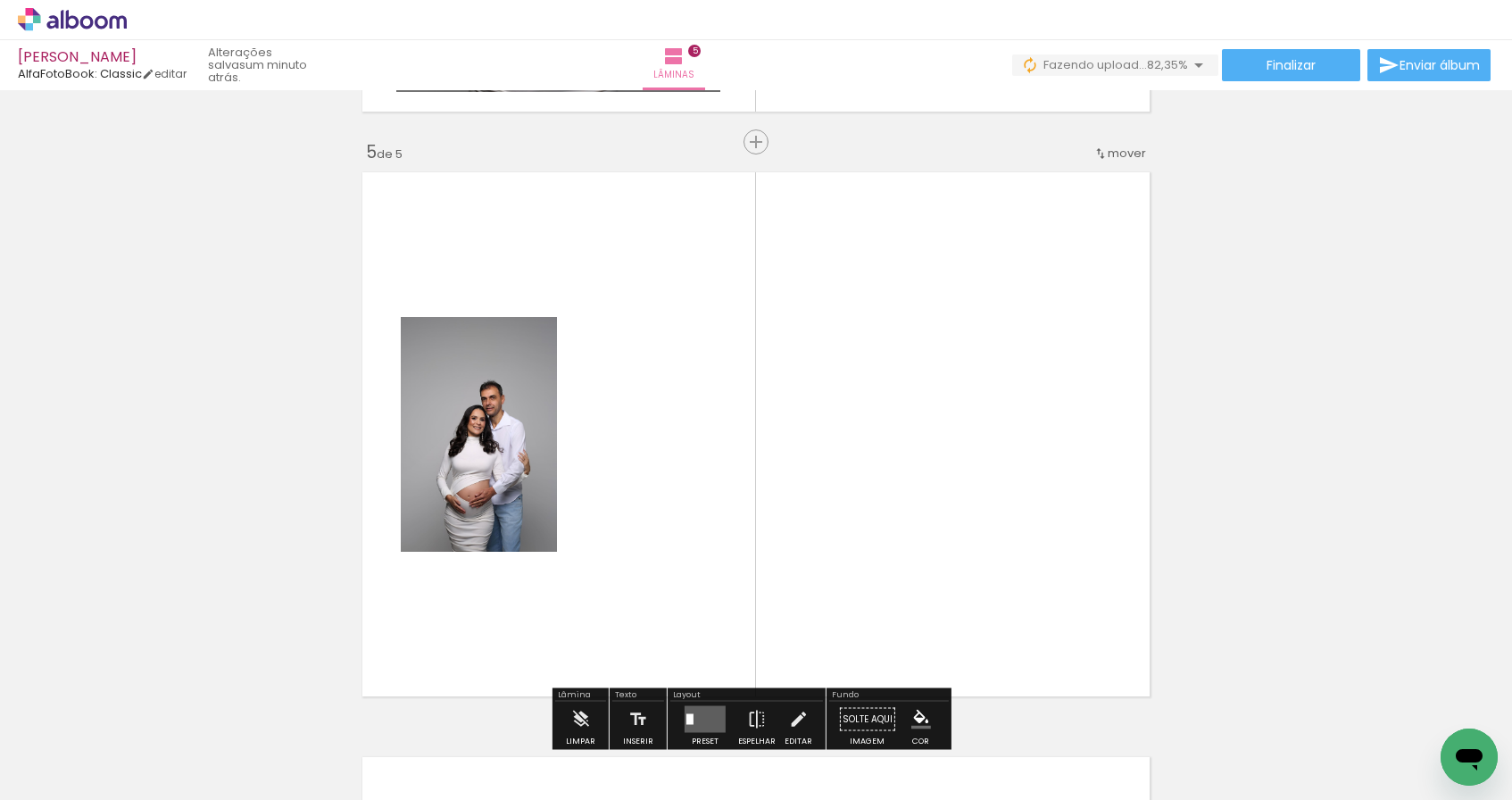
scroll to position [2361, 0]
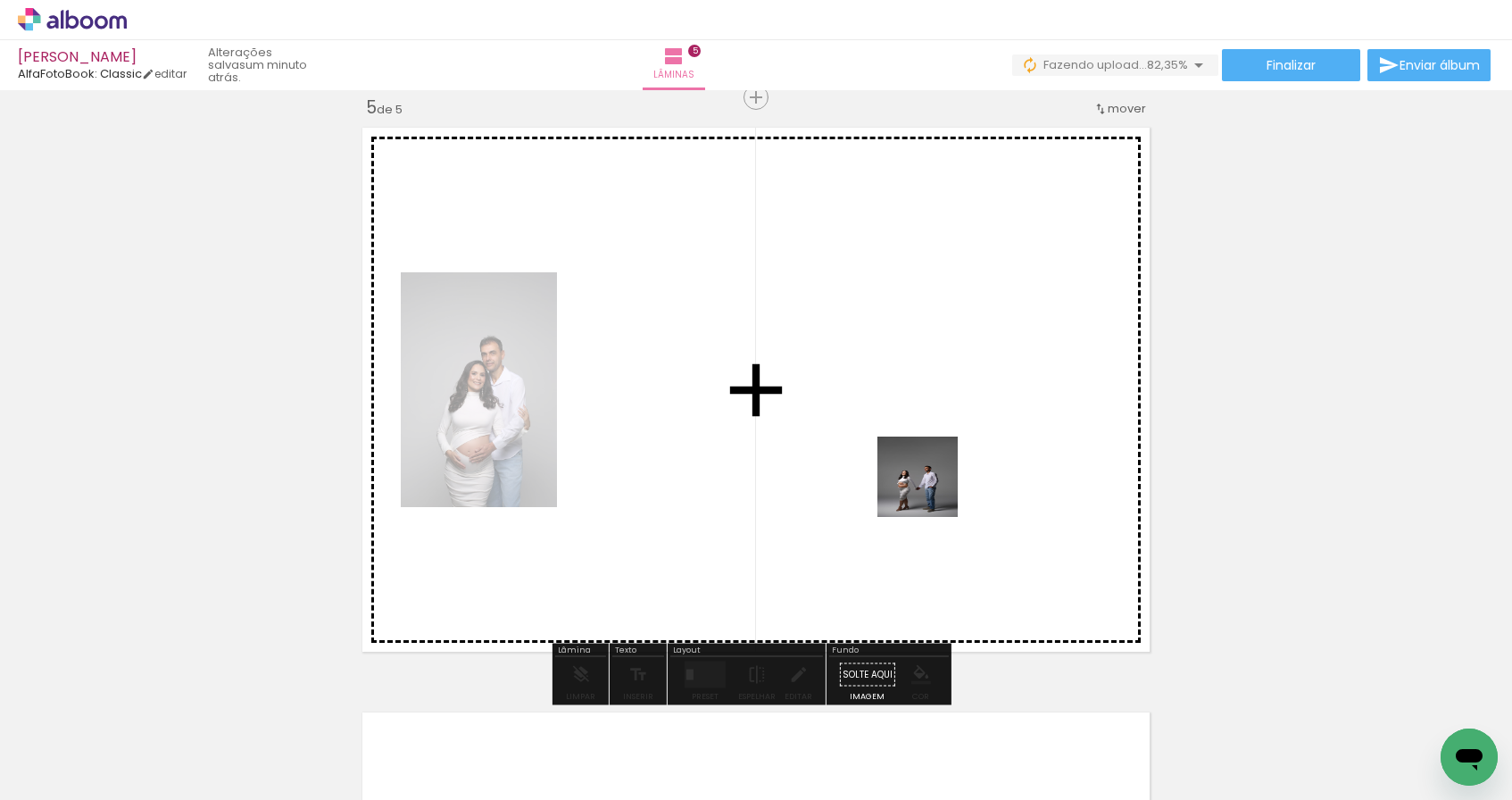
drag, startPoint x: 1021, startPoint y: 589, endPoint x: 914, endPoint y: 484, distance: 149.9
click at [914, 484] on quentale-workspace at bounding box center [756, 400] width 1512 height 800
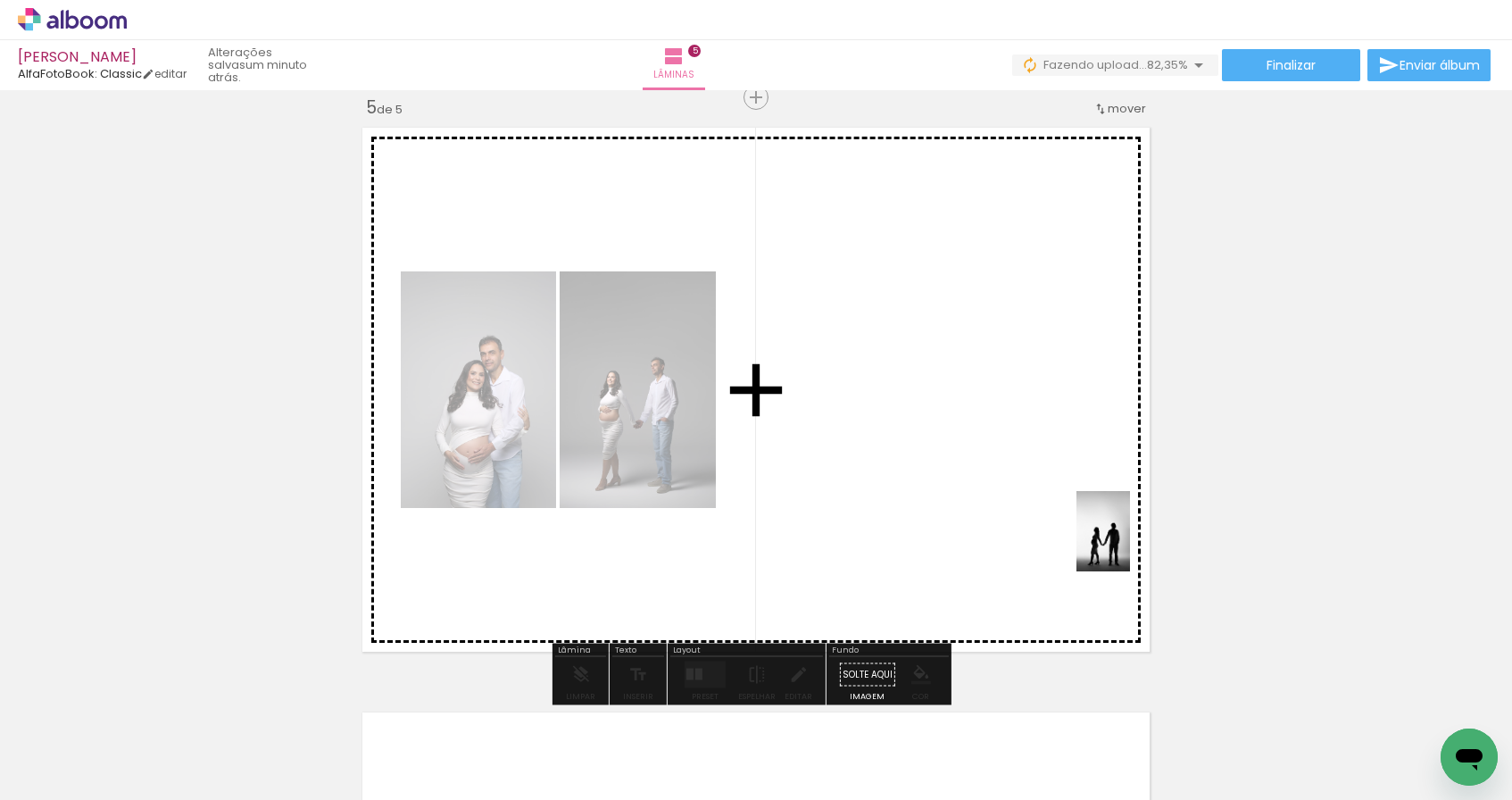
drag, startPoint x: 1311, startPoint y: 706, endPoint x: 1056, endPoint y: 519, distance: 316.2
click at [1056, 519] on quentale-workspace at bounding box center [756, 400] width 1512 height 800
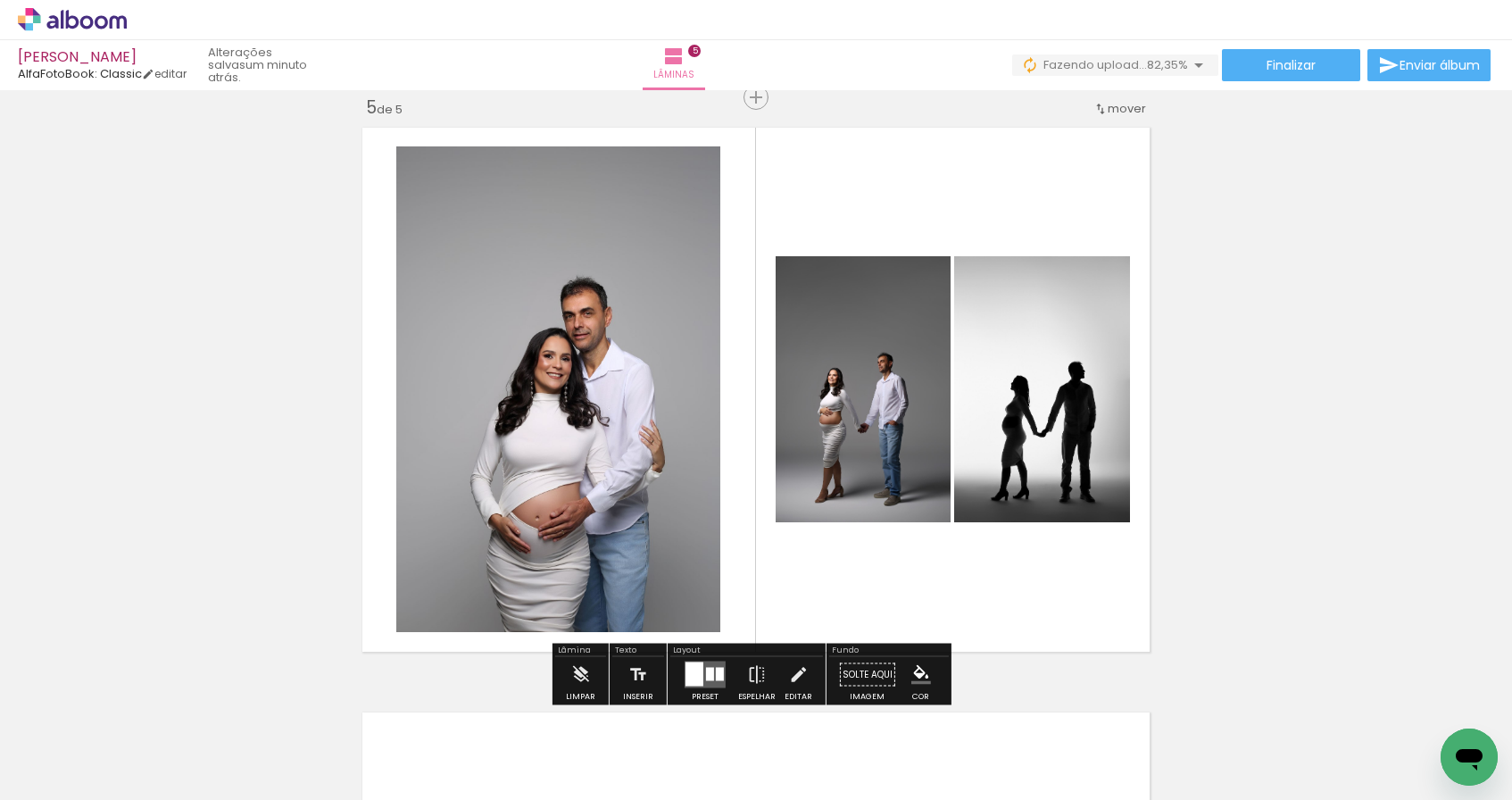
click at [700, 672] on quentale-layouter at bounding box center [705, 674] width 41 height 27
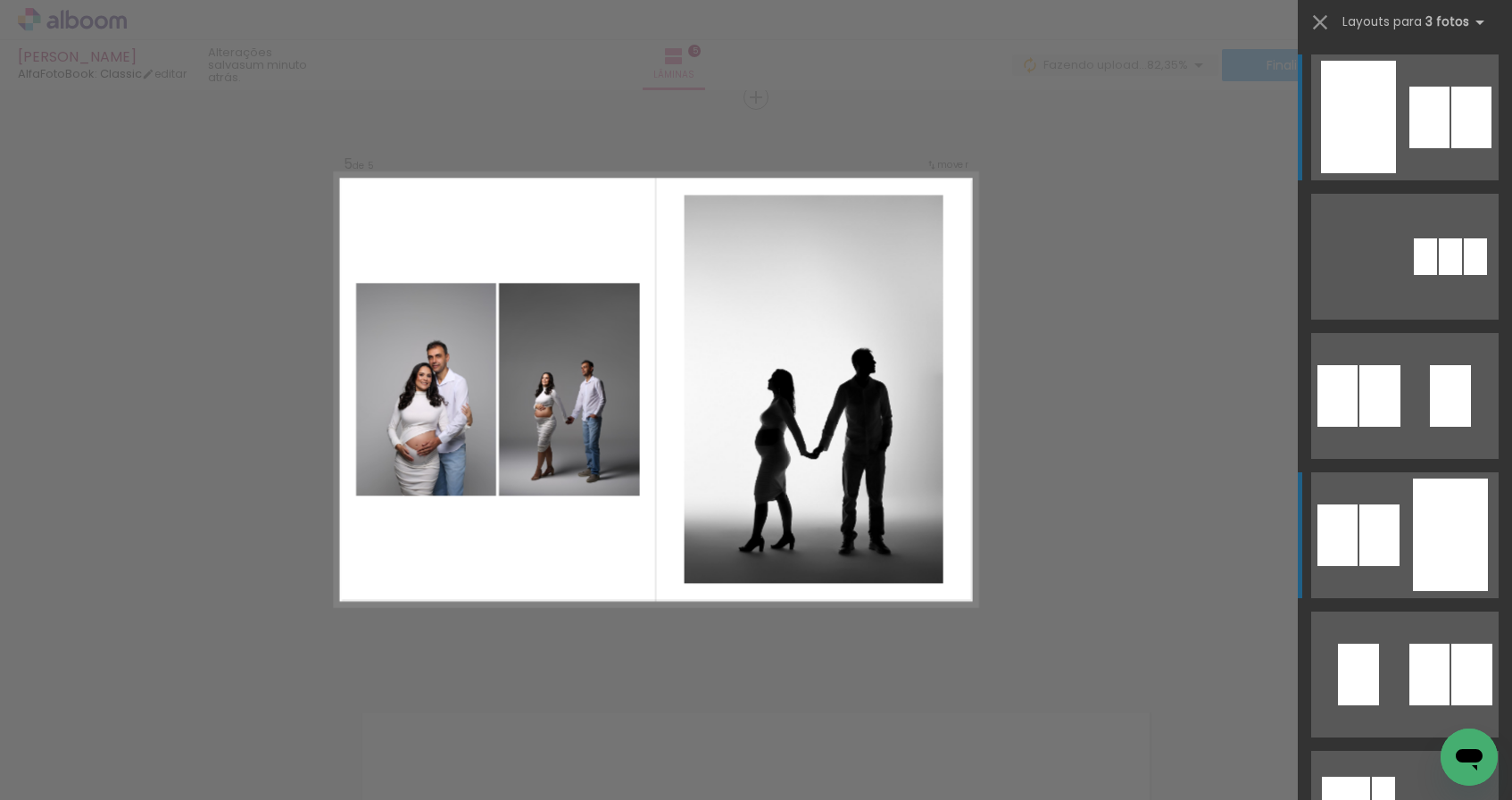
click at [1451, 148] on div at bounding box center [1471, 117] width 40 height 62
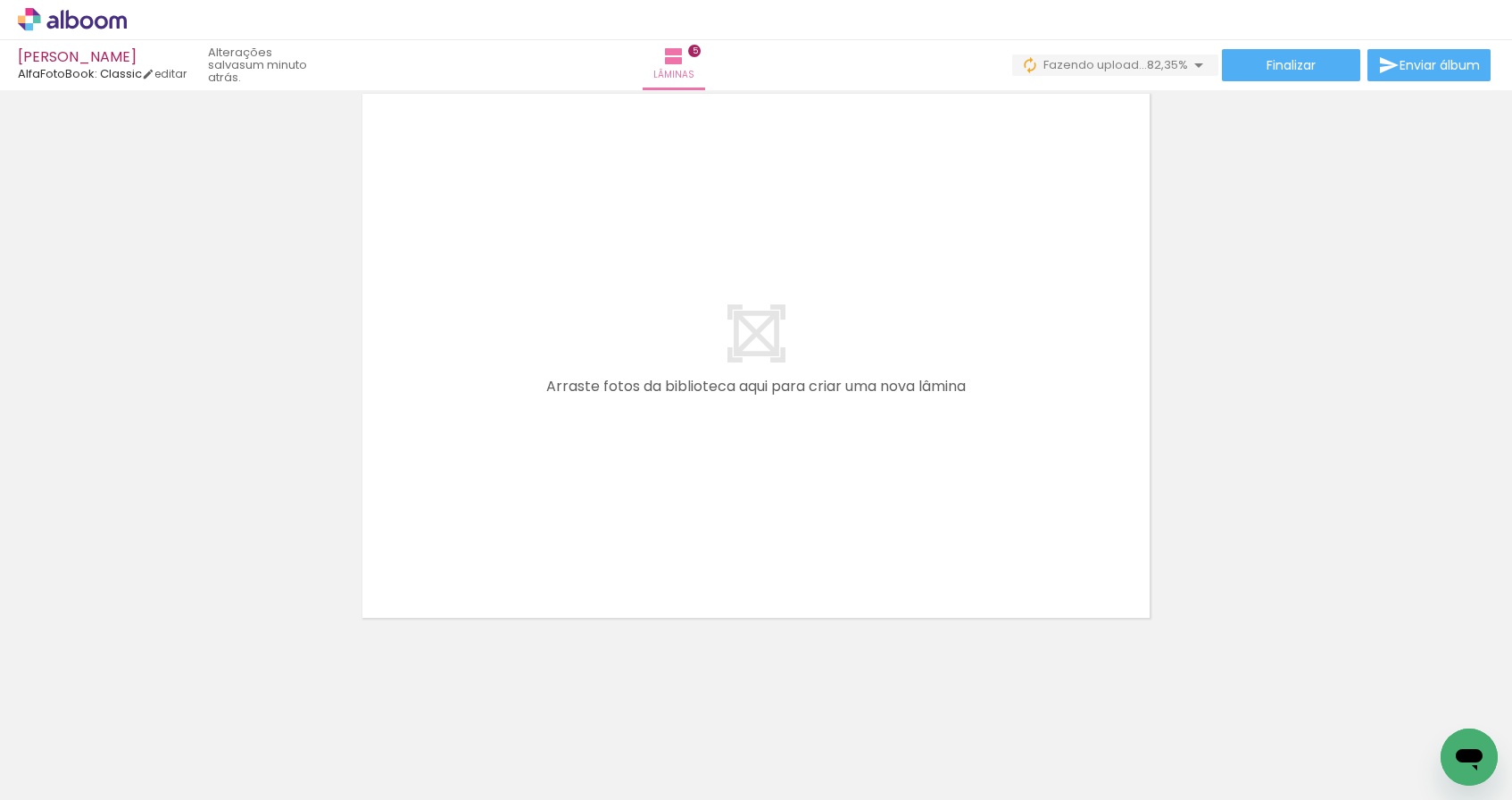
scroll to position [0, 1592]
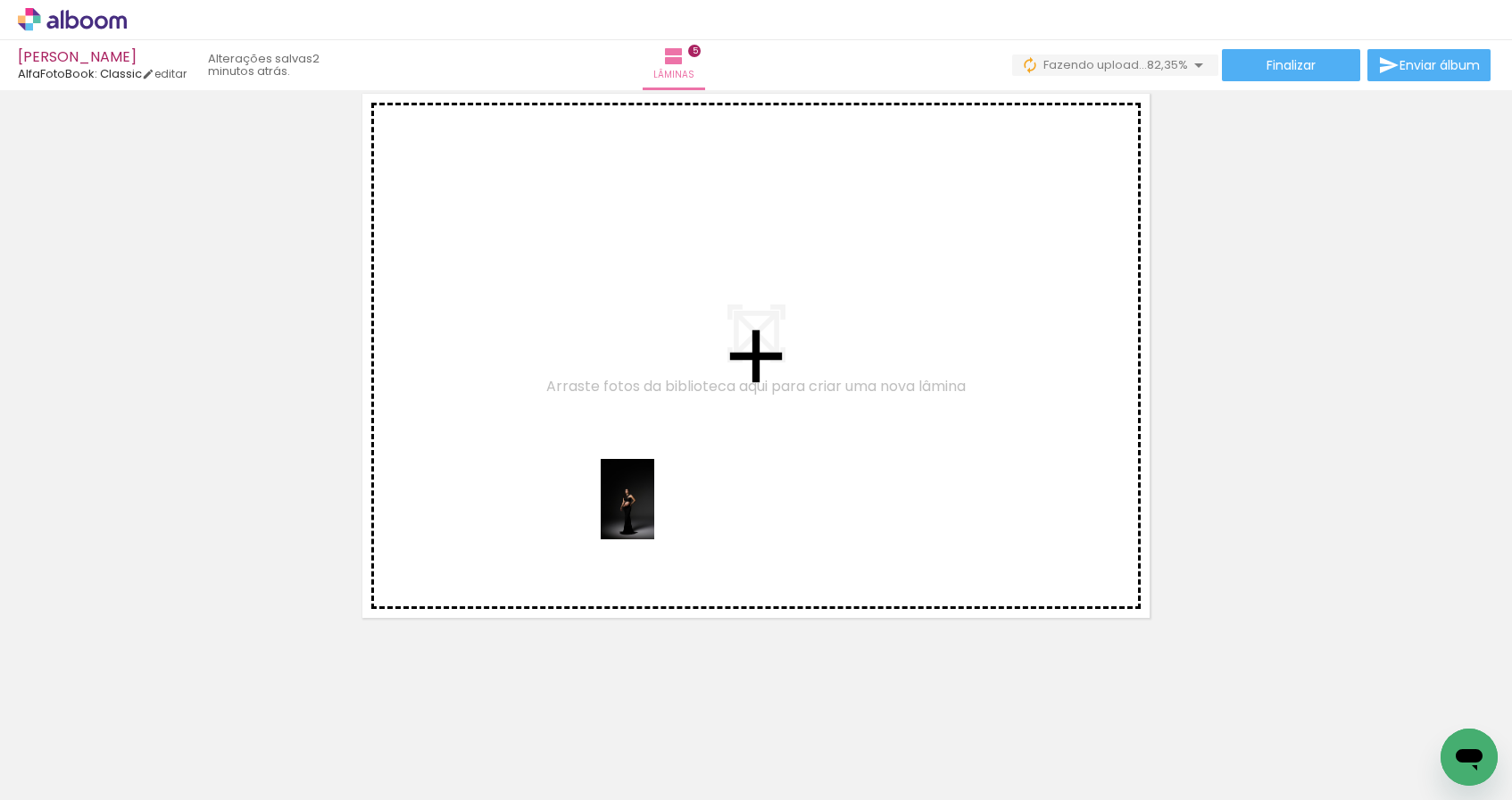
drag, startPoint x: 688, startPoint y: 671, endPoint x: 654, endPoint y: 512, distance: 162.6
click at [654, 512] on quentale-workspace at bounding box center [756, 400] width 1512 height 800
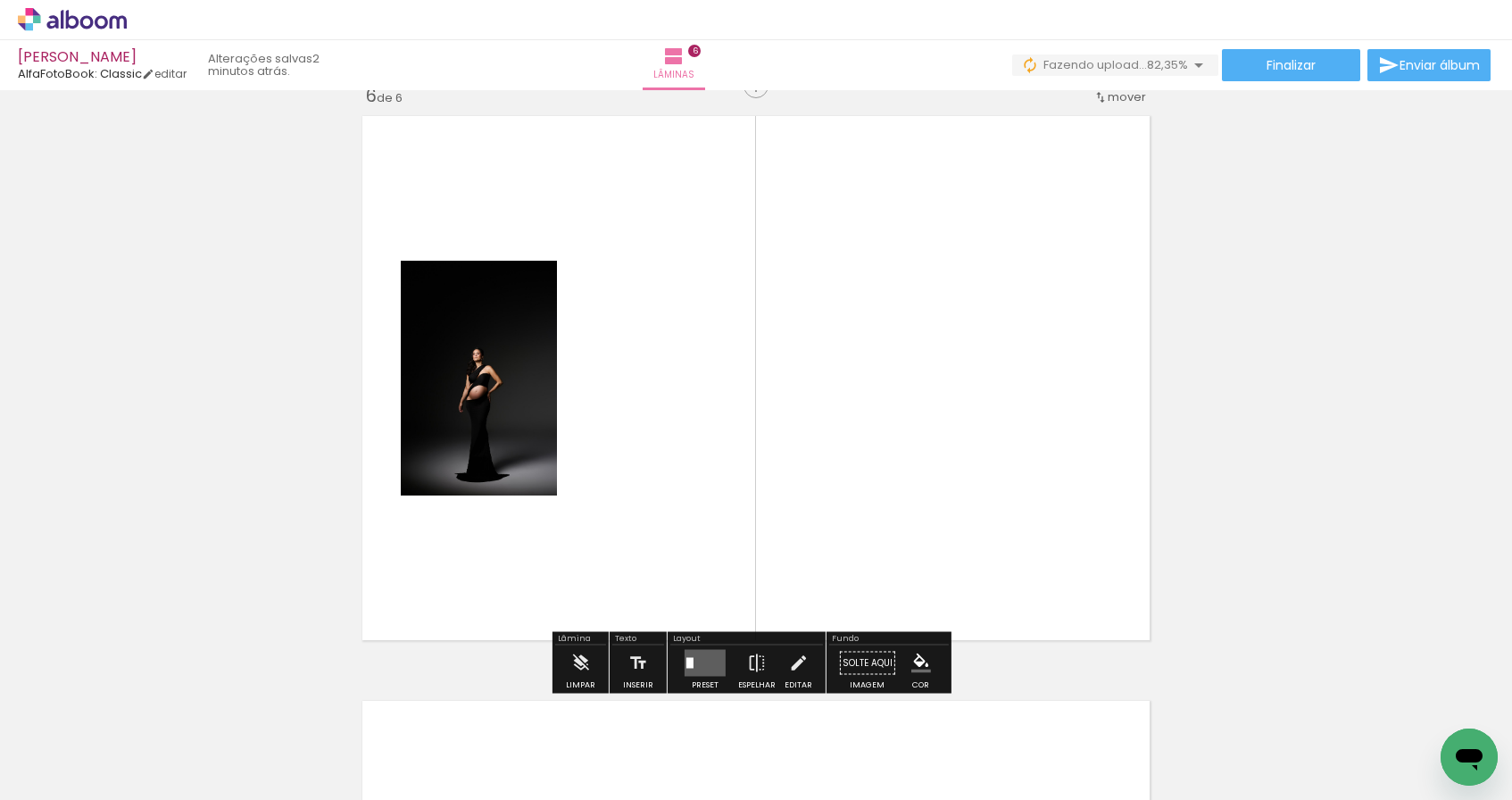
scroll to position [2945, 0]
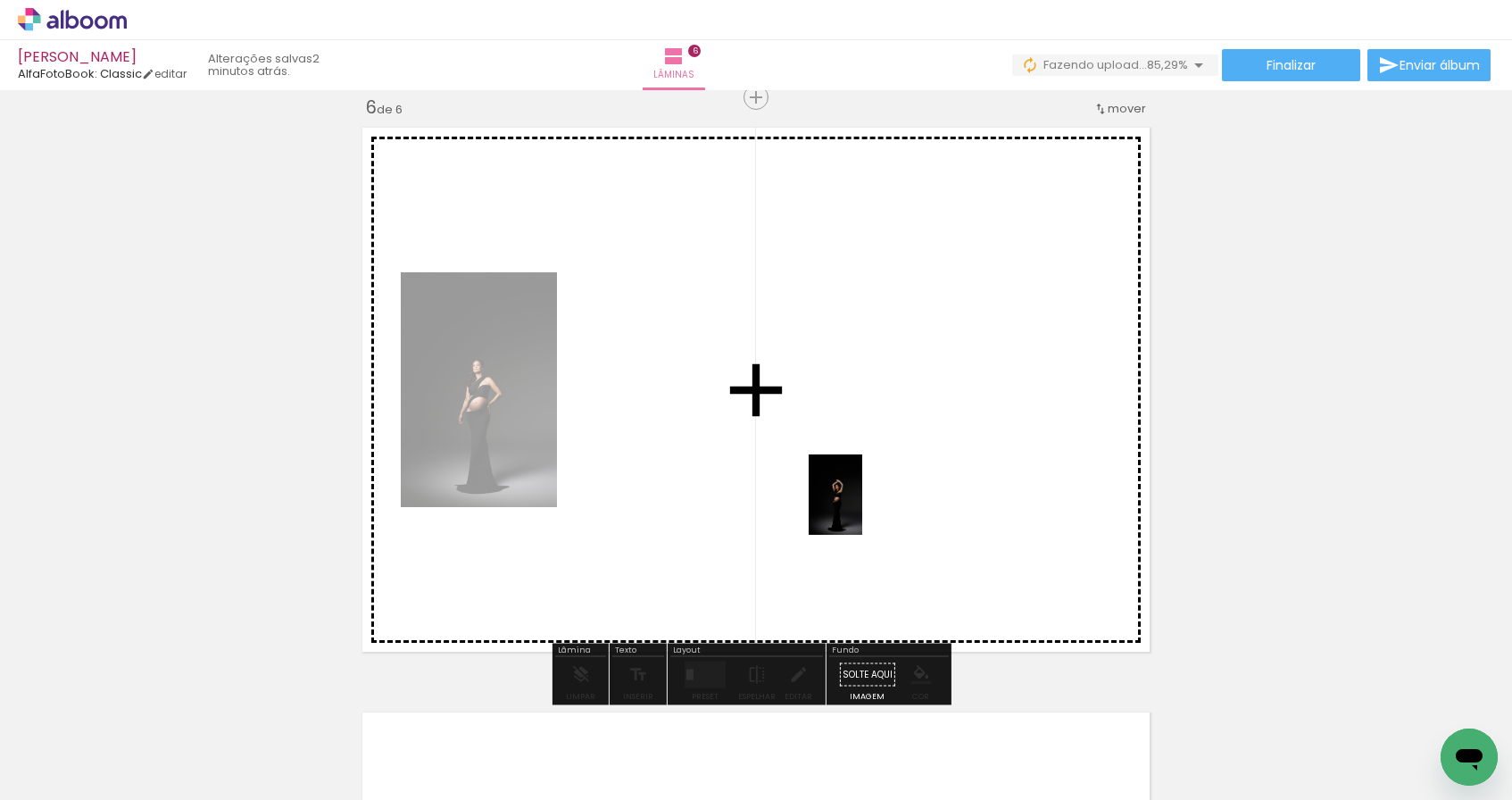
drag, startPoint x: 863, startPoint y: 739, endPoint x: 862, endPoint y: 507, distance: 232.0
click at [862, 507] on quentale-workspace at bounding box center [756, 400] width 1512 height 800
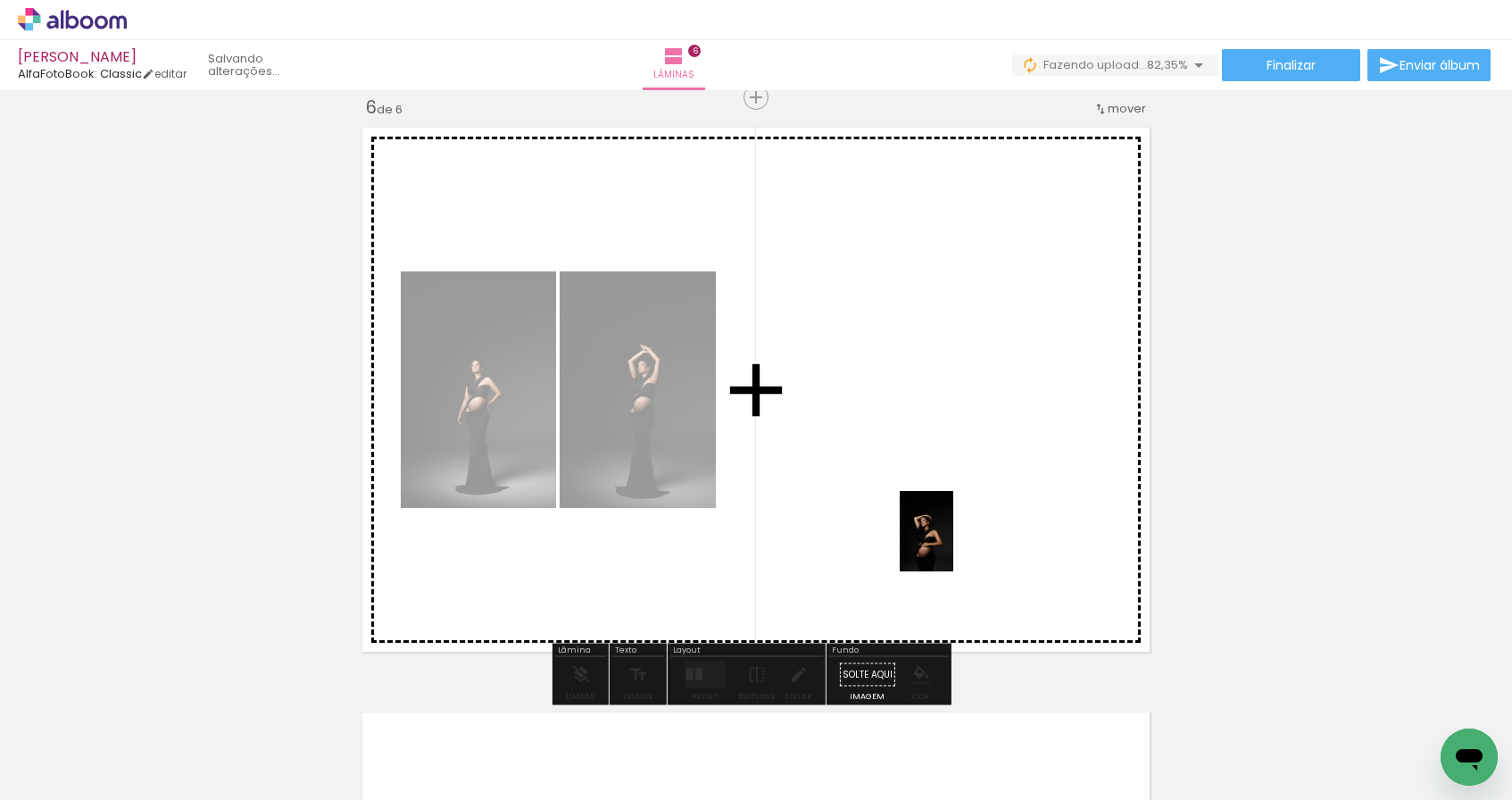
drag, startPoint x: 999, startPoint y: 744, endPoint x: 953, endPoint y: 545, distance: 204.2
click at [953, 545] on quentale-workspace at bounding box center [756, 400] width 1512 height 800
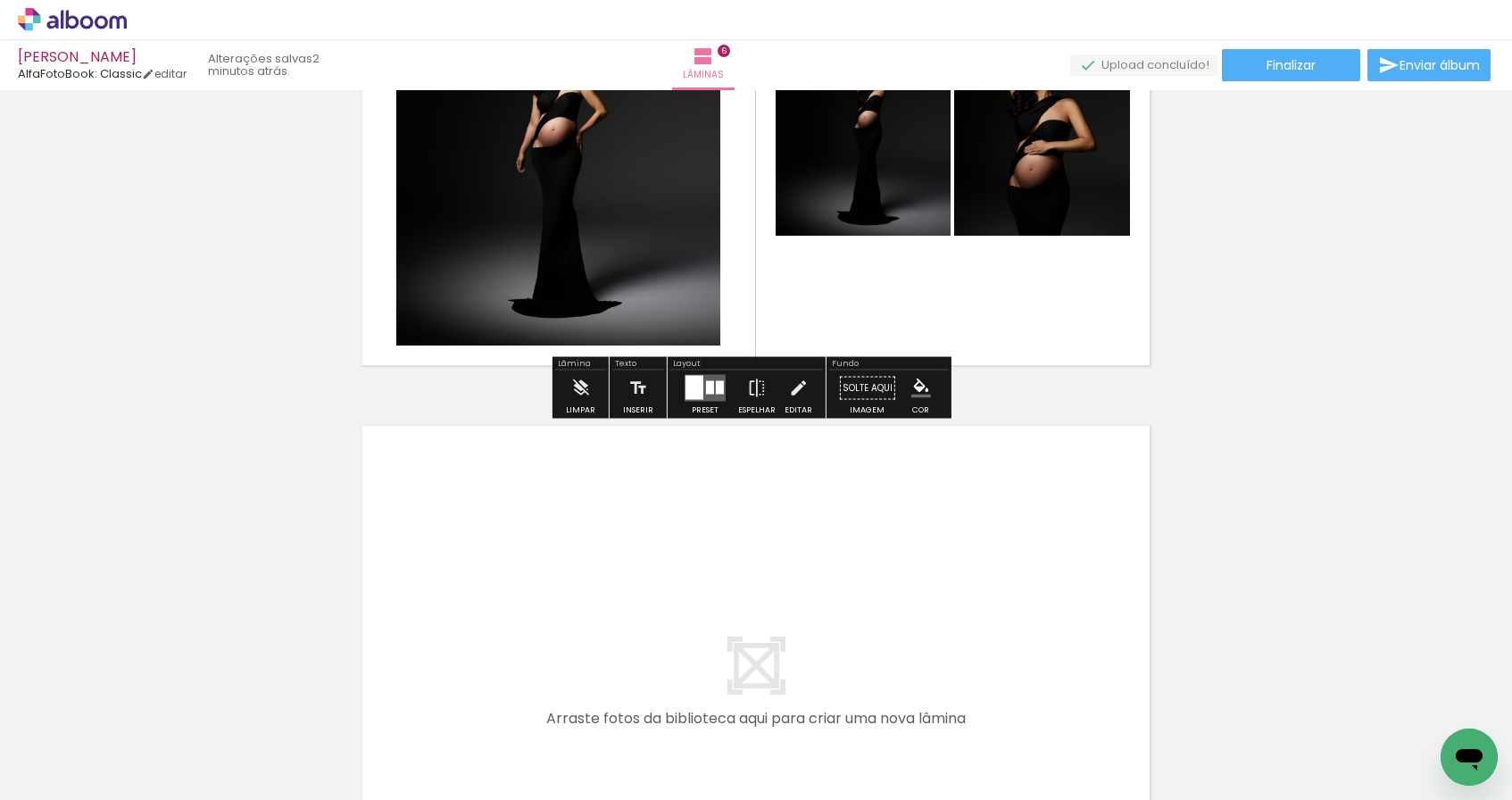
scroll to position [3235, 0]
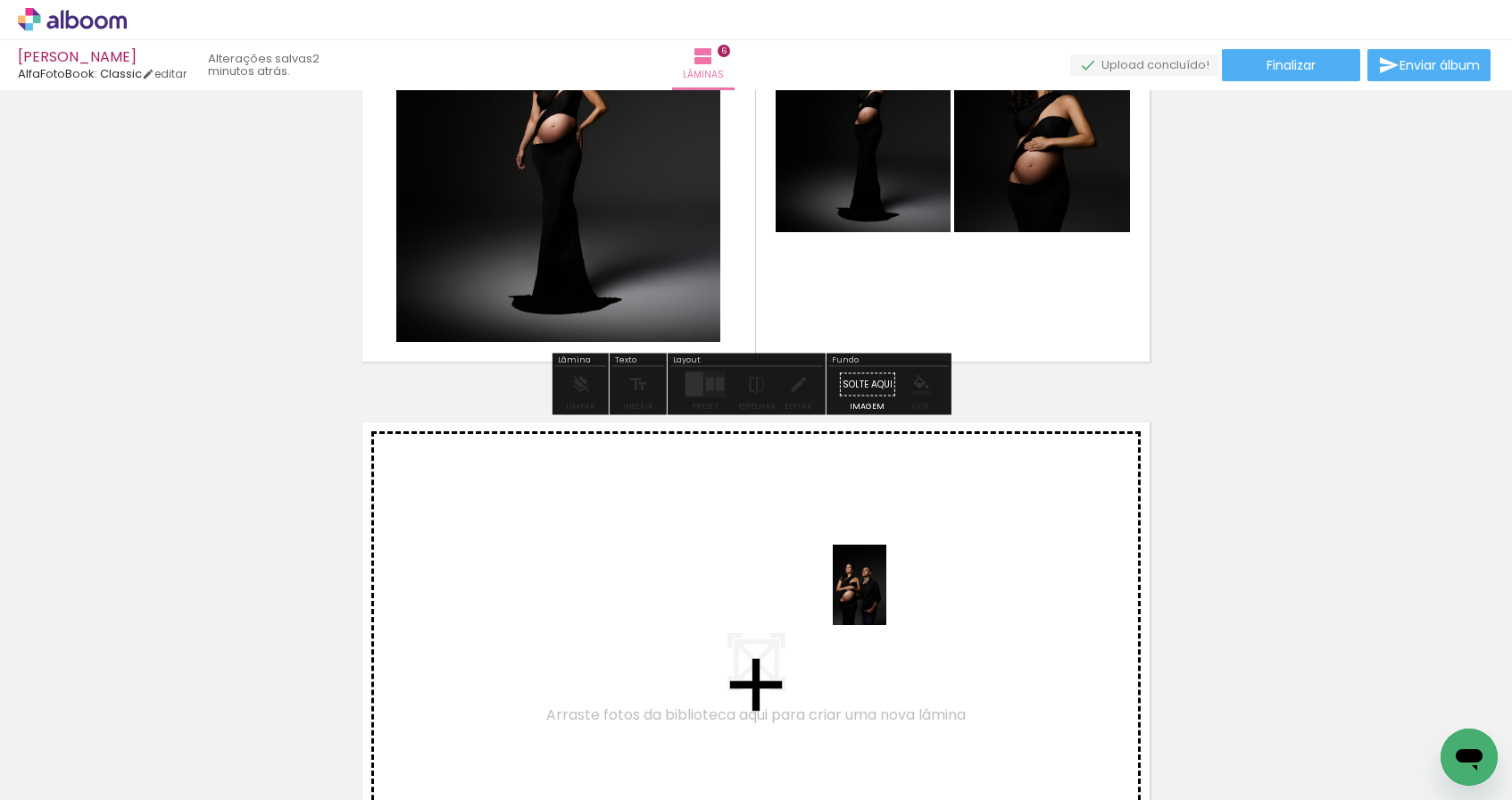
drag, startPoint x: 1011, startPoint y: 679, endPoint x: 887, endPoint y: 598, distance: 148.1
click at [887, 598] on quentale-workspace at bounding box center [756, 400] width 1512 height 800
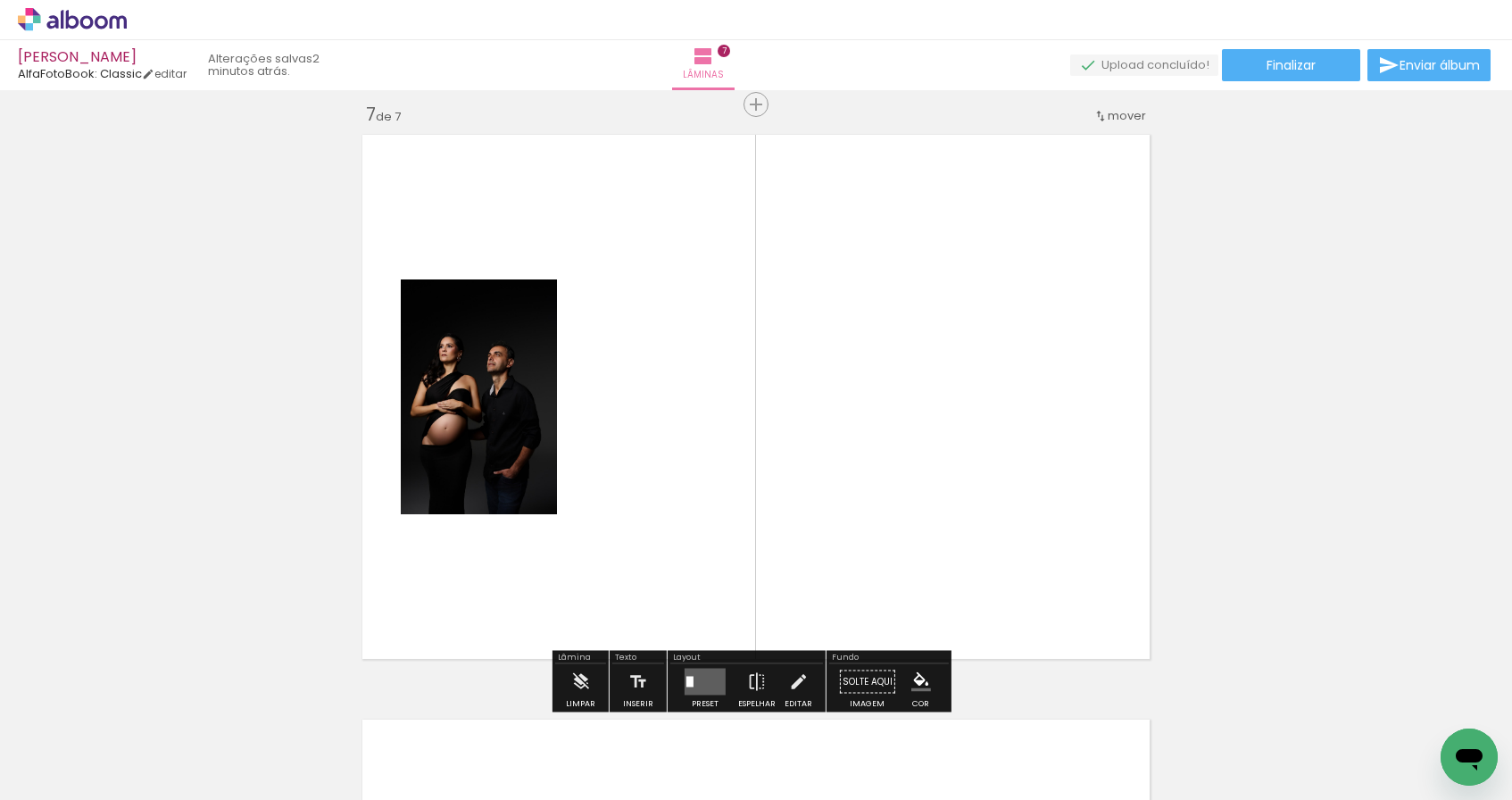
scroll to position [3562, 0]
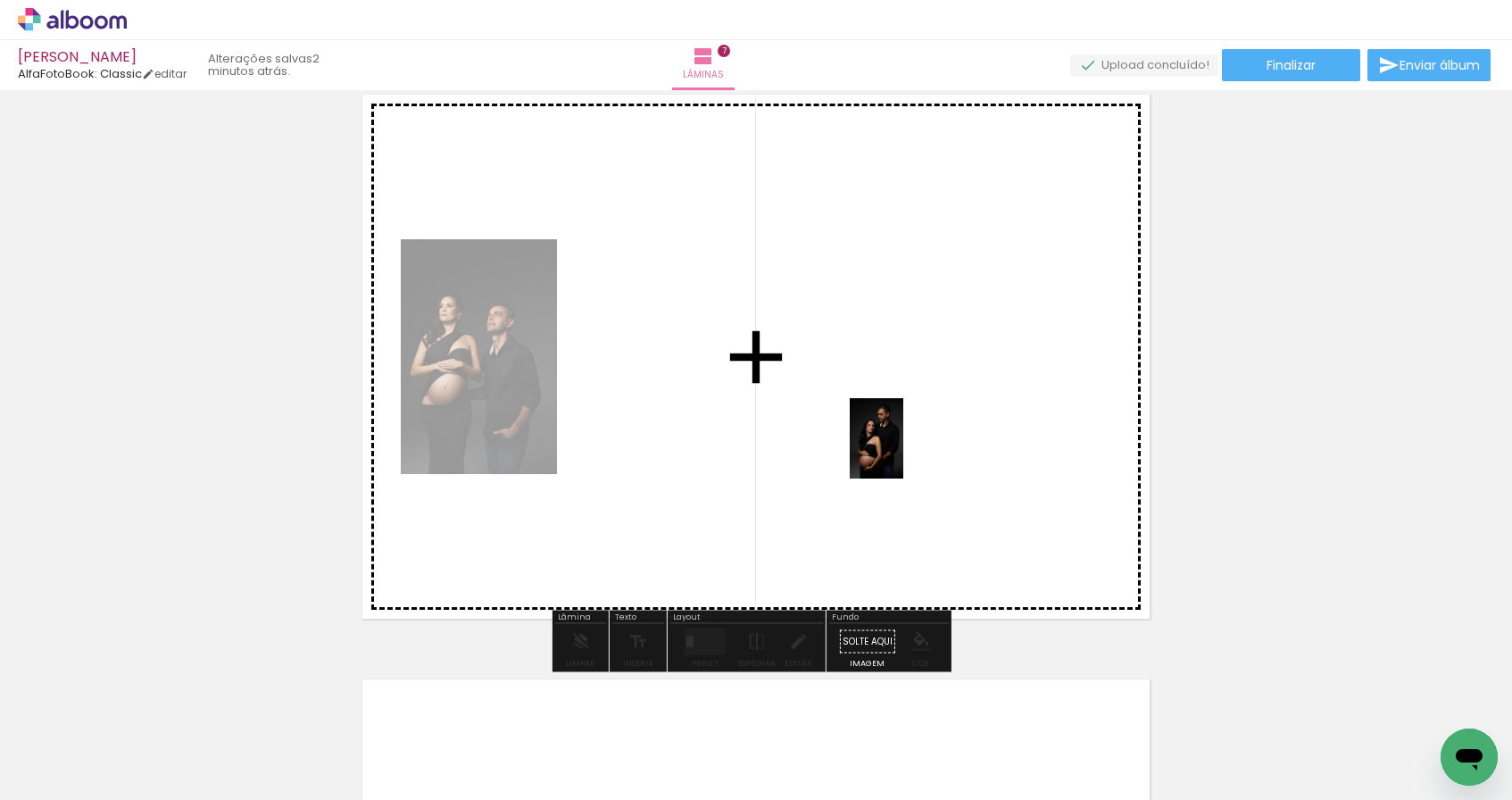
drag, startPoint x: 1184, startPoint y: 746, endPoint x: 903, endPoint y: 452, distance: 406.7
click at [903, 452] on quentale-workspace at bounding box center [756, 400] width 1512 height 800
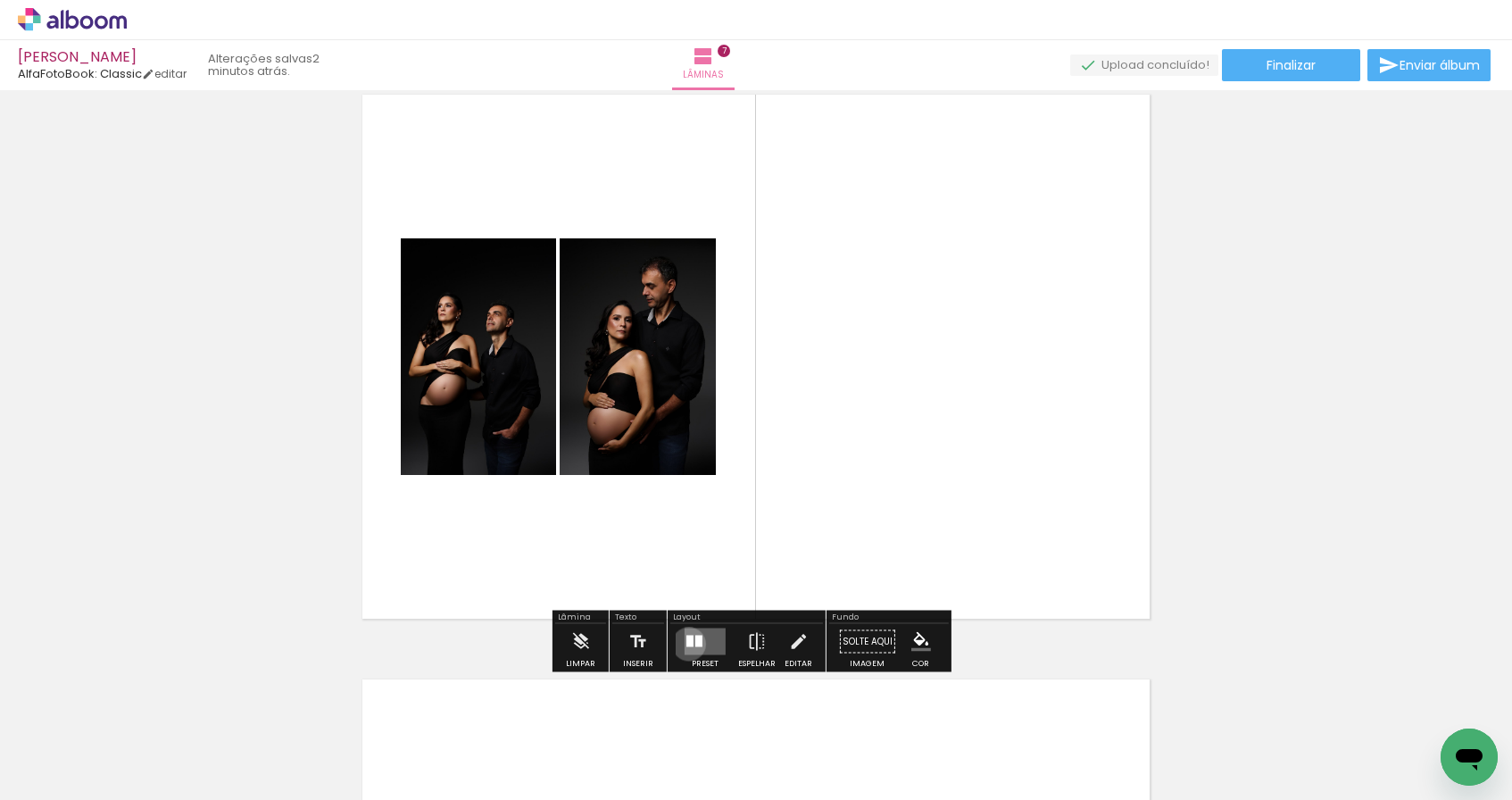
drag, startPoint x: 686, startPoint y: 643, endPoint x: 843, endPoint y: 585, distance: 167.4
click at [687, 643] on div at bounding box center [690, 641] width 8 height 11
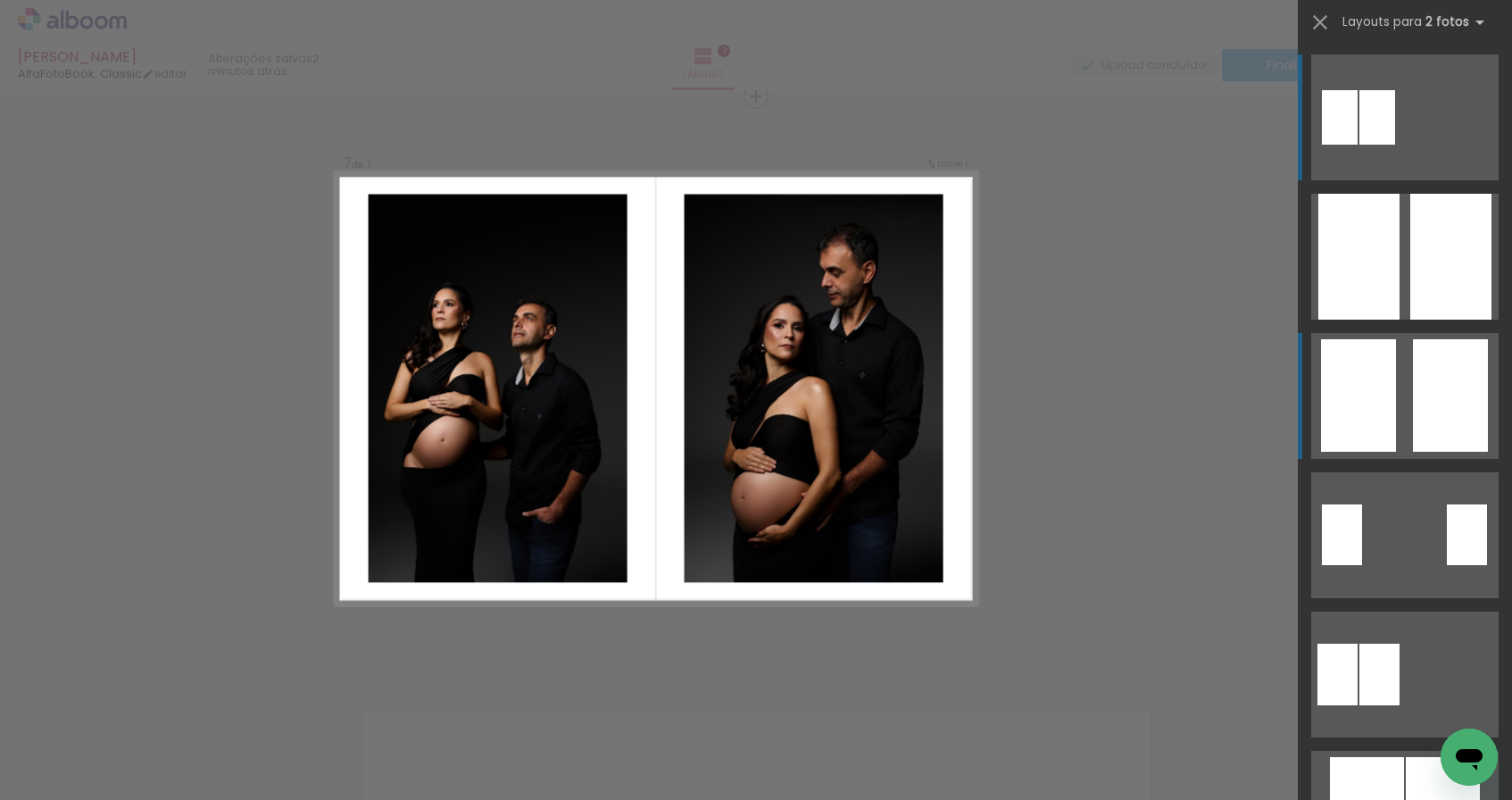
scroll to position [3530, 0]
click at [1395, 180] on quentale-layouter at bounding box center [1405, 117] width 188 height 126
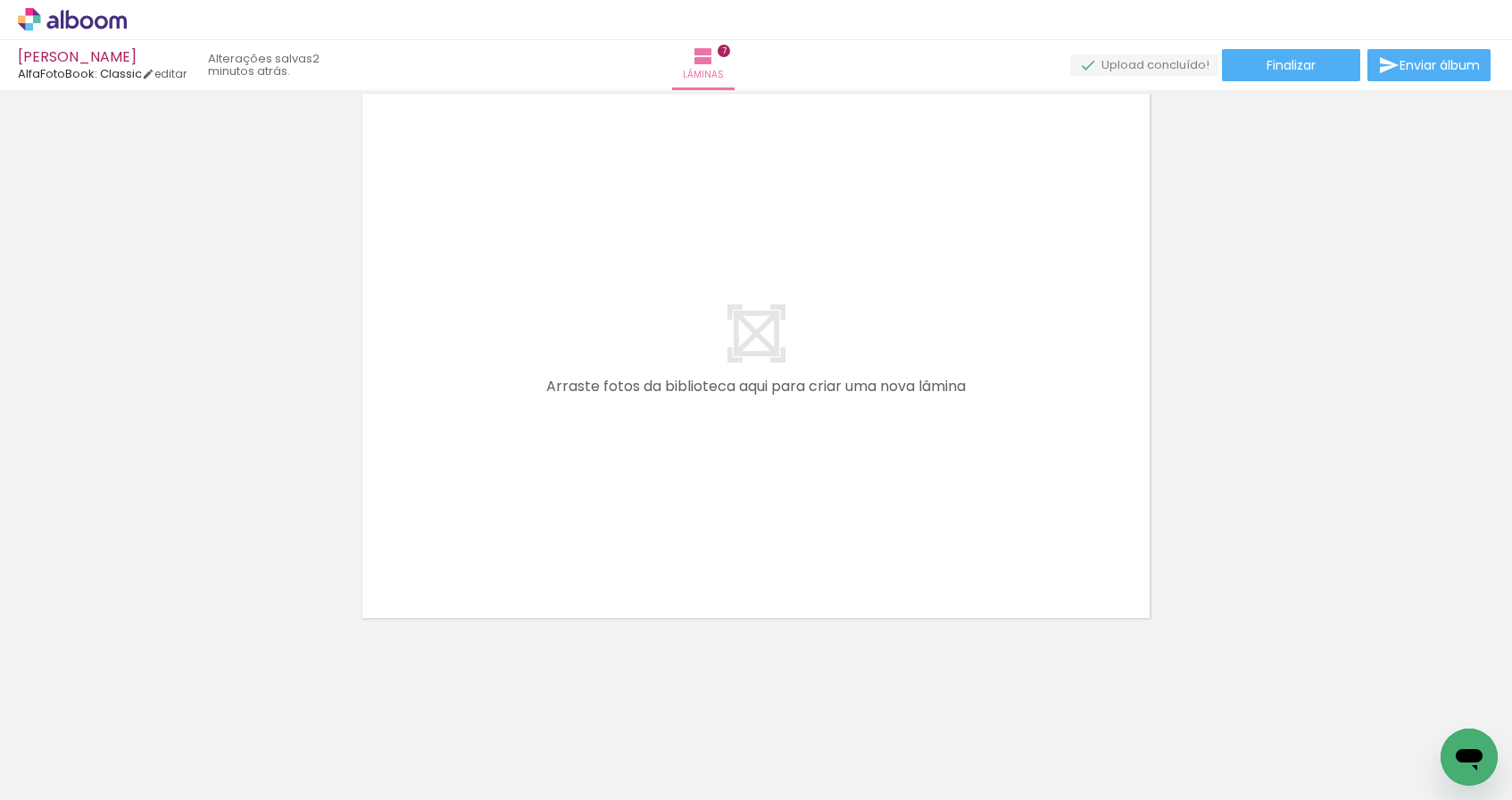
scroll to position [0, 2021]
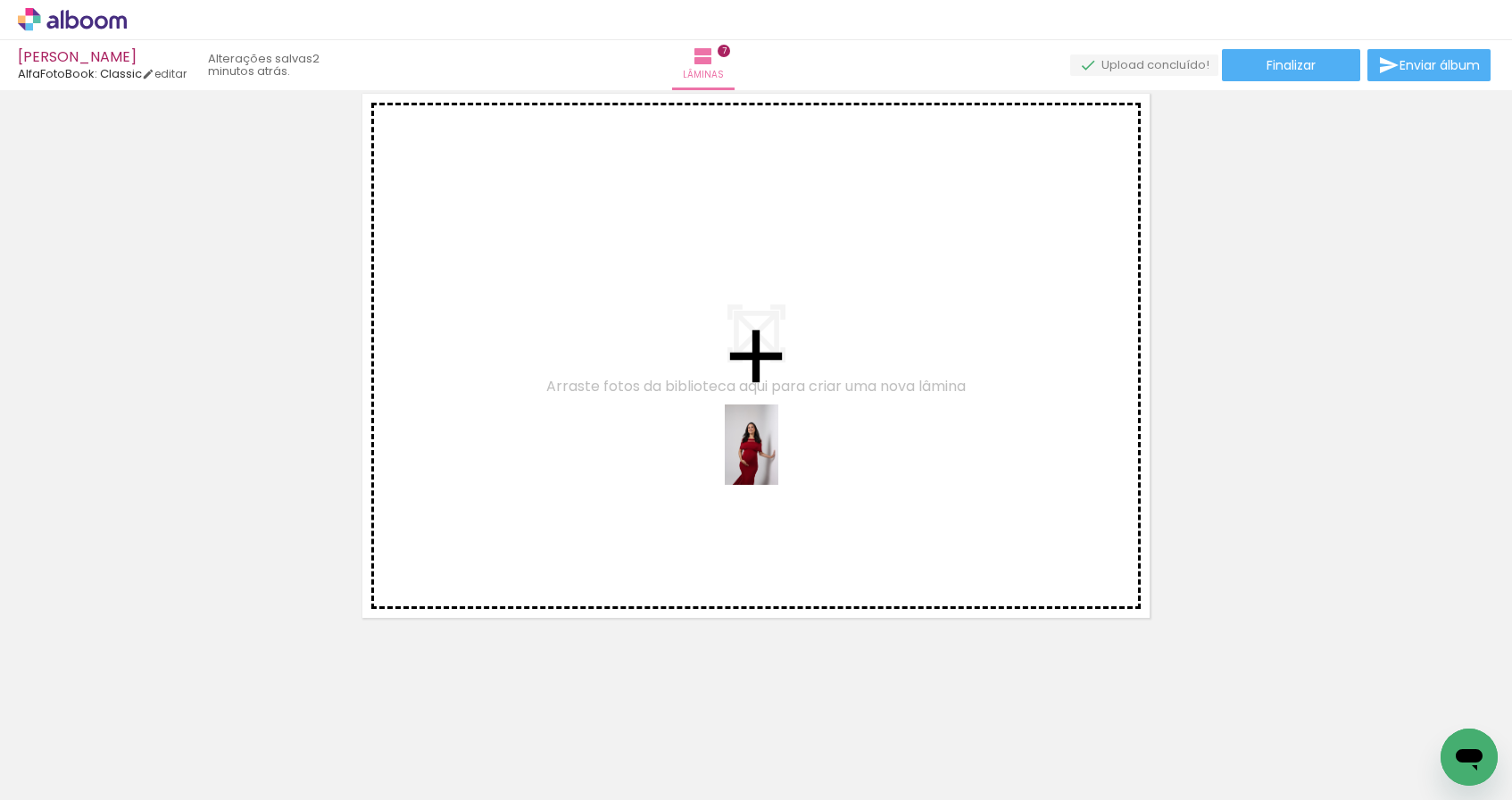
drag, startPoint x: 1062, startPoint y: 751, endPoint x: 779, endPoint y: 458, distance: 407.4
click at [779, 458] on quentale-workspace at bounding box center [756, 400] width 1512 height 800
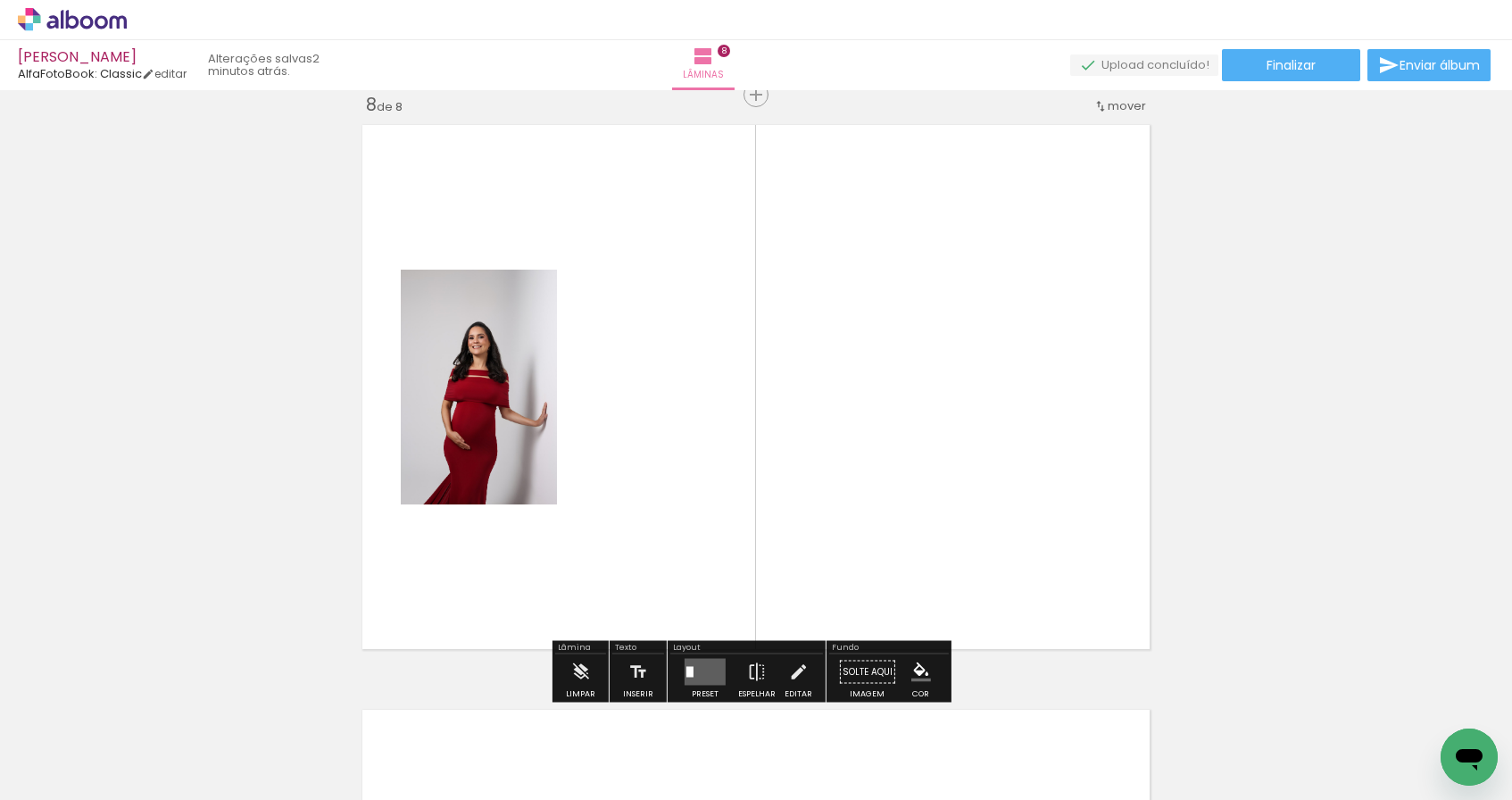
scroll to position [4114, 0]
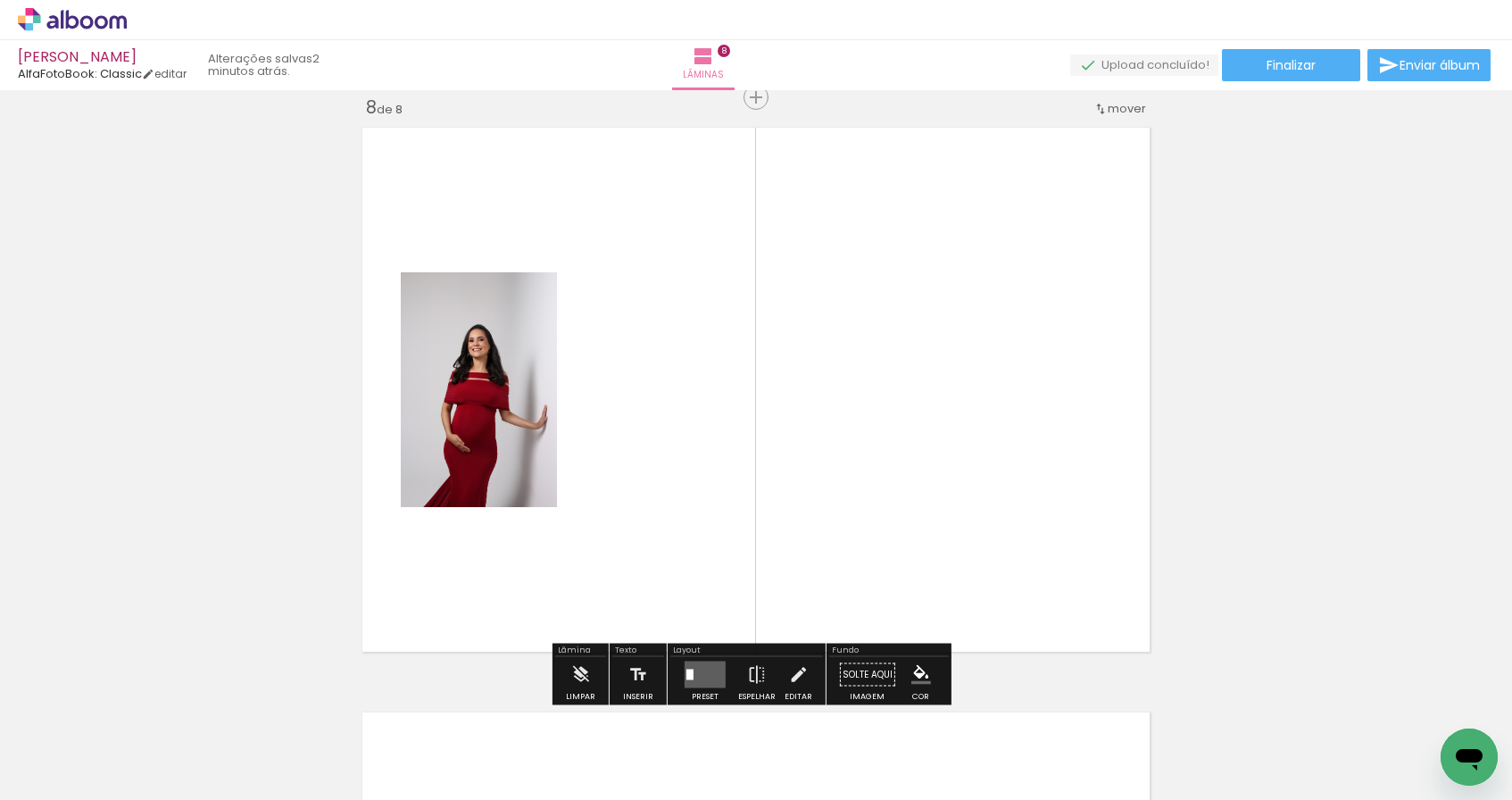
drag, startPoint x: 1143, startPoint y: 746, endPoint x: 884, endPoint y: 514, distance: 347.7
click at [884, 514] on quentale-workspace at bounding box center [756, 400] width 1512 height 800
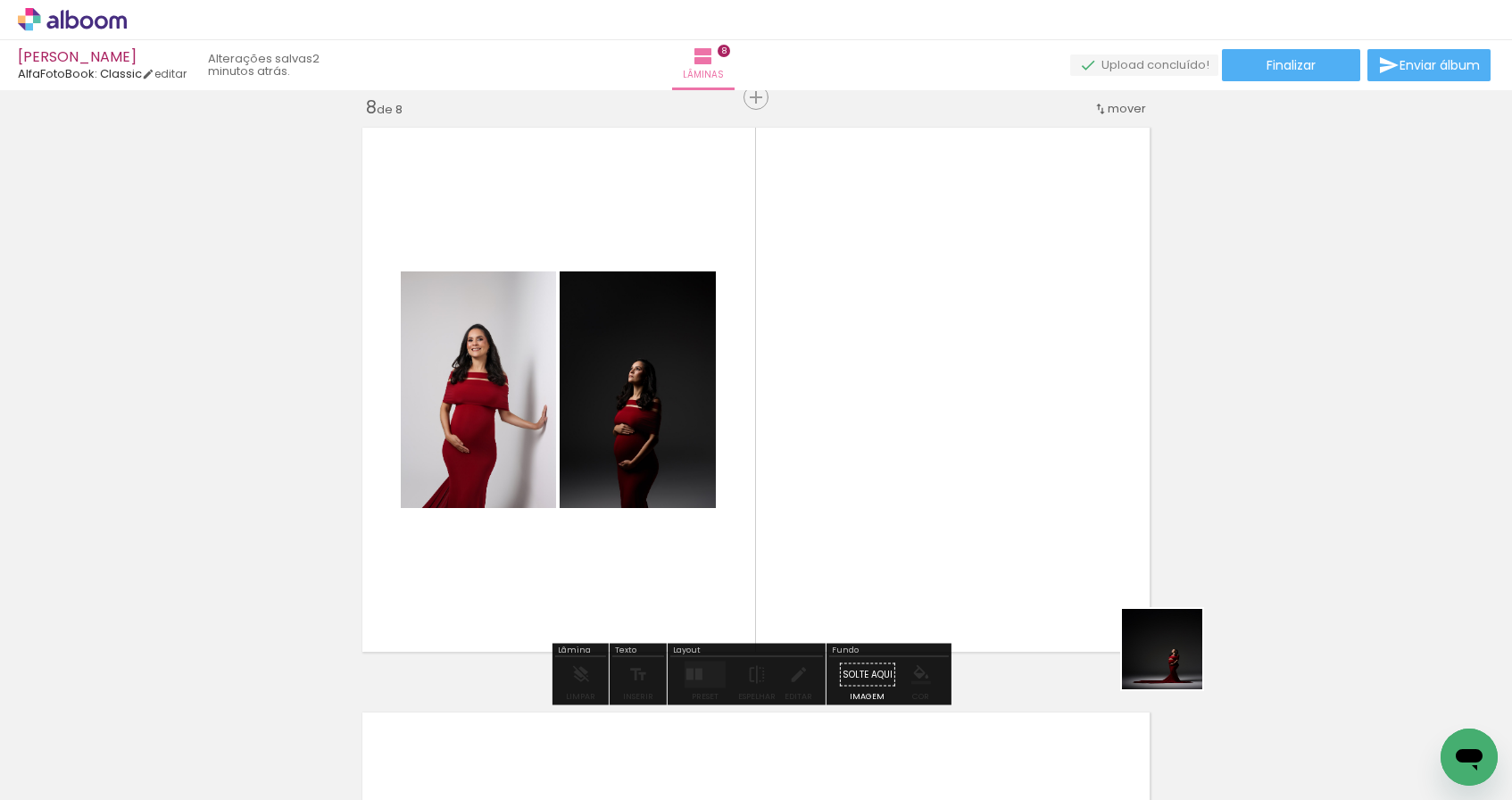
drag, startPoint x: 1250, startPoint y: 741, endPoint x: 855, endPoint y: 396, distance: 524.5
click at [855, 396] on quentale-workspace at bounding box center [756, 400] width 1512 height 800
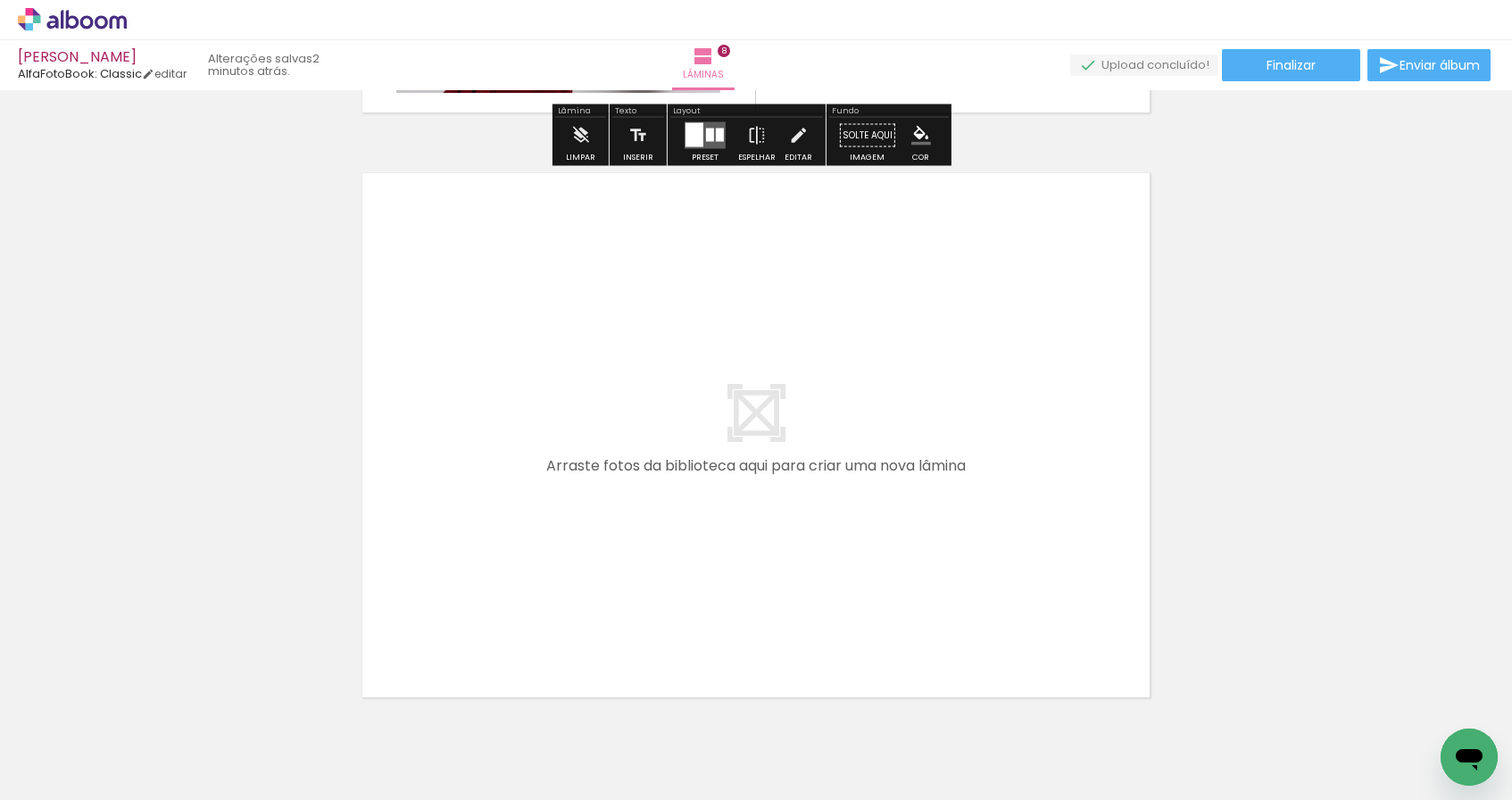
scroll to position [4732, 0]
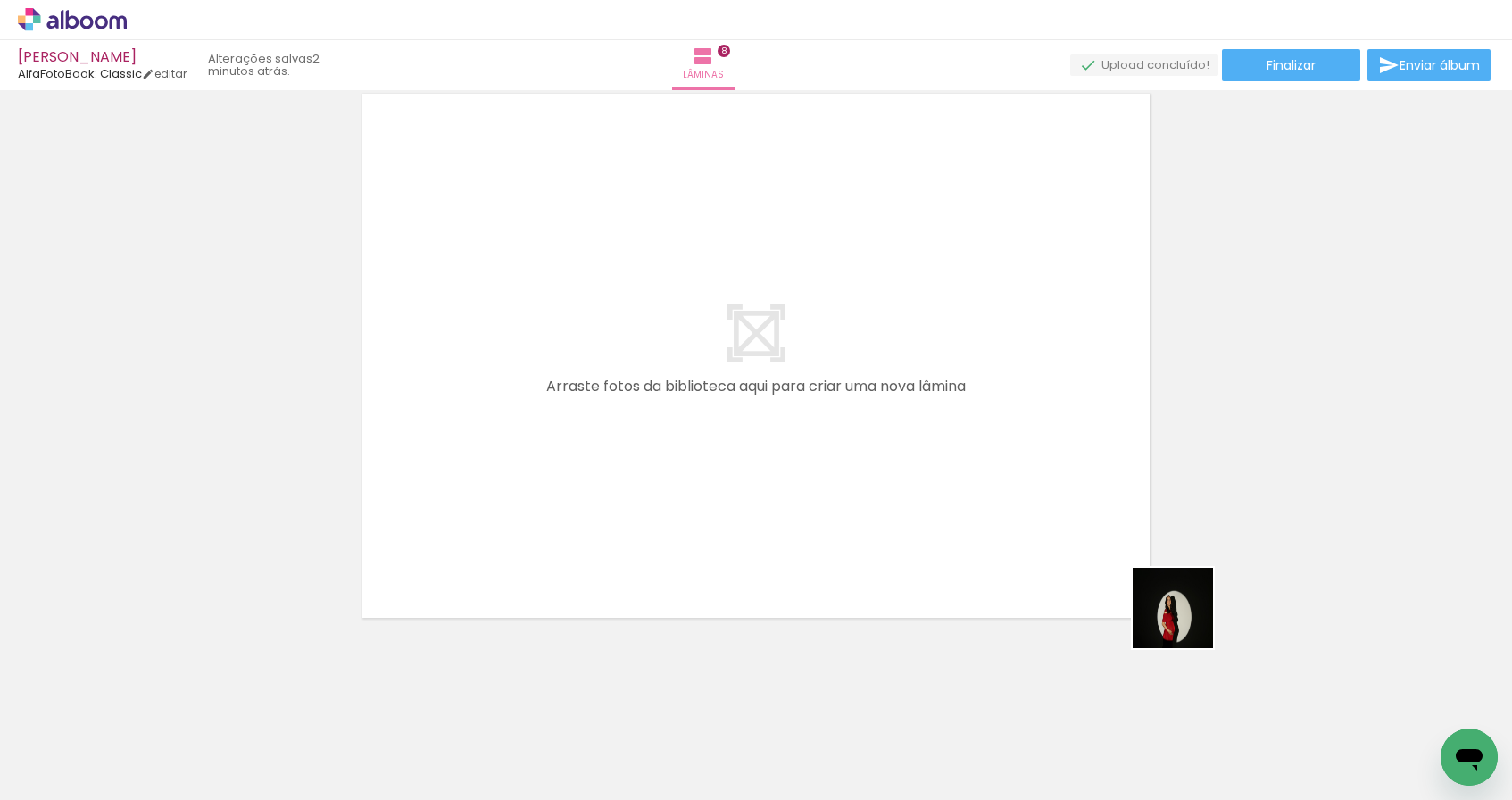
drag, startPoint x: 1432, startPoint y: 719, endPoint x: 1011, endPoint y: 552, distance: 452.9
click at [1011, 552] on quentale-workspace at bounding box center [756, 400] width 1512 height 800
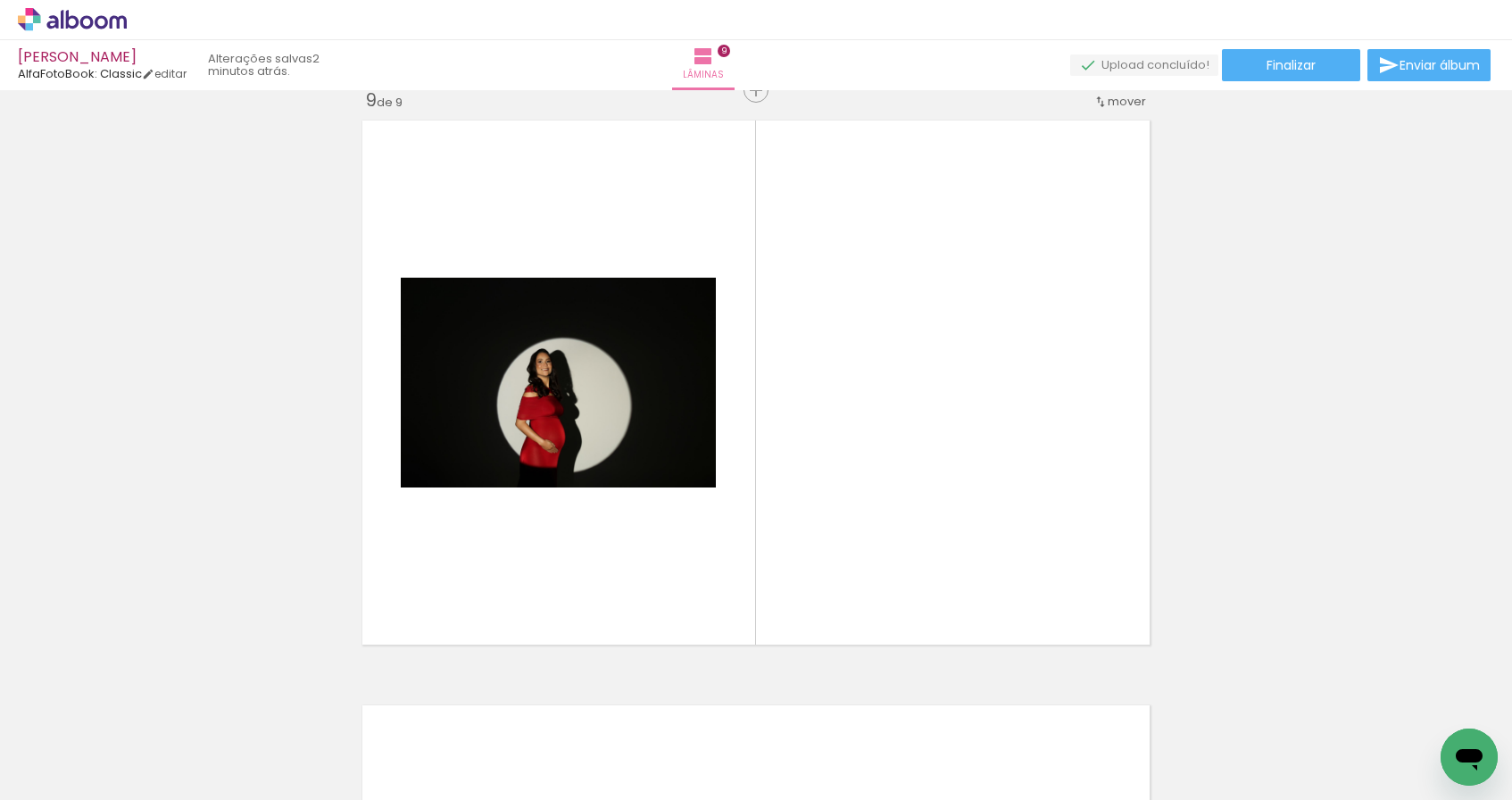
scroll to position [4699, 0]
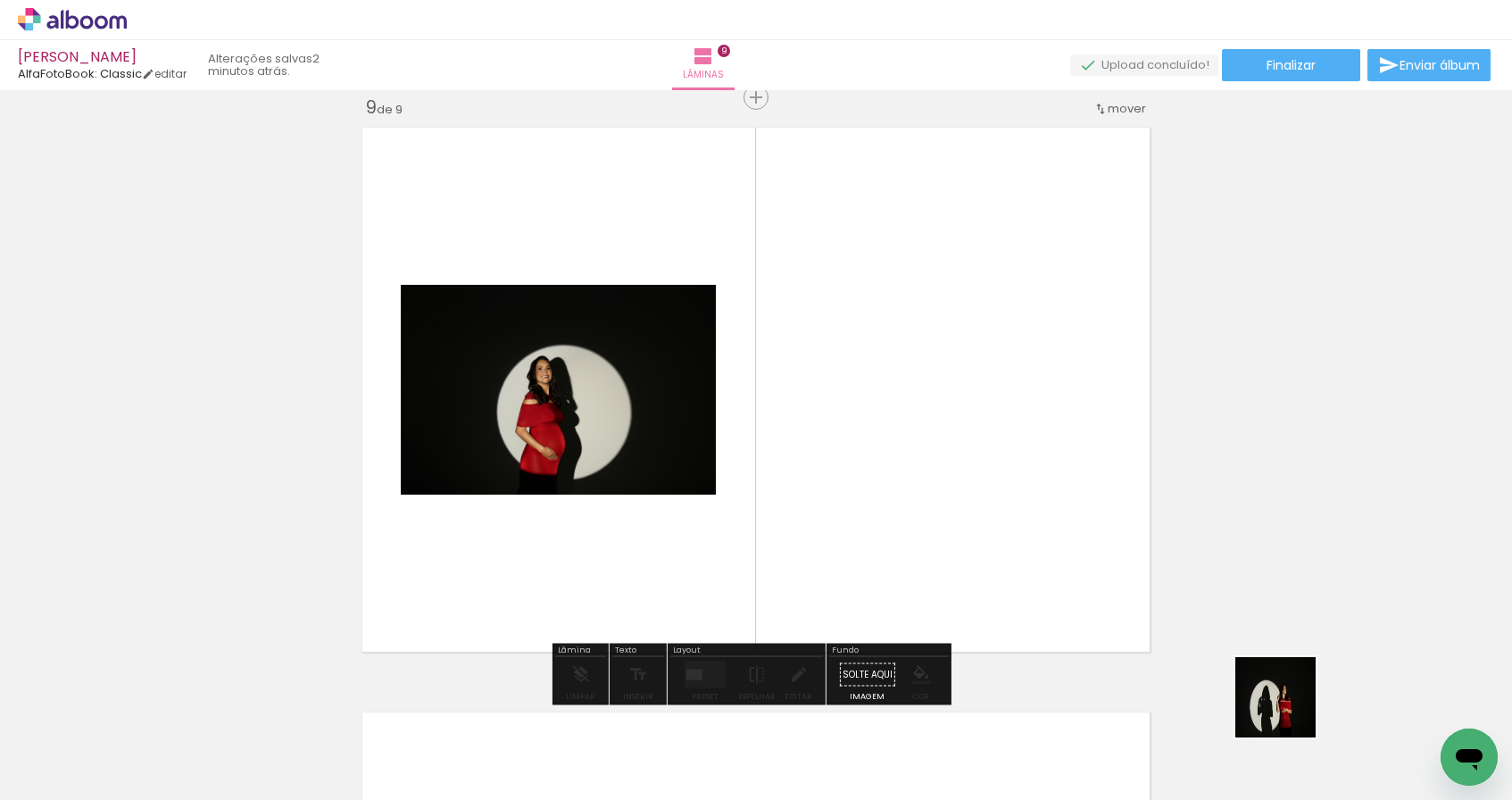
drag, startPoint x: 1288, startPoint y: 710, endPoint x: 930, endPoint y: 492, distance: 419.2
click at [930, 492] on quentale-workspace at bounding box center [756, 400] width 1512 height 800
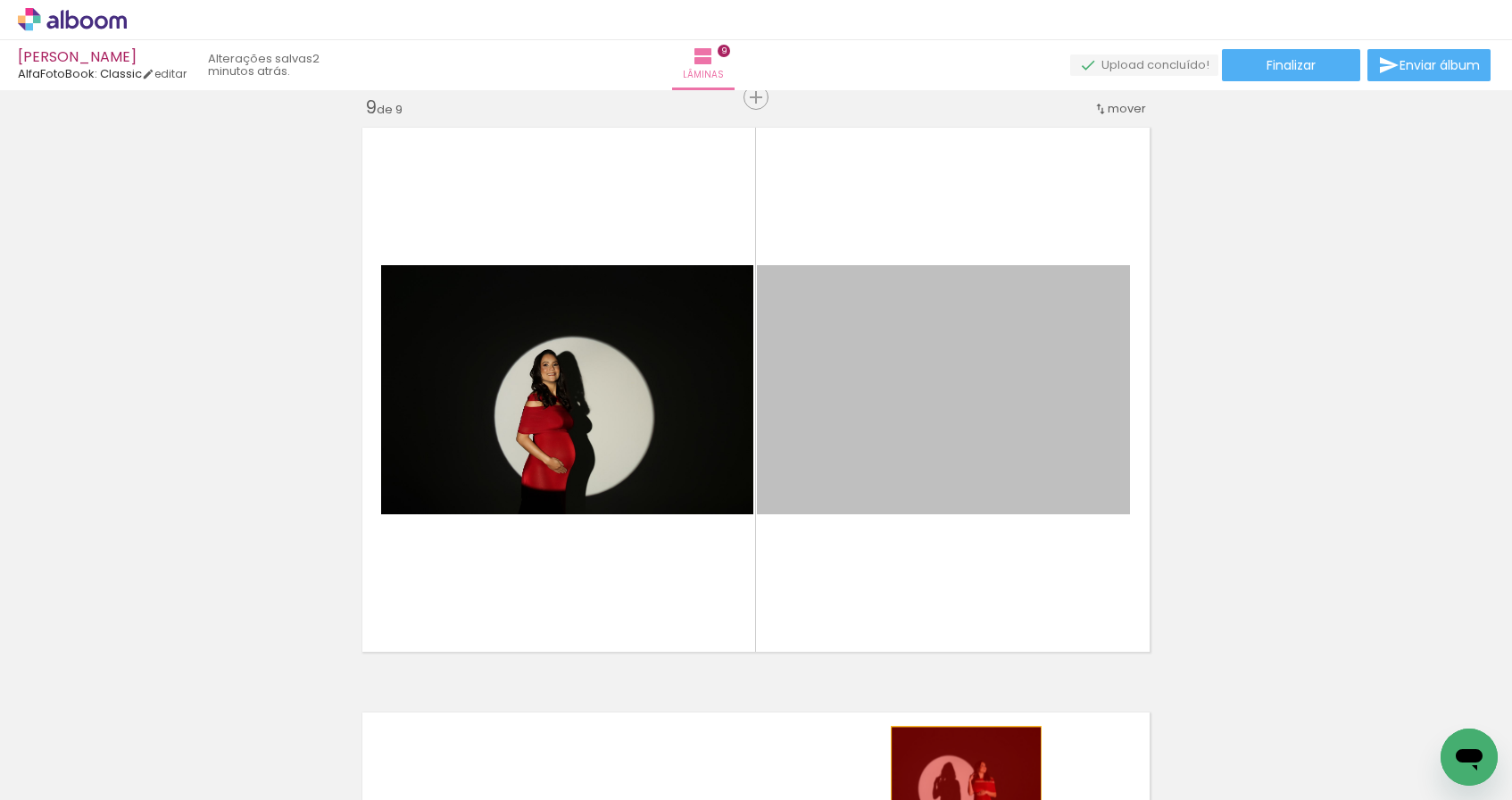
drag, startPoint x: 913, startPoint y: 405, endPoint x: 960, endPoint y: 777, distance: 375.0
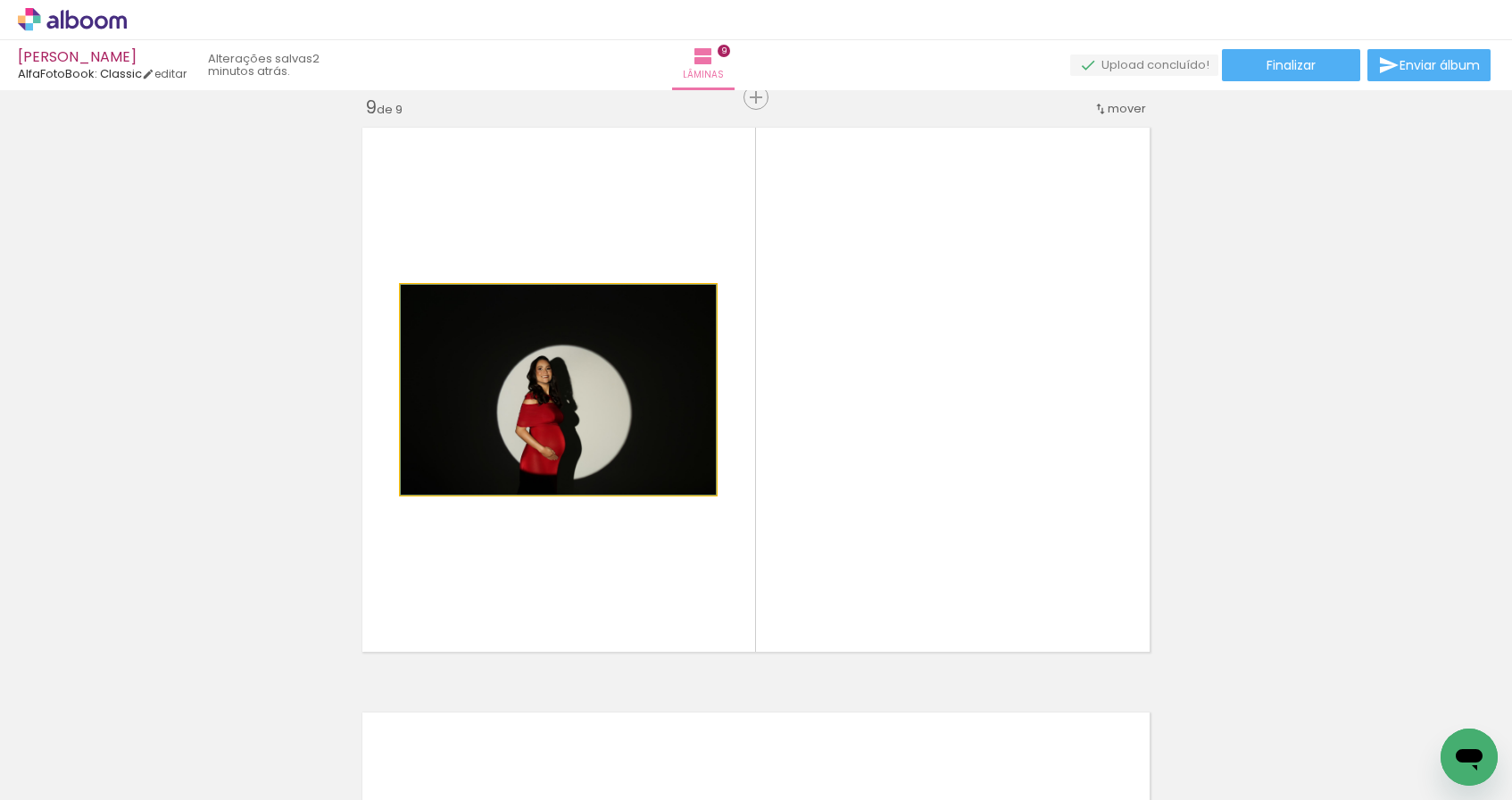
drag, startPoint x: 640, startPoint y: 422, endPoint x: 627, endPoint y: 407, distance: 19.8
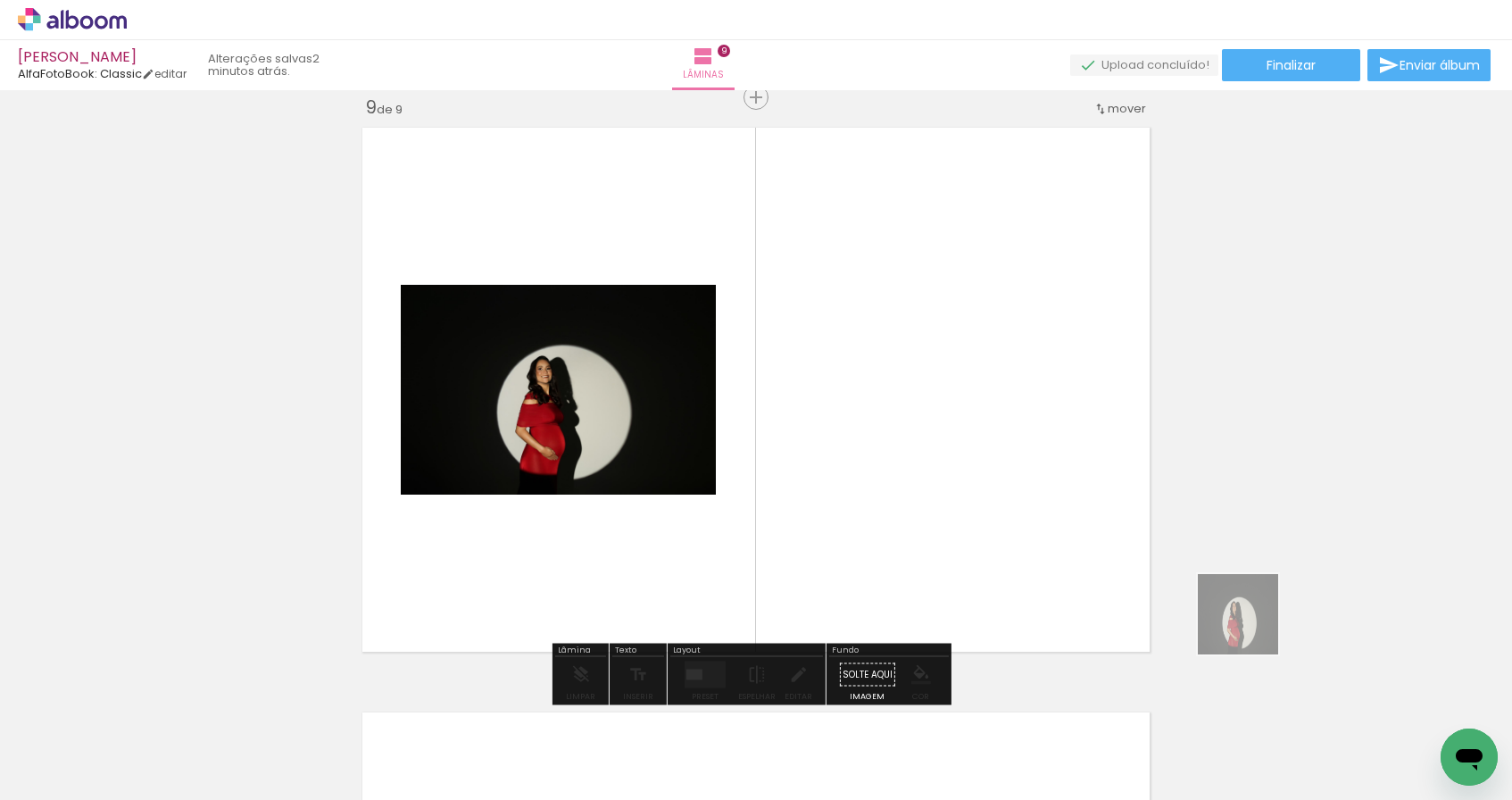
drag, startPoint x: 1381, startPoint y: 698, endPoint x: 1080, endPoint y: 510, distance: 354.9
click at [1080, 510] on quentale-workspace at bounding box center [756, 400] width 1512 height 800
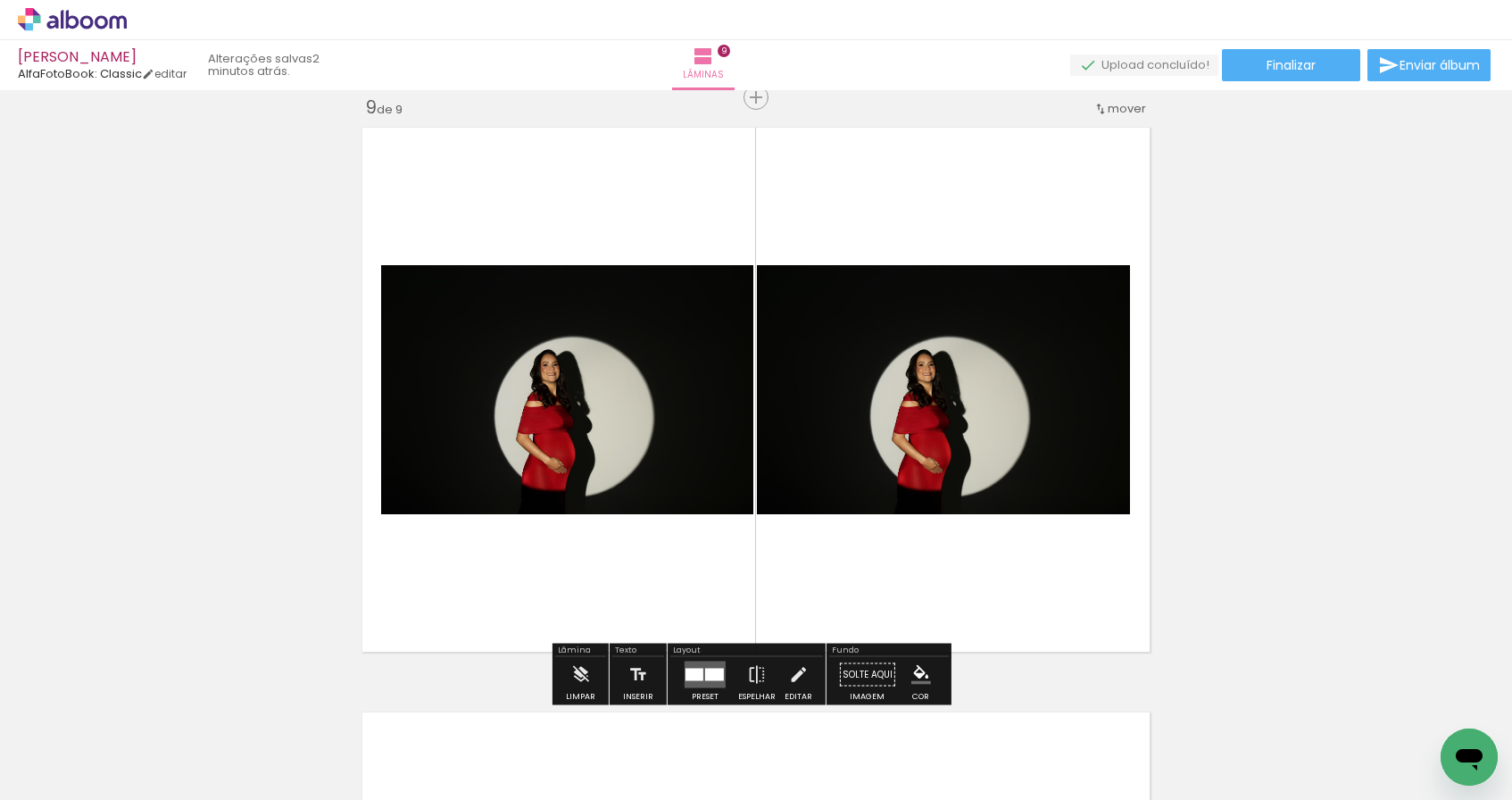
click at [705, 675] on div at bounding box center [715, 674] width 19 height 12
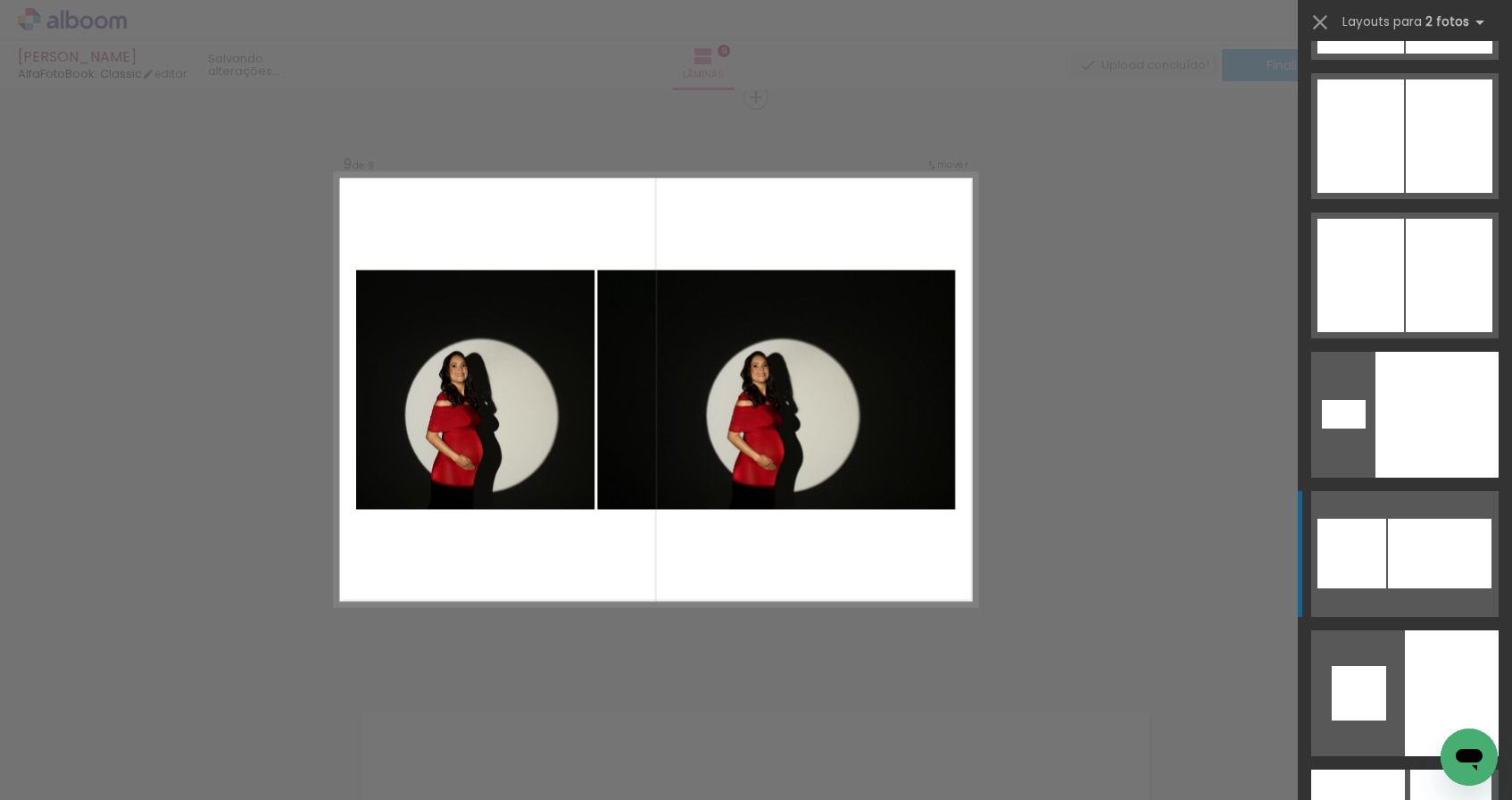
scroll to position [4352, 0]
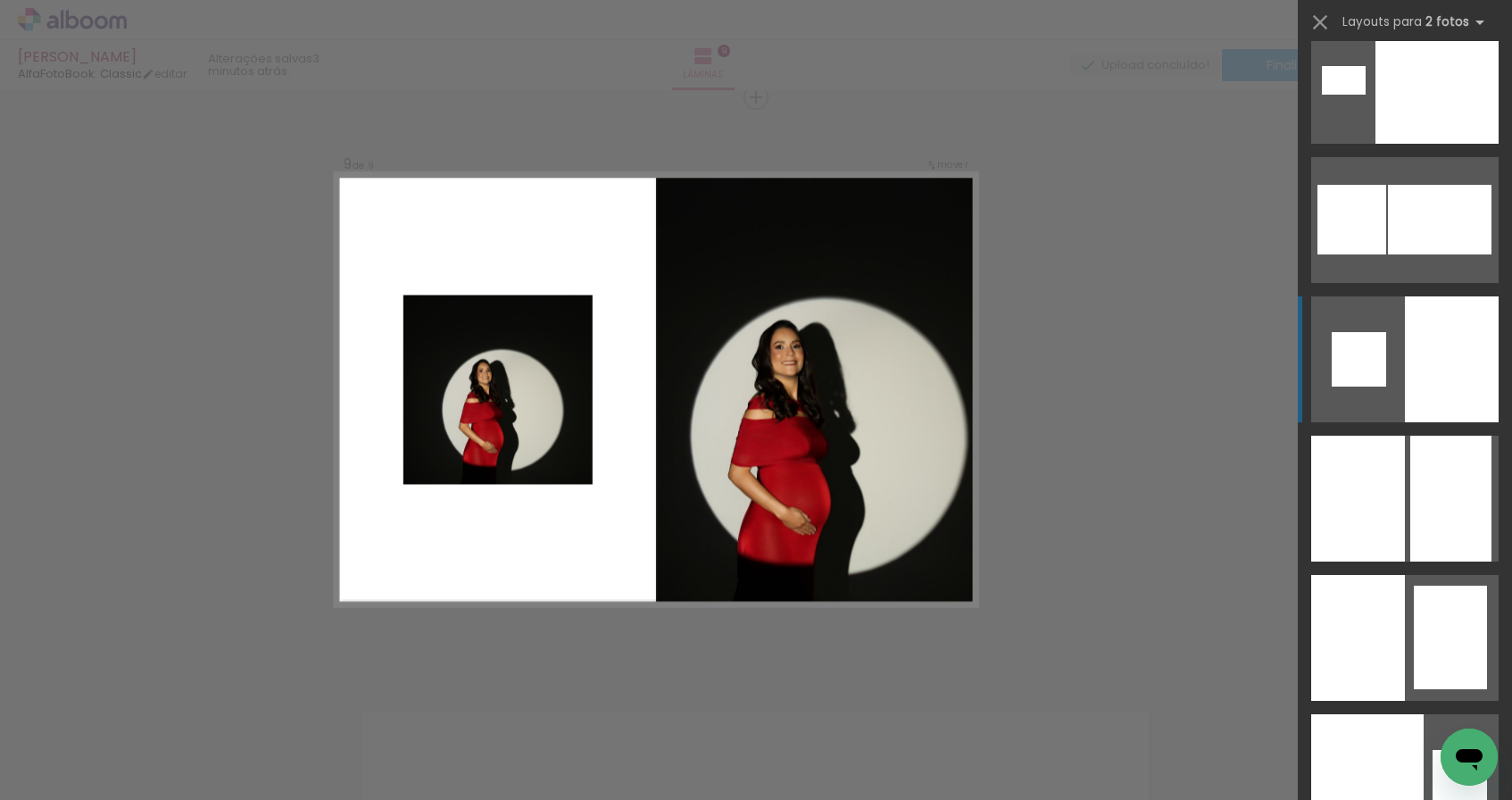
click at [1406, 144] on div at bounding box center [1436, 81] width 123 height 126
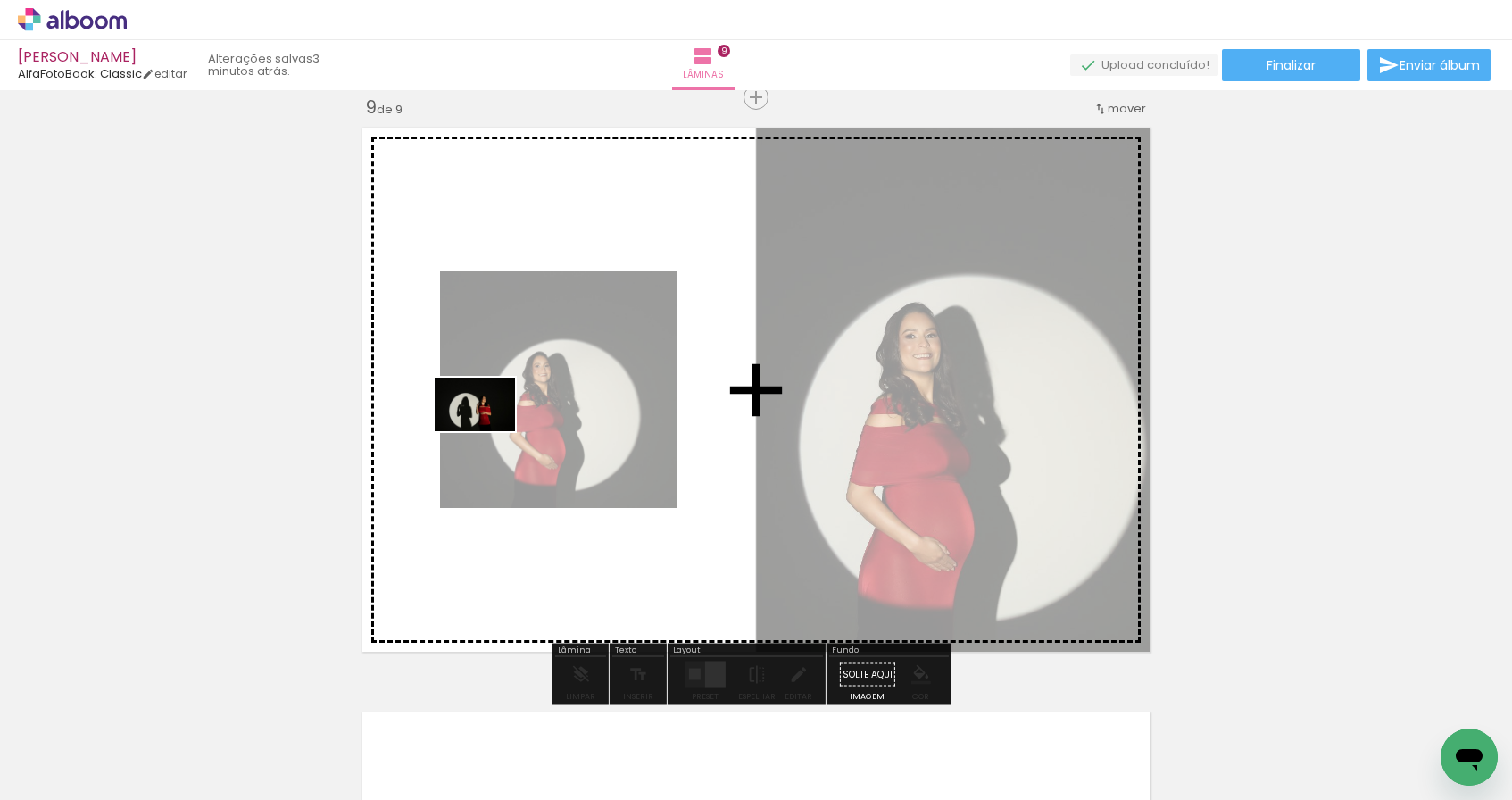
drag, startPoint x: 1176, startPoint y: 643, endPoint x: 488, endPoint y: 431, distance: 719.9
click at [488, 431] on quentale-workspace at bounding box center [756, 400] width 1512 height 800
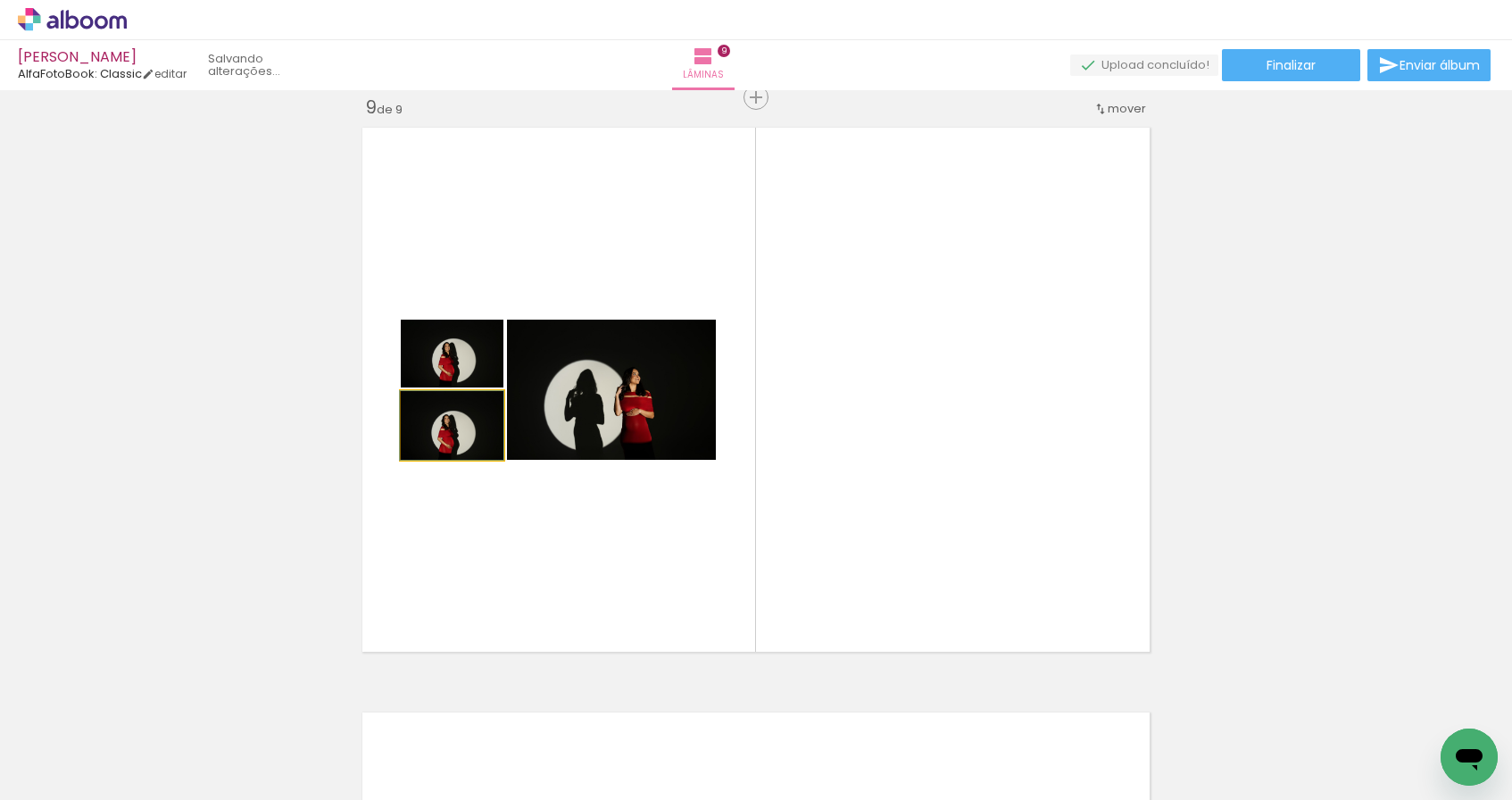
click at [488, 431] on quentale-photo at bounding box center [452, 424] width 102 height 69
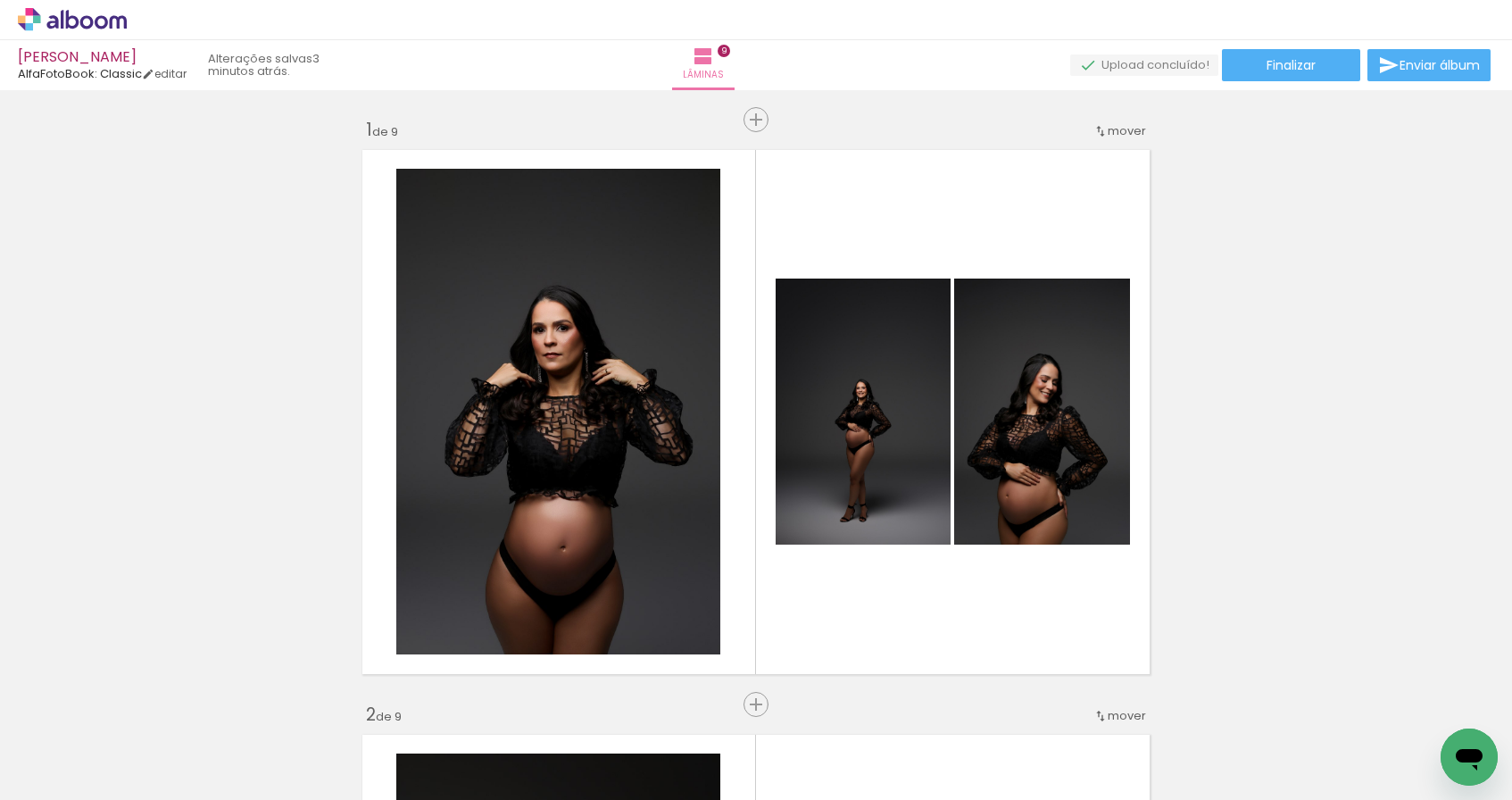
scroll to position [0, 2021]
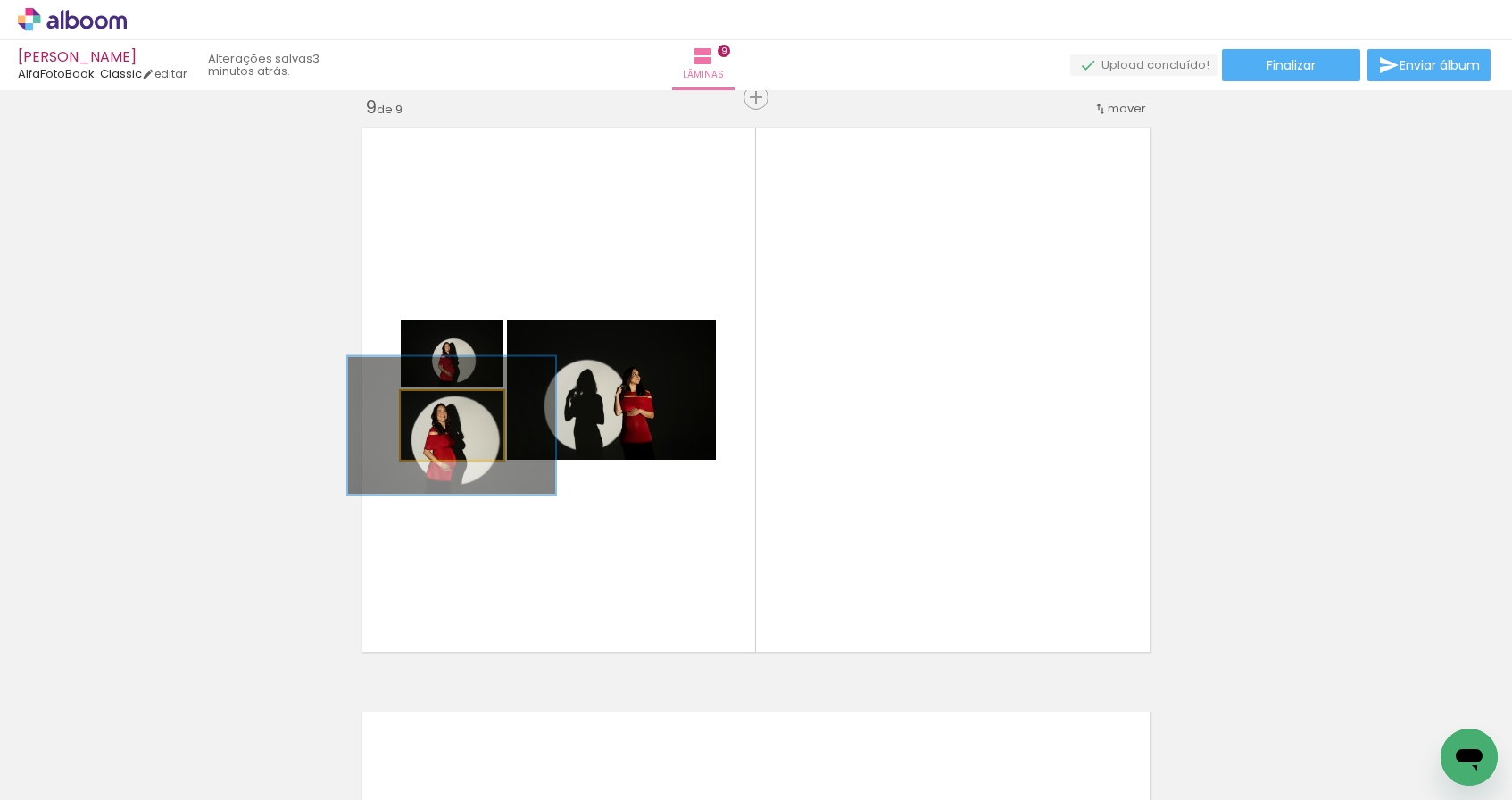
drag, startPoint x: 460, startPoint y: 421, endPoint x: 903, endPoint y: 746, distance: 549.4
type paper-slider "200"
click at [903, 746] on quentale-workspace at bounding box center [756, 400] width 1512 height 800
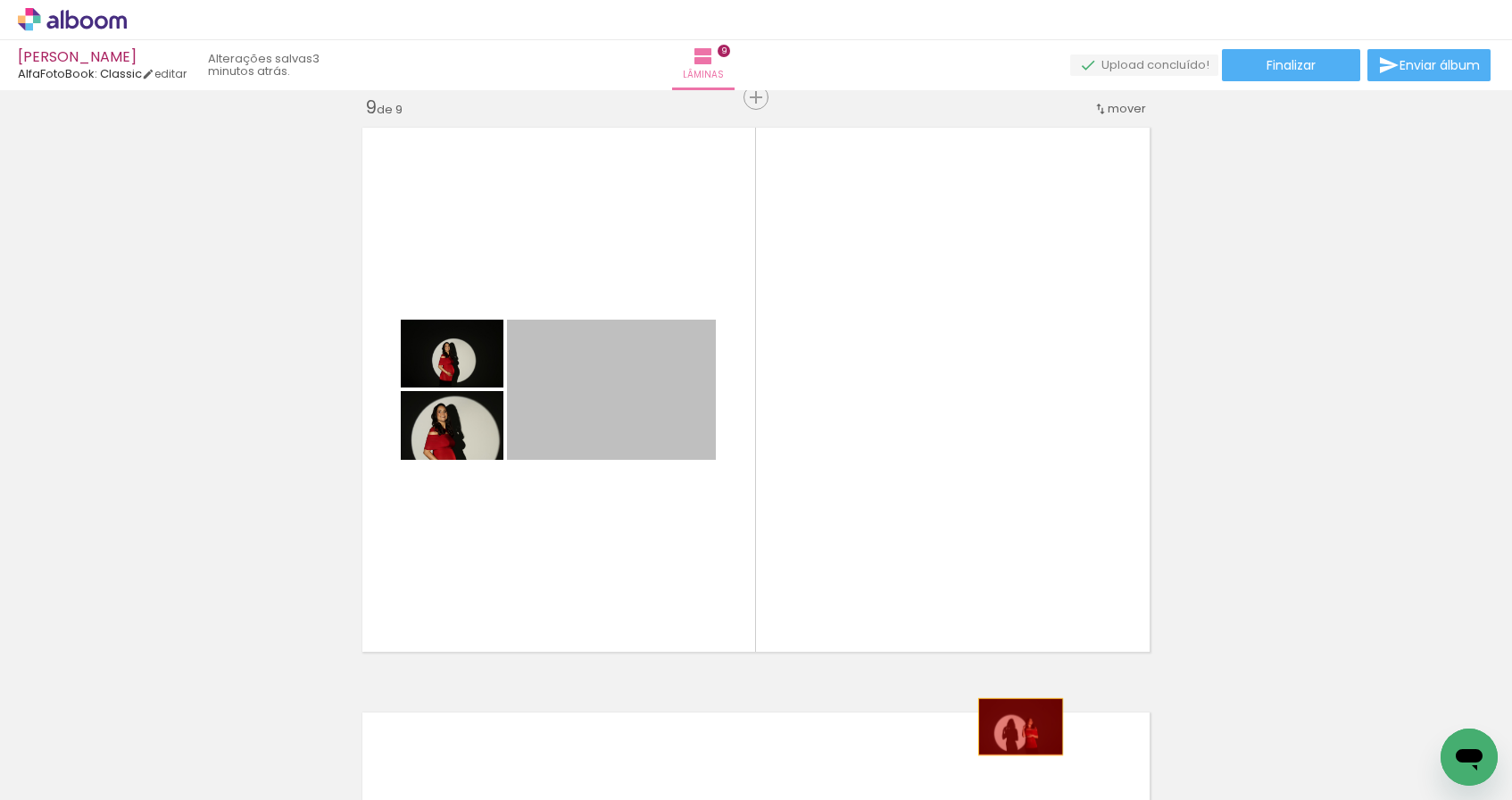
drag, startPoint x: 595, startPoint y: 414, endPoint x: 1023, endPoint y: 731, distance: 532.6
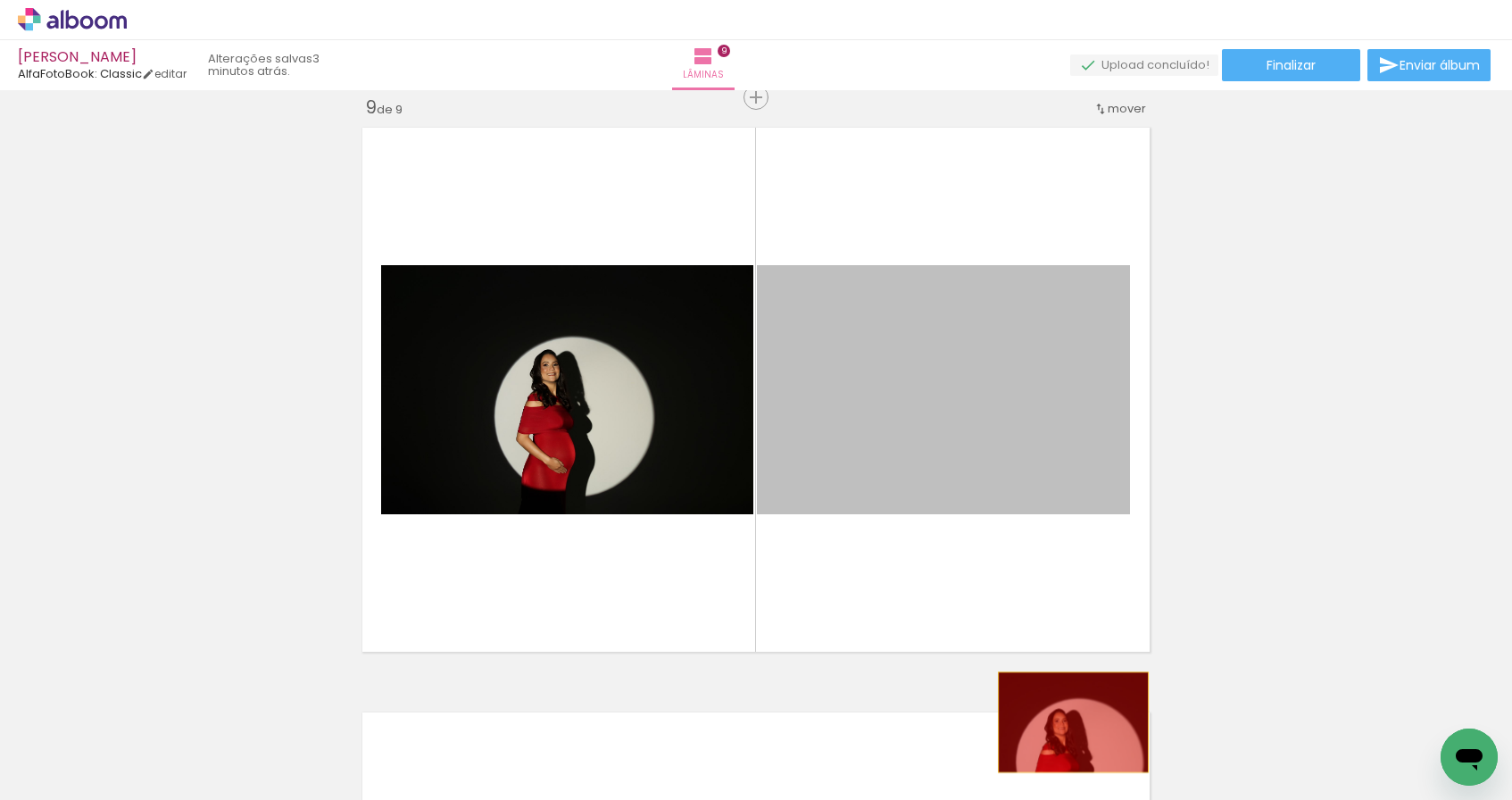
drag, startPoint x: 1013, startPoint y: 447, endPoint x: 1070, endPoint y: 737, distance: 295.5
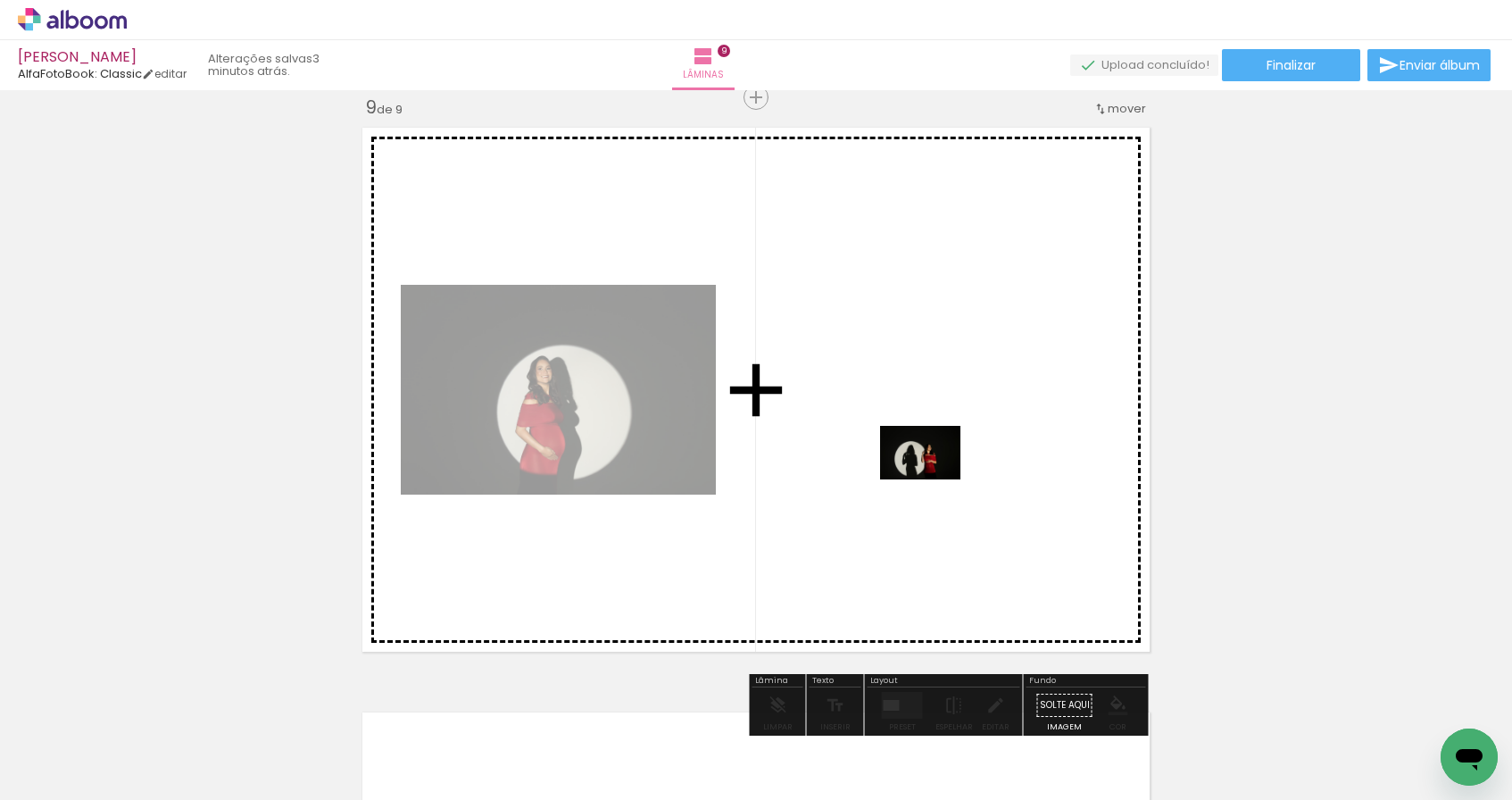
drag, startPoint x: 1169, startPoint y: 597, endPoint x: 907, endPoint y: 464, distance: 293.8
click at [907, 464] on quentale-workspace at bounding box center [756, 400] width 1512 height 800
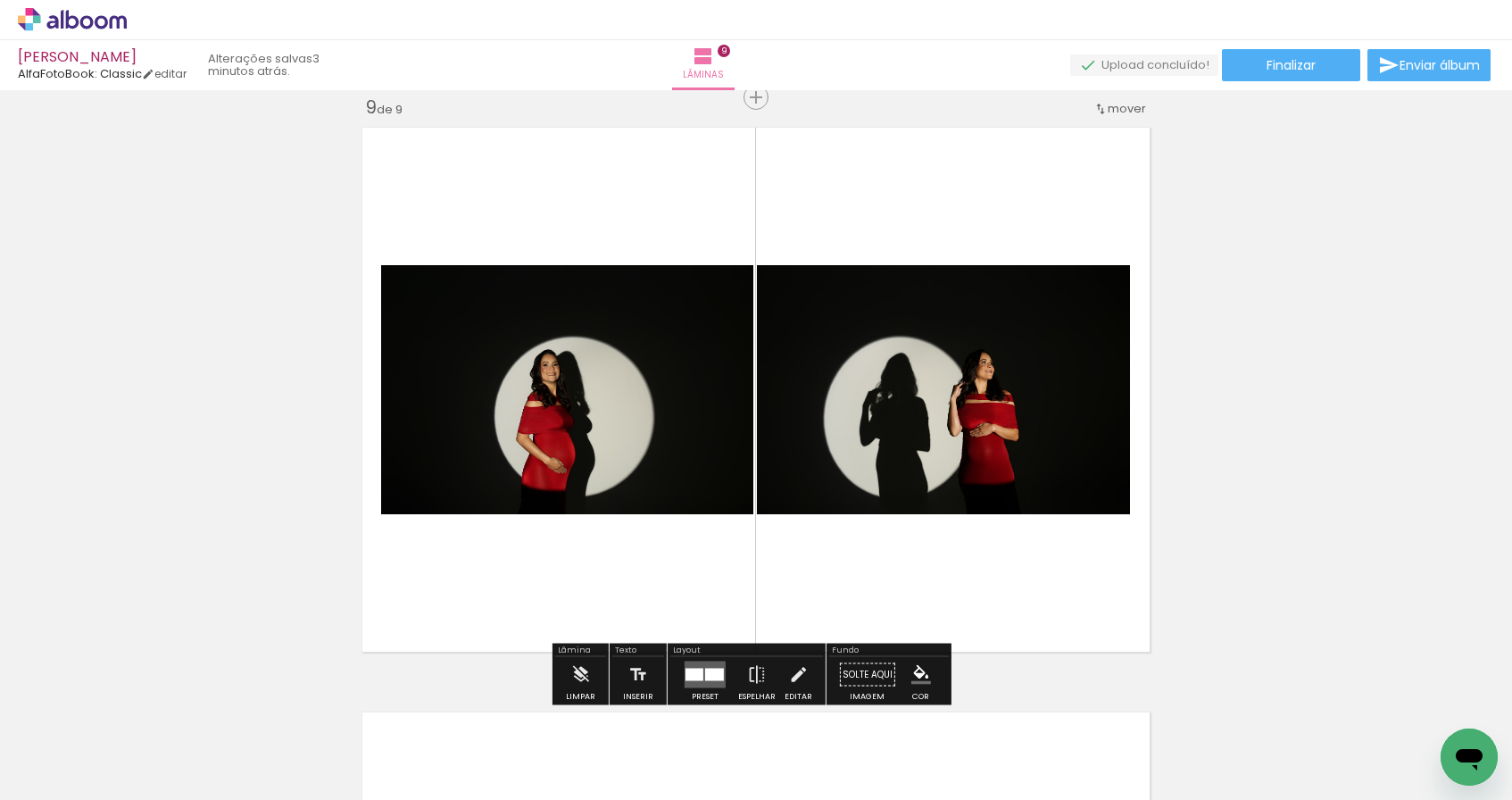
click at [715, 668] on quentale-layouter at bounding box center [705, 674] width 41 height 27
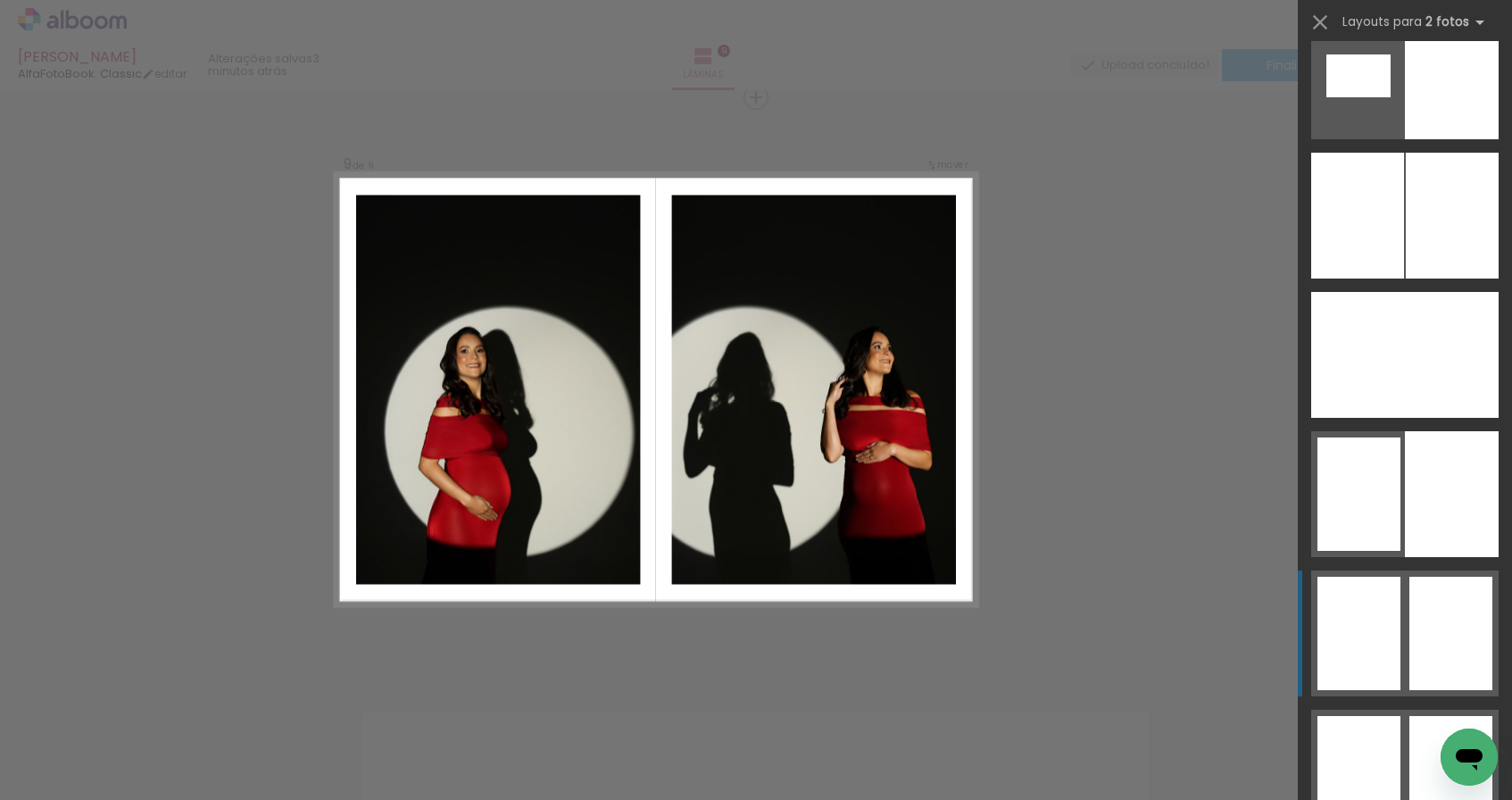
scroll to position [3835, 0]
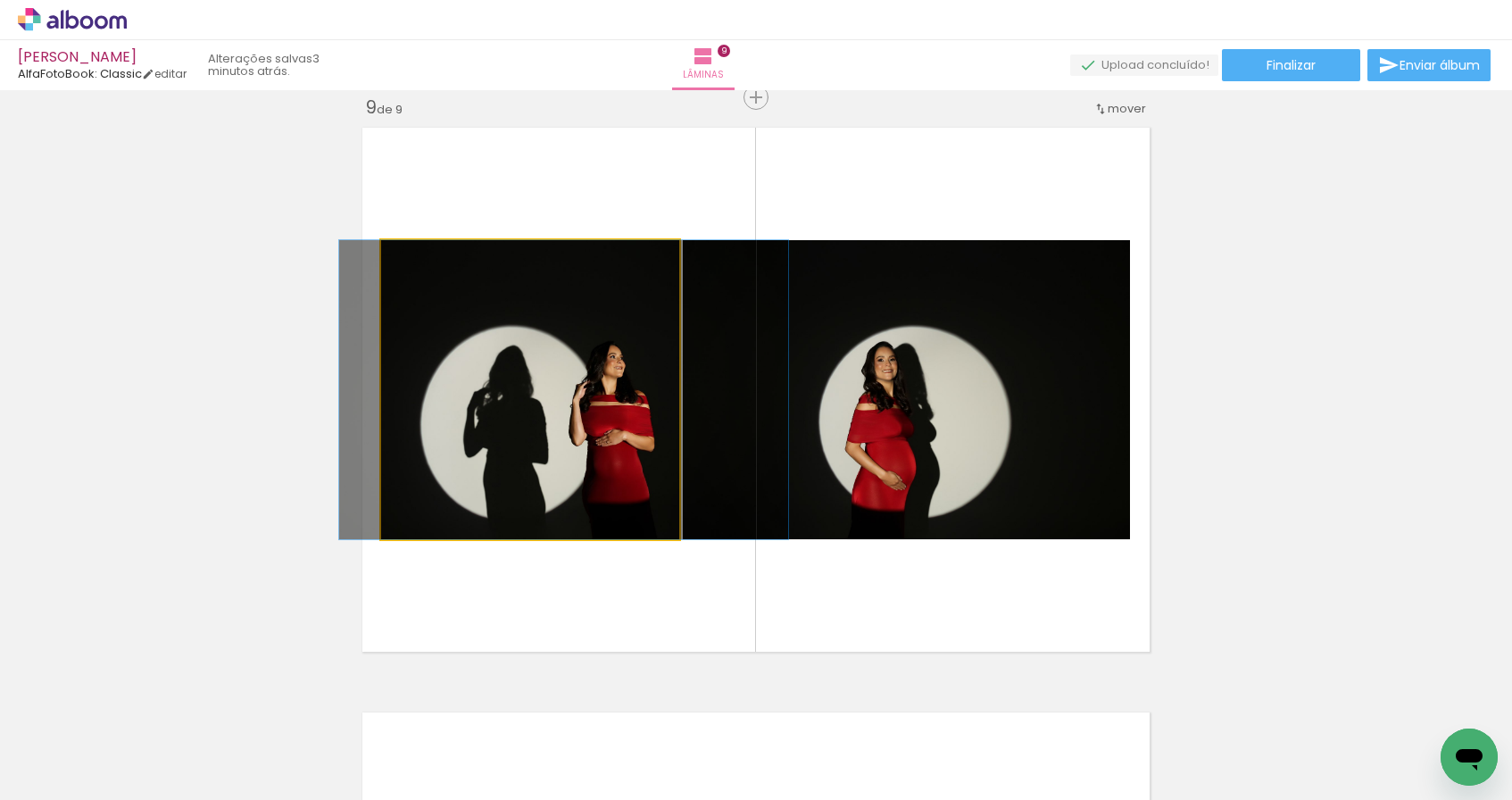
drag, startPoint x: 517, startPoint y: 433, endPoint x: 550, endPoint y: 432, distance: 33.0
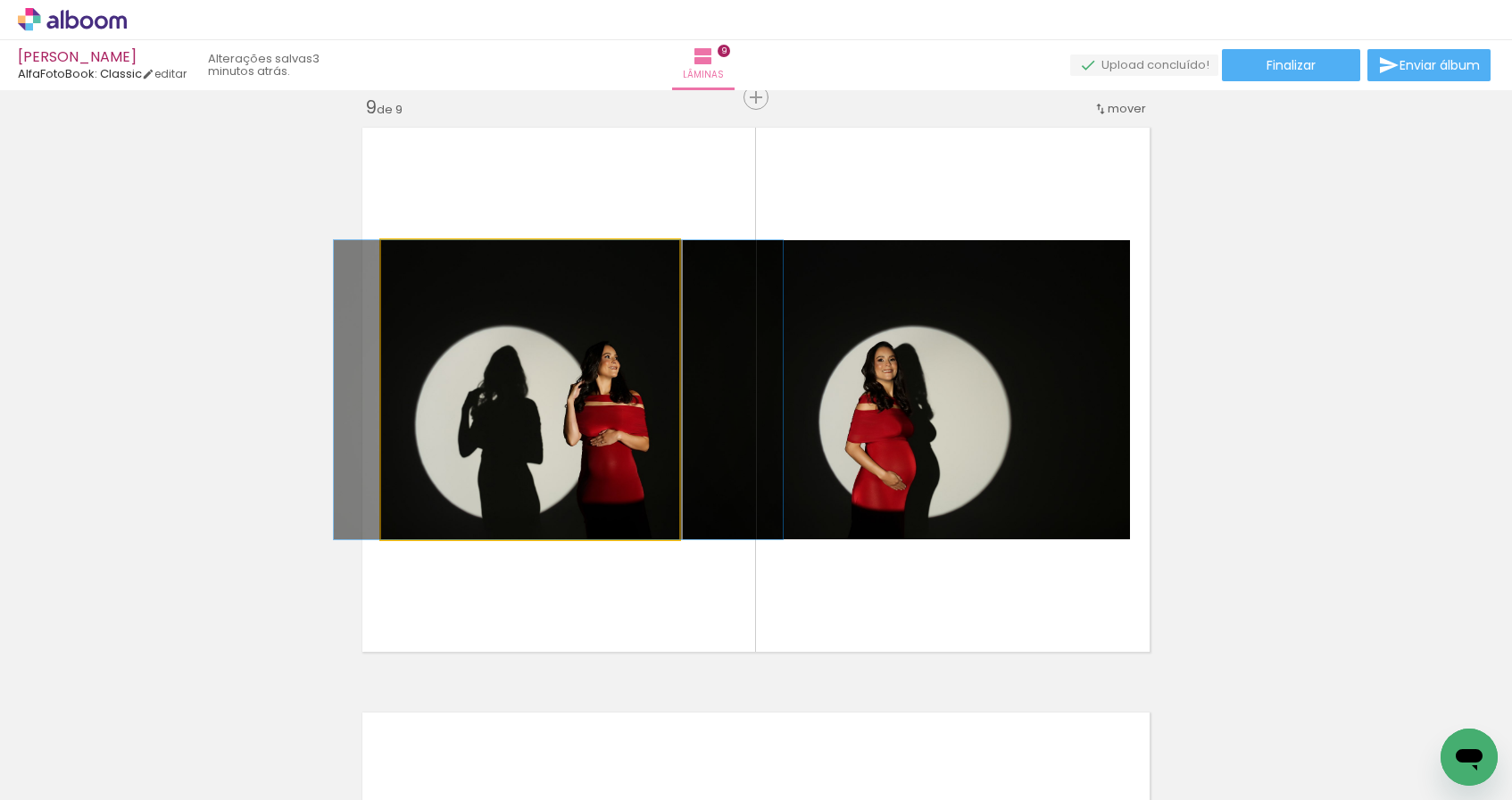
drag, startPoint x: 576, startPoint y: 435, endPoint x: 570, endPoint y: 413, distance: 22.8
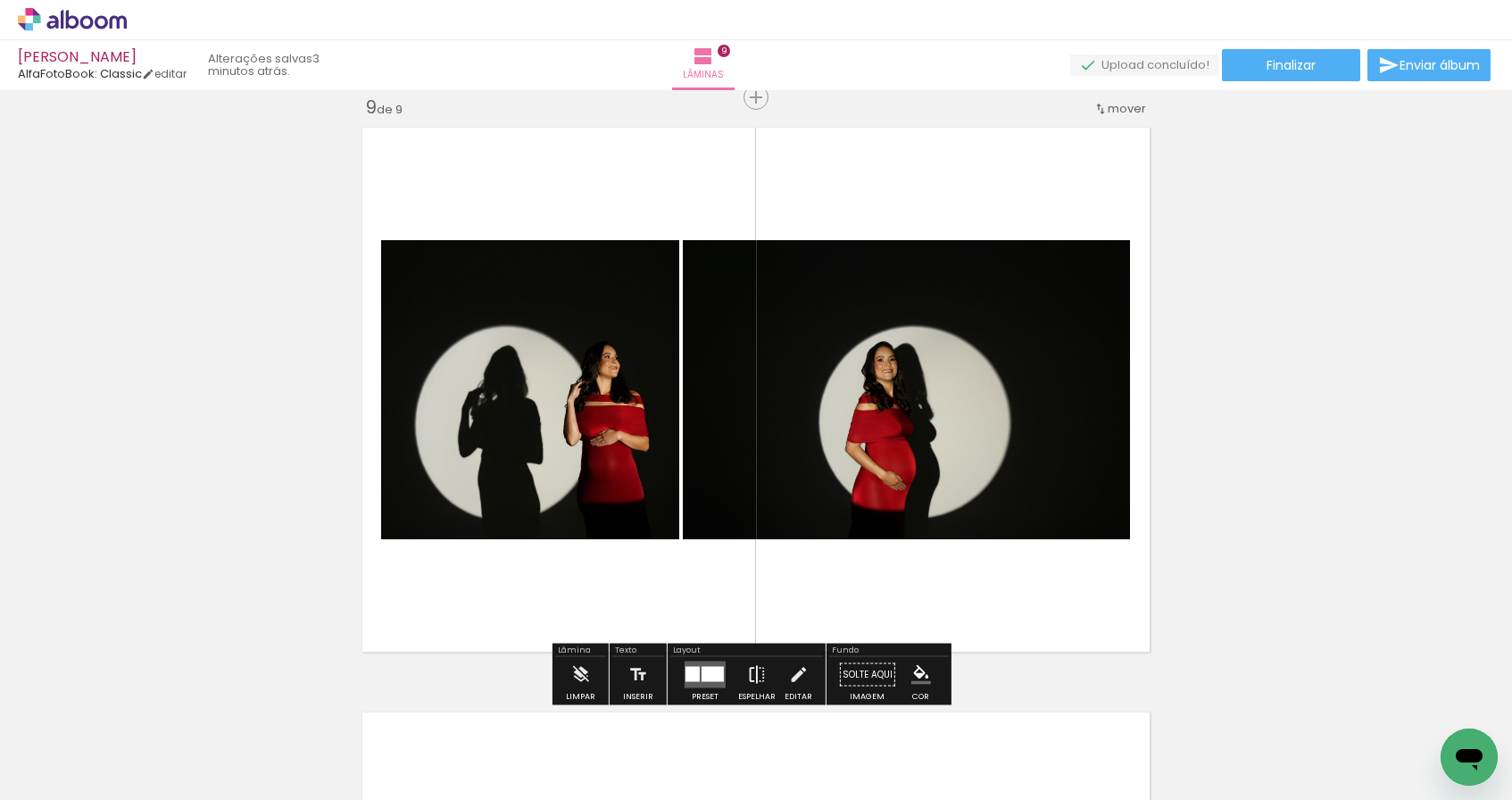
click at [754, 676] on iron-icon at bounding box center [756, 674] width 20 height 36
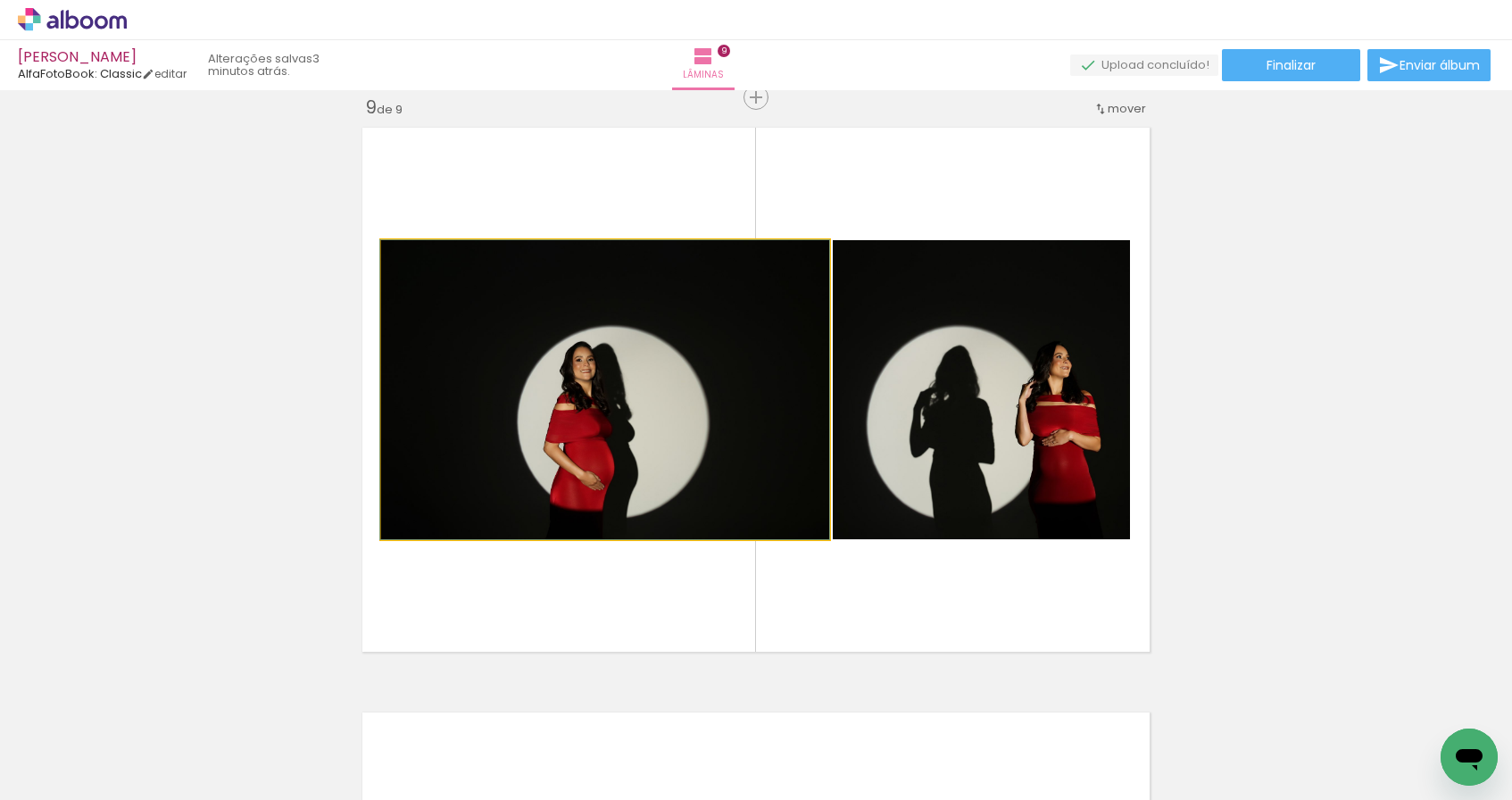
drag, startPoint x: 640, startPoint y: 405, endPoint x: 587, endPoint y: 404, distance: 53.0
click at [599, 403] on quentale-photo at bounding box center [605, 390] width 448 height 299
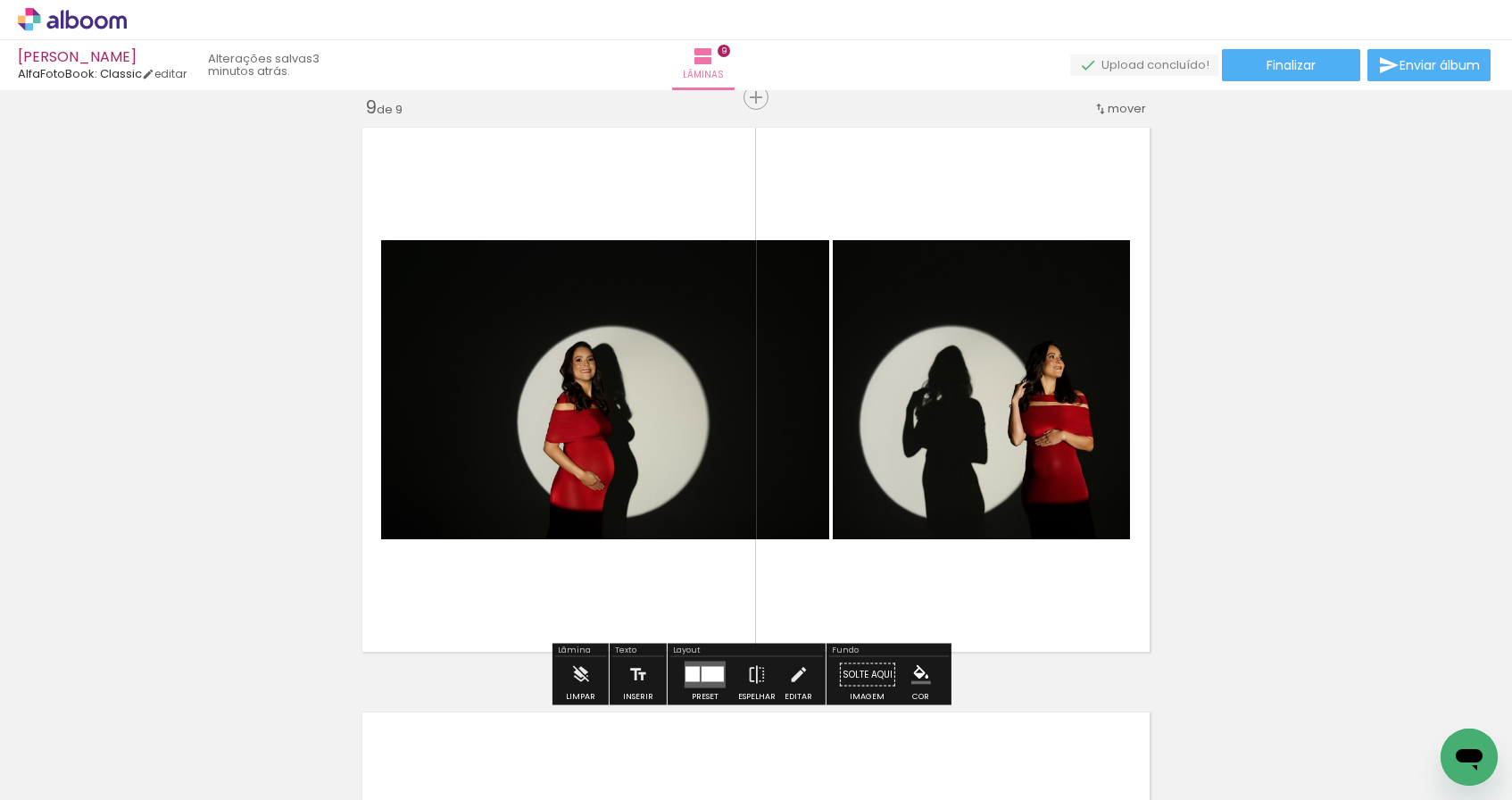
click at [710, 673] on div at bounding box center [713, 674] width 23 height 15
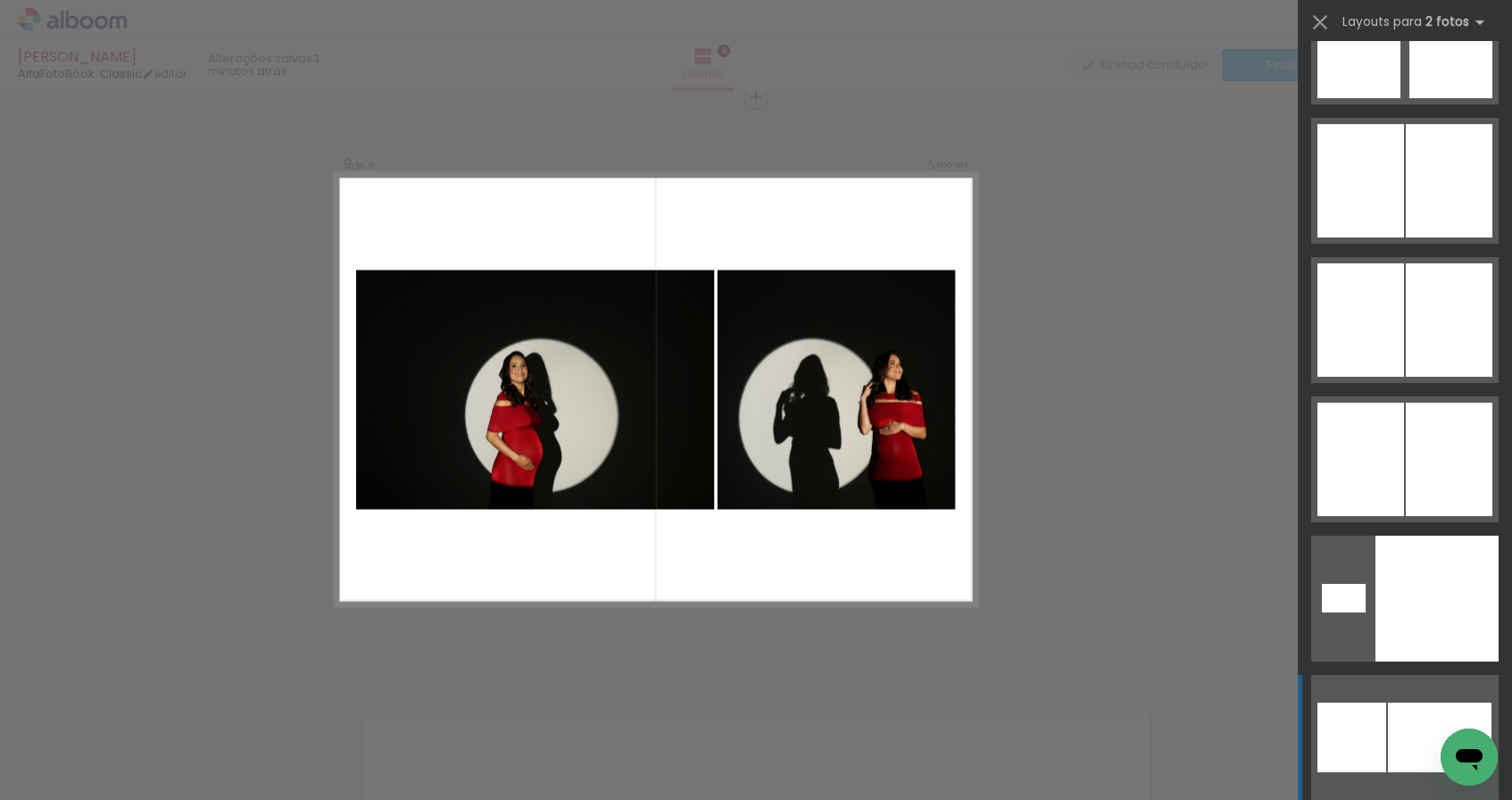
scroll to position [4315, 0]
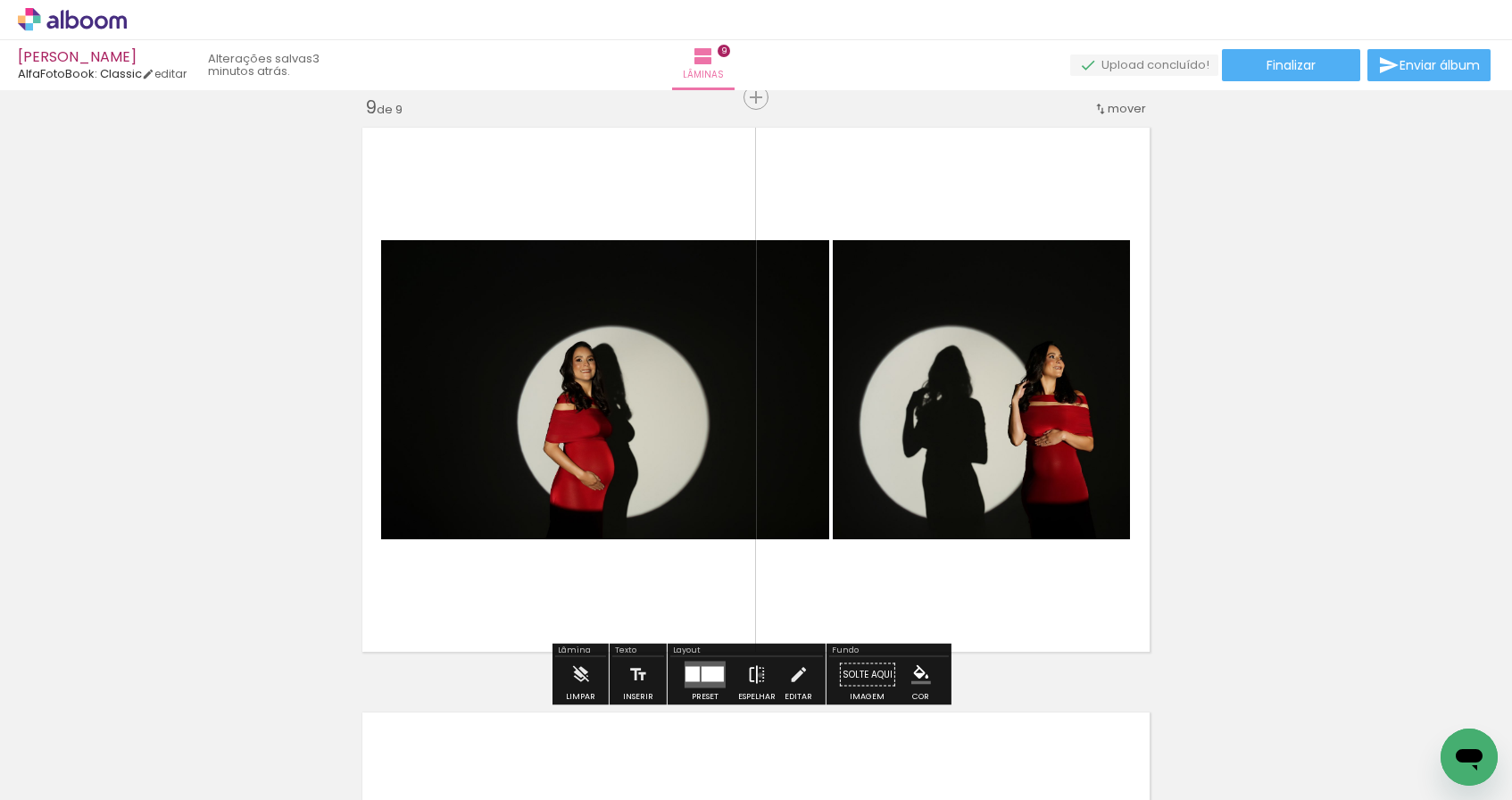
click at [756, 674] on iron-icon at bounding box center [756, 674] width 20 height 36
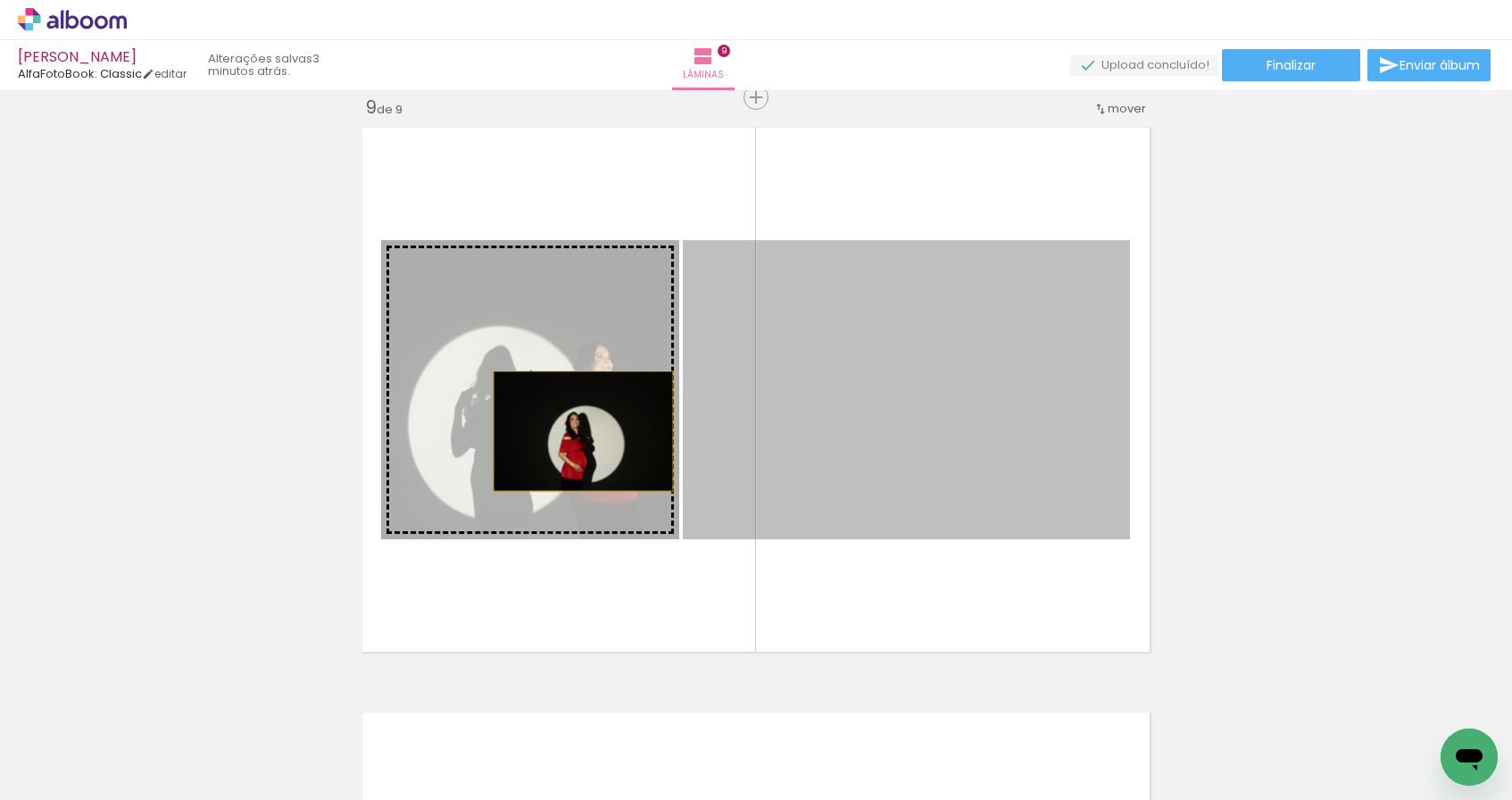
drag, startPoint x: 921, startPoint y: 434, endPoint x: 577, endPoint y: 431, distance: 344.0
click at [0, 0] on slot at bounding box center [0, 0] width 0 height 0
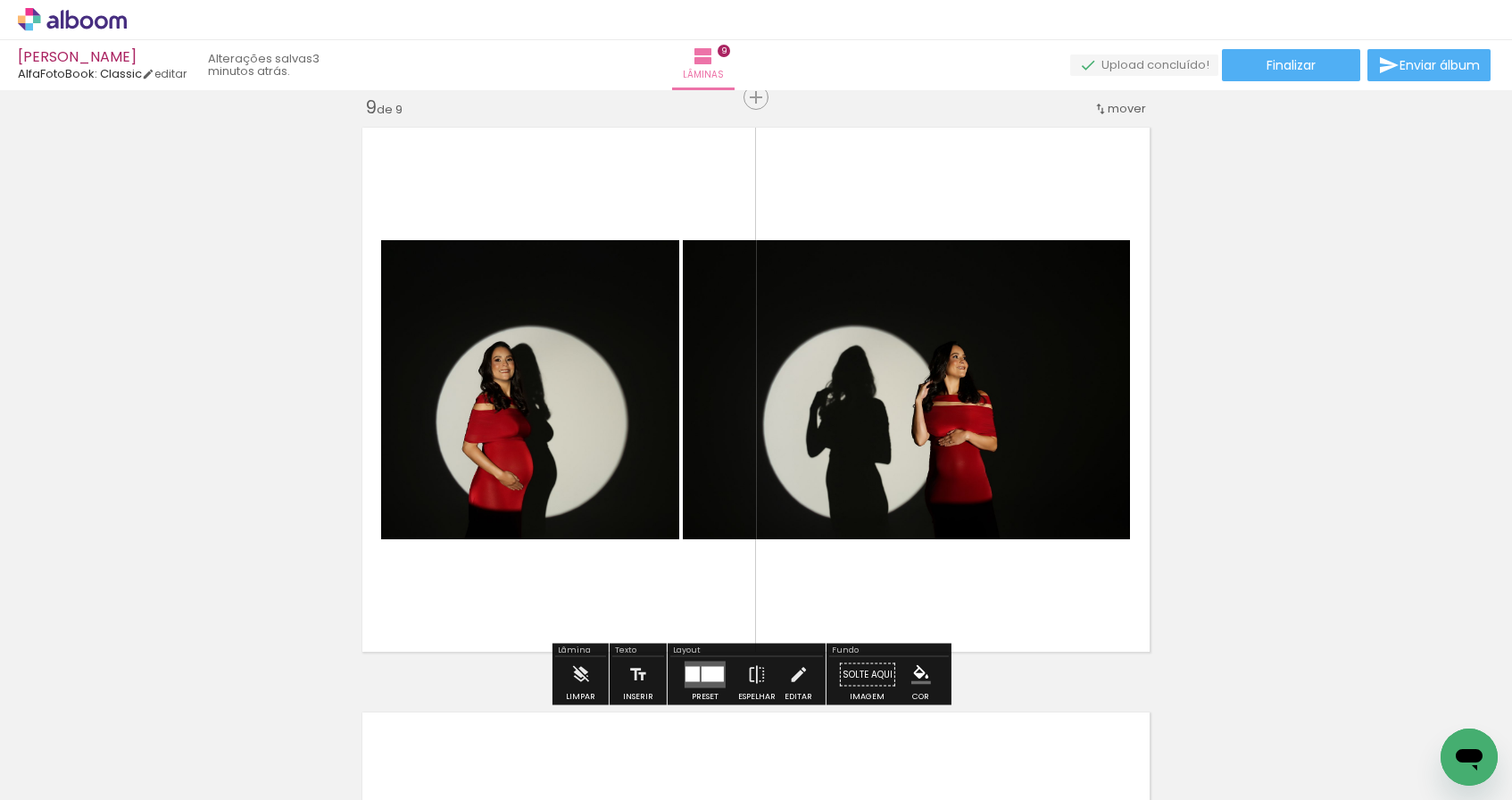
click at [994, 407] on quentale-photo at bounding box center [906, 390] width 447 height 299
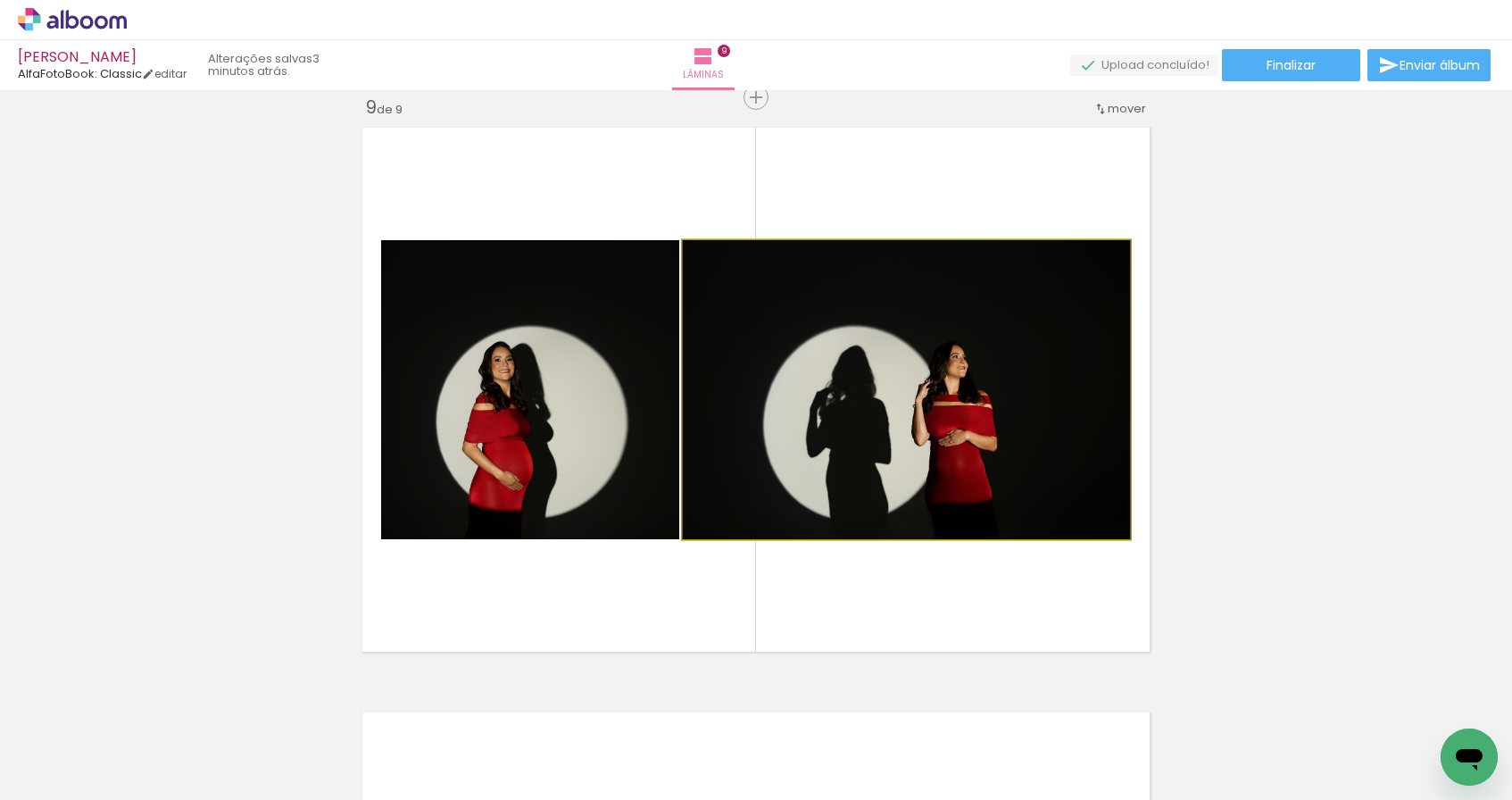
click at [992, 407] on quentale-photo at bounding box center [906, 390] width 447 height 299
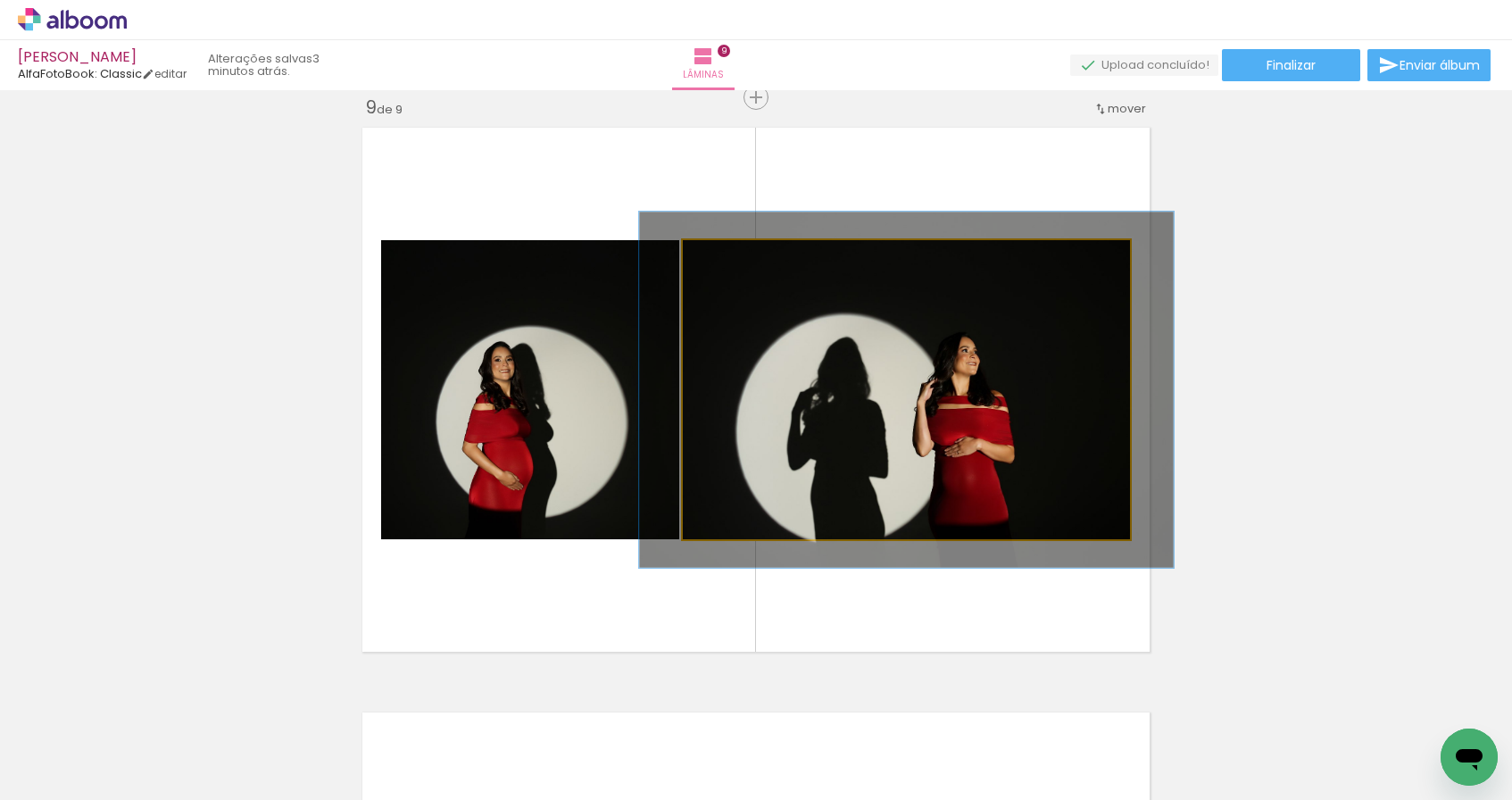
drag, startPoint x: 717, startPoint y: 257, endPoint x: 729, endPoint y: 258, distance: 12.0
type paper-slider "119"
click at [729, 258] on div at bounding box center [735, 258] width 16 height 16
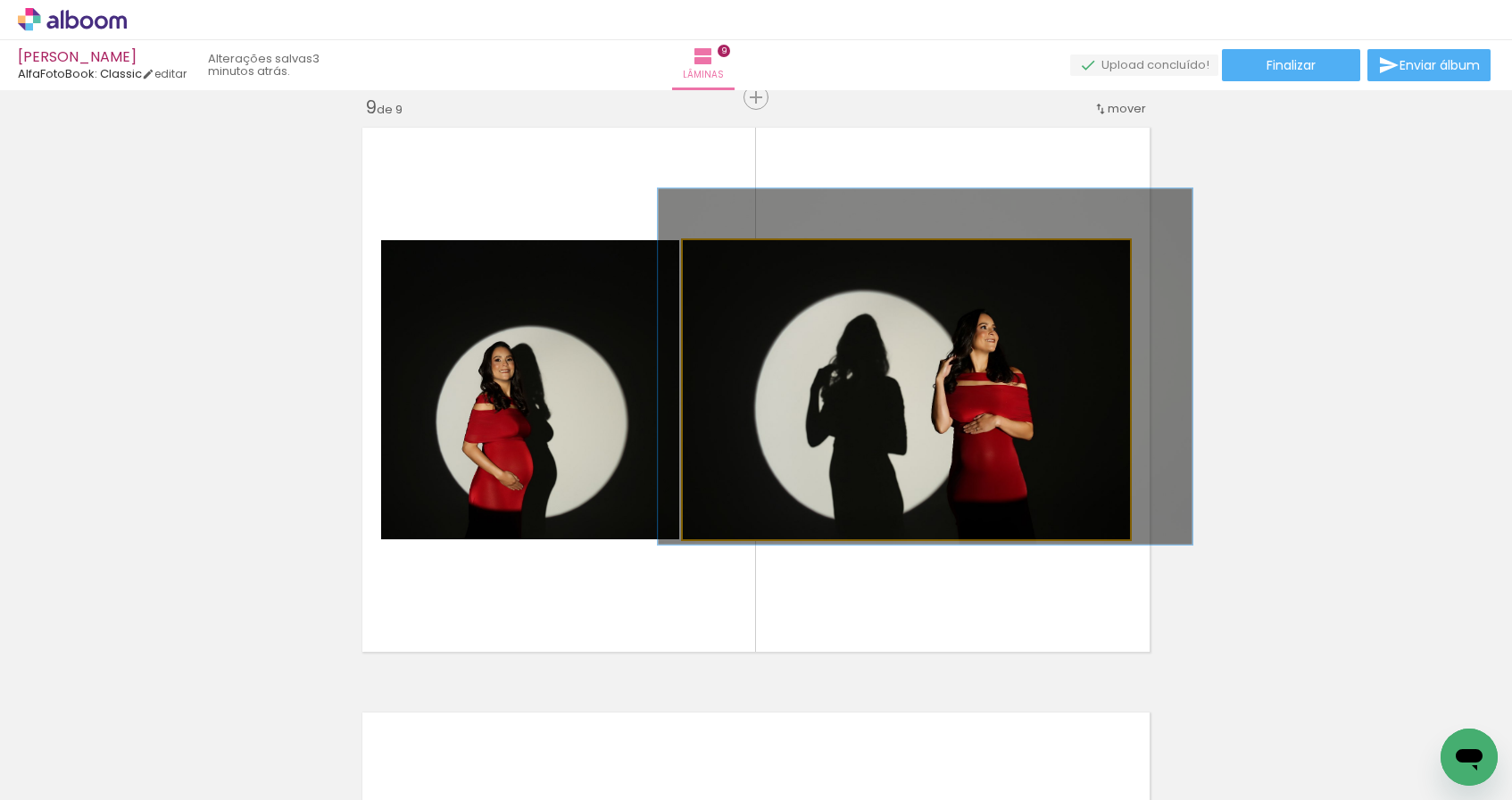
drag, startPoint x: 903, startPoint y: 378, endPoint x: 921, endPoint y: 355, distance: 29.2
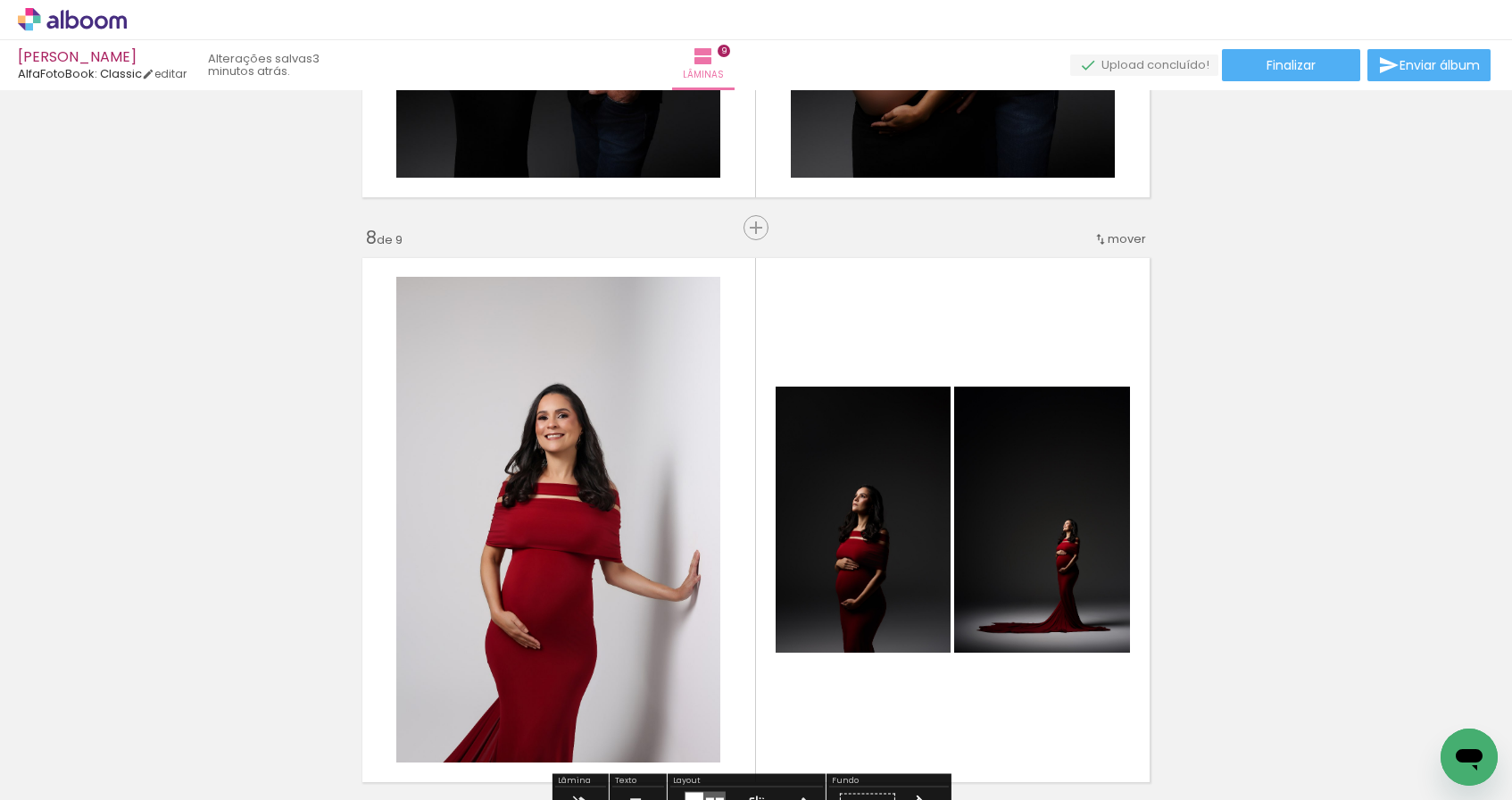
scroll to position [4067, 0]
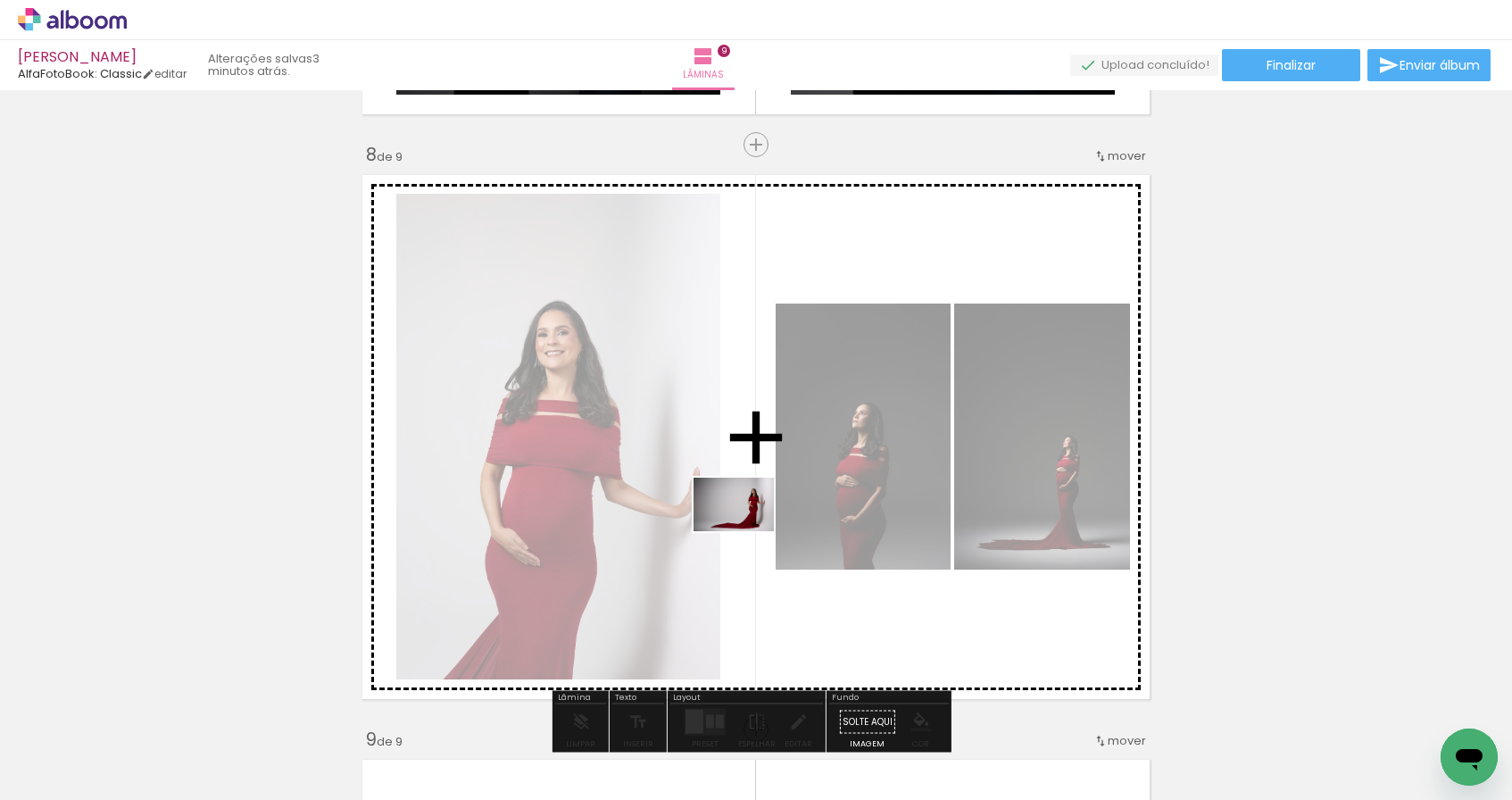
drag, startPoint x: 949, startPoint y: 745, endPoint x: 747, endPoint y: 531, distance: 294.3
click at [747, 531] on quentale-workspace at bounding box center [756, 400] width 1512 height 800
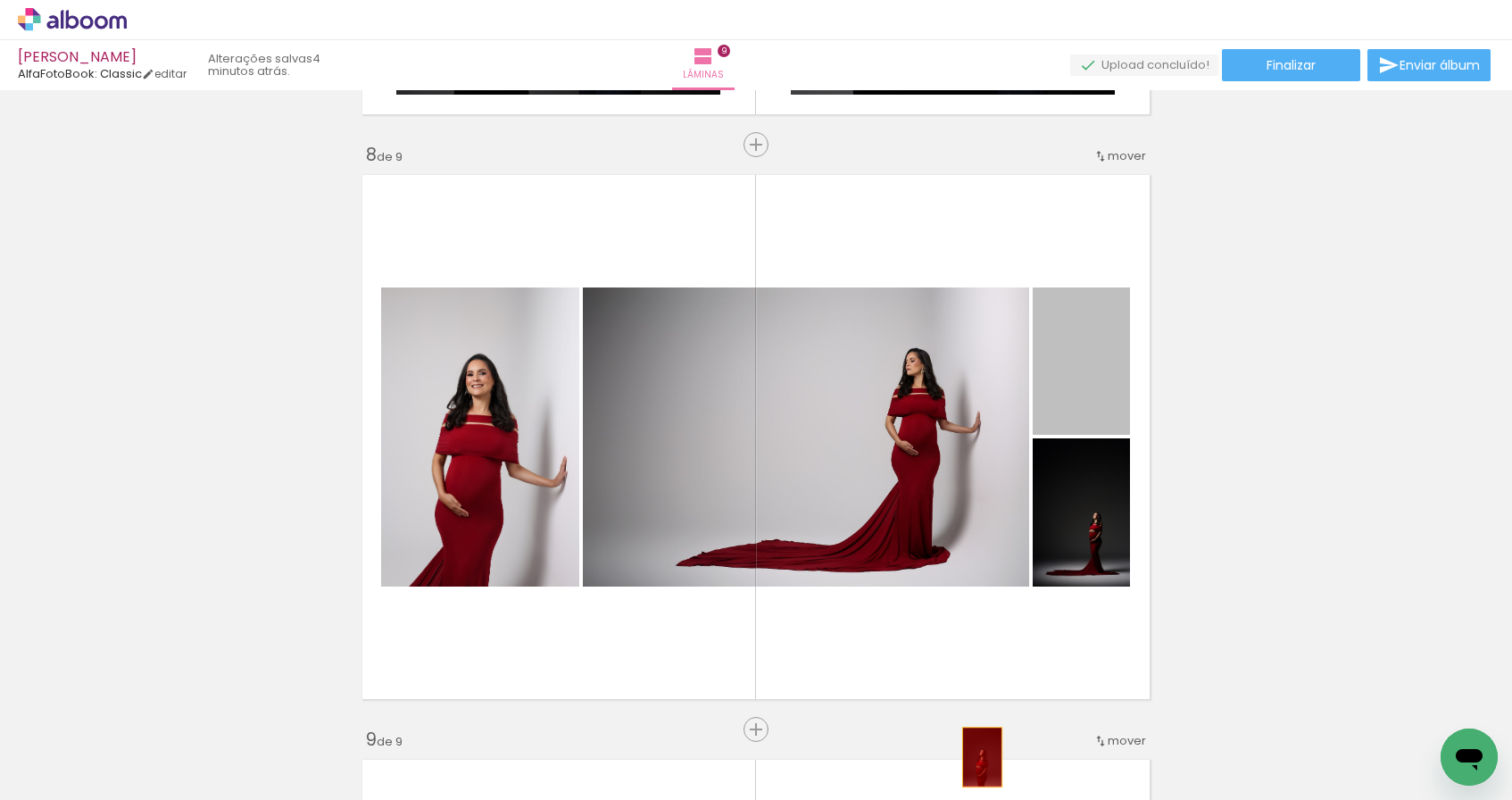
drag, startPoint x: 1082, startPoint y: 387, endPoint x: 952, endPoint y: 779, distance: 413.0
click at [952, 779] on quentale-workspace at bounding box center [756, 400] width 1512 height 800
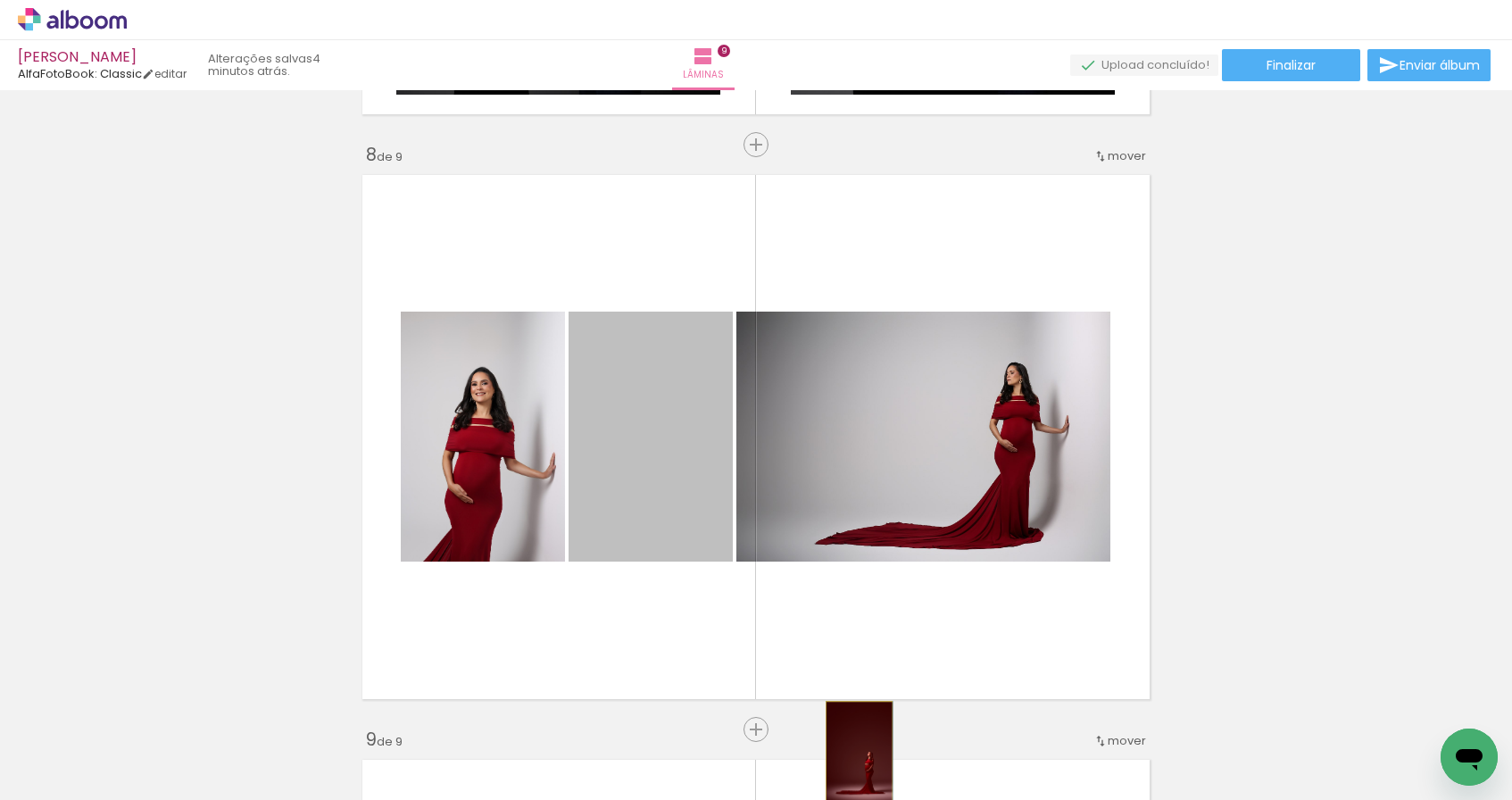
drag, startPoint x: 668, startPoint y: 487, endPoint x: 873, endPoint y: 774, distance: 352.7
click at [873, 774] on quentale-workspace at bounding box center [756, 400] width 1512 height 800
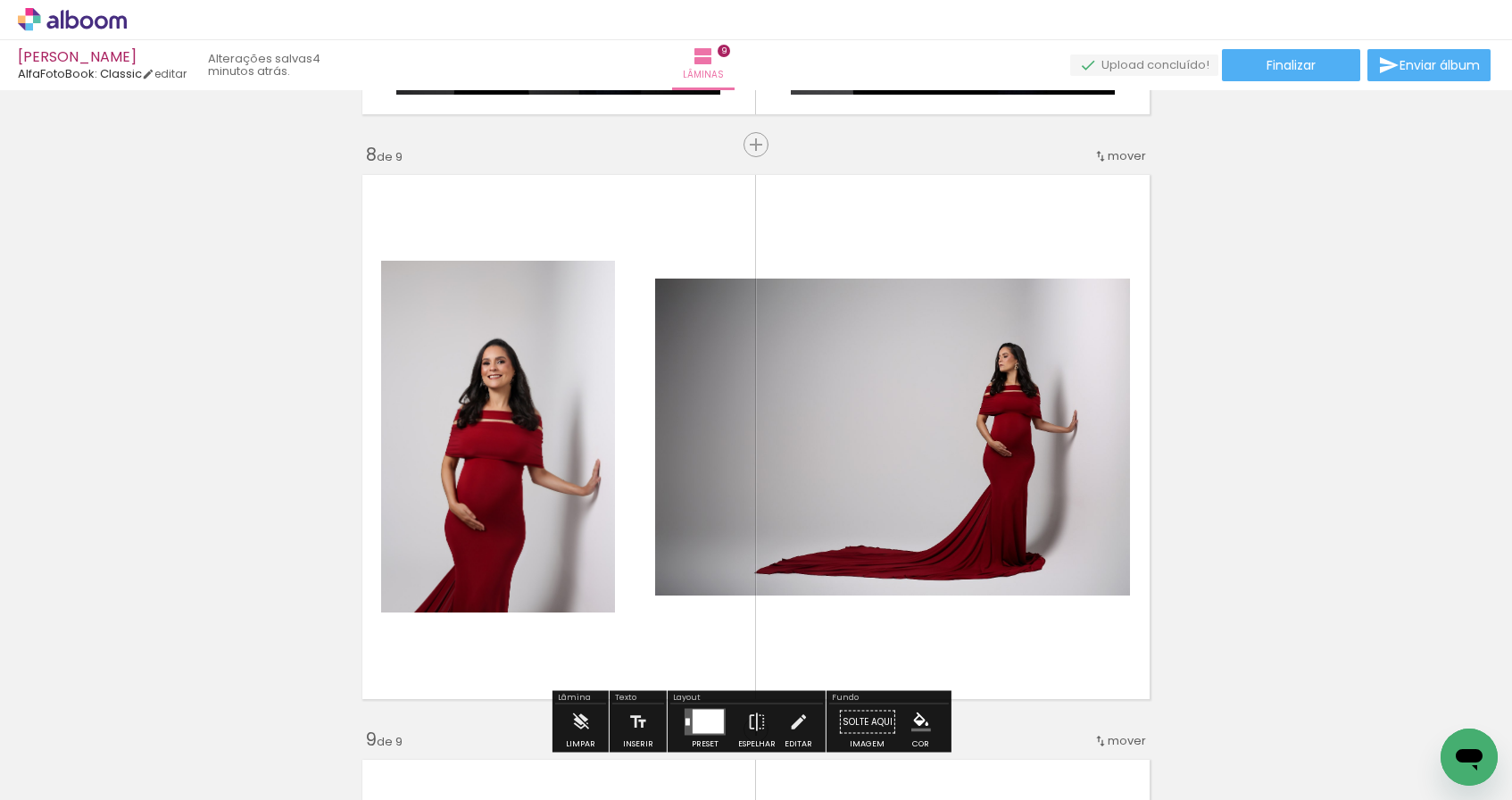
scroll to position [4219, 0]
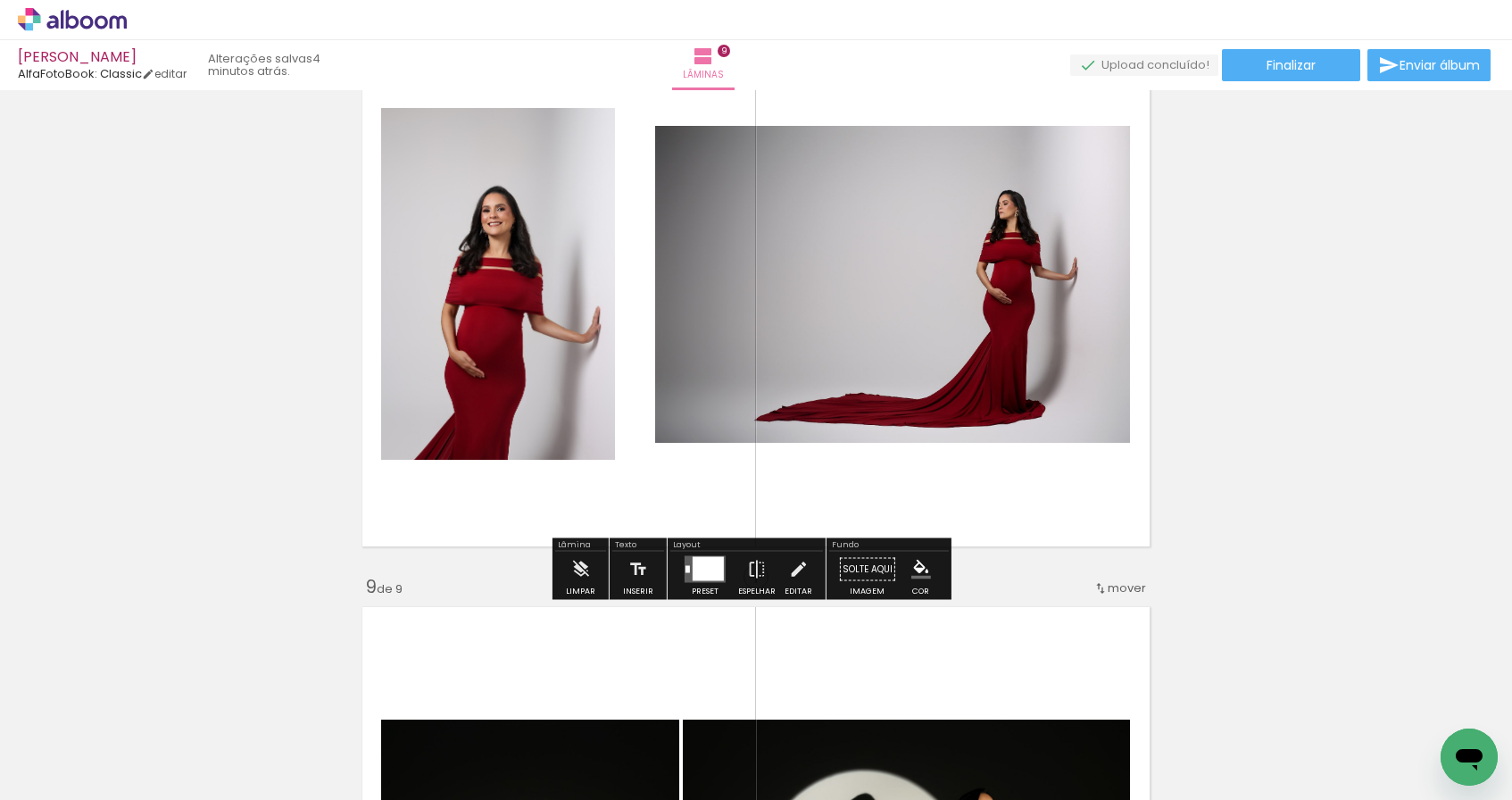
click at [705, 570] on div at bounding box center [707, 569] width 31 height 24
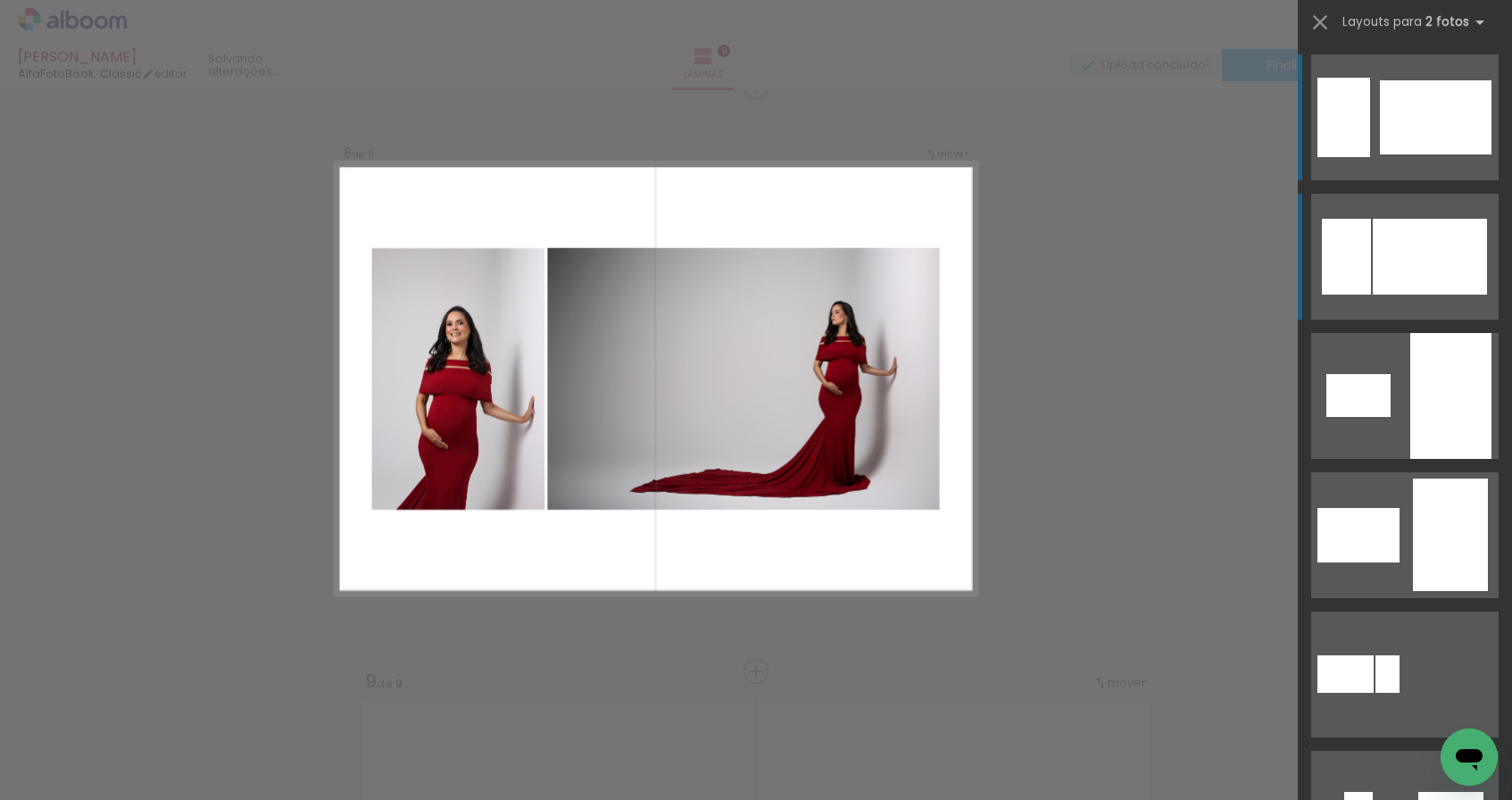
scroll to position [4114, 0]
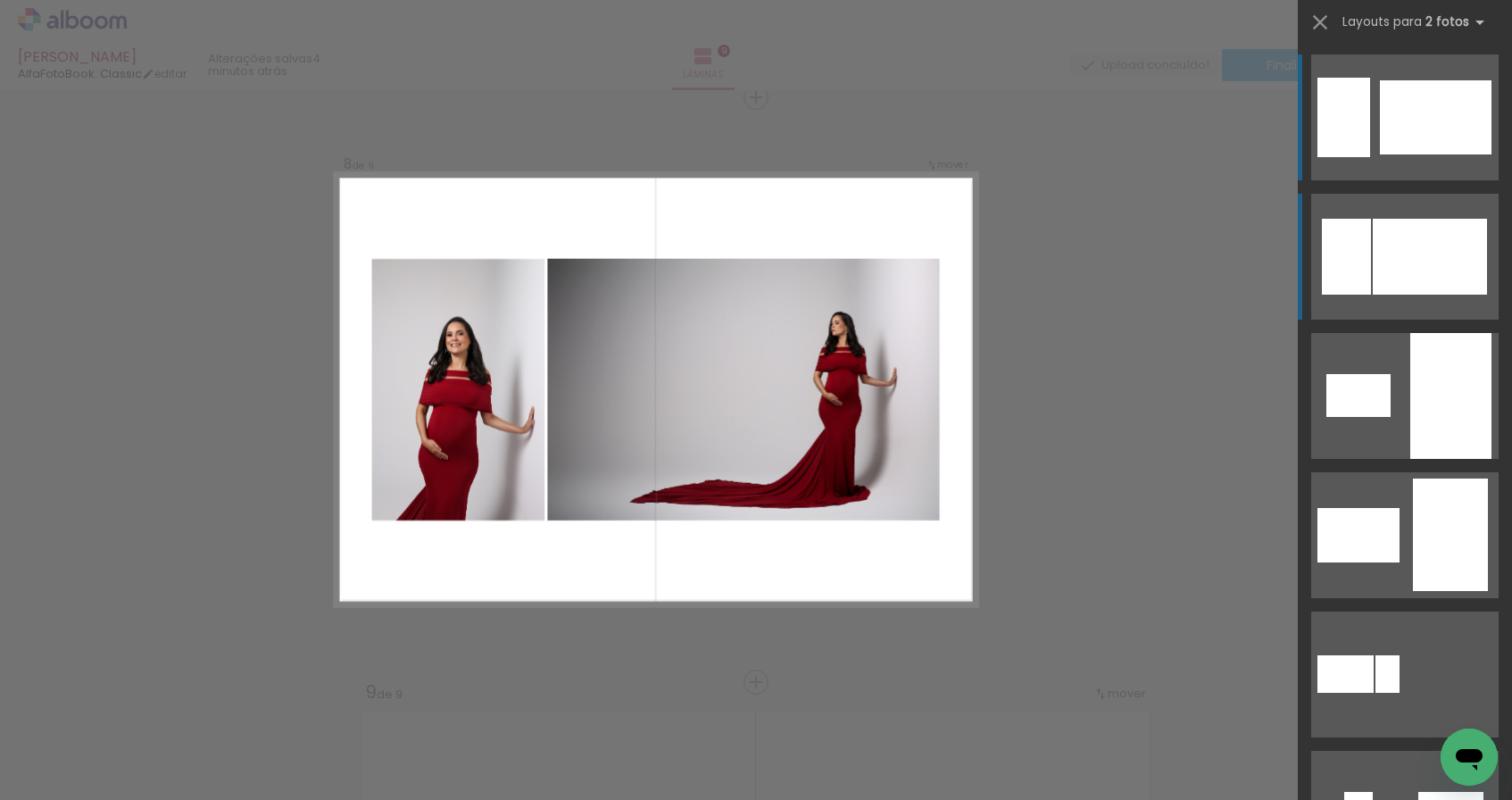
click at [1420, 282] on div at bounding box center [1430, 256] width 115 height 76
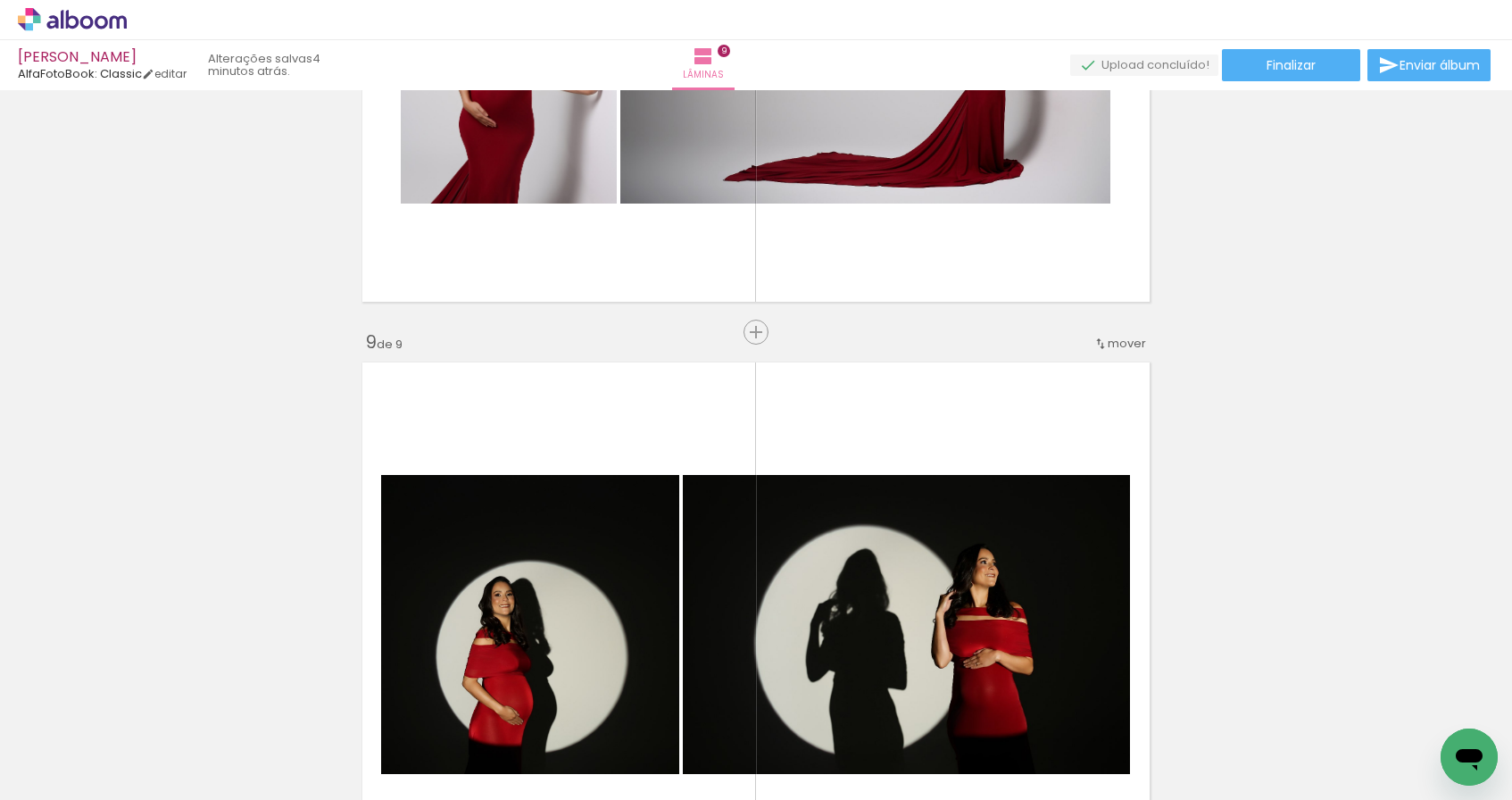
scroll to position [4467, 0]
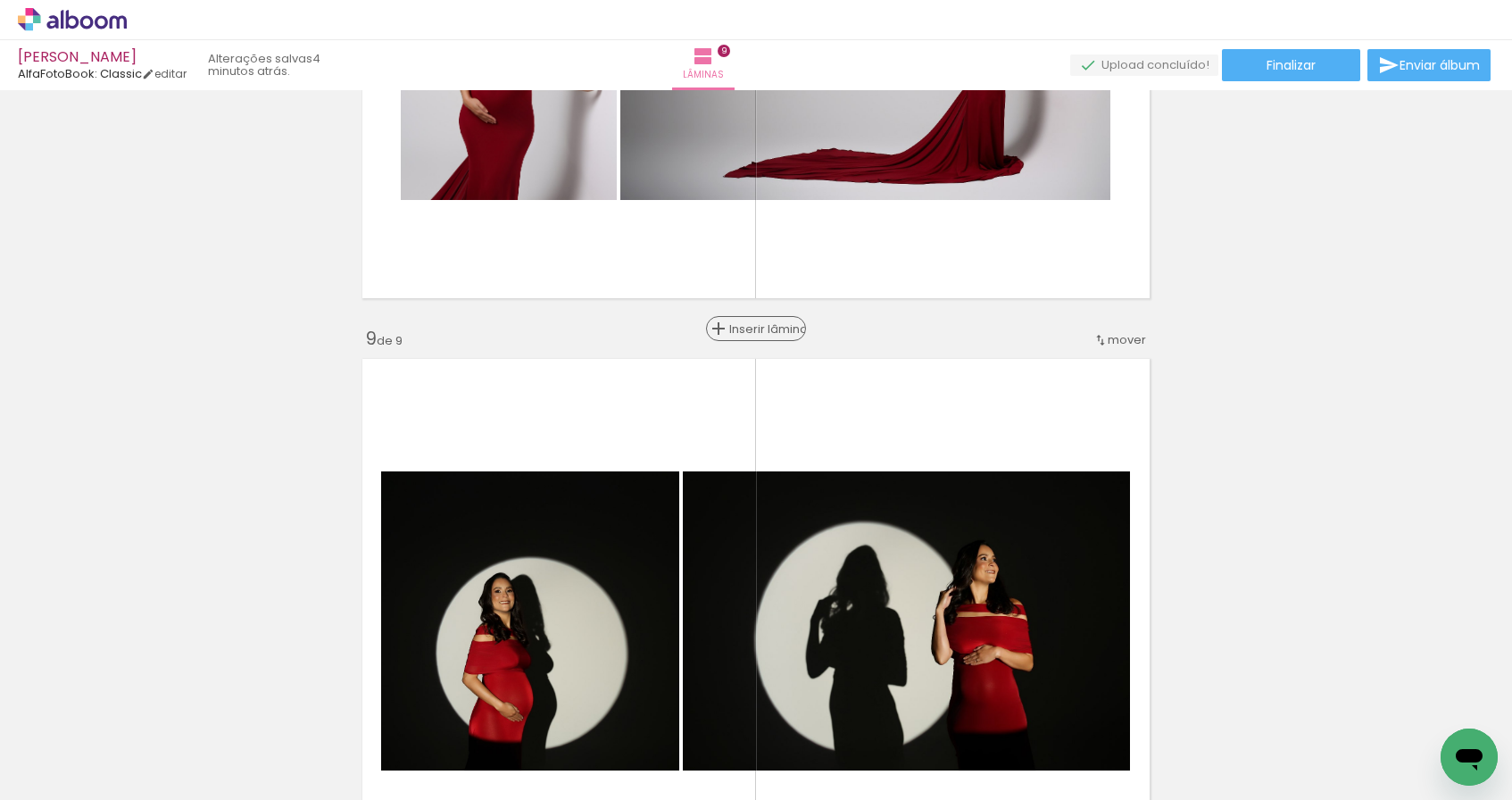
click at [746, 329] on span "Inserir lâmina" at bounding box center [764, 329] width 69 height 11
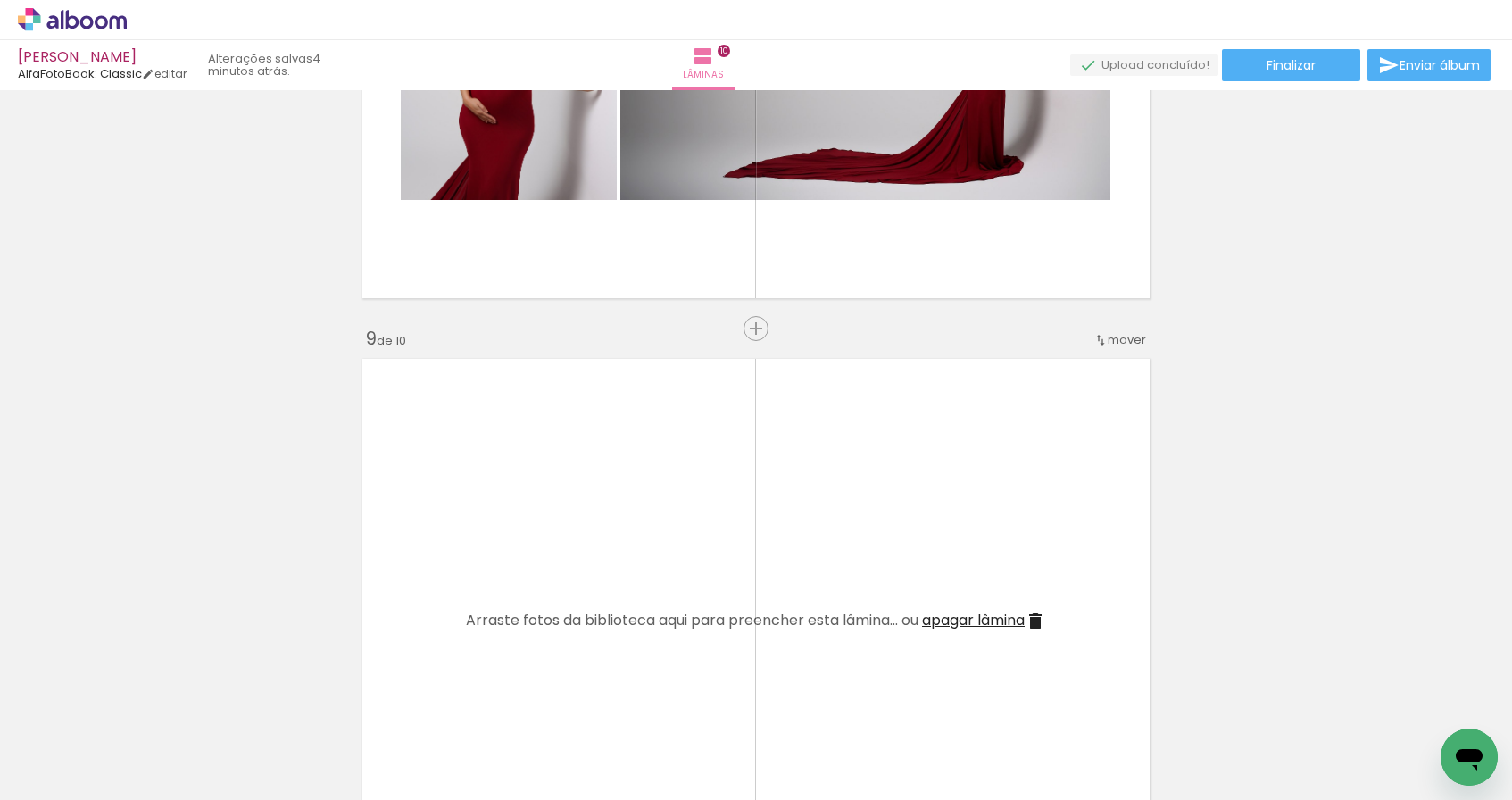
drag, startPoint x: 1147, startPoint y: 757, endPoint x: 941, endPoint y: 616, distance: 249.6
click at [941, 616] on quentale-workspace at bounding box center [756, 400] width 1512 height 800
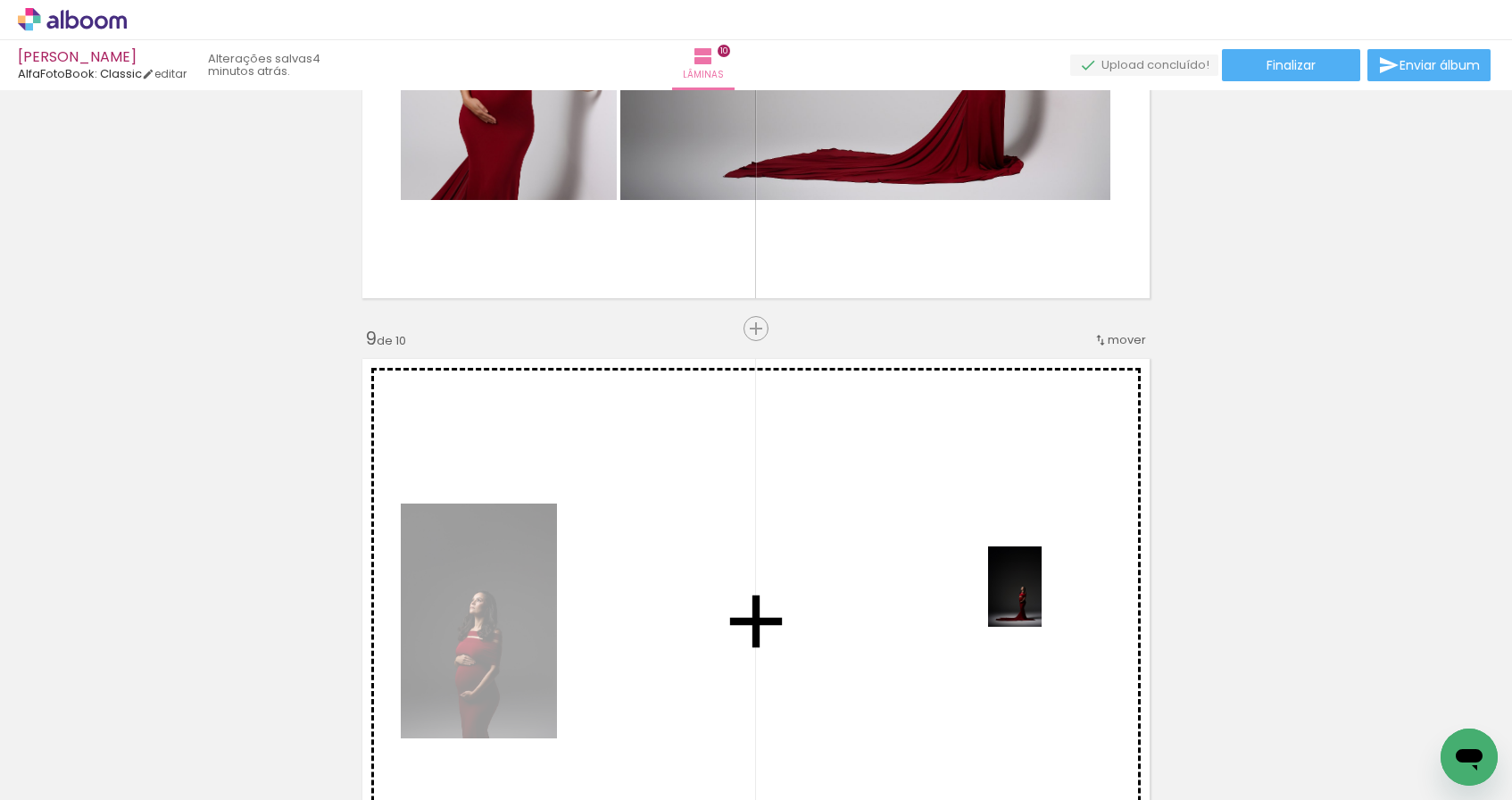
drag, startPoint x: 1227, startPoint y: 751, endPoint x: 1041, endPoint y: 600, distance: 239.6
click at [1041, 600] on quentale-workspace at bounding box center [756, 400] width 1512 height 800
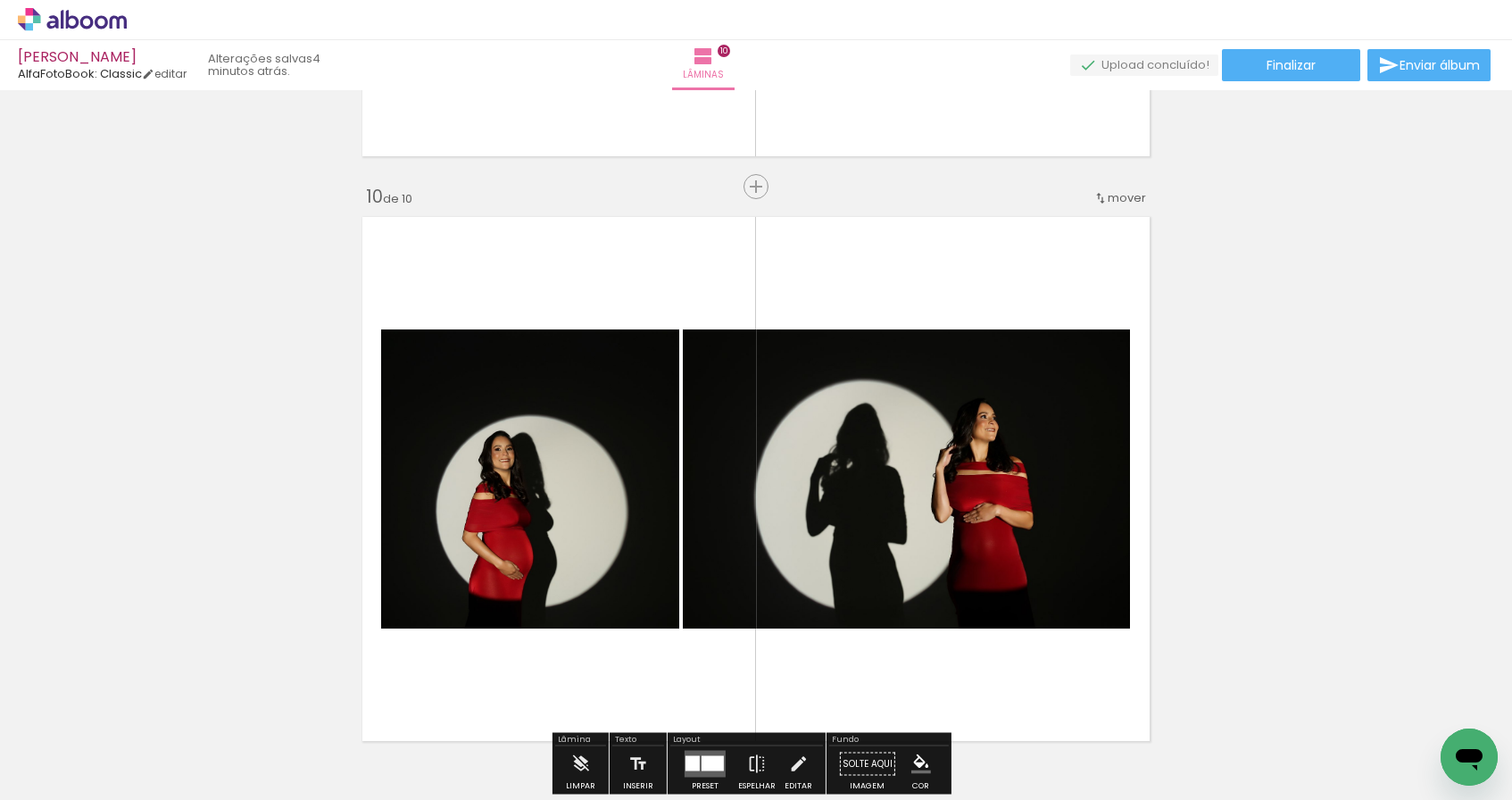
scroll to position [4819, 0]
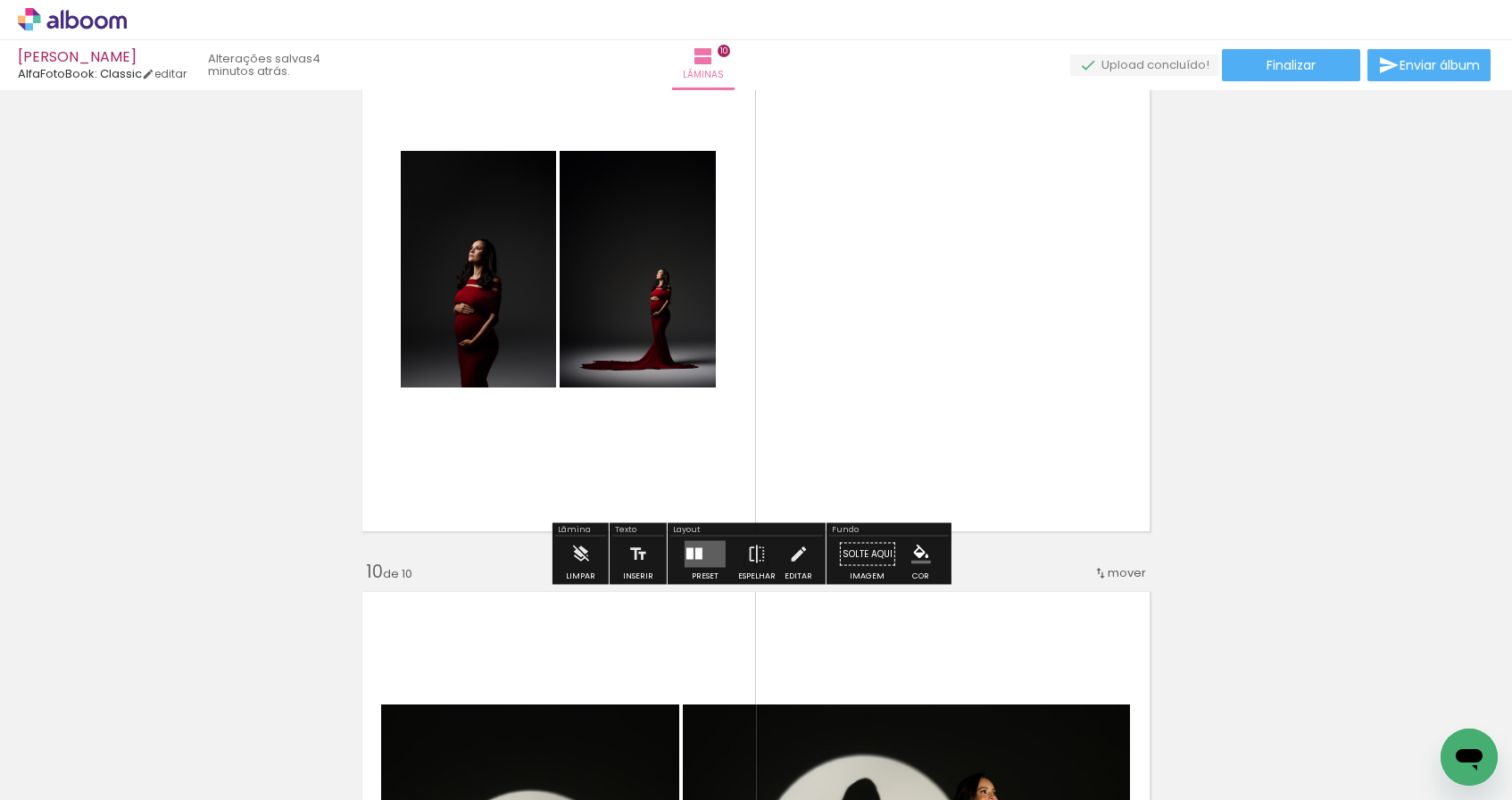
click at [692, 566] on quentale-layouter at bounding box center [705, 554] width 41 height 27
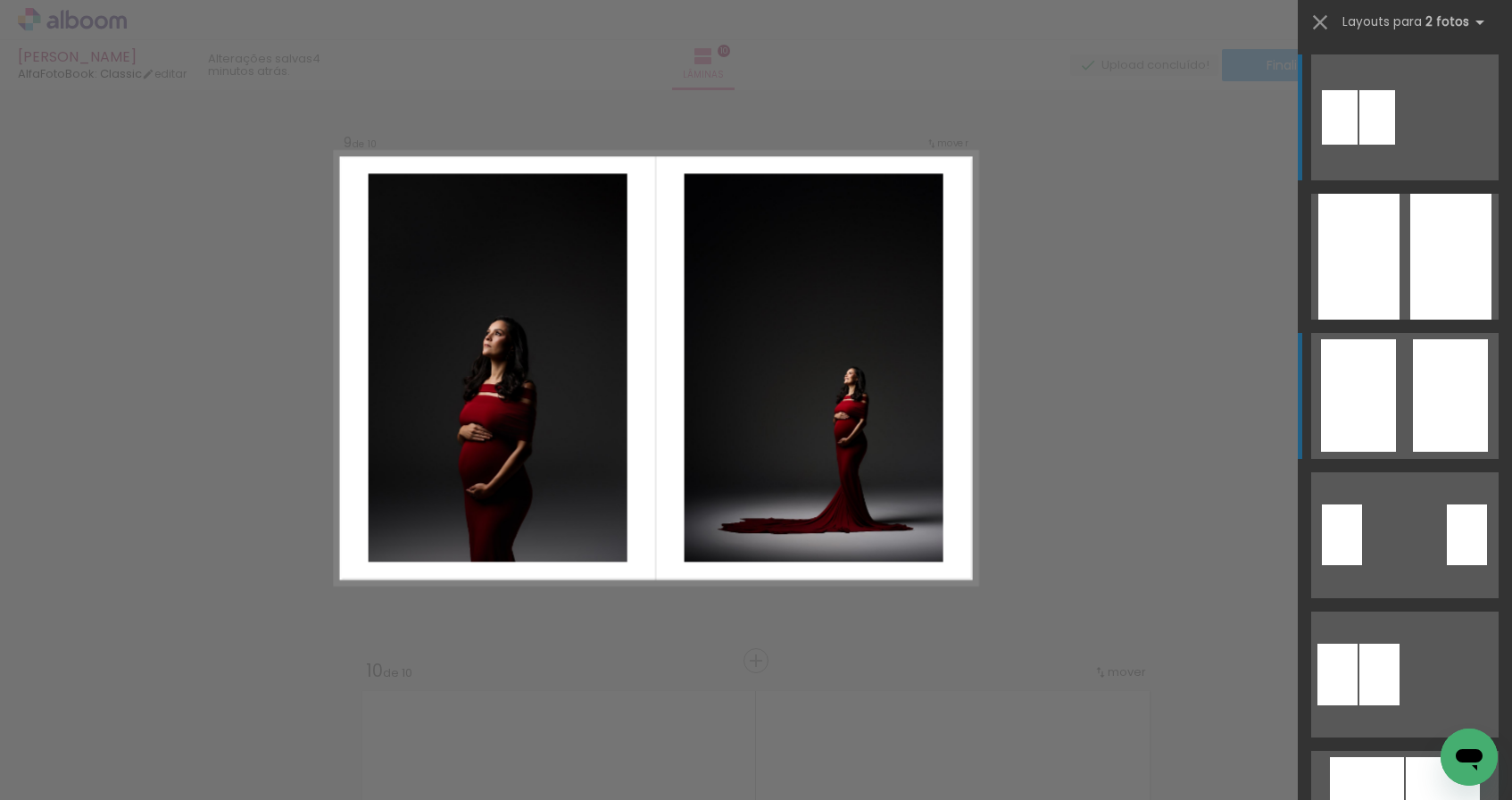
scroll to position [4699, 0]
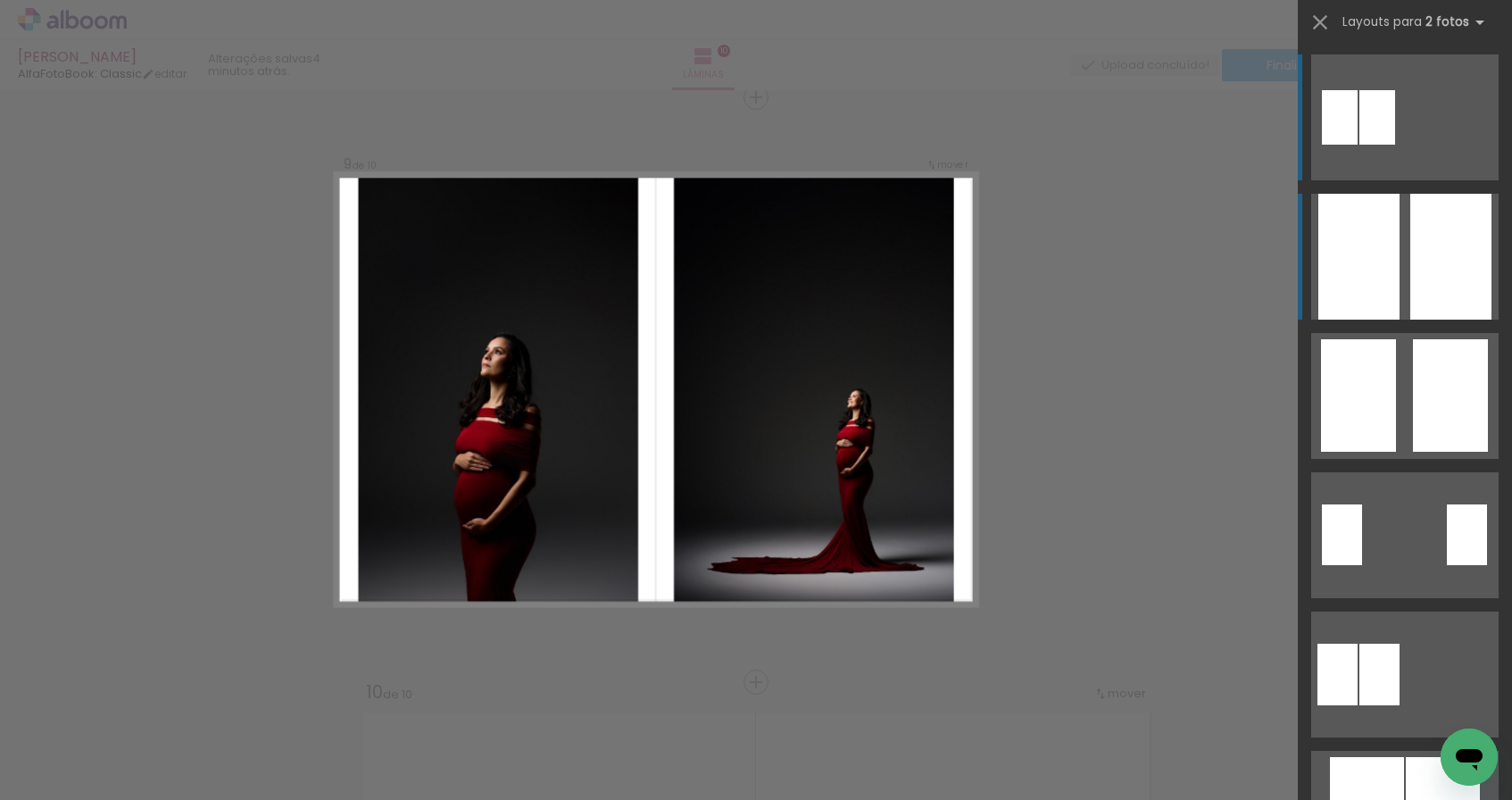
click at [1382, 288] on div at bounding box center [1359, 256] width 81 height 126
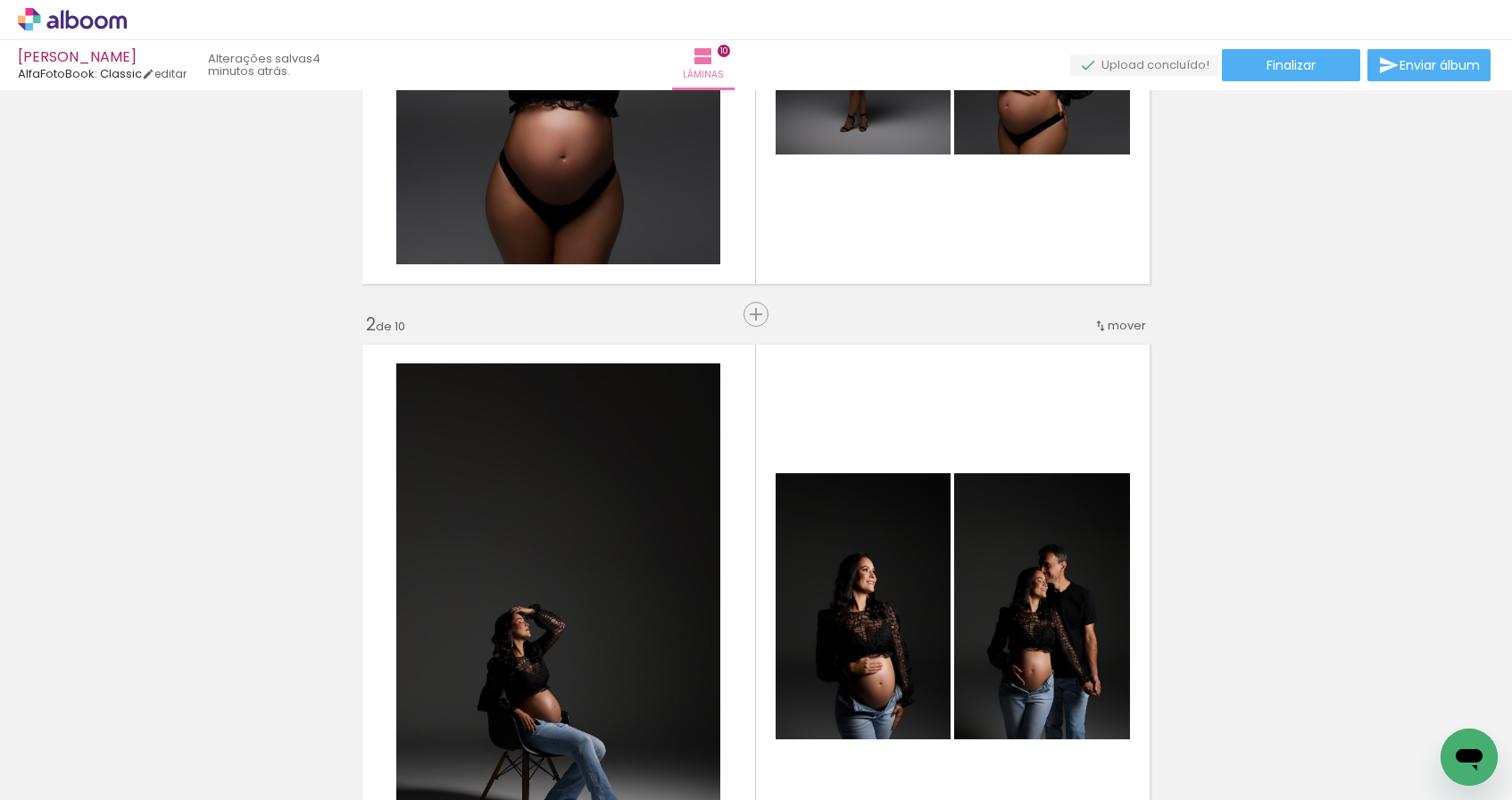
scroll to position [0, 0]
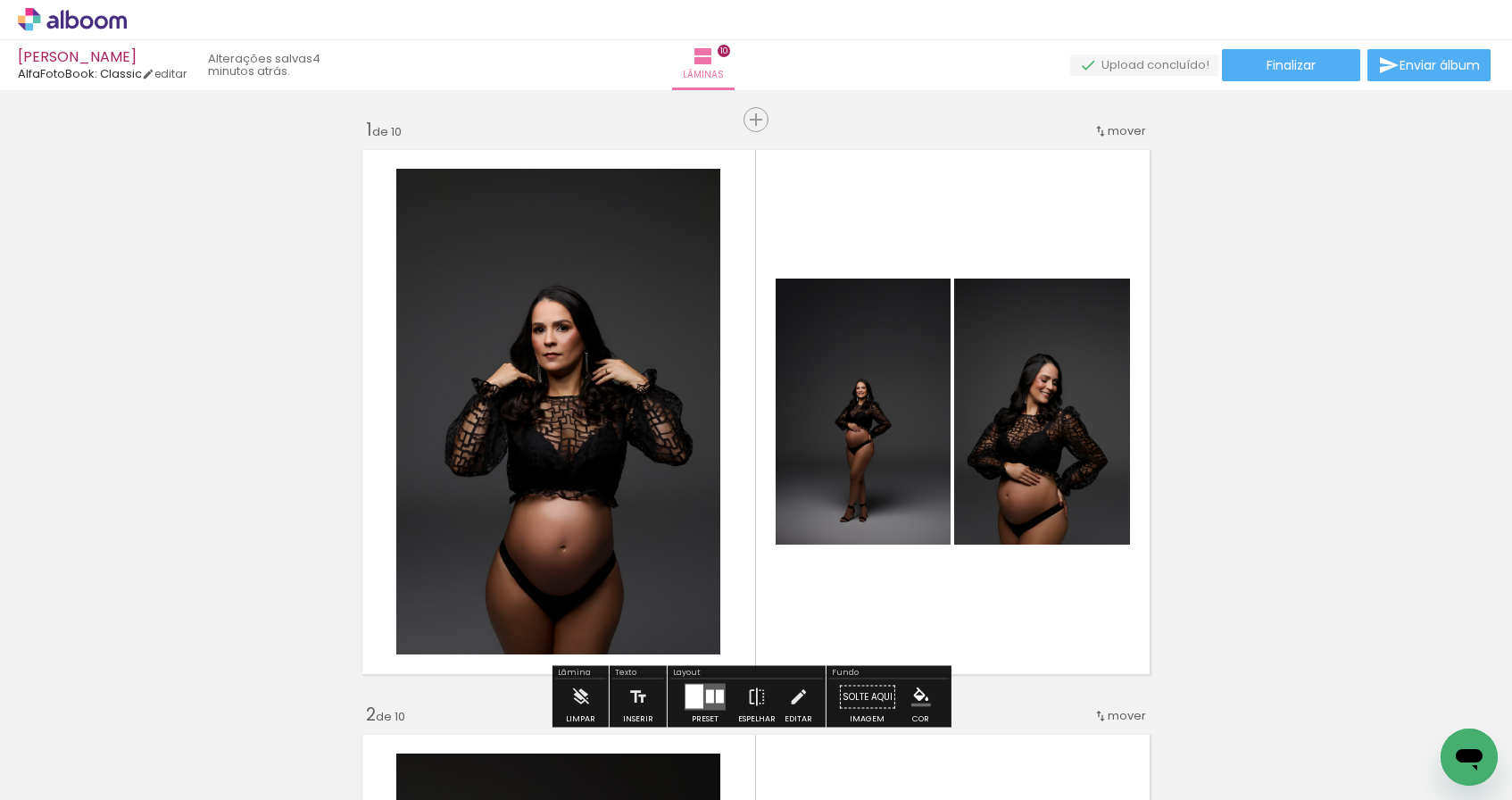
click at [80, 752] on input "Todas as fotos" at bounding box center [50, 746] width 68 height 15
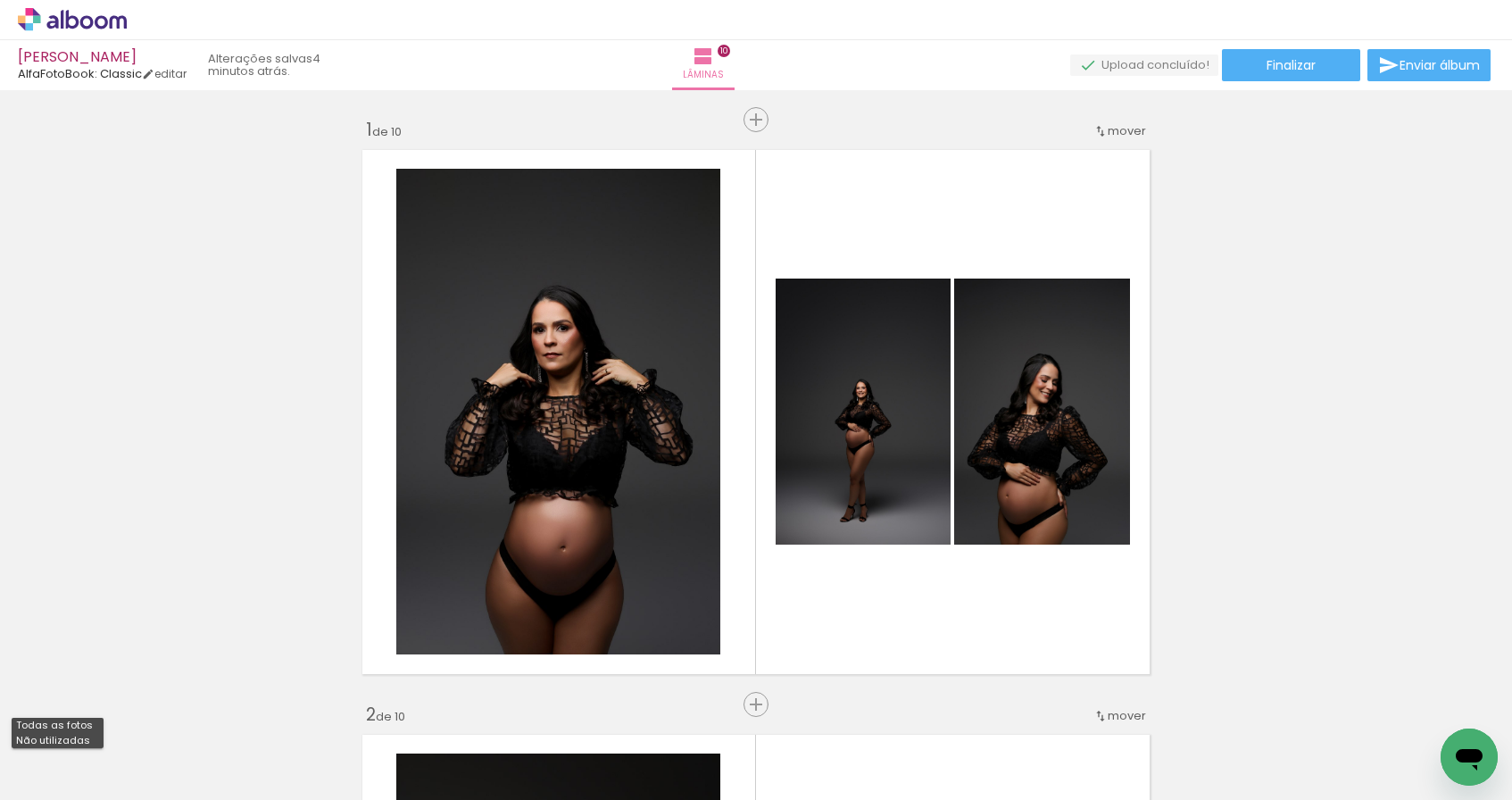
click at [0, 0] on slot "Não utilizadas" at bounding box center [0, 0] width 0 height 0
type input "Não utilizadas"
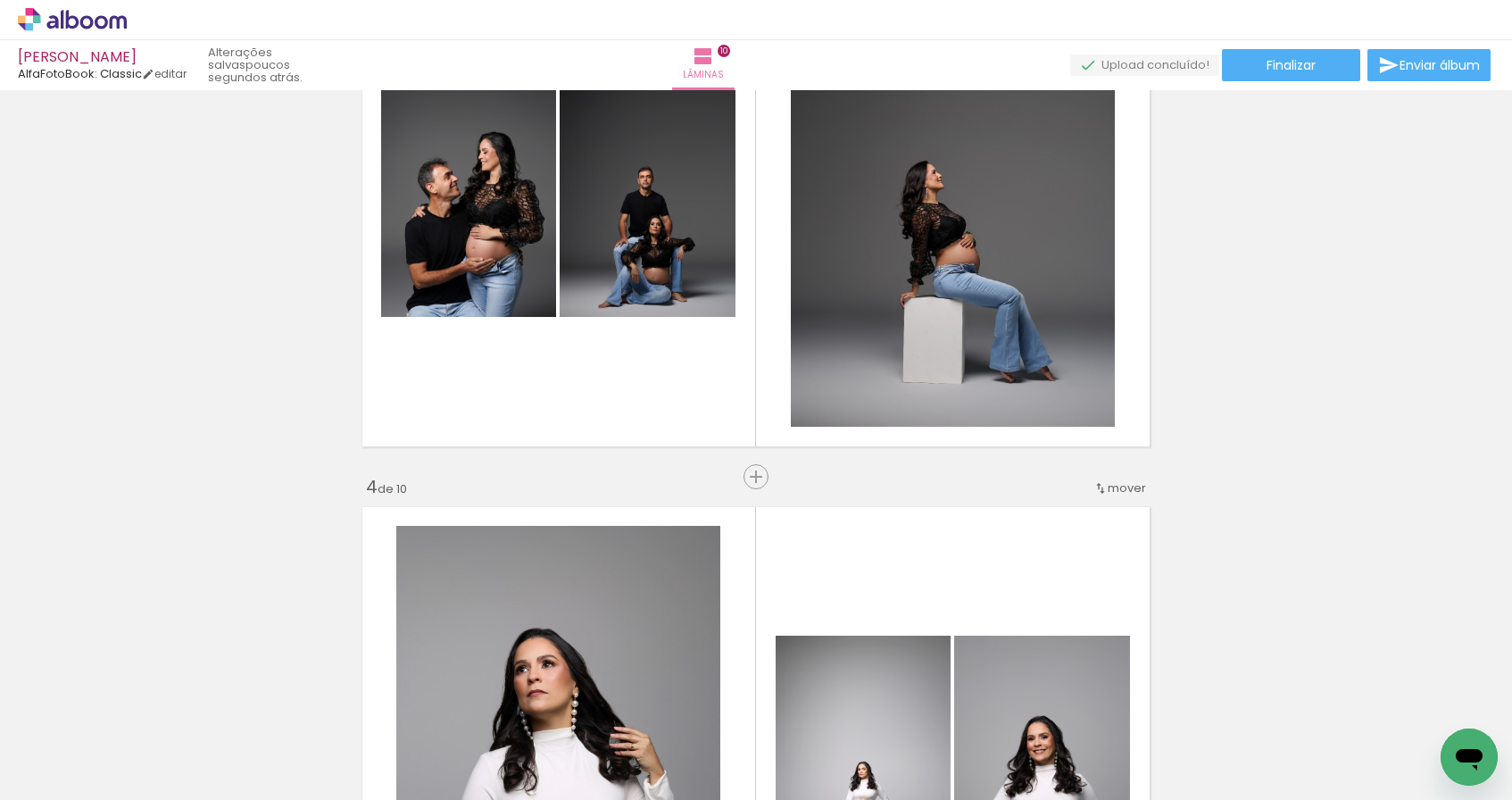
scroll to position [1230, 0]
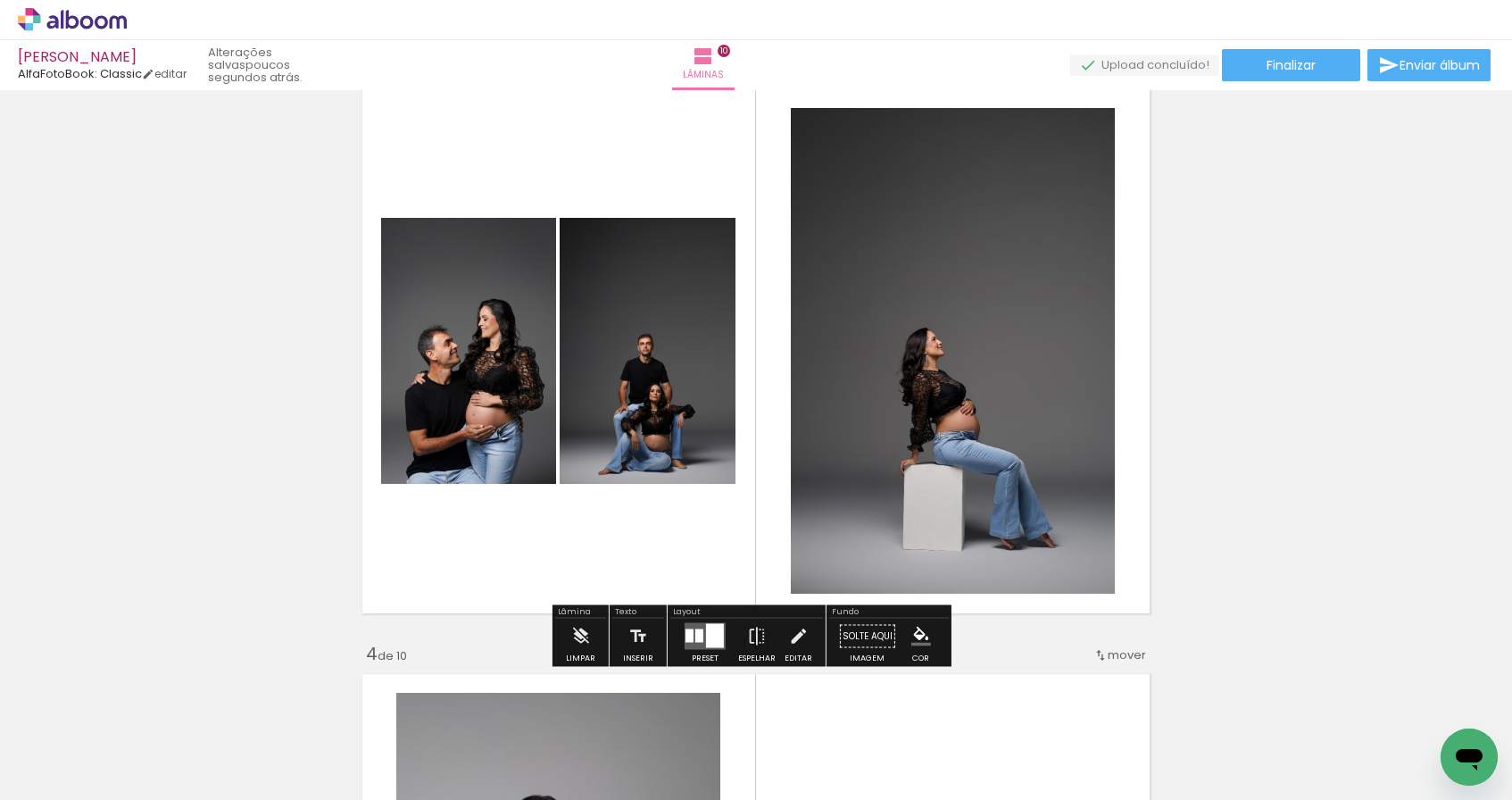
click at [695, 634] on div at bounding box center [699, 636] width 8 height 13
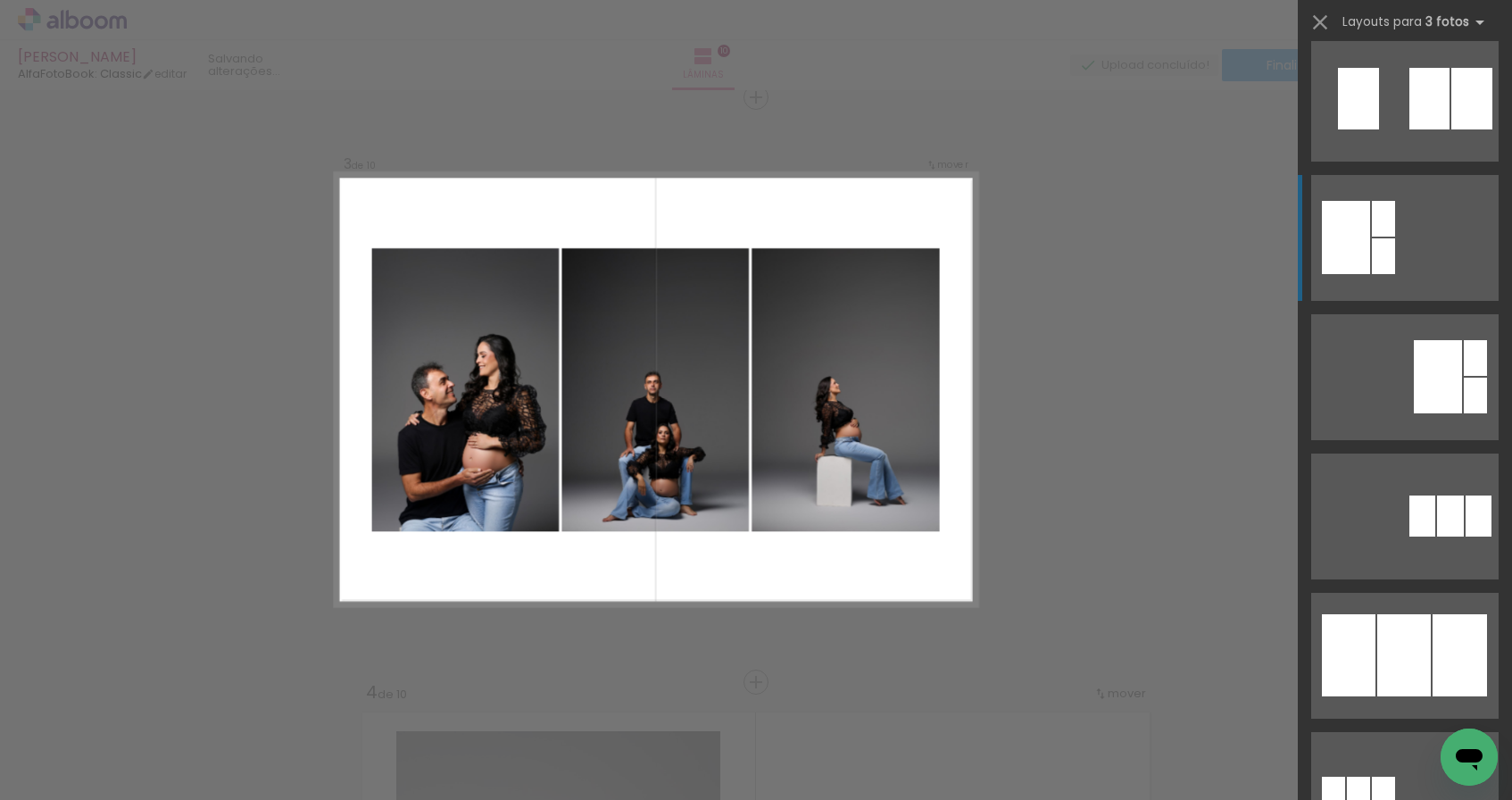
scroll to position [422, 0]
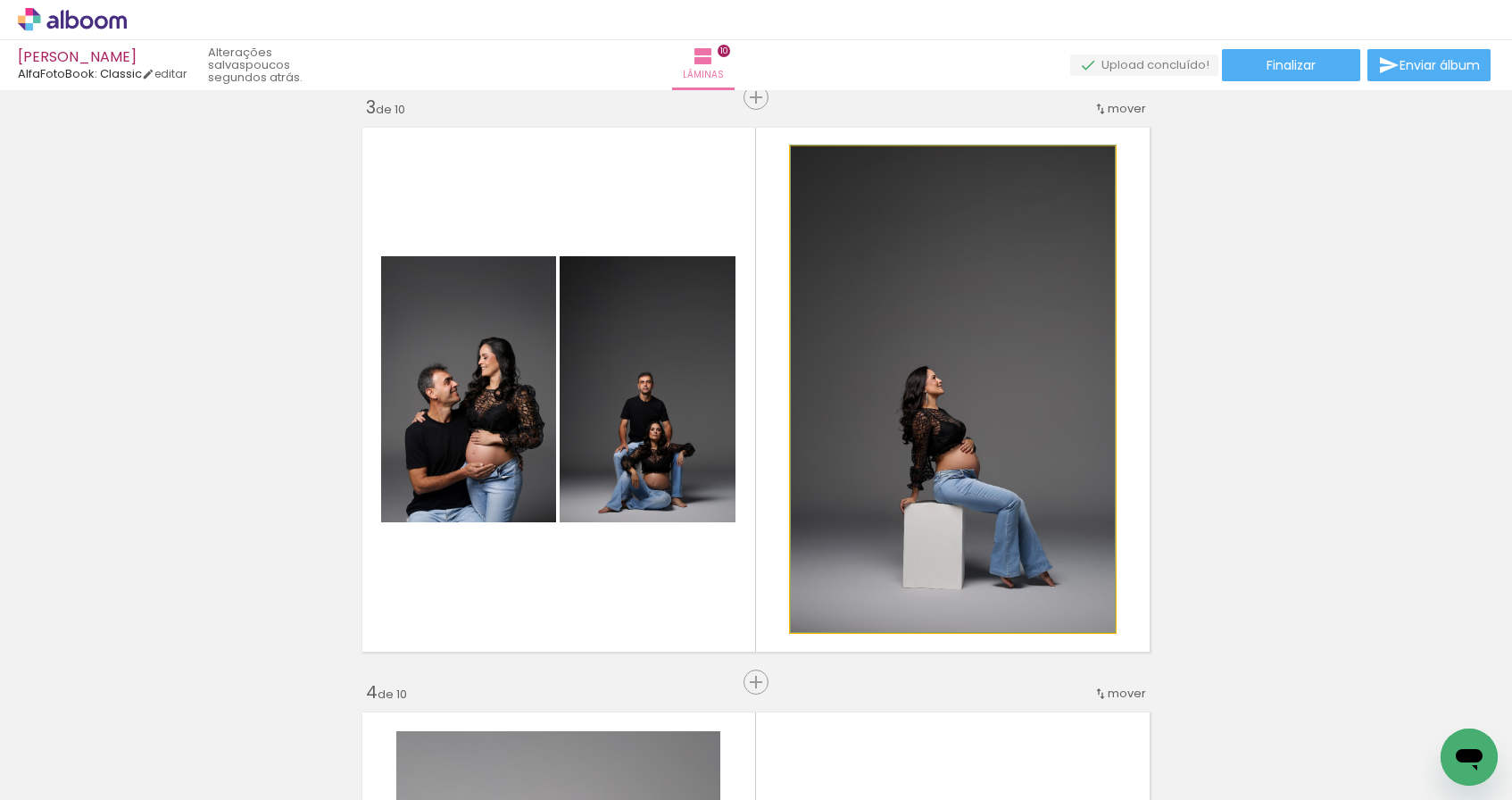
click at [1096, 331] on quentale-photo at bounding box center [952, 389] width 324 height 485
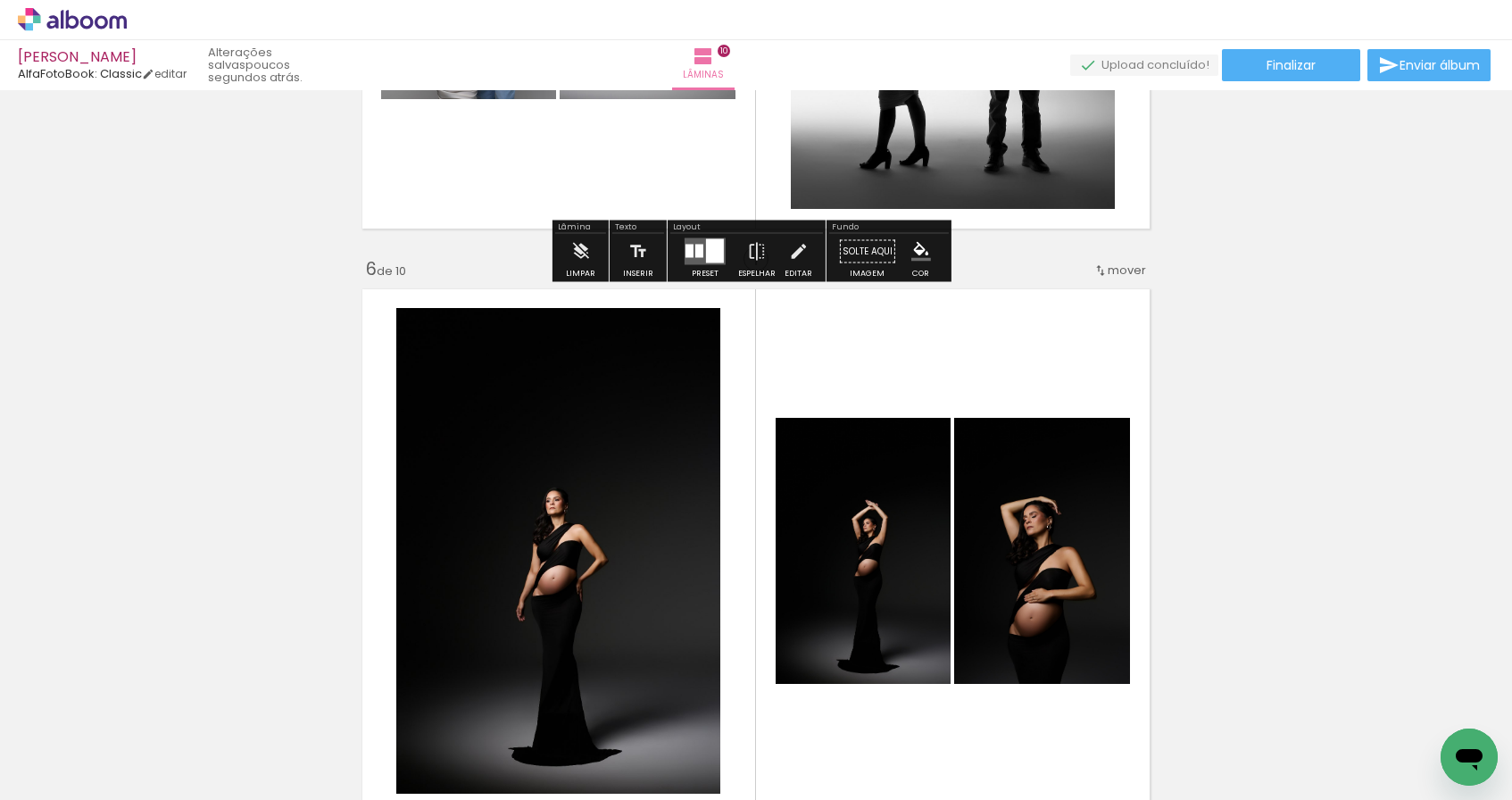
scroll to position [2985, 0]
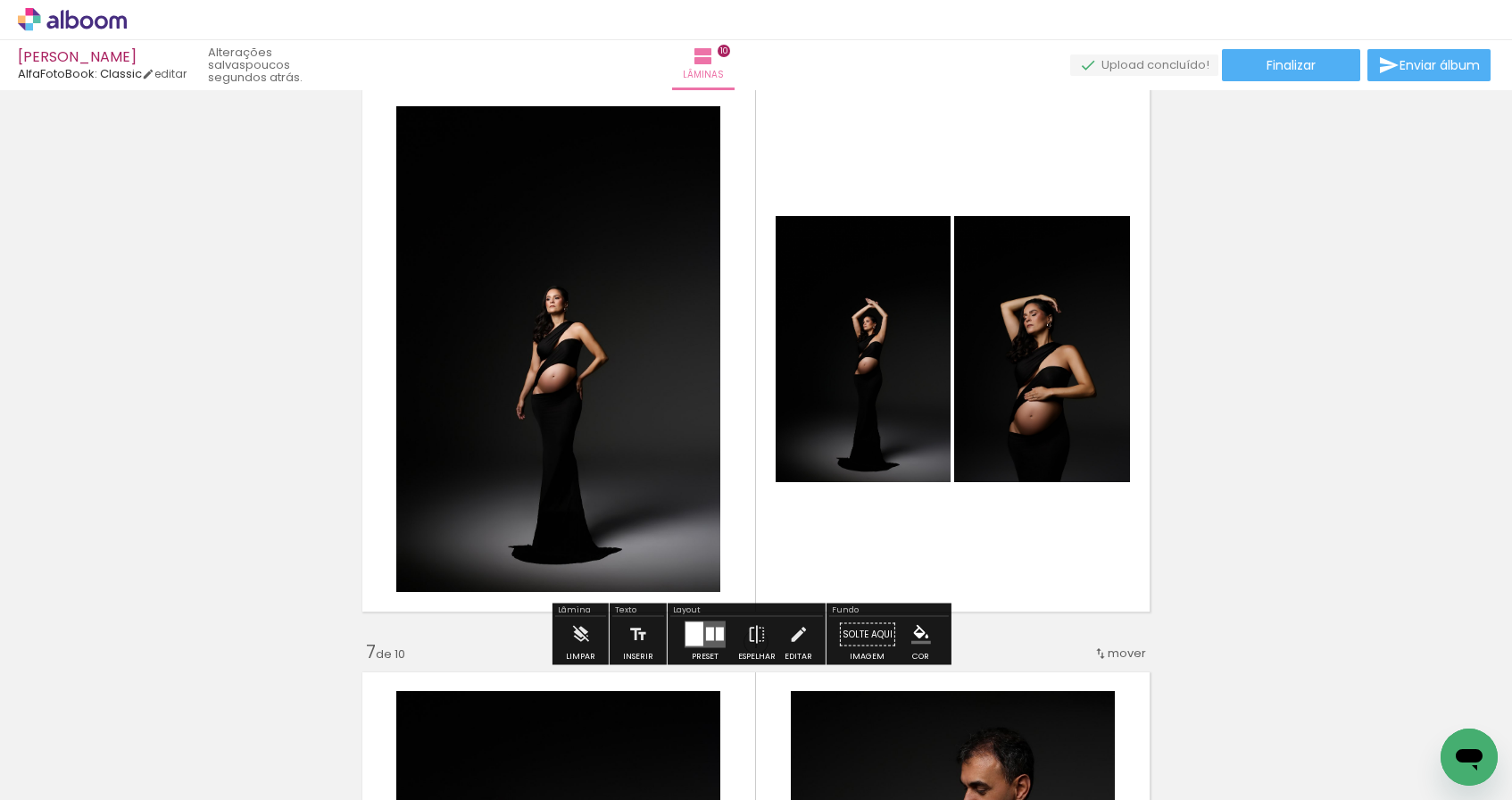
click at [710, 622] on quentale-layouter at bounding box center [705, 634] width 41 height 27
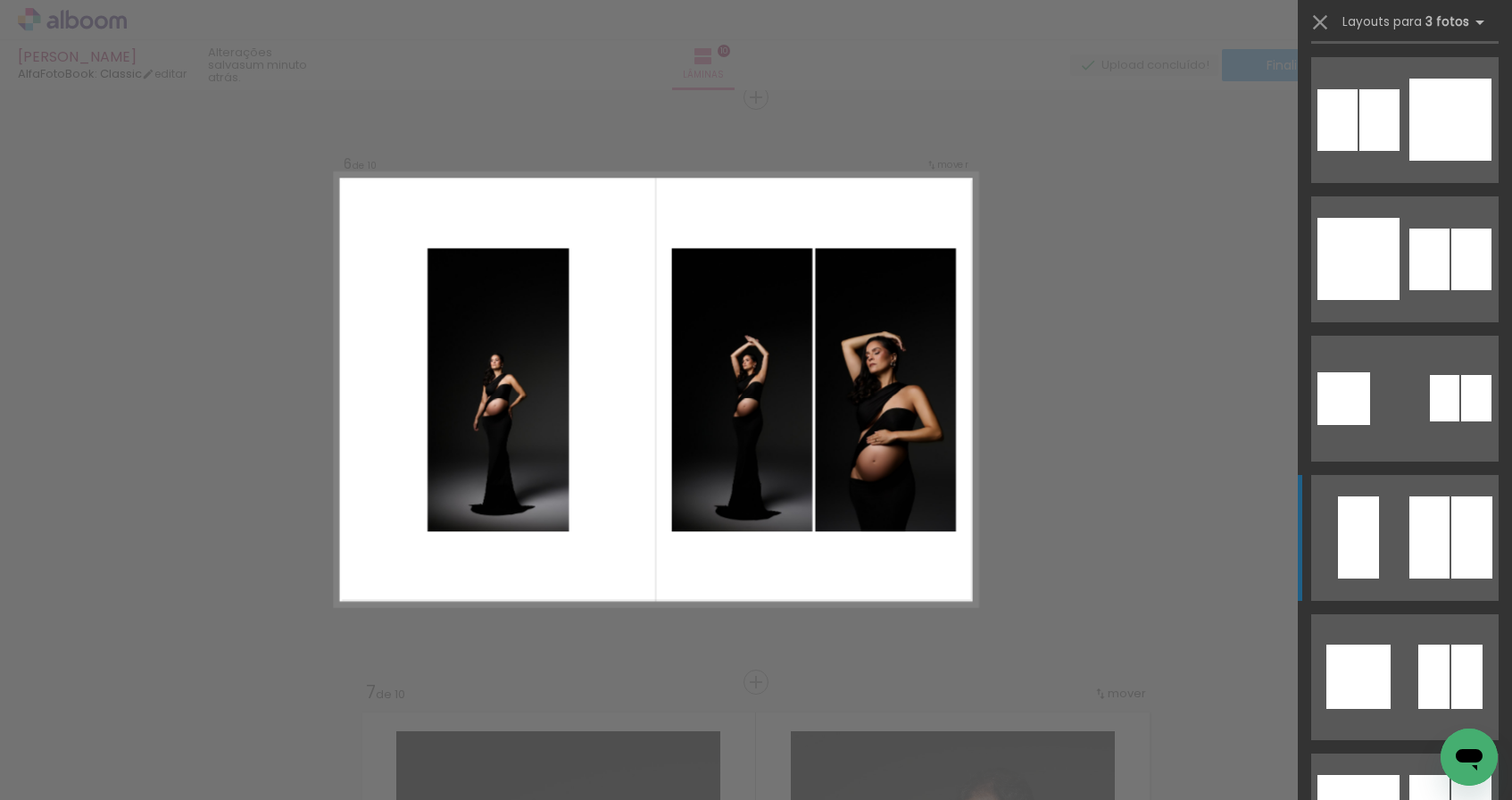
scroll to position [2763, 0]
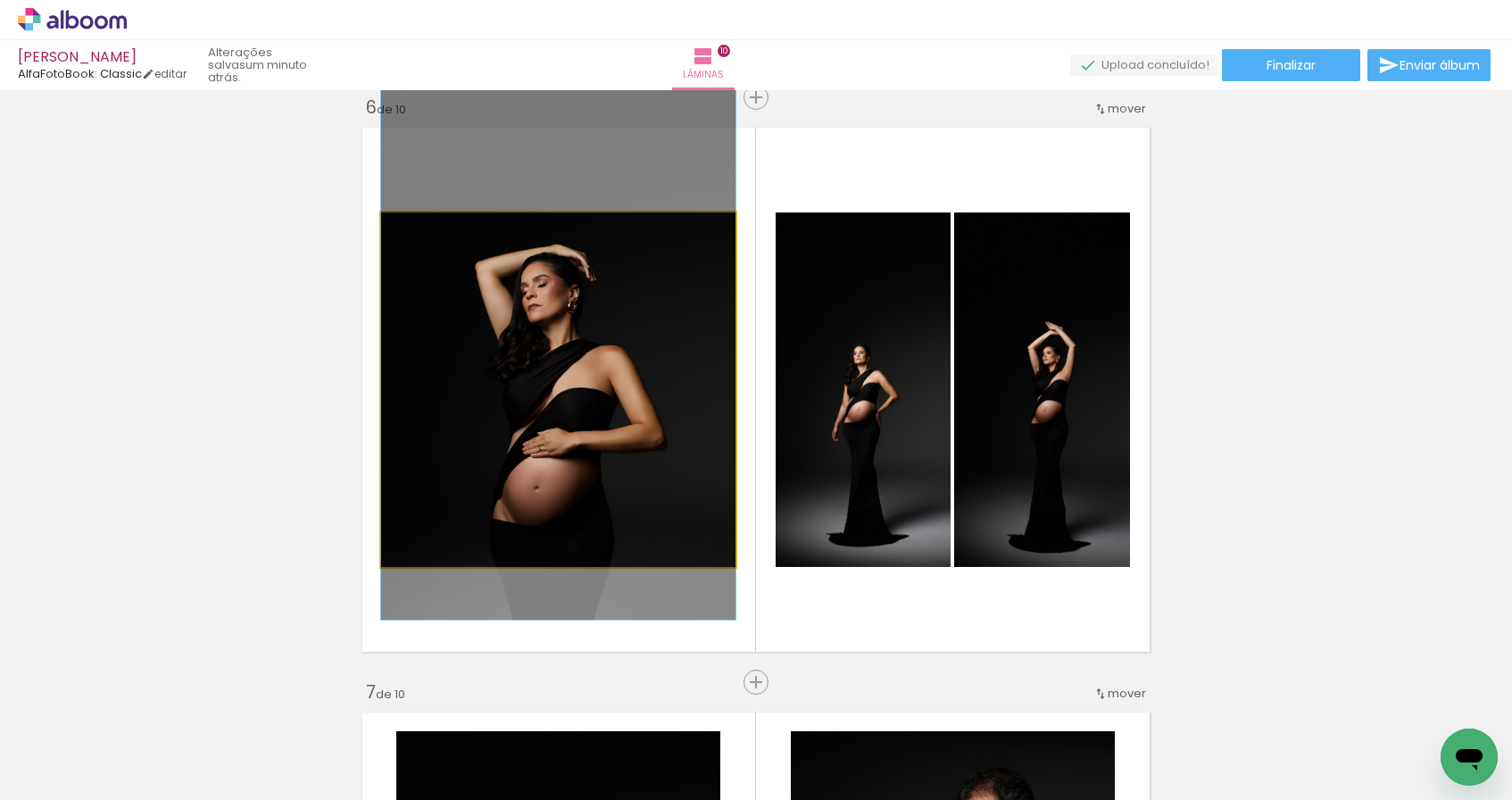
drag, startPoint x: 550, startPoint y: 413, endPoint x: 550, endPoint y: 377, distance: 36.0
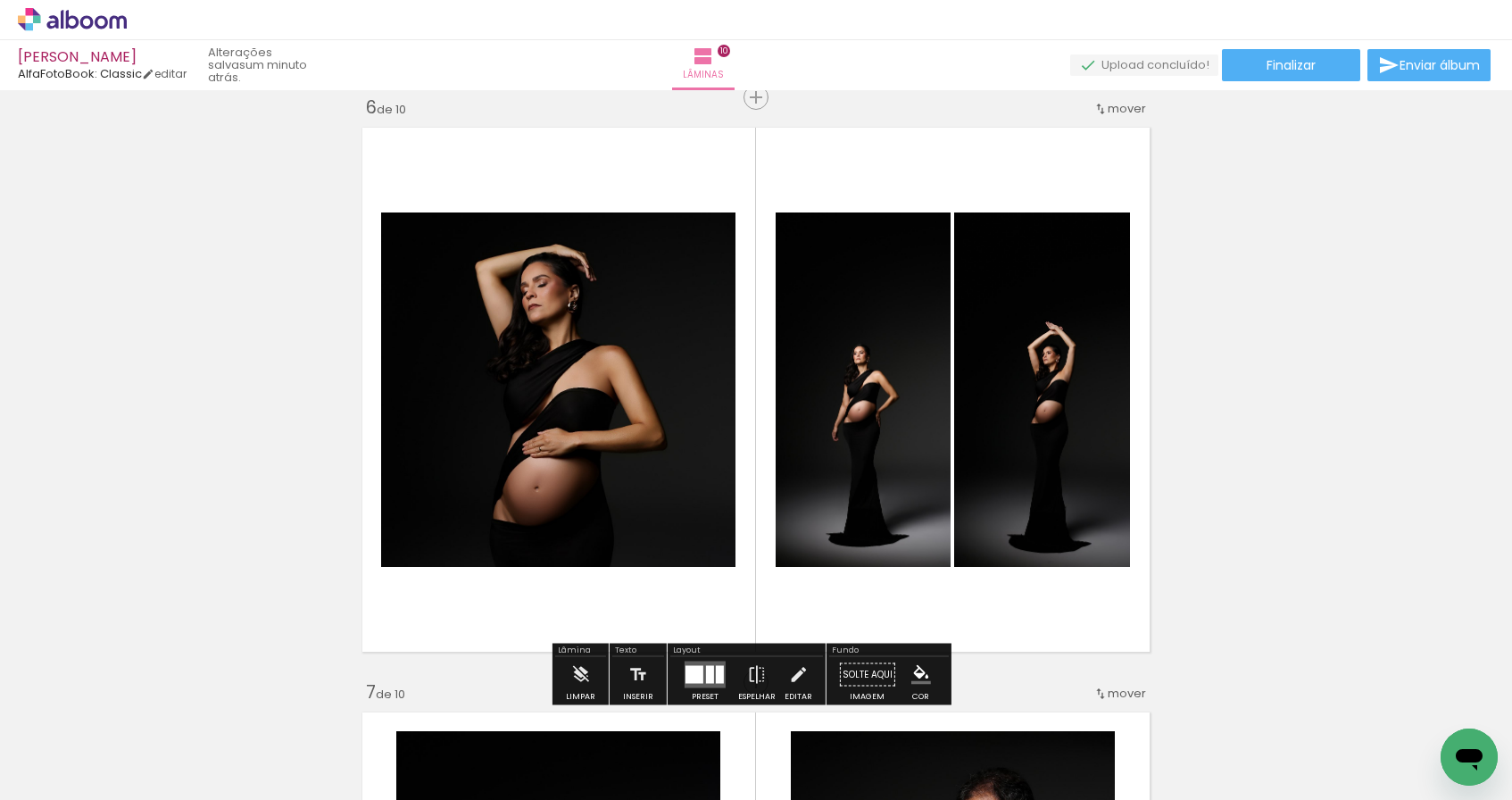
click at [1265, 301] on div "Inserir lâmina 1 de 10 Inserir lâmina 2 de 10 Inserir lâmina 3 de 10 Inserir lâ…" at bounding box center [756, 367] width 1512 height 6430
click at [693, 681] on div at bounding box center [694, 674] width 18 height 18
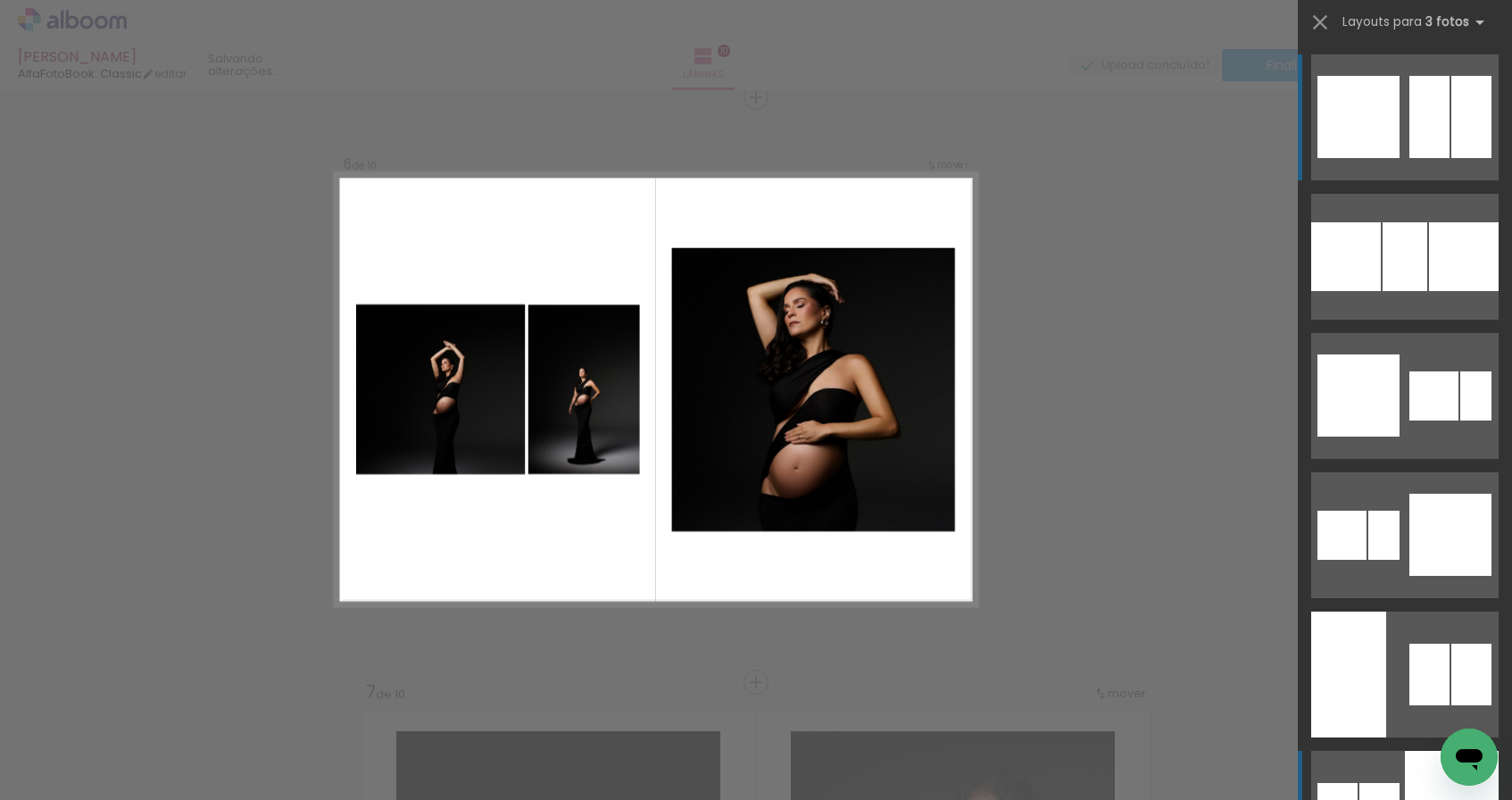
scroll to position [3715, 0]
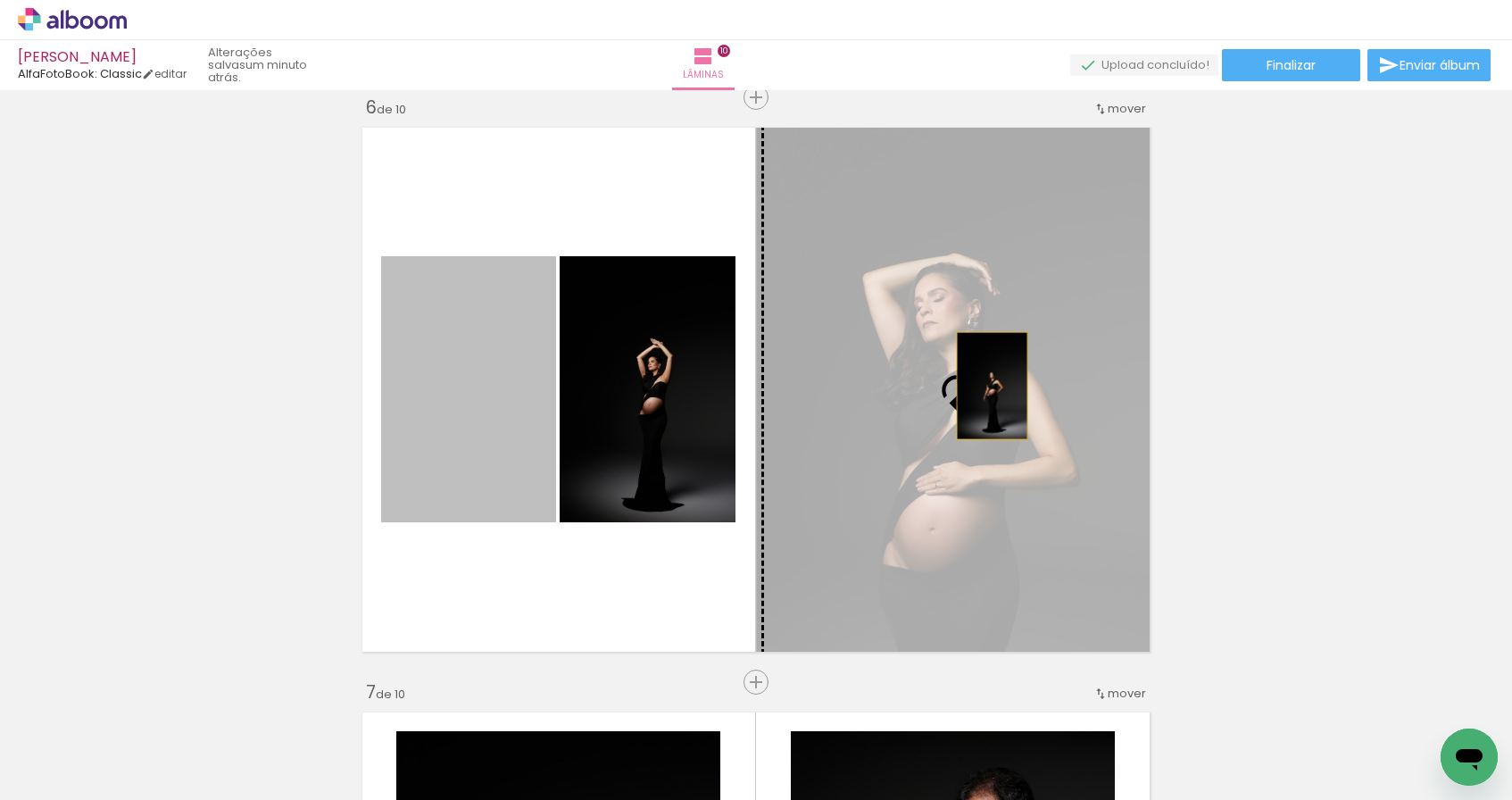
drag, startPoint x: 457, startPoint y: 437, endPoint x: 985, endPoint y: 386, distance: 530.5
click at [0, 0] on slot at bounding box center [0, 0] width 0 height 0
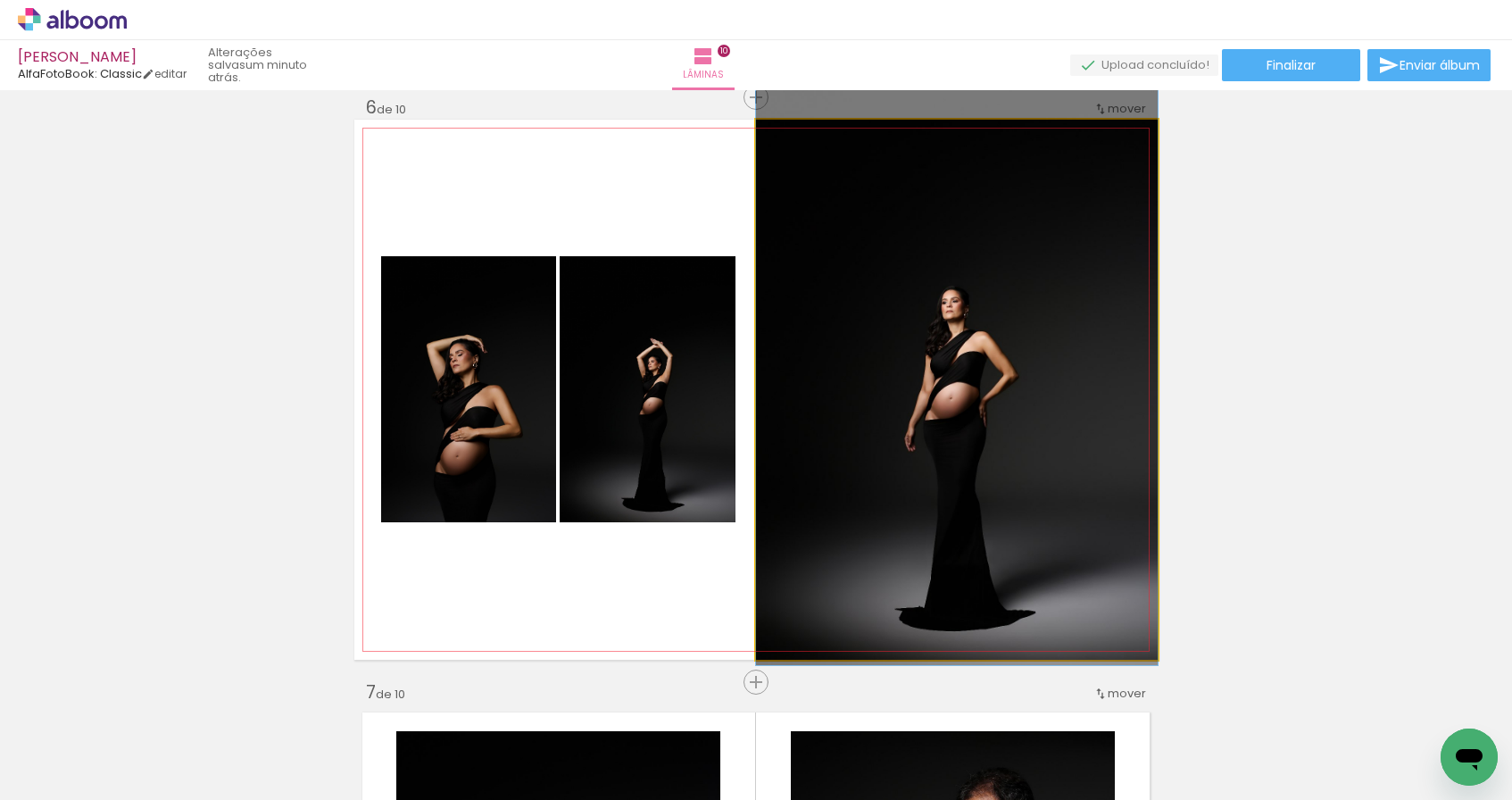
drag, startPoint x: 992, startPoint y: 421, endPoint x: 997, endPoint y: 392, distance: 29.4
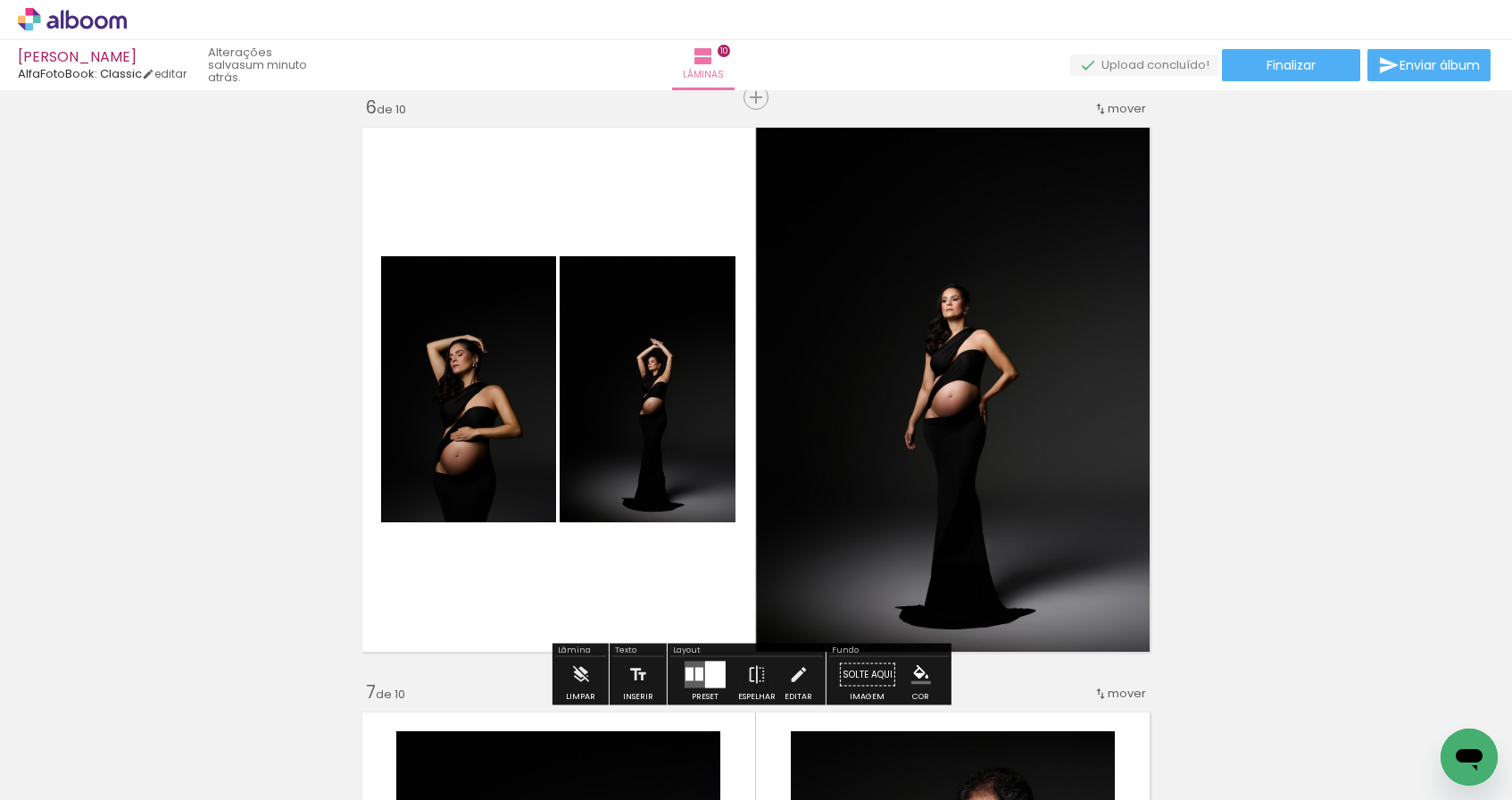
click at [1222, 372] on div "Inserir lâmina 1 de 10 Inserir lâmina 2 de 10 Inserir lâmina 3 de 10 Inserir lâ…" at bounding box center [756, 367] width 1512 height 6430
click at [747, 672] on iron-icon at bounding box center [756, 674] width 20 height 36
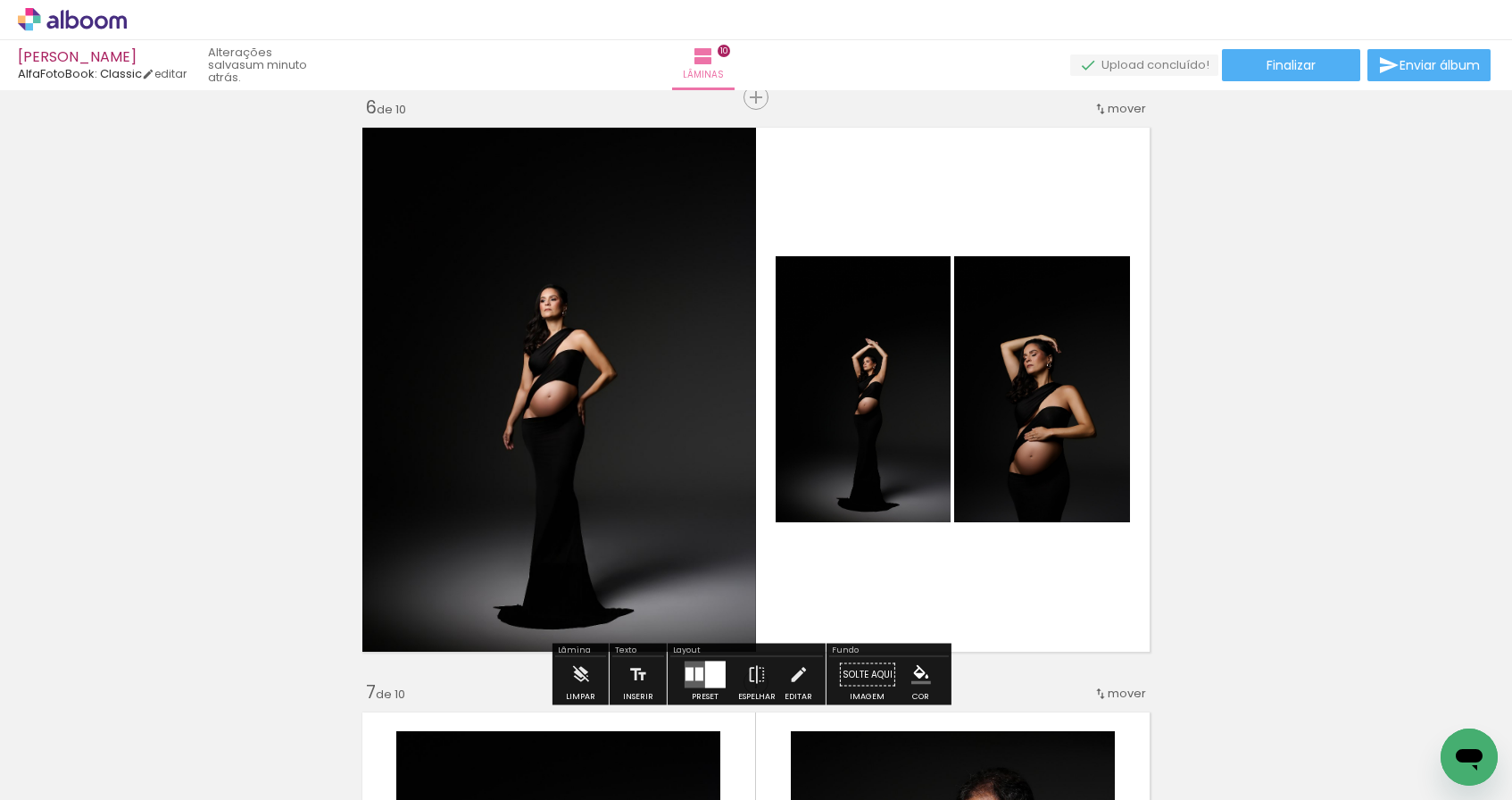
click at [1205, 487] on div "Inserir lâmina 1 de 10 Inserir lâmina 2 de 10 Inserir lâmina 3 de 10 Inserir lâ…" at bounding box center [756, 367] width 1512 height 6430
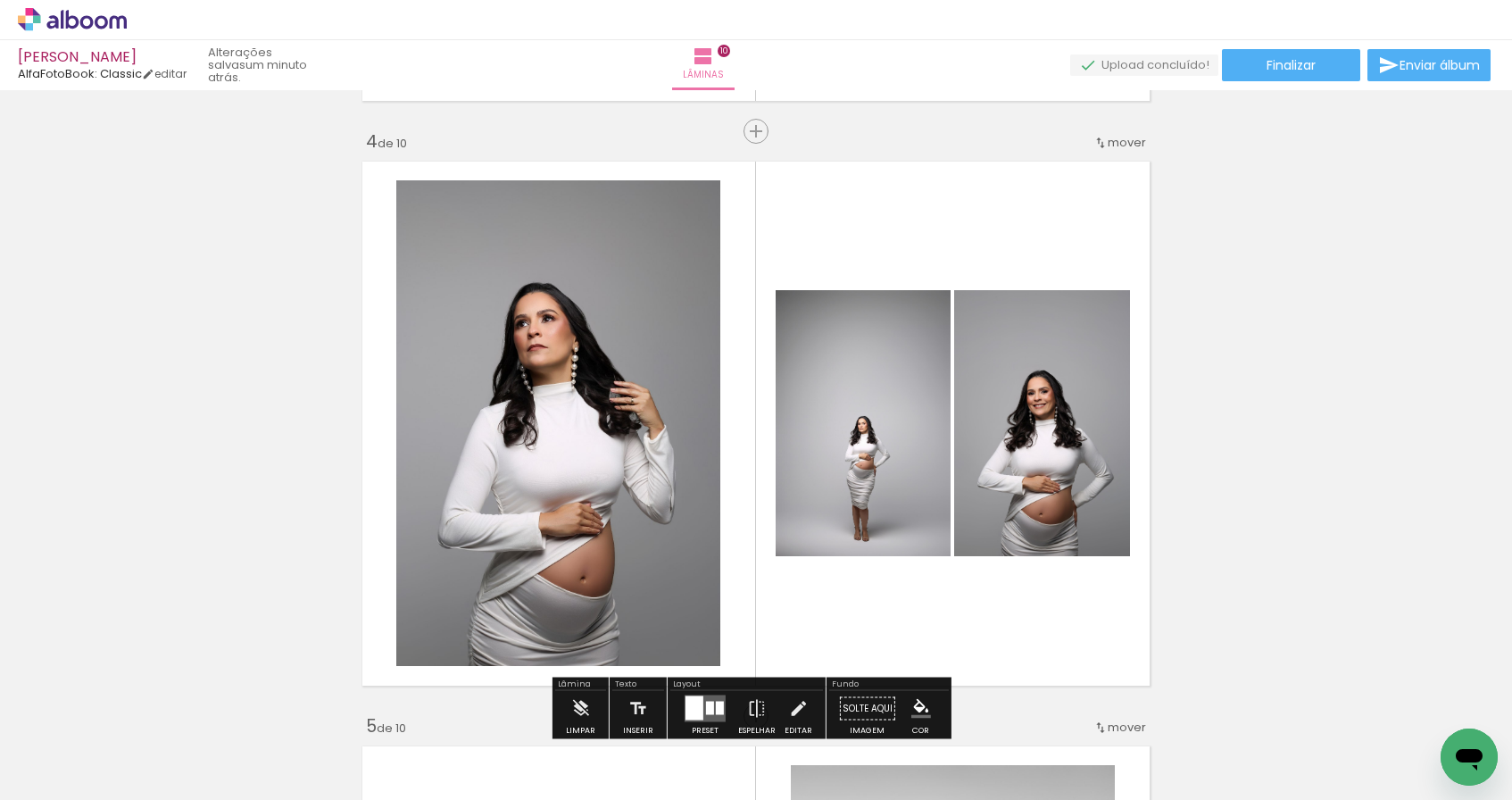
scroll to position [1924, 0]
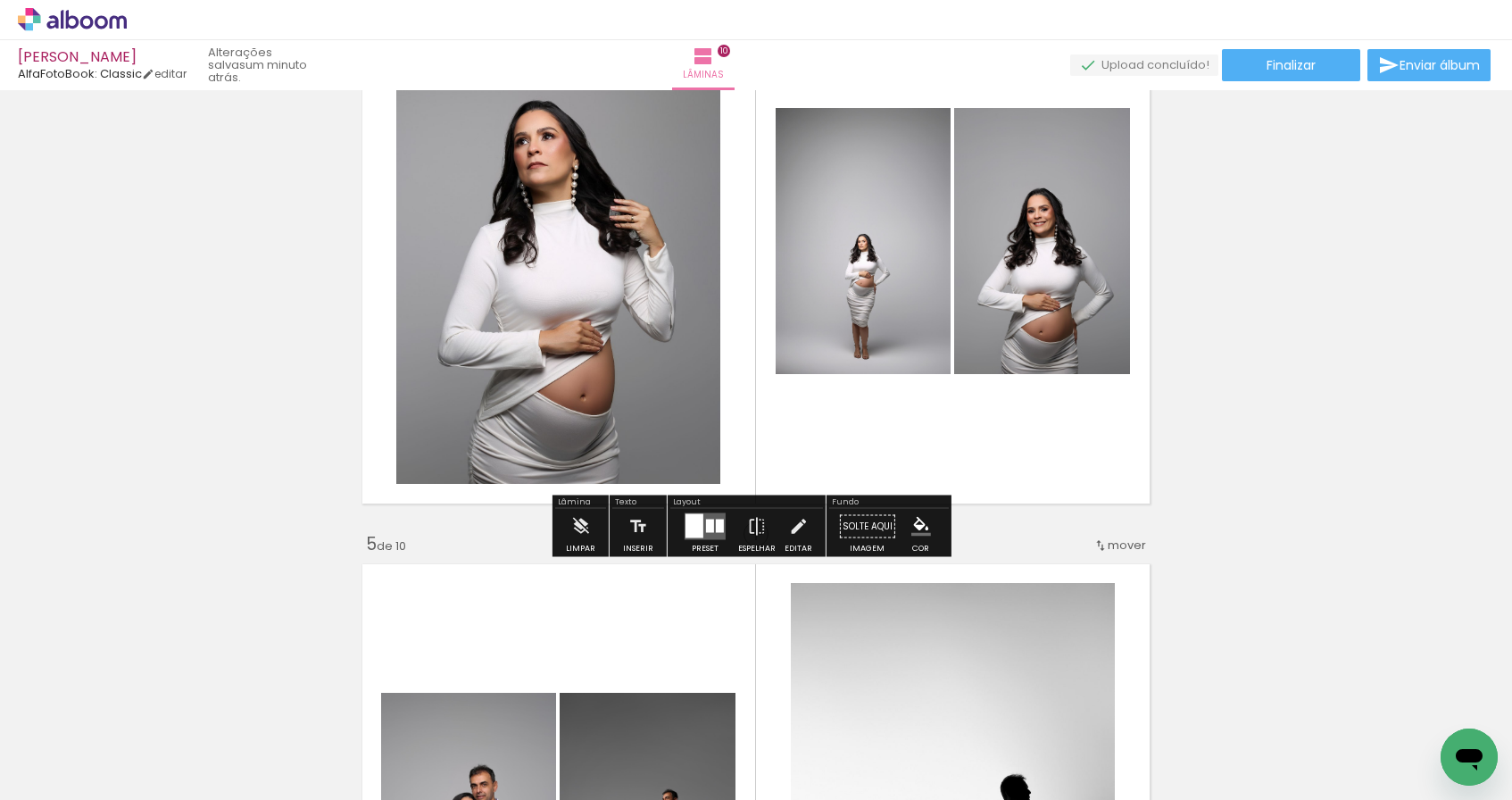
click at [692, 522] on div at bounding box center [694, 526] width 18 height 24
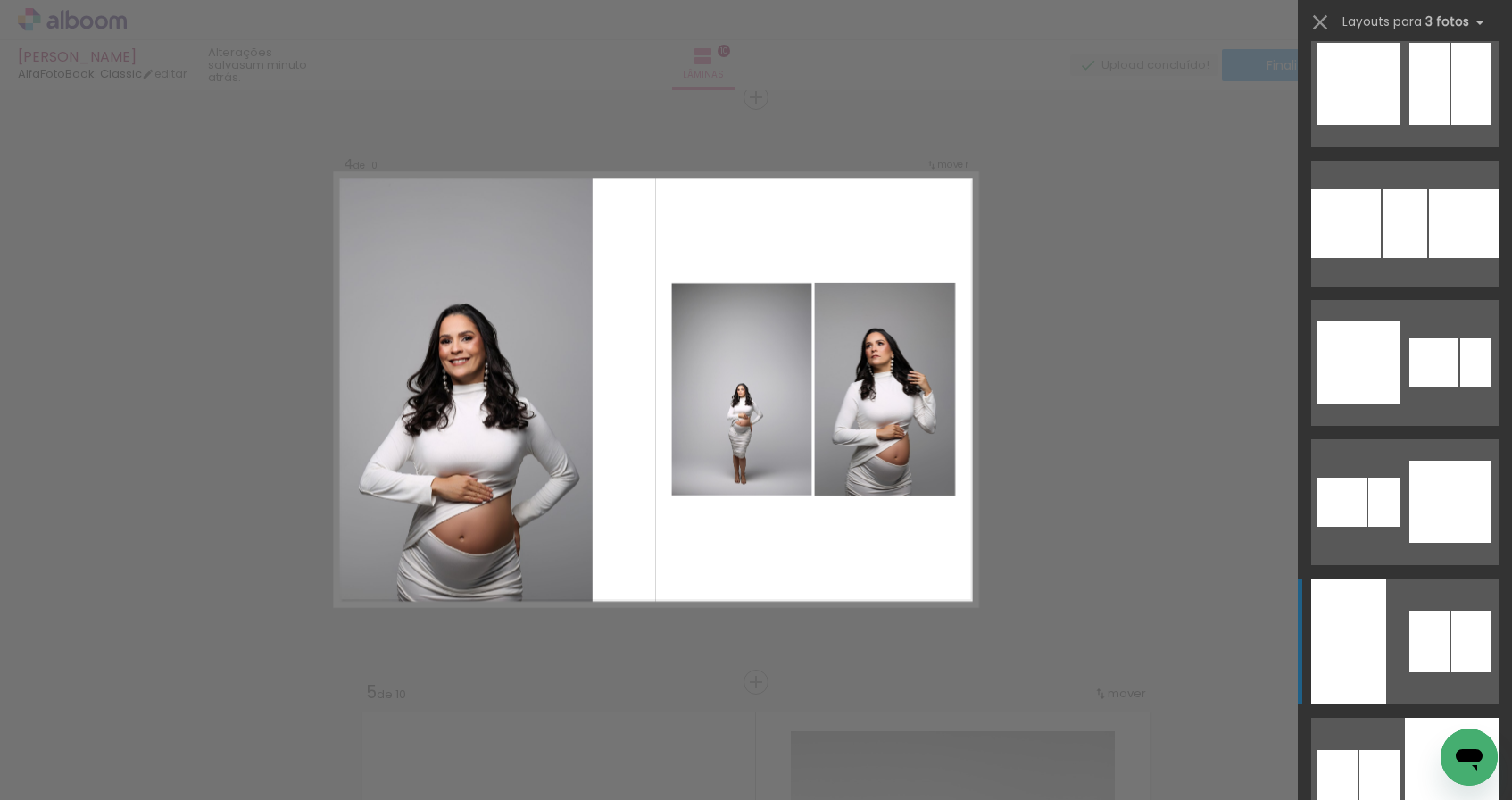
scroll to position [3520, 0]
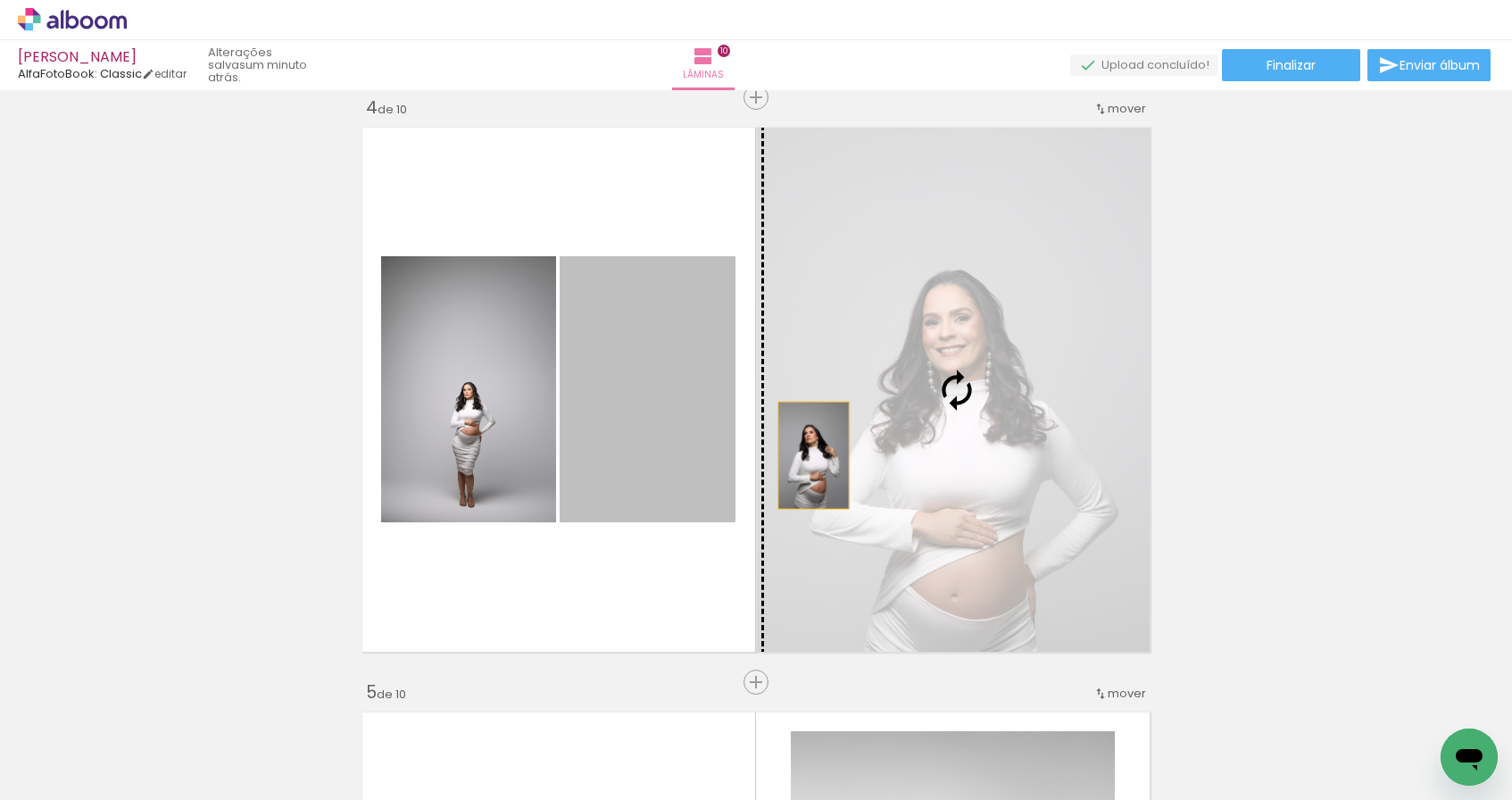
drag, startPoint x: 666, startPoint y: 458, endPoint x: 932, endPoint y: 462, distance: 266.0
click at [0, 0] on slot at bounding box center [0, 0] width 0 height 0
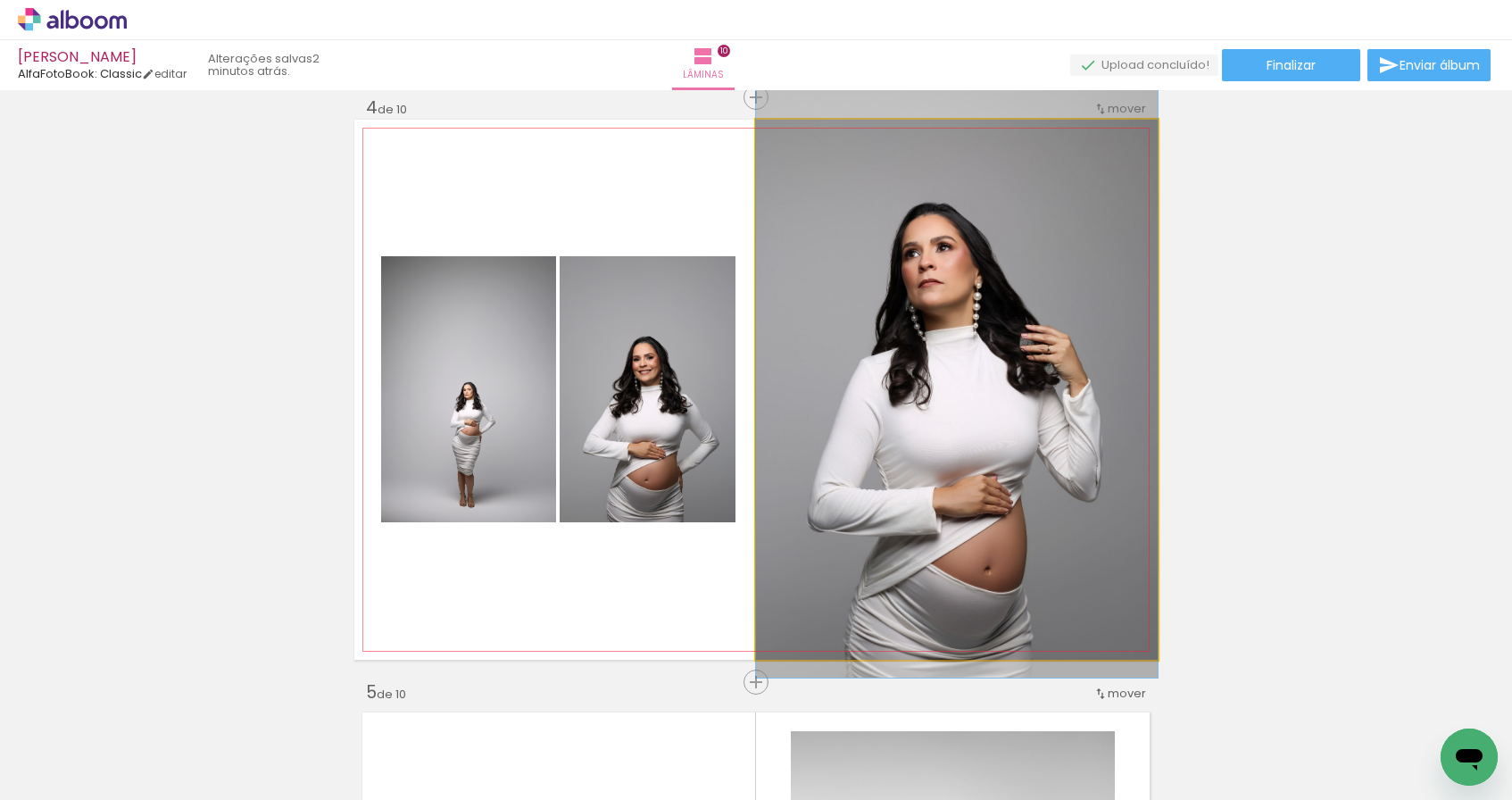
drag, startPoint x: 955, startPoint y: 472, endPoint x: 954, endPoint y: 458, distance: 14.0
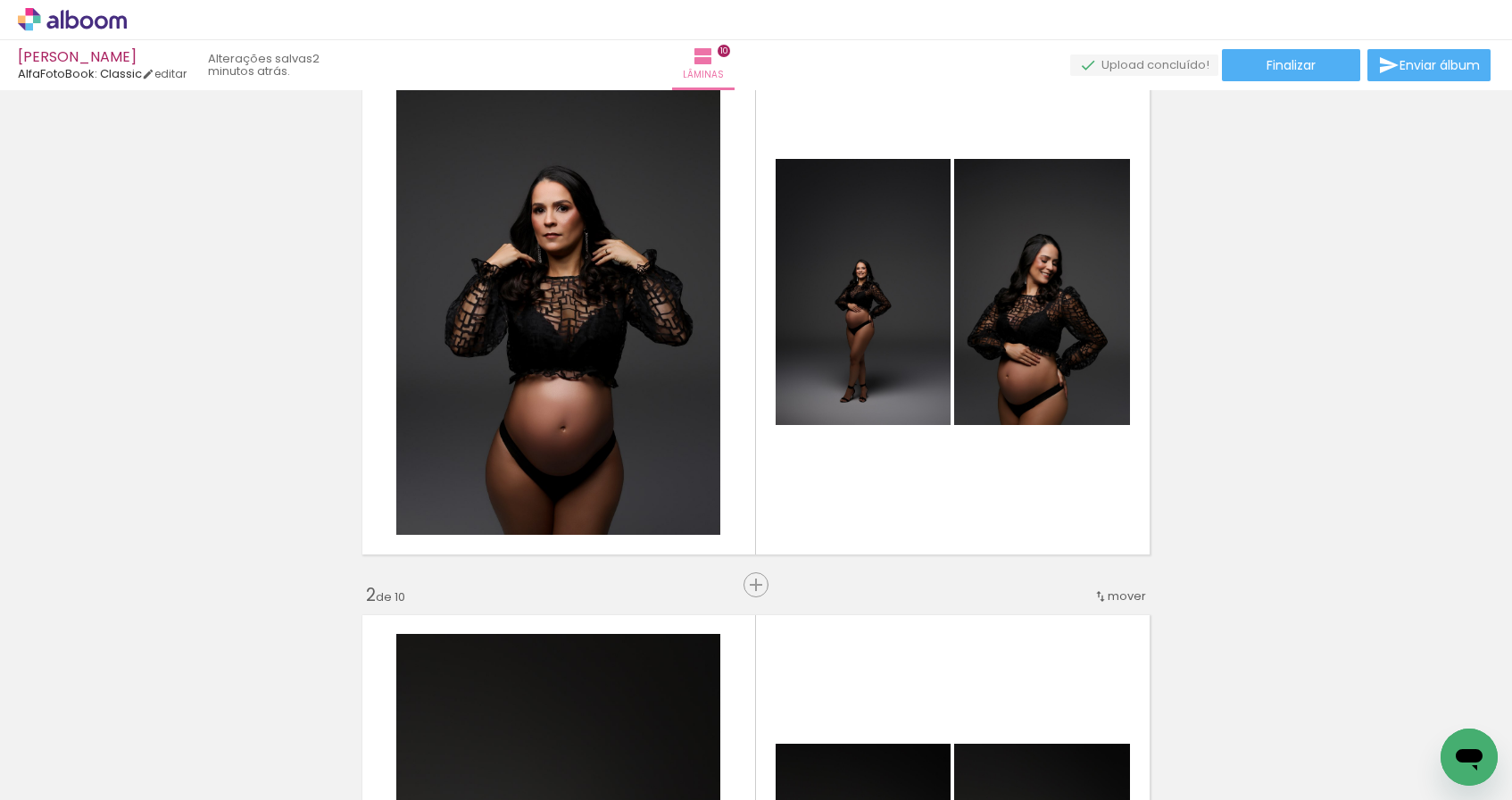
scroll to position [0, 0]
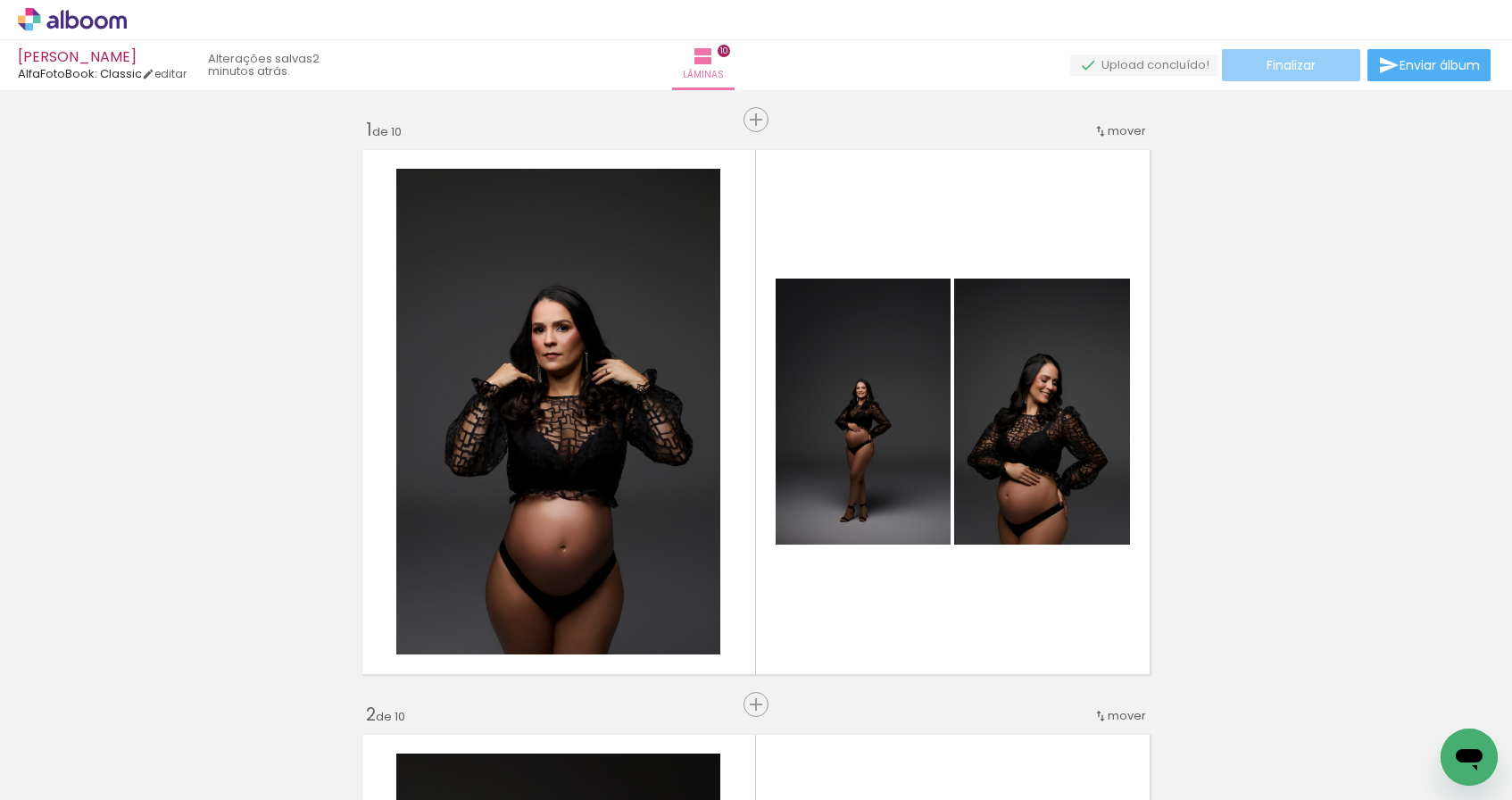
click at [1312, 67] on paper-button "Finalizar" at bounding box center [1290, 65] width 138 height 32
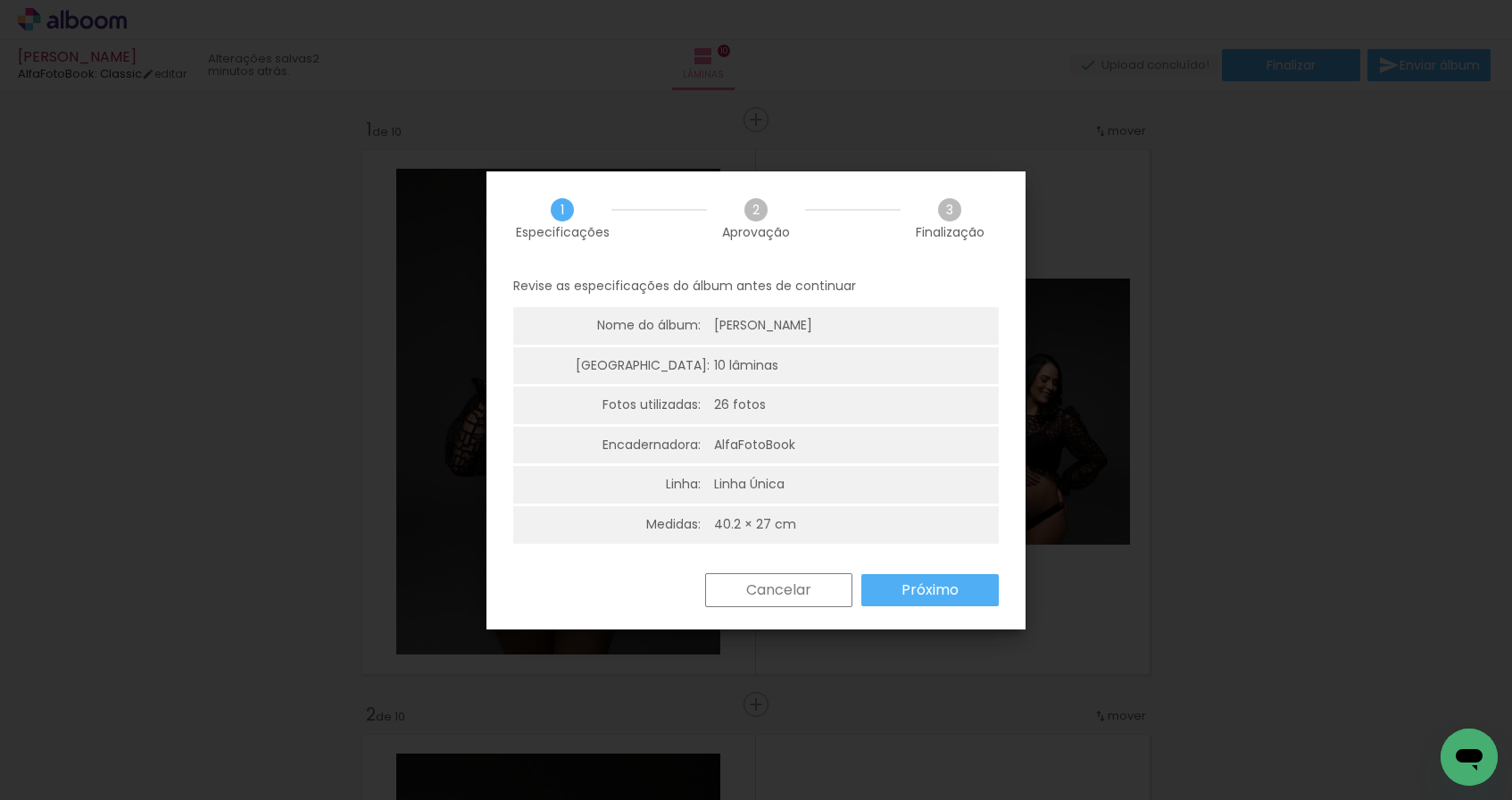
click at [0, 0] on slot "Próximo" at bounding box center [0, 0] width 0 height 0
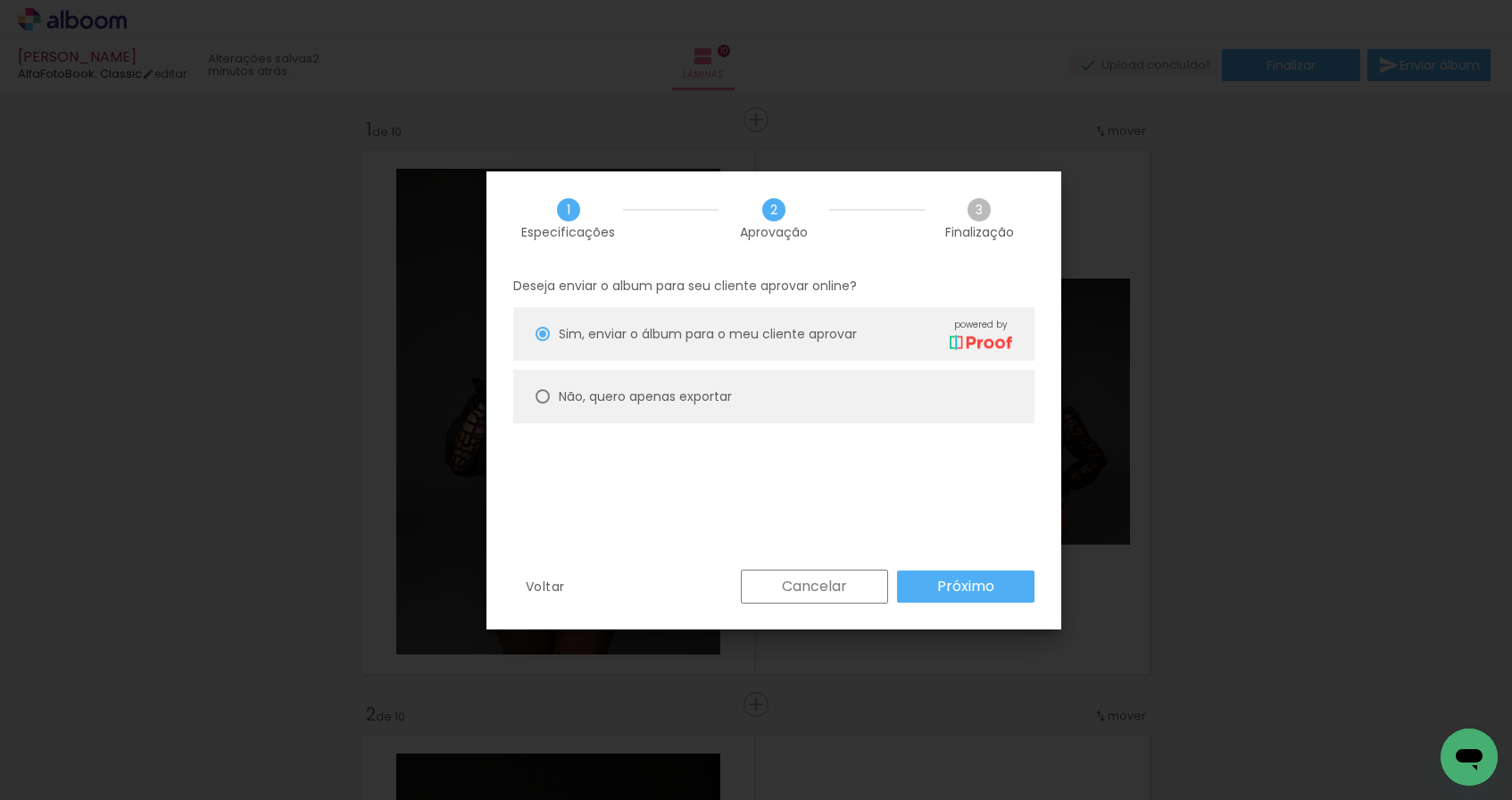
click at [0, 0] on slot "Próximo" at bounding box center [0, 0] width 0 height 0
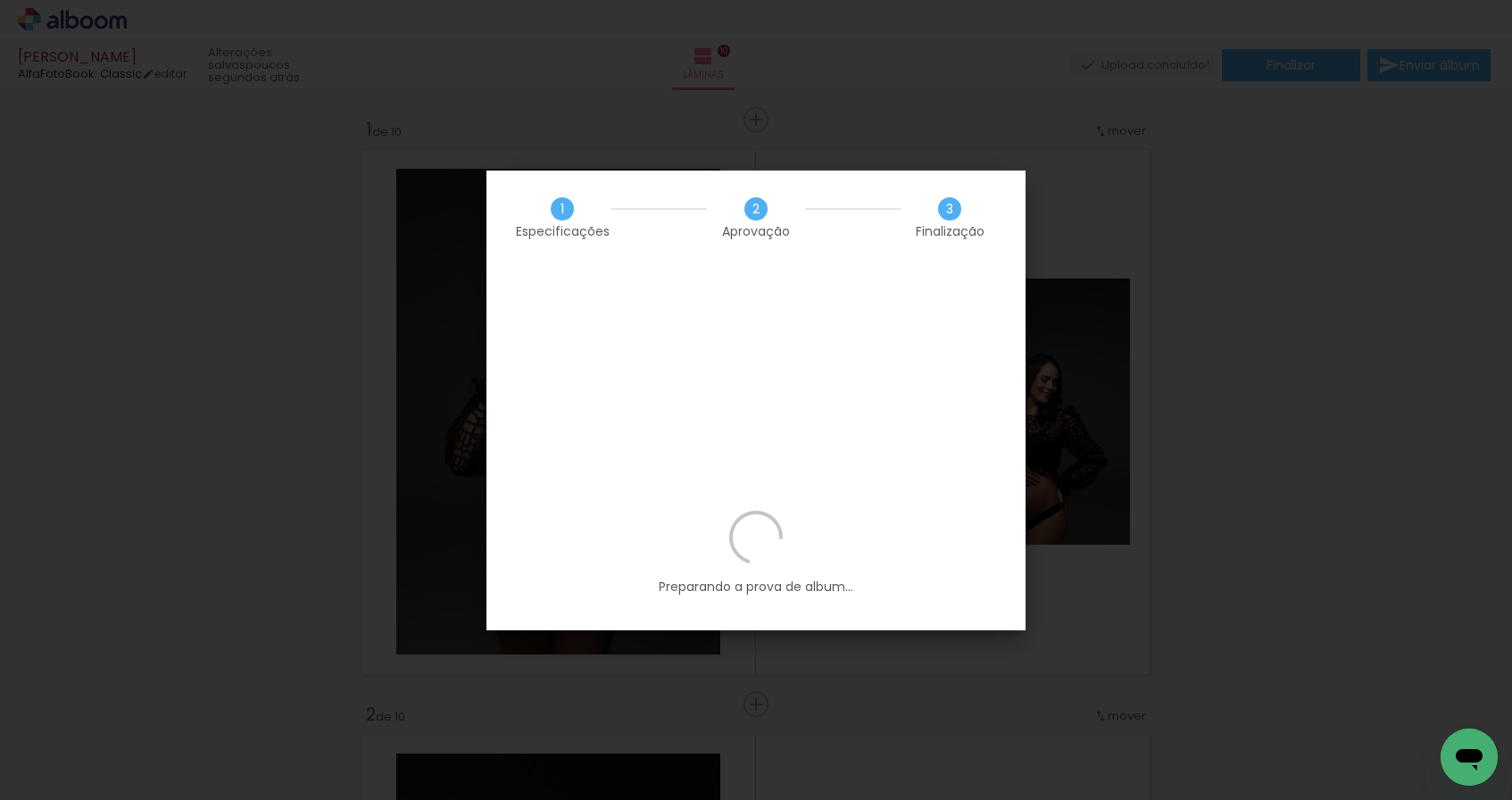
scroll to position [3520, 0]
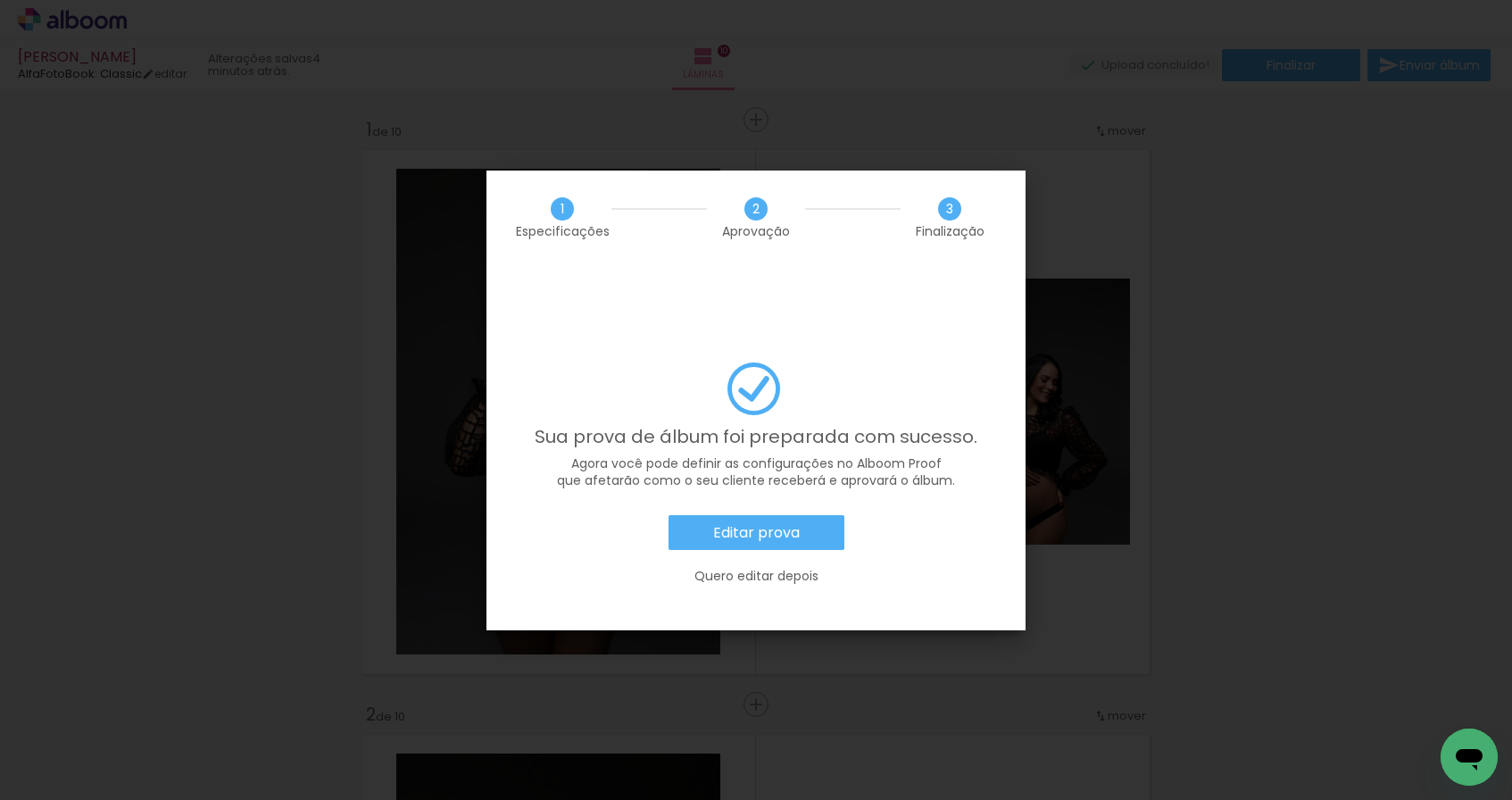
click at [0, 0] on slot "Editar prova" at bounding box center [0, 0] width 0 height 0
